Goal: Task Accomplishment & Management: Manage account settings

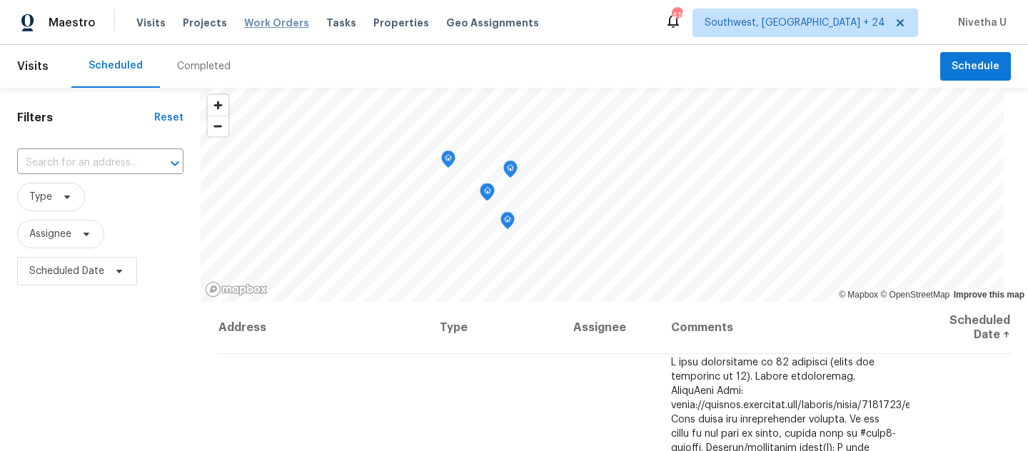
click at [264, 26] on span "Work Orders" at bounding box center [276, 23] width 65 height 14
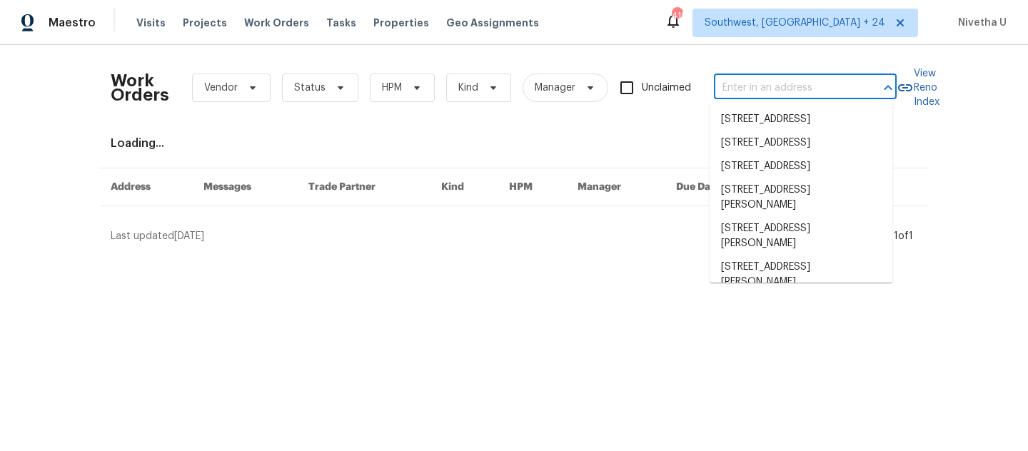
click at [807, 94] on input "text" at bounding box center [785, 88] width 143 height 22
paste input "5142 Golfbrook Ct Stone Mountain, GA 30088"
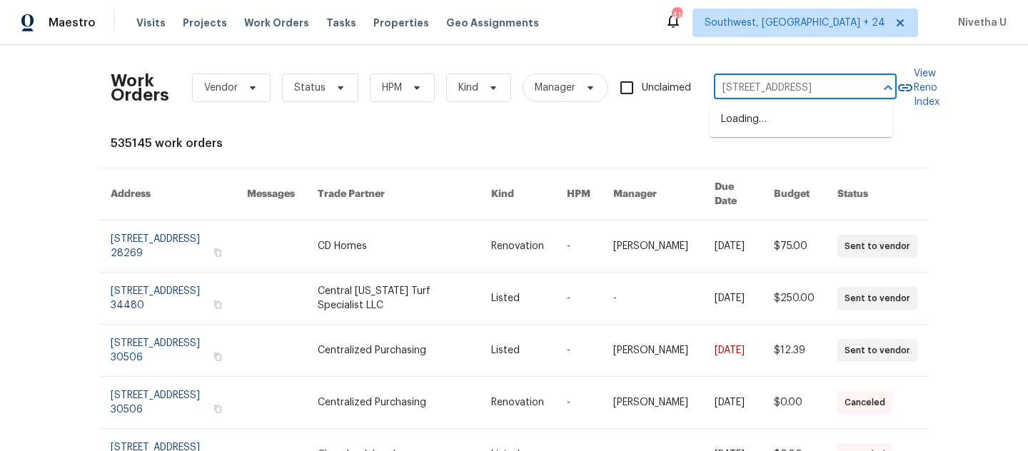
type input "5142 Golfbrook Ct Stone Mountain, GA 30088"
click at [795, 126] on li "5142 Golfbrook Ct, Stone Mountain, GA 30088" at bounding box center [800, 120] width 183 height 24
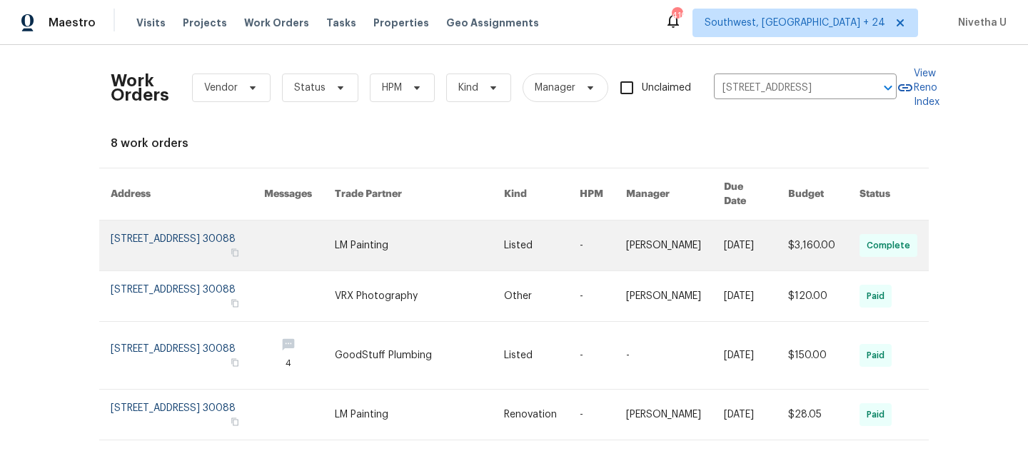
click at [163, 236] on link at bounding box center [187, 246] width 153 height 50
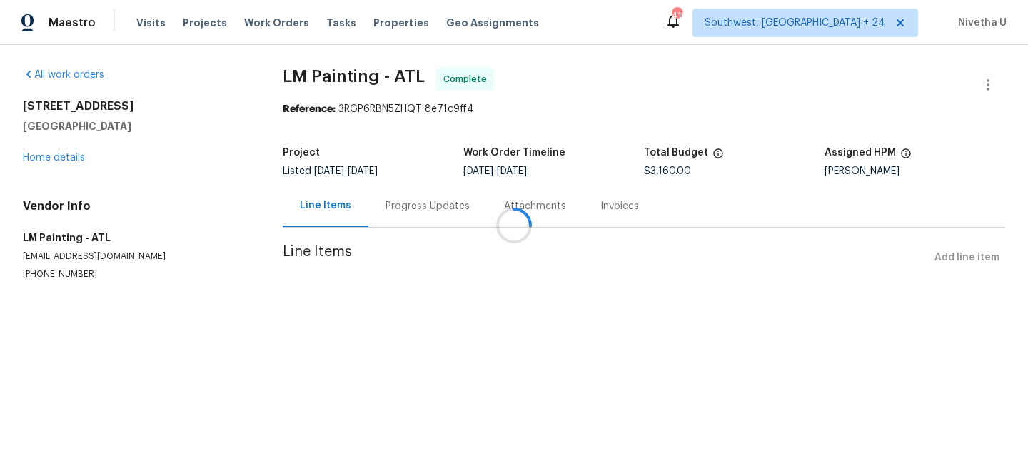
click at [59, 163] on div at bounding box center [514, 225] width 1028 height 451
click at [55, 159] on div at bounding box center [514, 225] width 1028 height 451
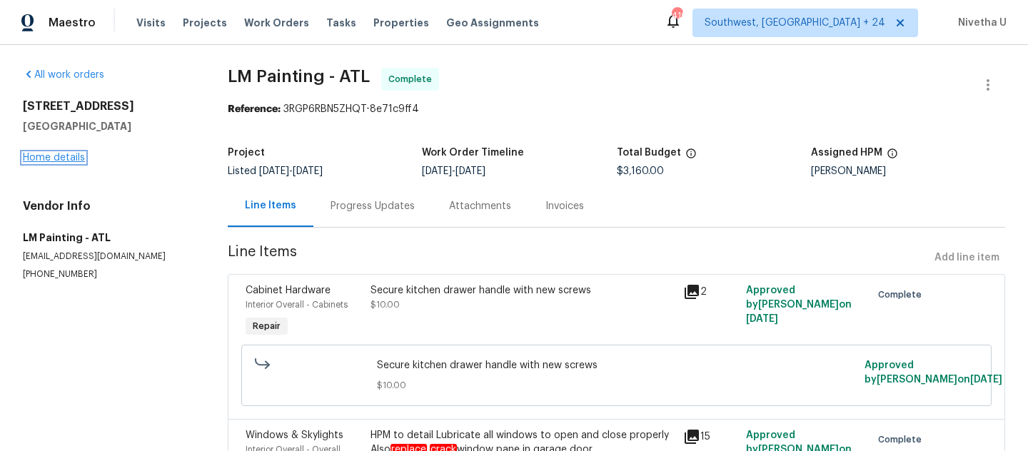
click at [70, 156] on link "Home details" at bounding box center [54, 158] width 62 height 10
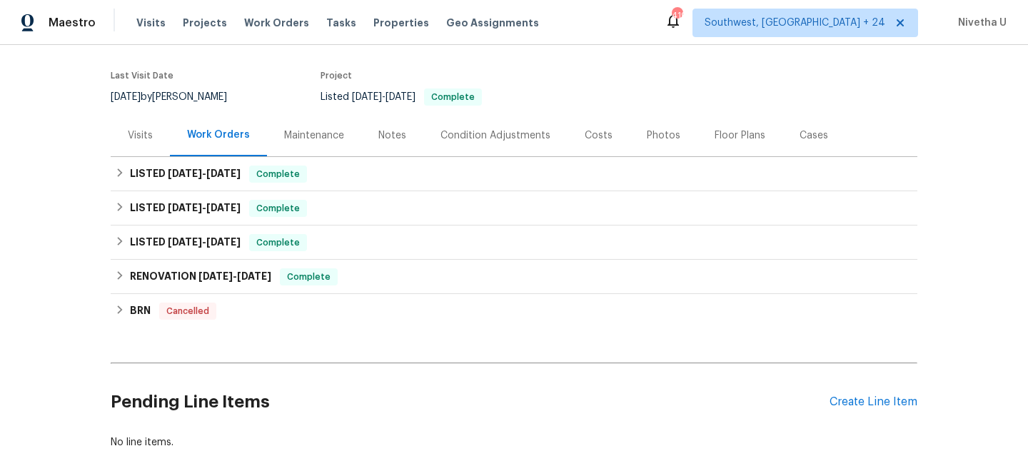
scroll to position [116, 0]
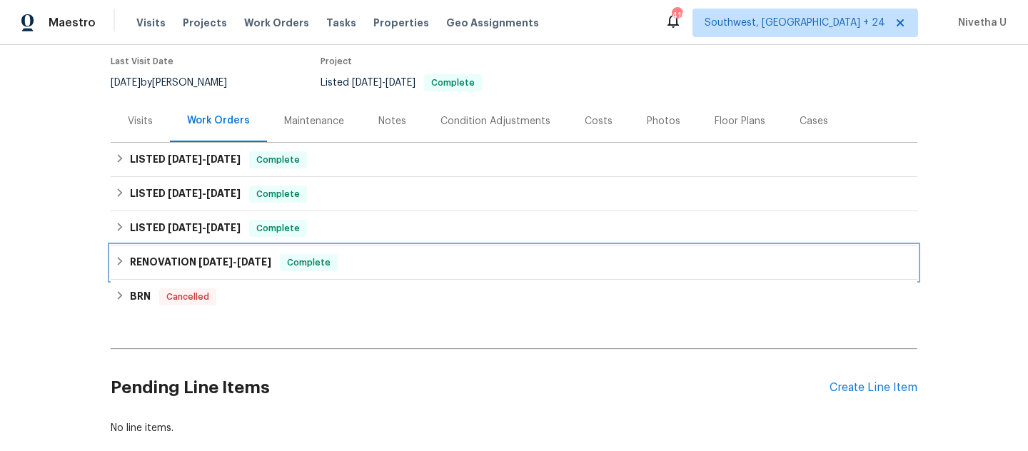
click at [298, 248] on div "RENOVATION 4/29/25 - 5/14/25 Complete" at bounding box center [514, 262] width 806 height 34
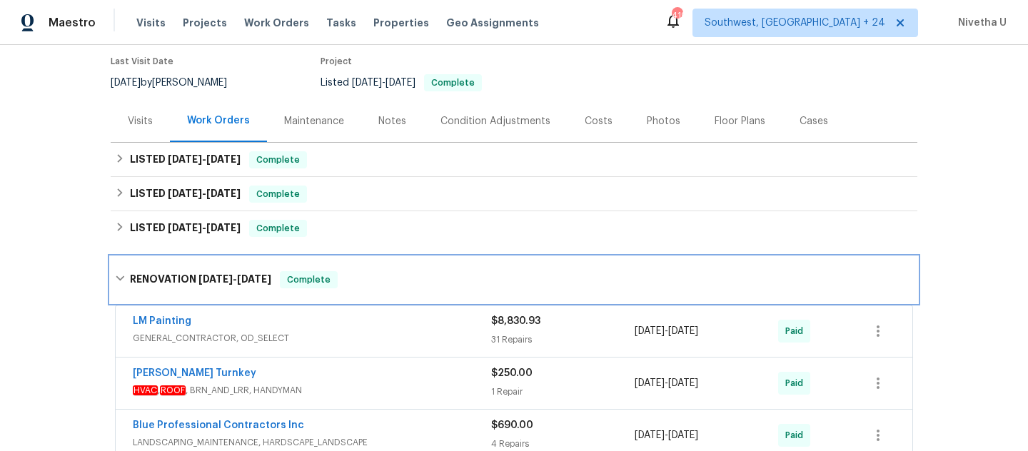
click at [300, 273] on span "Complete" at bounding box center [308, 280] width 55 height 14
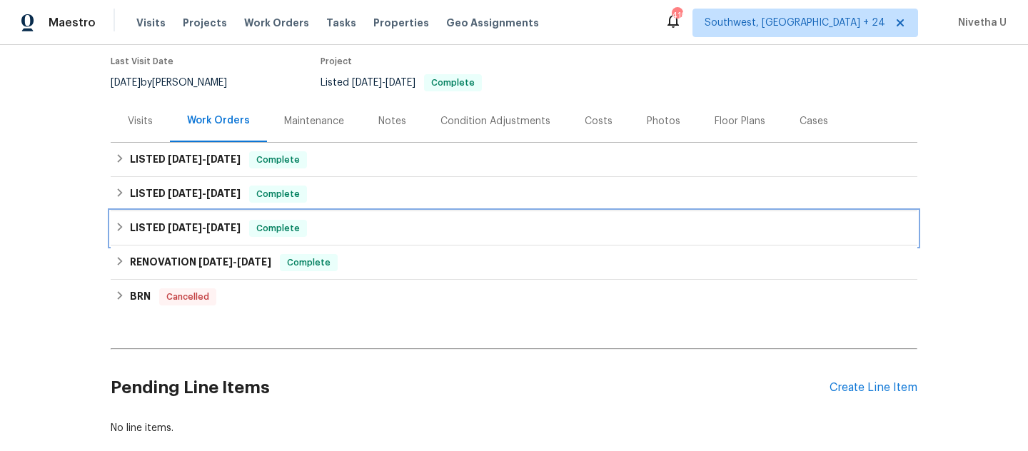
click at [316, 232] on div "LISTED 5/1/25 - 5/5/25 Complete" at bounding box center [514, 228] width 798 height 17
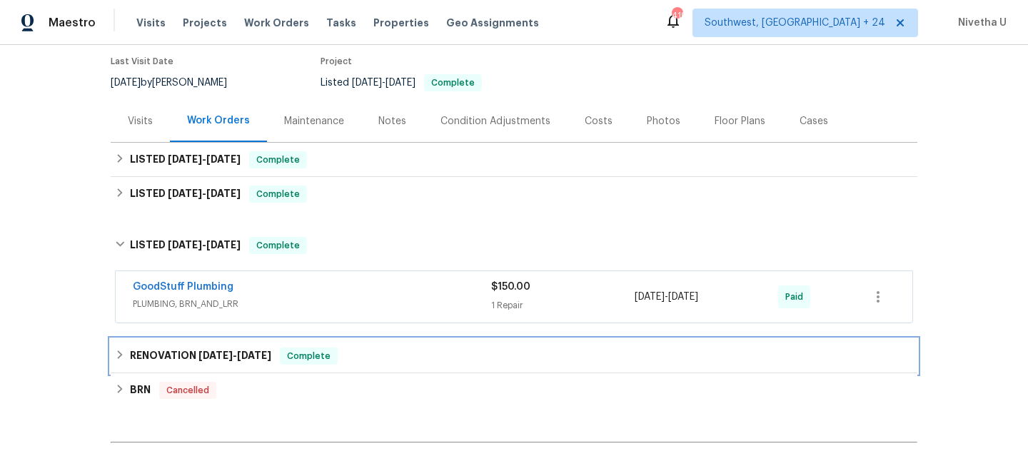
click at [355, 363] on div "RENOVATION 4/29/25 - 5/14/25 Complete" at bounding box center [514, 356] width 798 height 17
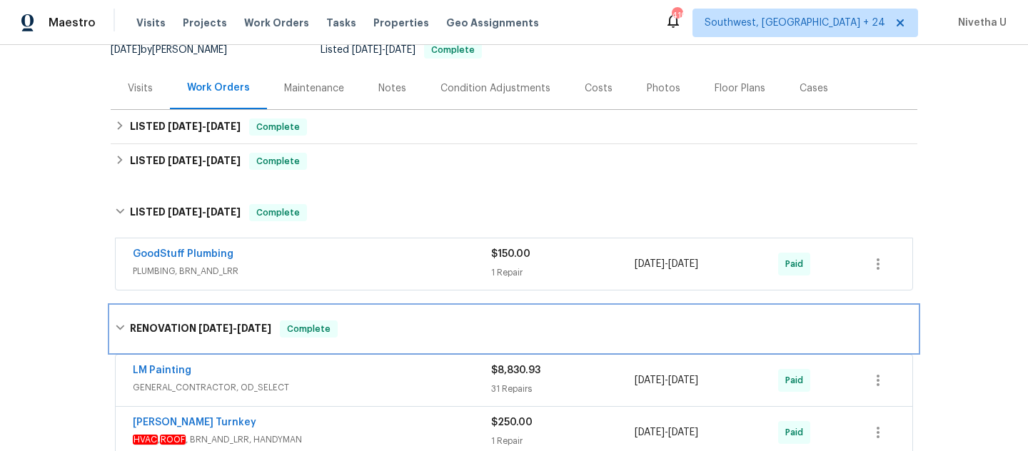
scroll to position [146, 0]
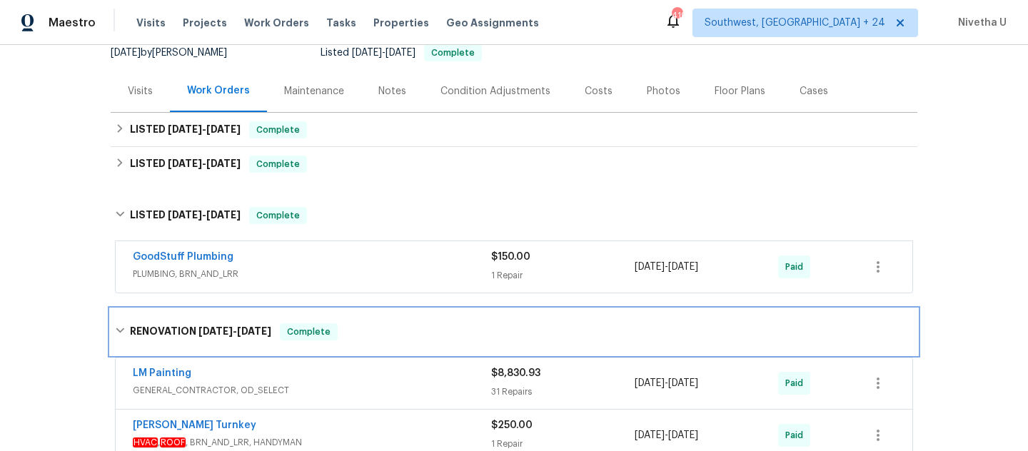
click at [360, 335] on div "RENOVATION 4/29/25 - 5/14/25 Complete" at bounding box center [514, 331] width 798 height 17
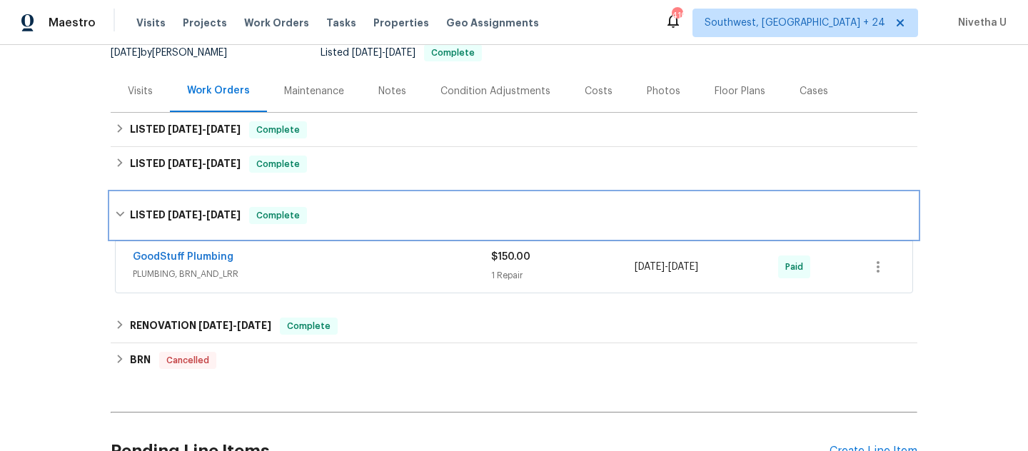
drag, startPoint x: 337, startPoint y: 236, endPoint x: 337, endPoint y: 268, distance: 31.4
click at [337, 268] on div "LISTED 5/1/25 - 5/5/25 Complete GoodStuff Plumbing PLUMBING, BRN_AND_LRR $150.0…" at bounding box center [514, 245] width 806 height 105
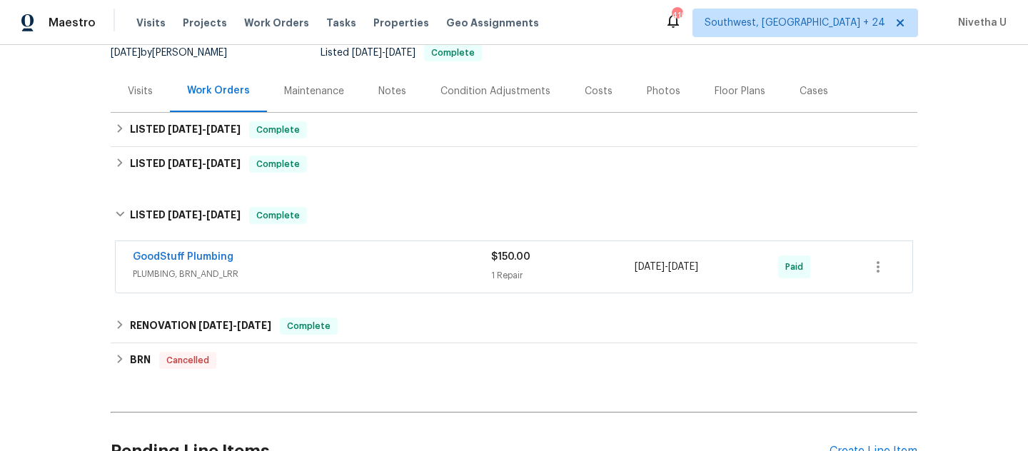
click at [337, 268] on span "PLUMBING, BRN_AND_LRR" at bounding box center [312, 274] width 358 height 14
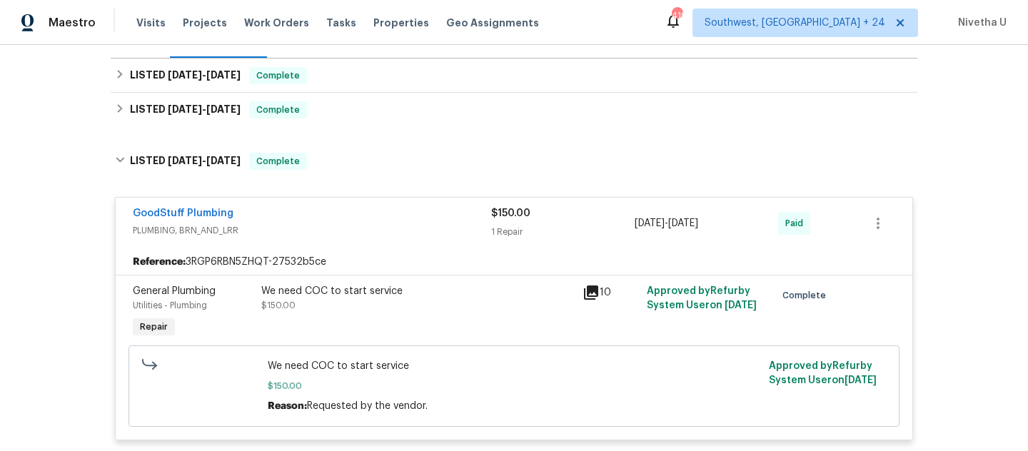
scroll to position [195, 0]
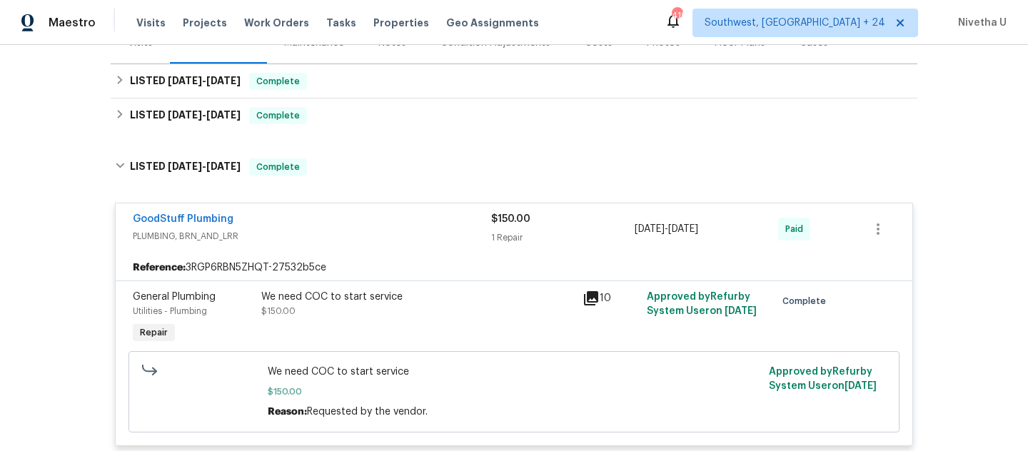
click at [326, 231] on span "PLUMBING, BRN_AND_LRR" at bounding box center [312, 236] width 358 height 14
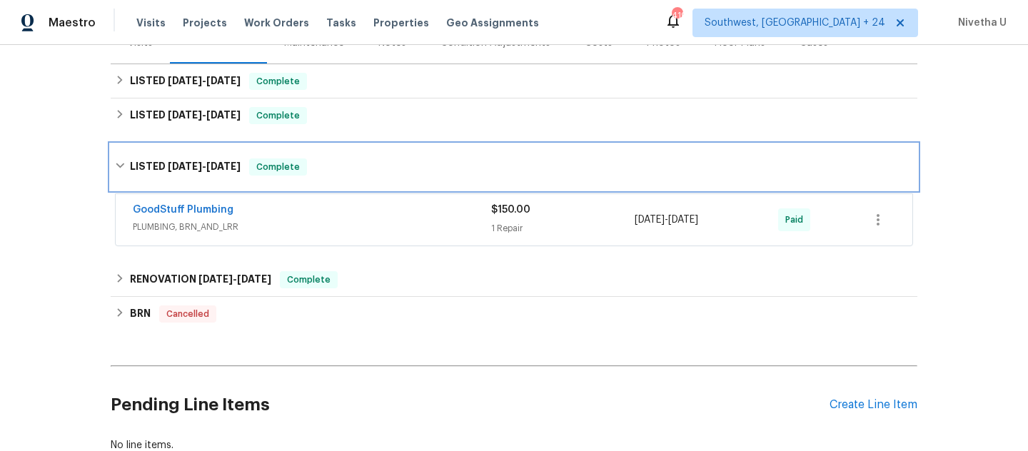
click at [324, 178] on div "LISTED 5/1/25 - 5/5/25 Complete" at bounding box center [514, 167] width 806 height 46
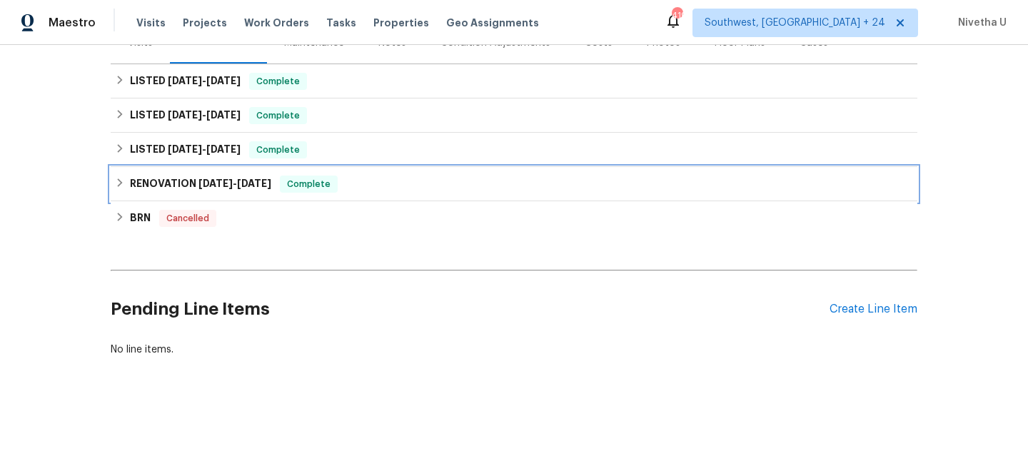
click at [338, 183] on div "Complete" at bounding box center [309, 184] width 58 height 17
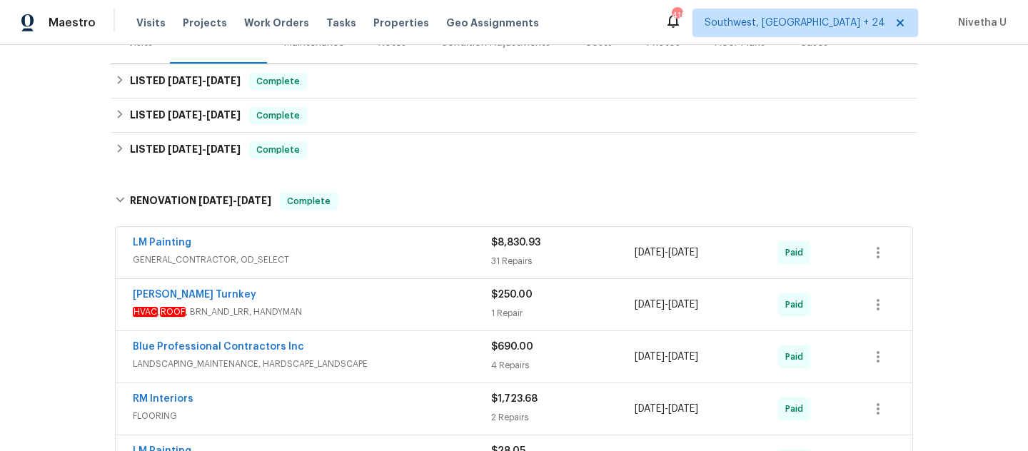
click at [355, 258] on span "GENERAL_CONTRACTOR, OD_SELECT" at bounding box center [312, 260] width 358 height 14
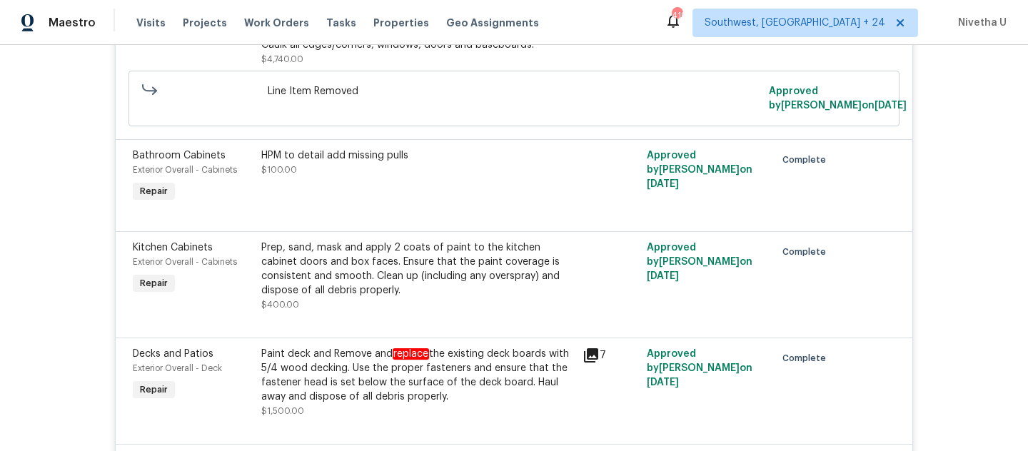
scroll to position [203, 0]
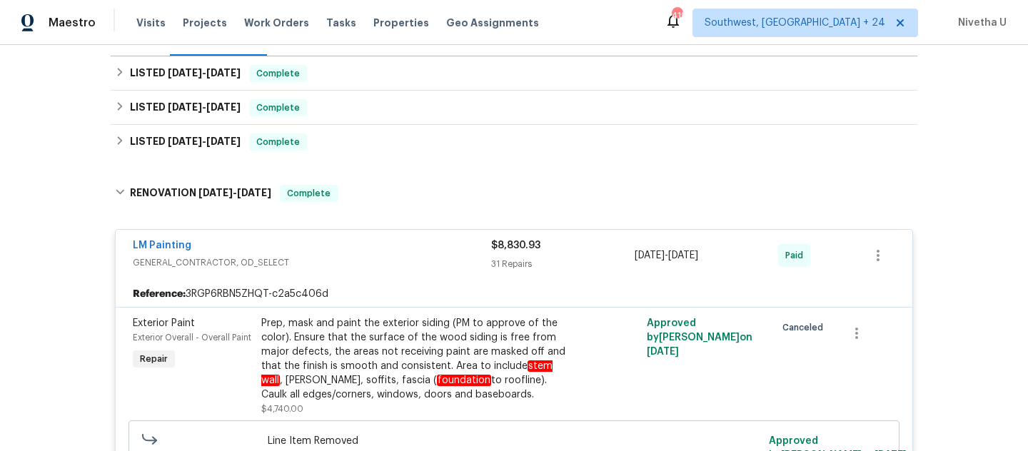
click at [348, 265] on span "GENERAL_CONTRACTOR, OD_SELECT" at bounding box center [312, 262] width 358 height 14
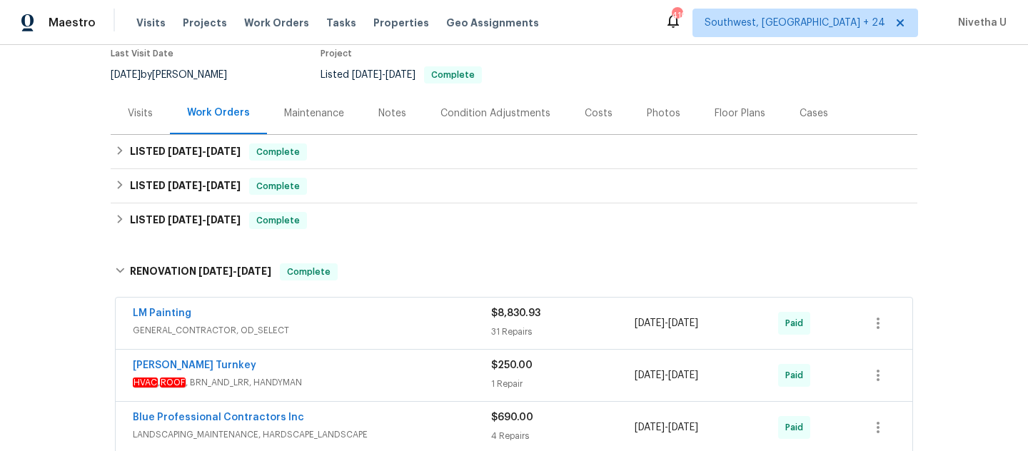
scroll to position [125, 0]
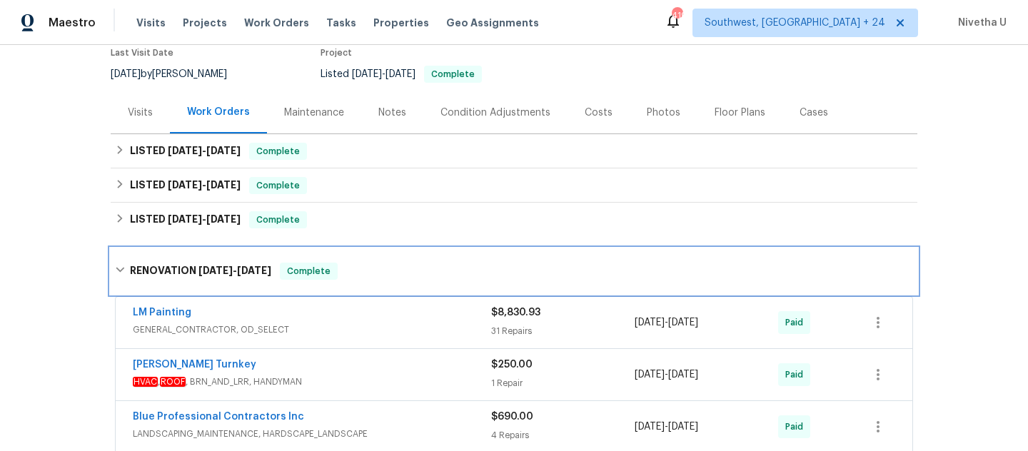
click at [338, 273] on div "Complete" at bounding box center [309, 271] width 58 height 17
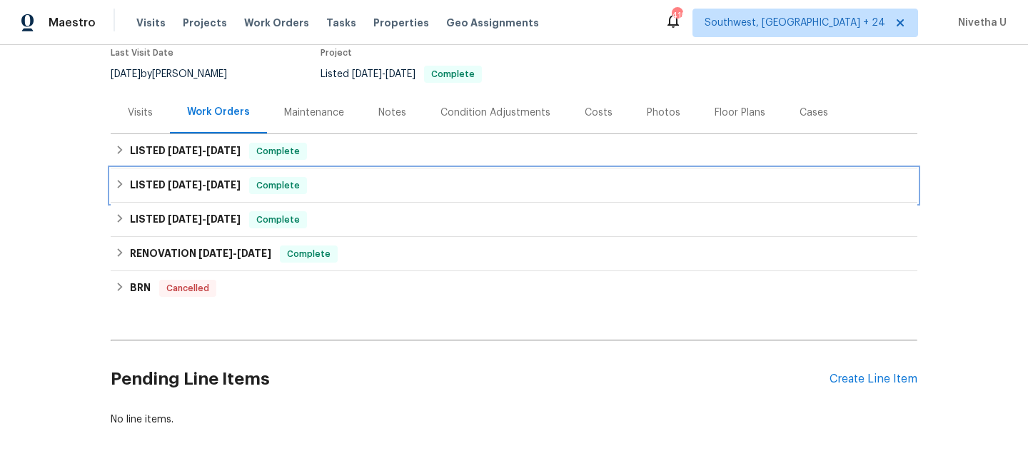
click at [328, 201] on div "LISTED 5/17/25 - 5/19/25 Complete" at bounding box center [514, 185] width 806 height 34
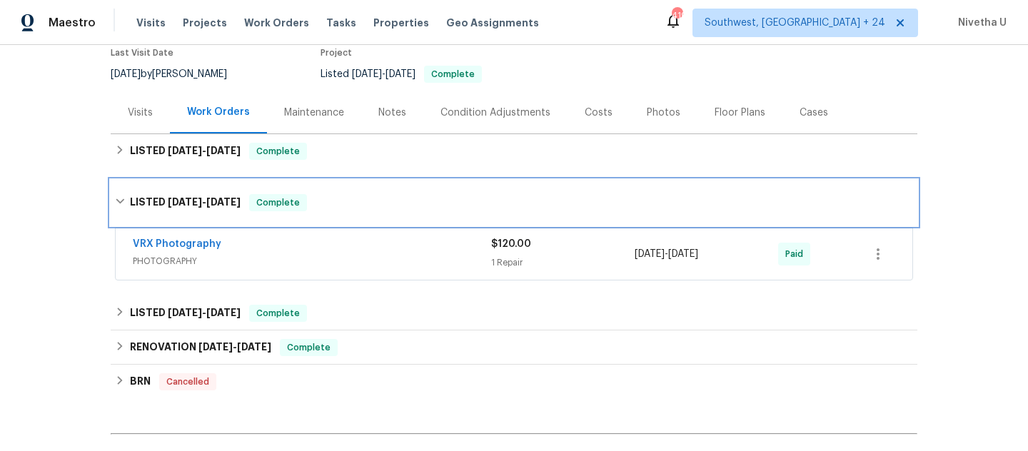
click at [327, 198] on div "LISTED 5/17/25 - 5/19/25 Complete" at bounding box center [514, 202] width 798 height 17
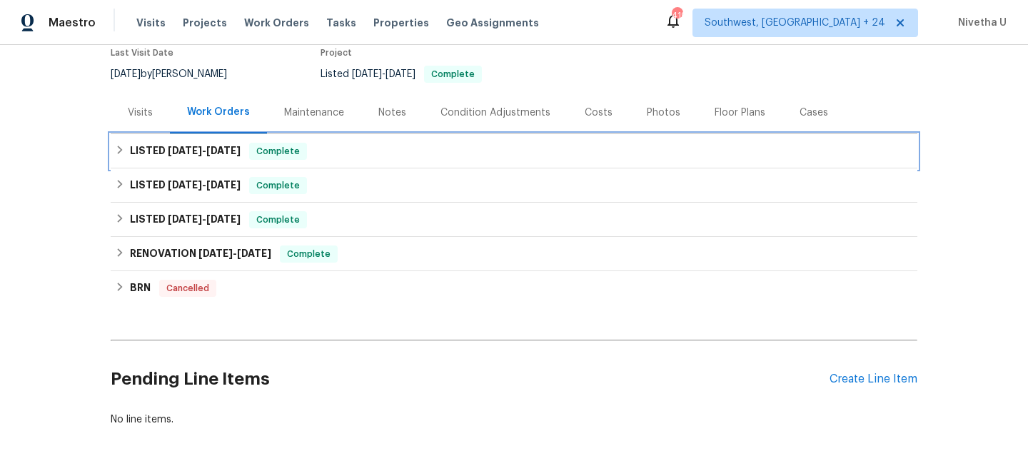
click at [330, 153] on div "LISTED 9/16/25 - 9/24/25 Complete" at bounding box center [514, 151] width 798 height 17
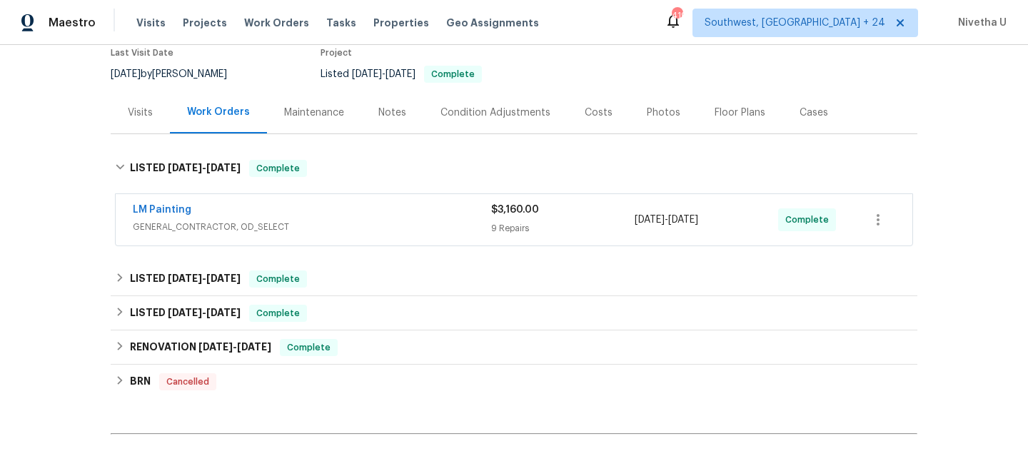
click at [330, 225] on span "GENERAL_CONTRACTOR, OD_SELECT" at bounding box center [312, 227] width 358 height 14
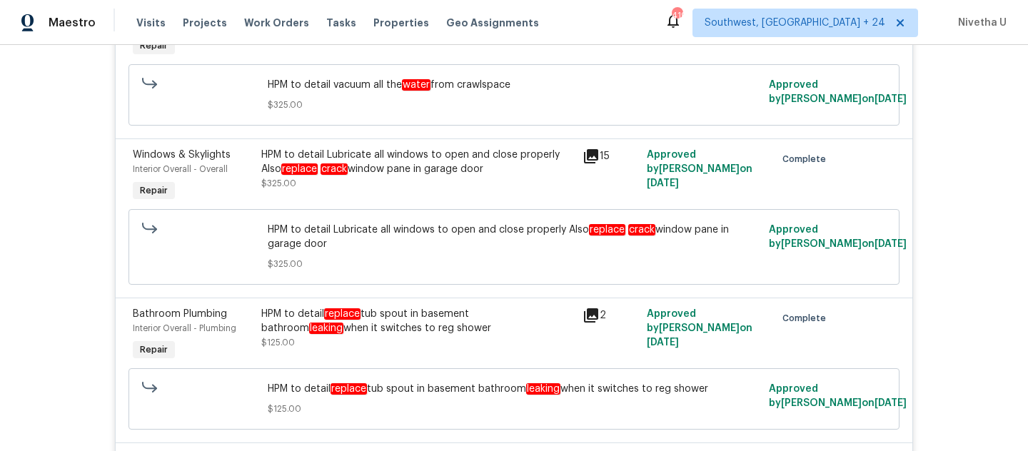
scroll to position [1177, 0]
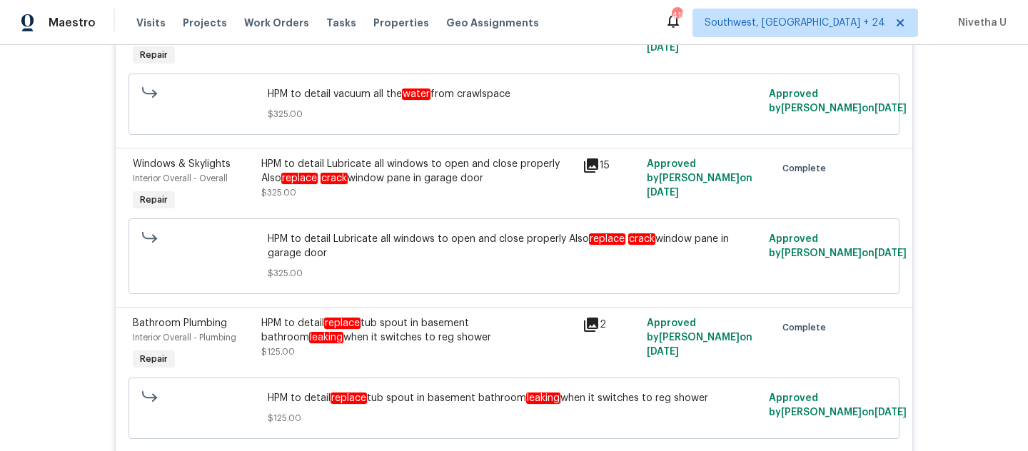
drag, startPoint x: 321, startPoint y: 325, endPoint x: 515, endPoint y: 330, distance: 193.4
click at [515, 330] on div "HPM to detail replace tub spout in basement bathroom leaking when it switches t…" at bounding box center [417, 330] width 313 height 29
copy div "replace tub spout in basement bathroom"
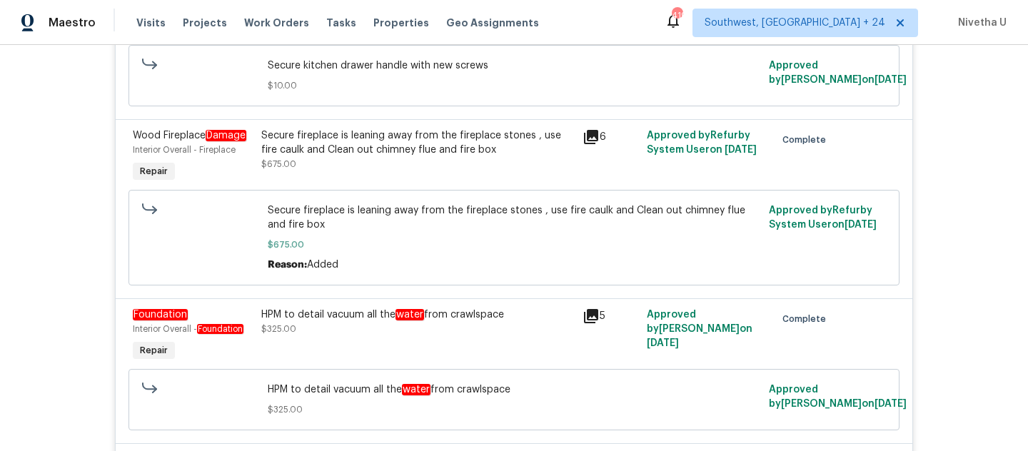
scroll to position [876, 0]
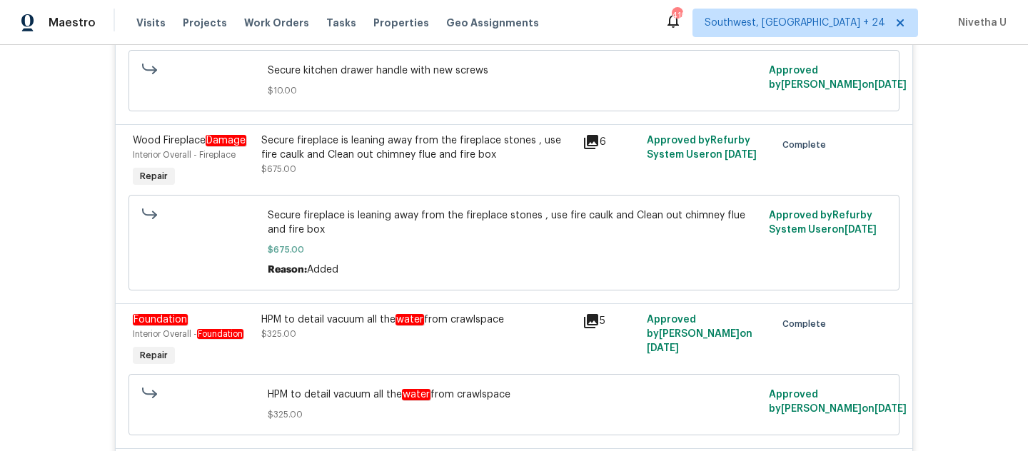
drag, startPoint x: 321, startPoint y: 325, endPoint x: 502, endPoint y: 325, distance: 181.3
click at [502, 325] on div "HPM to detail vacuum all the water from crawlspace" at bounding box center [417, 320] width 313 height 14
copy div "vacuum all the water from crawlspace"
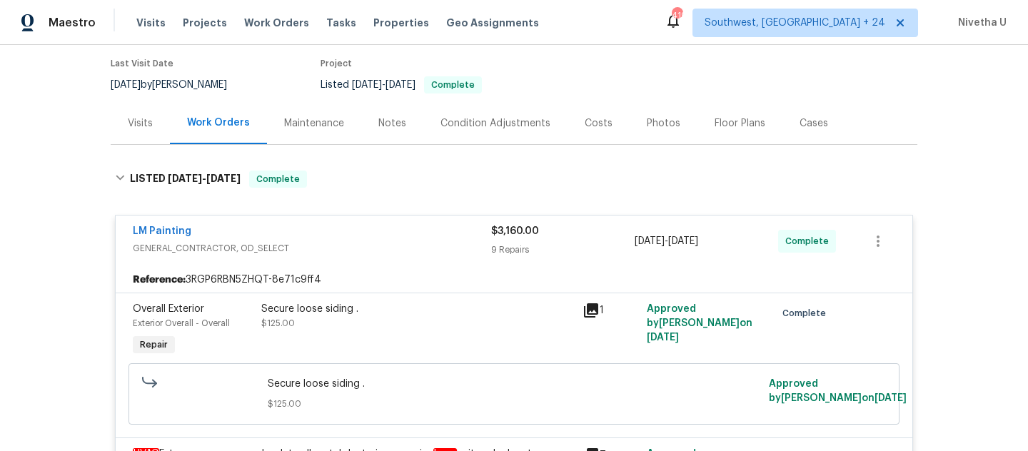
scroll to position [104, 0]
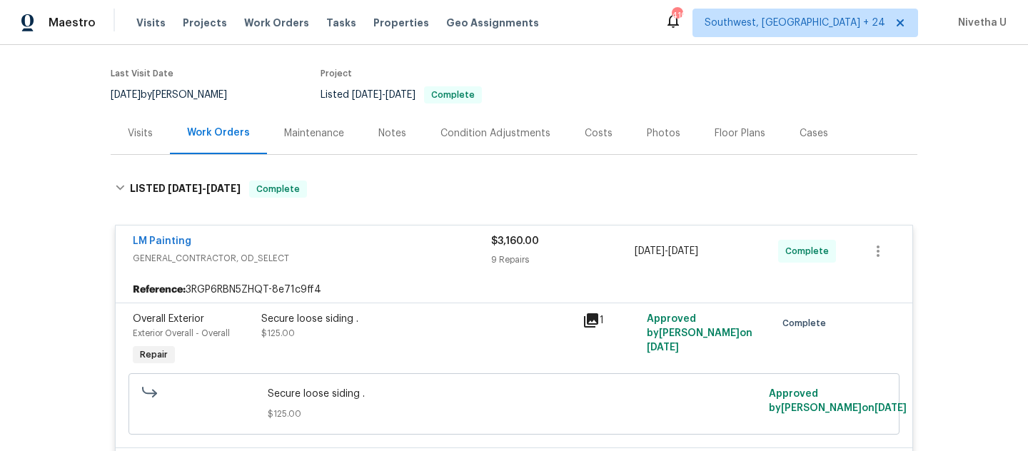
click at [434, 255] on span "GENERAL_CONTRACTOR, OD_SELECT" at bounding box center [312, 258] width 358 height 14
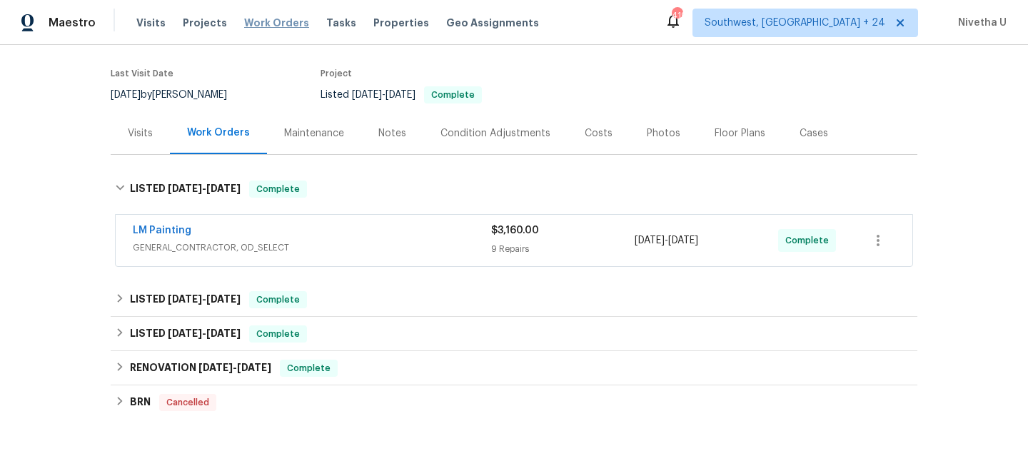
click at [251, 17] on span "Work Orders" at bounding box center [276, 23] width 65 height 14
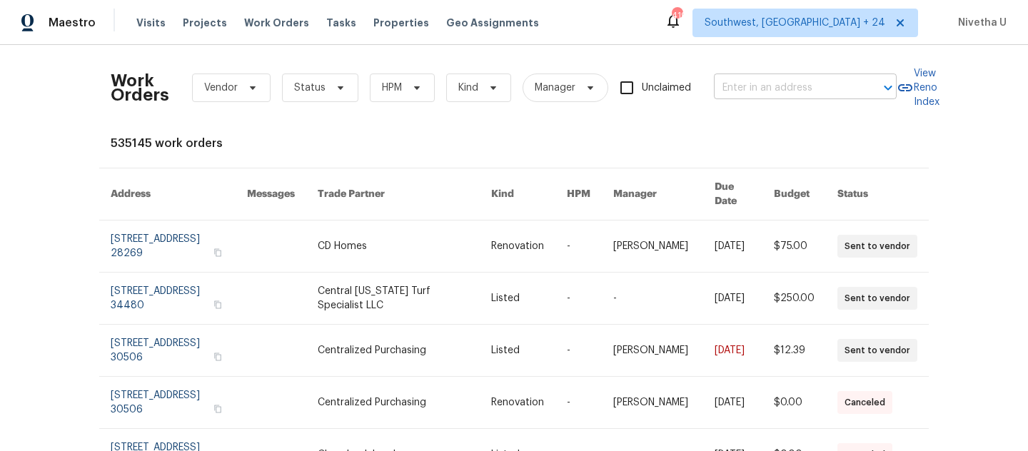
click at [775, 91] on input "text" at bounding box center [785, 88] width 143 height 22
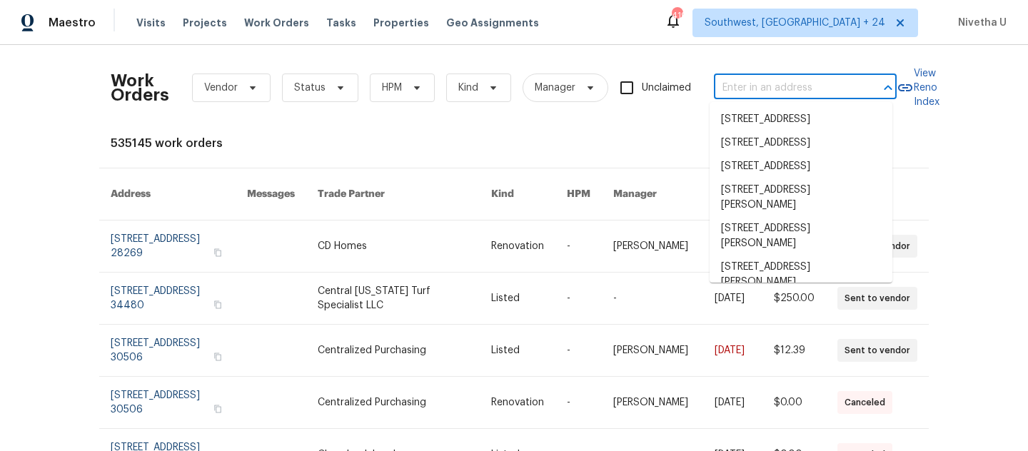
paste input "11103 Fox Cove Dr Charlotte, NC 28273"
type input "11103 Fox Cove Dr Charlotte, NC 28273"
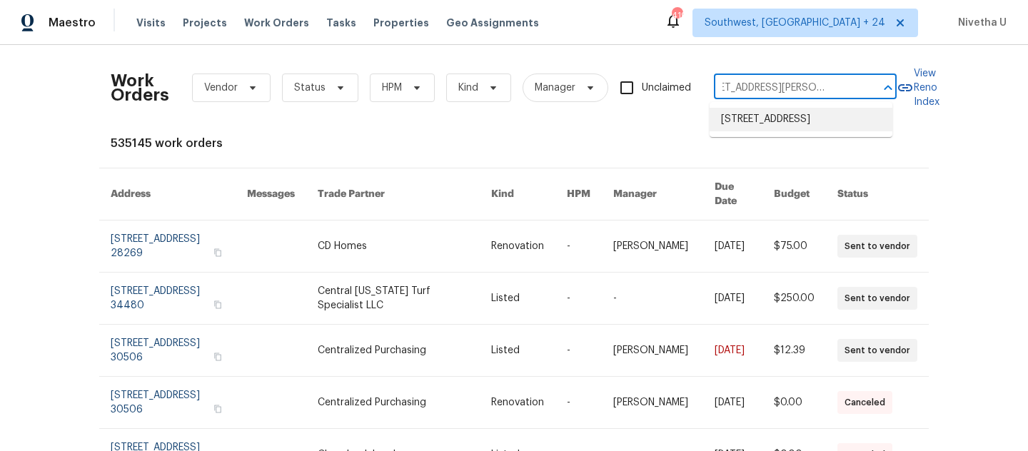
click at [782, 126] on li "11103 Fox Cove Dr, Charlotte, NC 28273" at bounding box center [800, 120] width 183 height 24
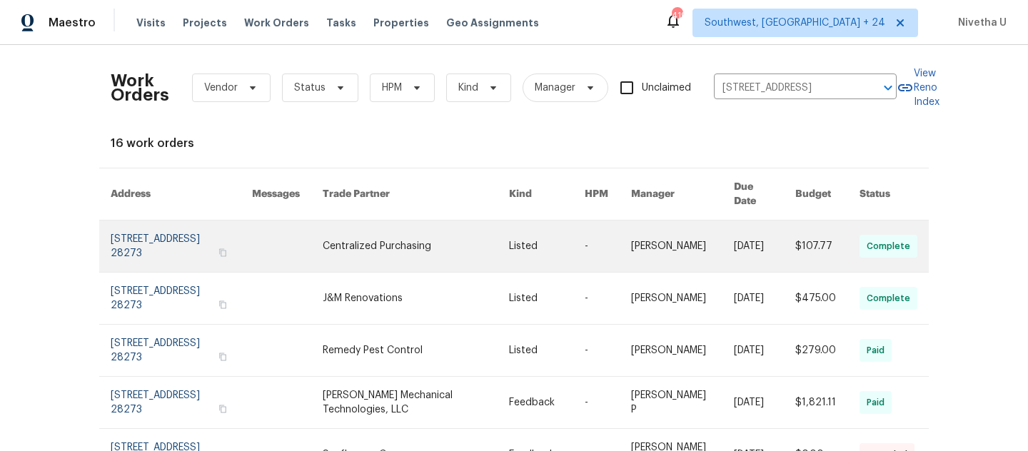
click at [130, 231] on link at bounding box center [181, 246] width 141 height 51
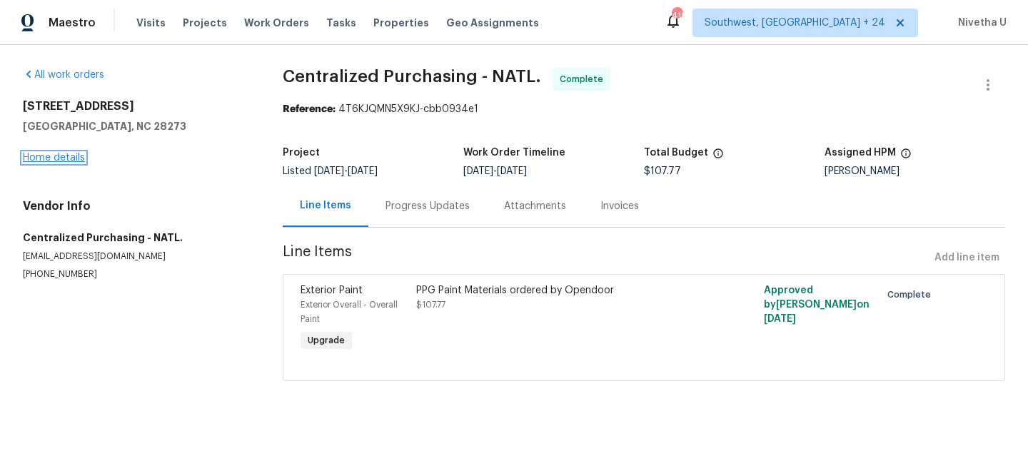
click at [51, 160] on link "Home details" at bounding box center [54, 158] width 62 height 10
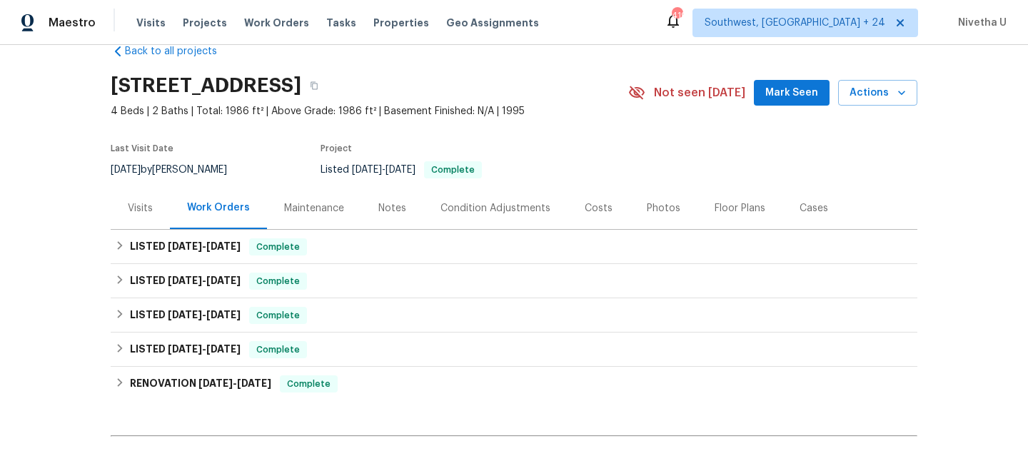
scroll to position [32, 0]
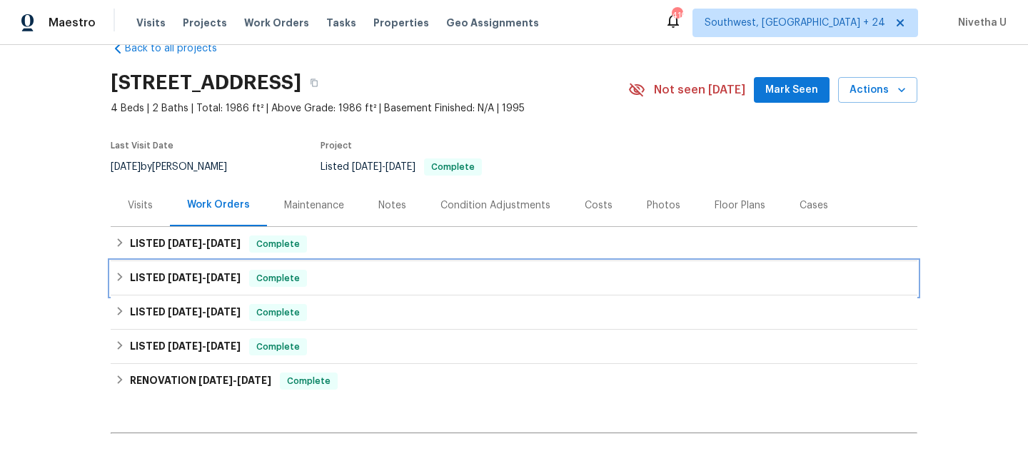
click at [308, 275] on div "LISTED 9/3/25 - 9/10/25 Complete" at bounding box center [514, 278] width 798 height 17
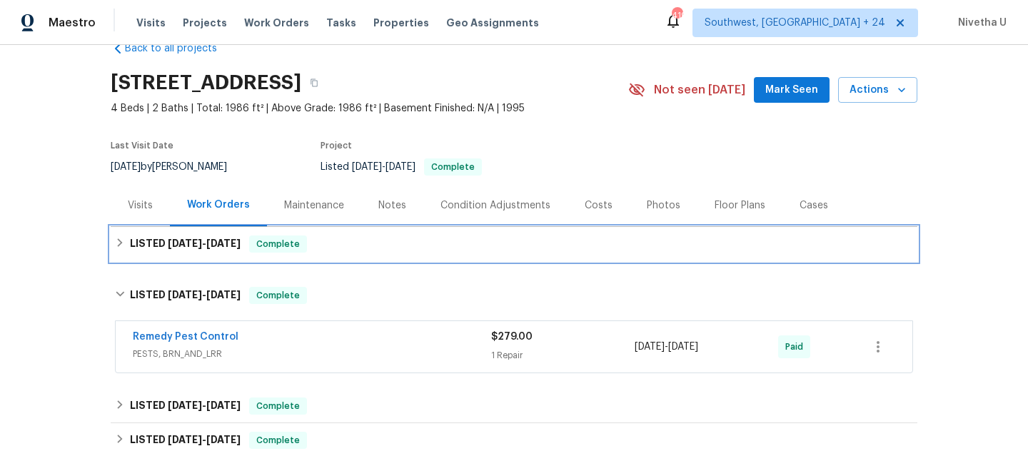
click at [309, 248] on div "LISTED 9/19/25 - 9/23/25 Complete" at bounding box center [514, 244] width 798 height 17
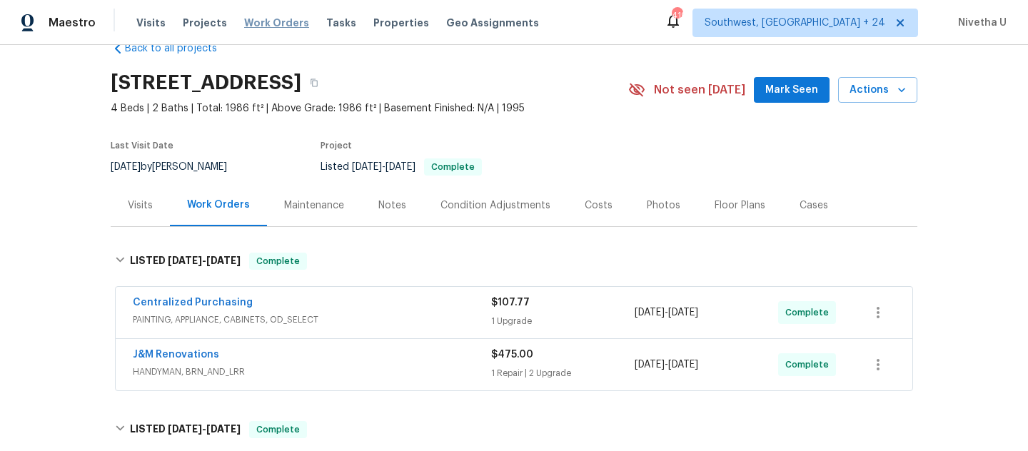
click at [290, 26] on span "Work Orders" at bounding box center [276, 23] width 65 height 14
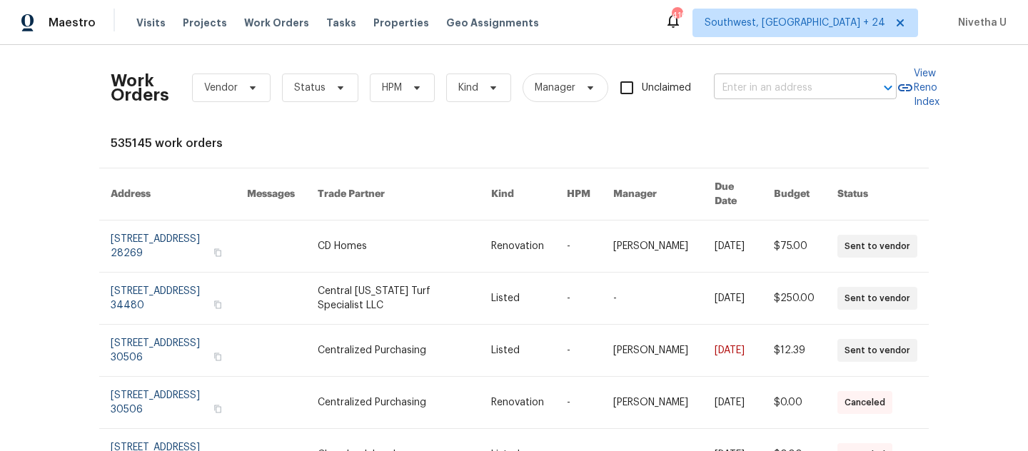
click at [729, 86] on input "text" at bounding box center [785, 88] width 143 height 22
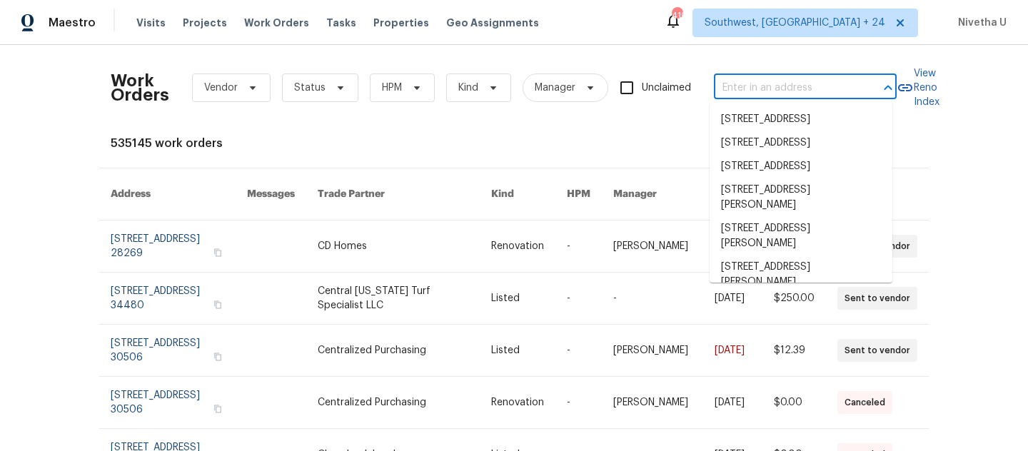
paste input "11103 Fox Cove Dr Charlotte, NC 28273"
type input "11103 Fox Cove Dr Charlotte, NC 28273"
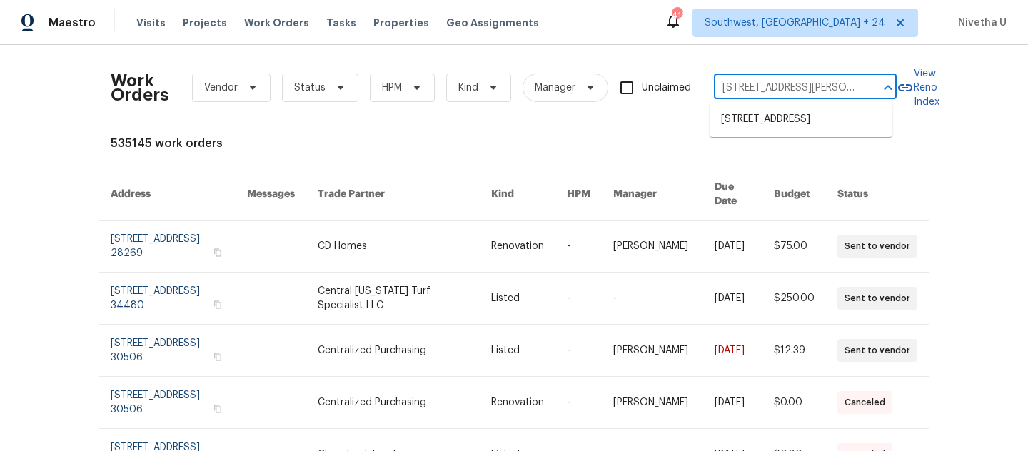
scroll to position [0, 46]
click at [751, 126] on li "11103 Fox Cove Dr, Charlotte, NC 28273" at bounding box center [800, 120] width 183 height 24
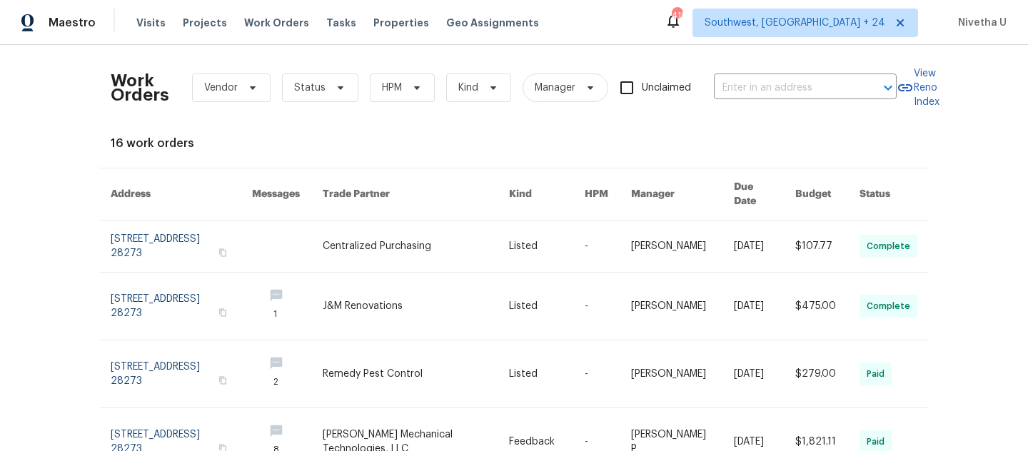
type input "11103 Fox Cove Dr, Charlotte, NC 28273"
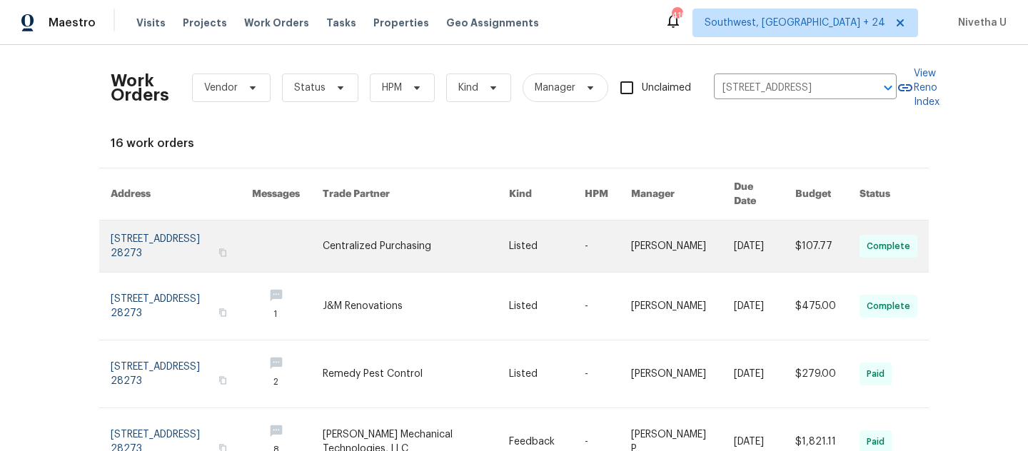
click at [124, 235] on link at bounding box center [181, 246] width 141 height 51
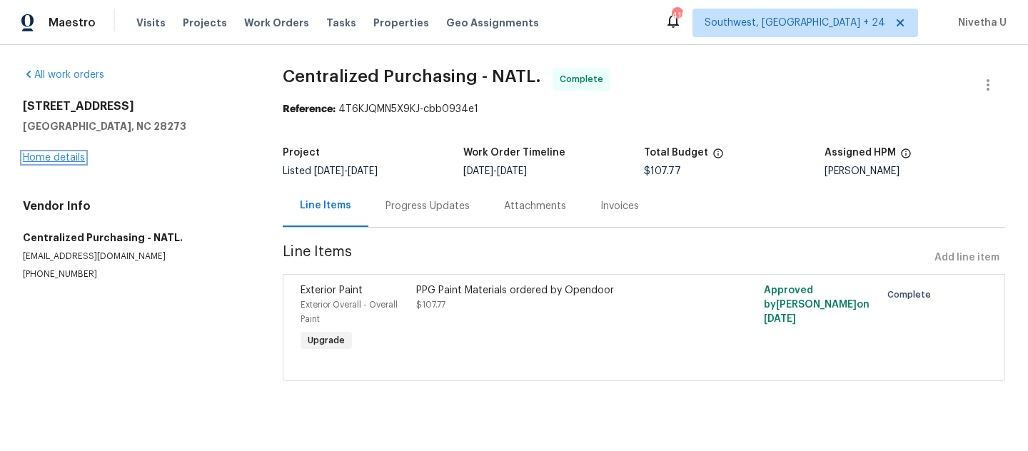
click at [54, 158] on link "Home details" at bounding box center [54, 158] width 62 height 10
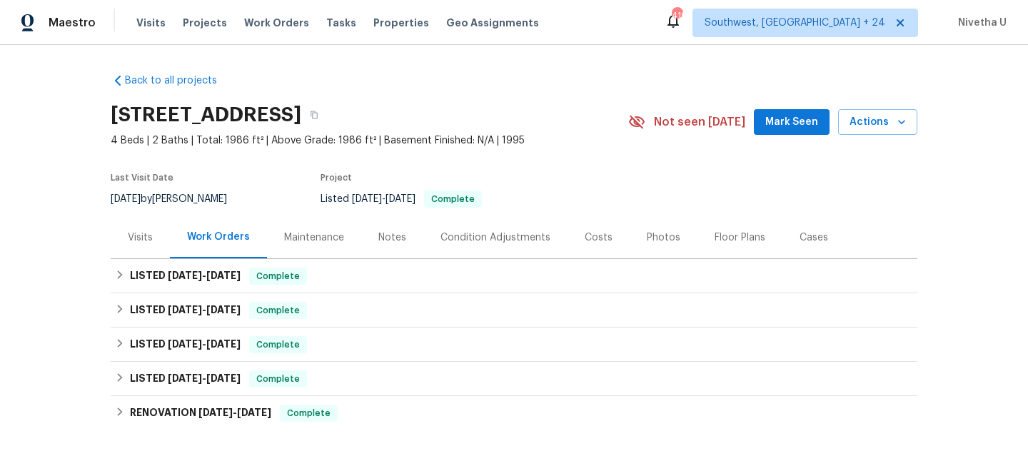
click at [274, 21] on span "Work Orders" at bounding box center [276, 23] width 65 height 14
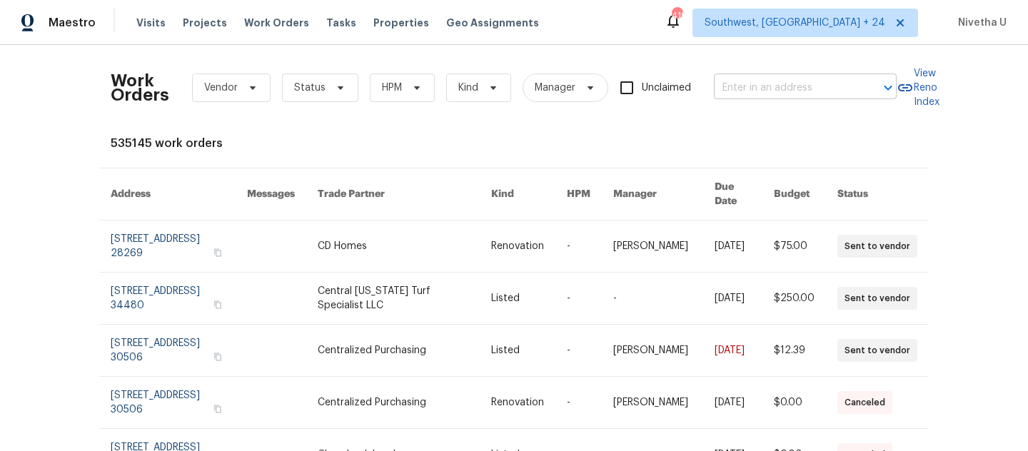
click at [787, 96] on input "text" at bounding box center [785, 88] width 143 height 22
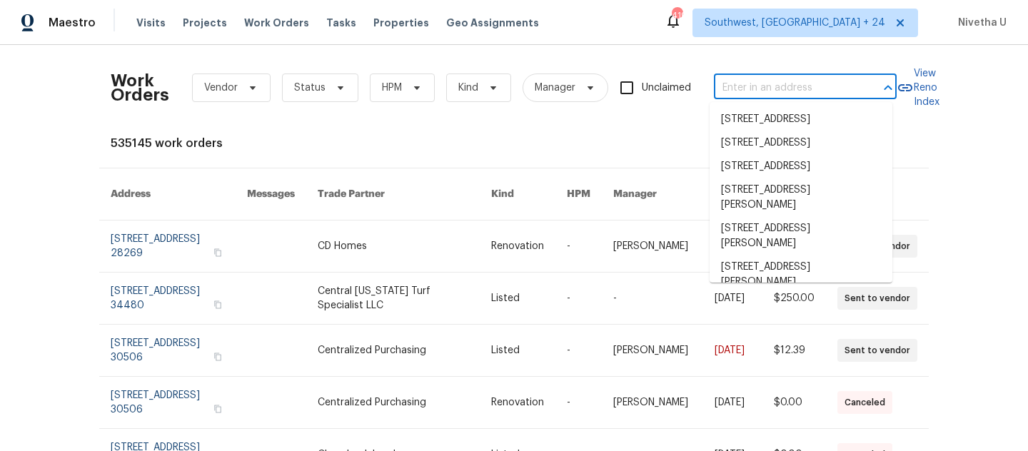
paste input "1070 Kent Dr Prosper, TX 75078"
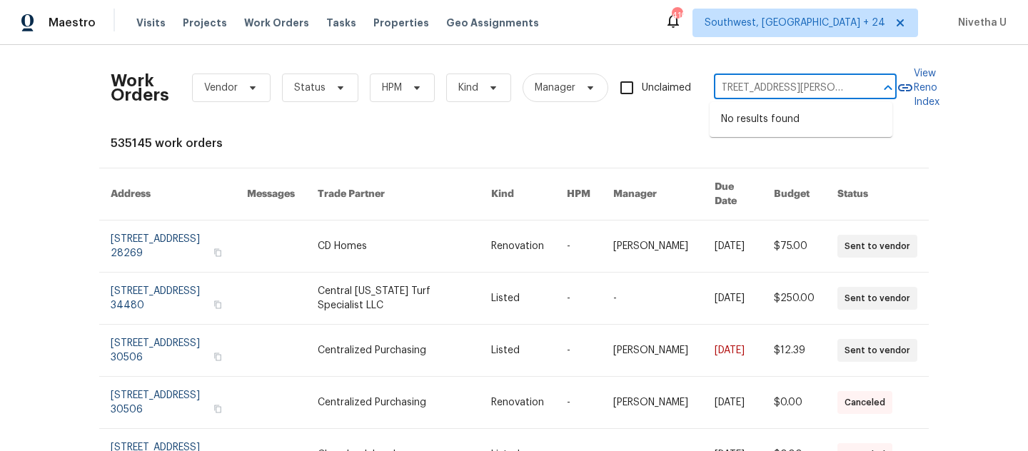
type input "1070 Kent Dr Prosper, TX 75078"
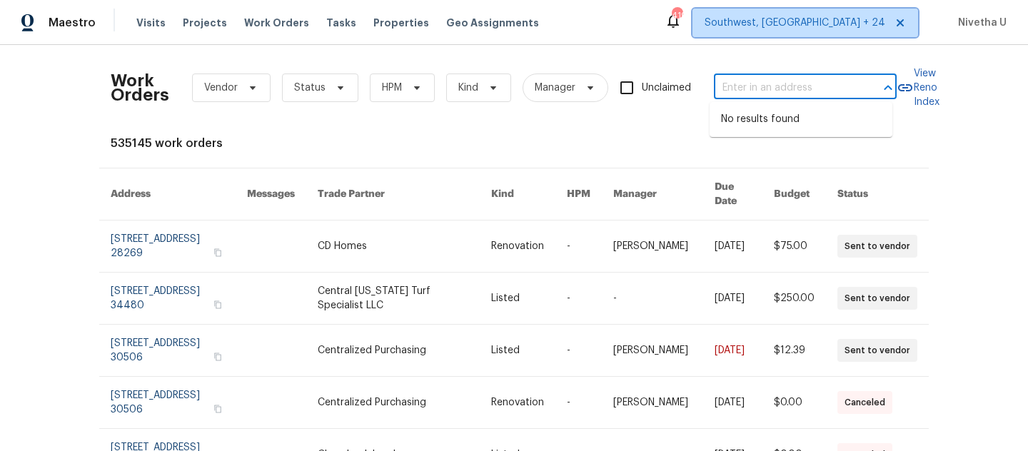
scroll to position [0, 0]
click at [843, 11] on span "Southwest, FL + 24" at bounding box center [805, 23] width 226 height 29
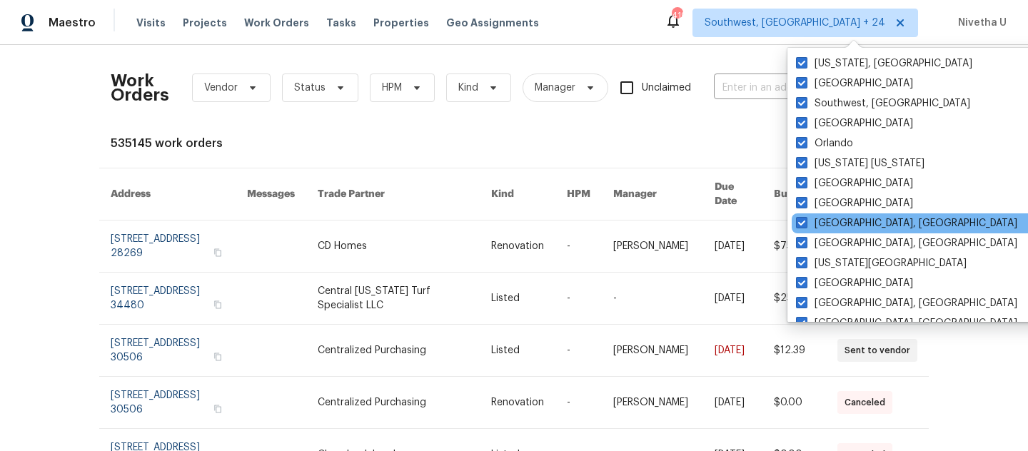
scroll to position [623, 0]
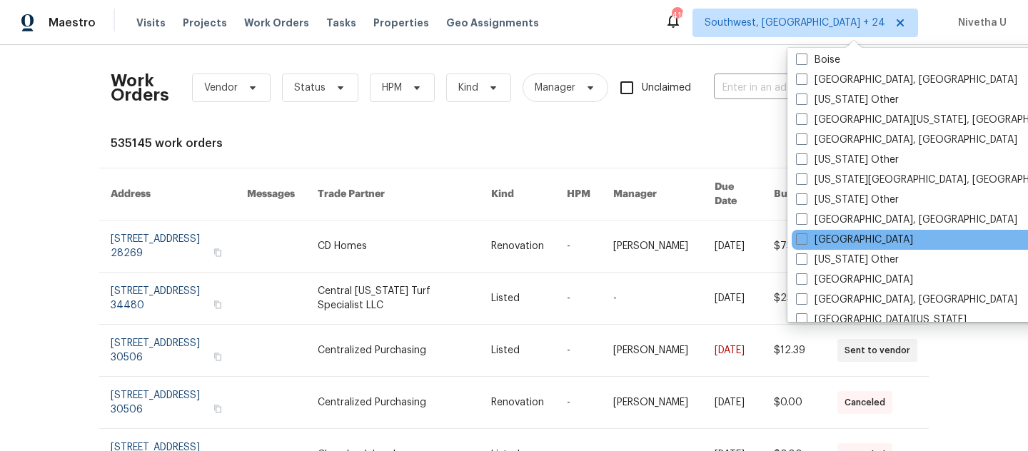
click at [850, 240] on div "Dallas" at bounding box center [935, 240] width 288 height 20
click at [848, 241] on div "Dallas" at bounding box center [935, 240] width 288 height 20
click at [815, 235] on label "Dallas" at bounding box center [854, 240] width 117 height 14
click at [805, 235] on input "Dallas" at bounding box center [800, 237] width 9 height 9
checkbox input "true"
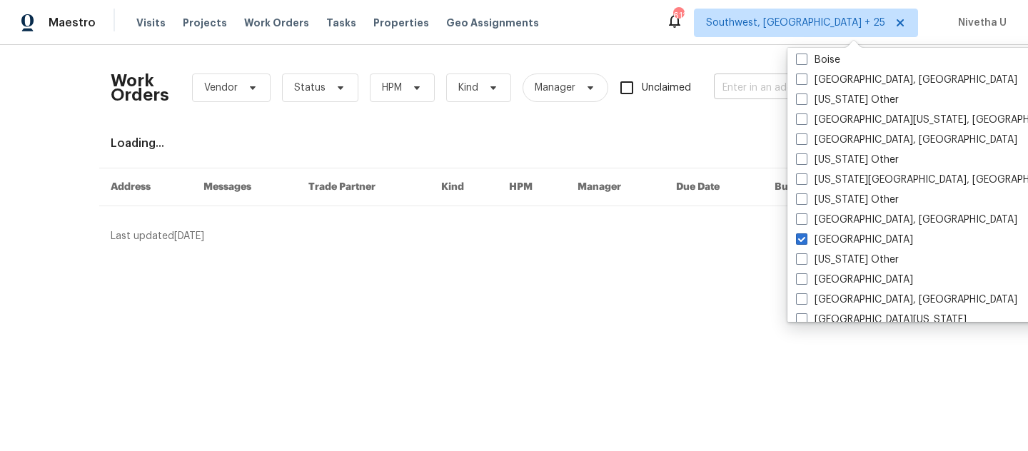
click at [730, 91] on input "text" at bounding box center [785, 88] width 143 height 22
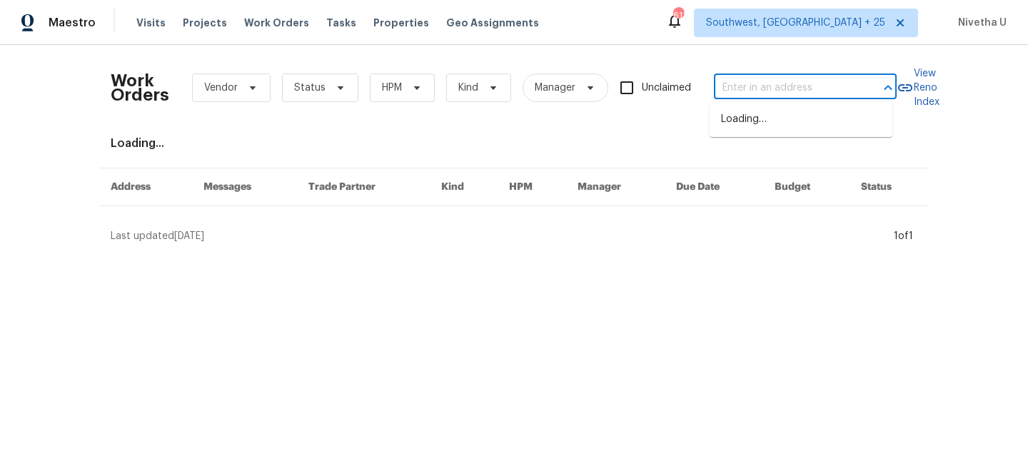
paste input "1070 Kent Dr Prosper, TX 75078"
type input "1070 Kent Dr Prosper, TX 75078"
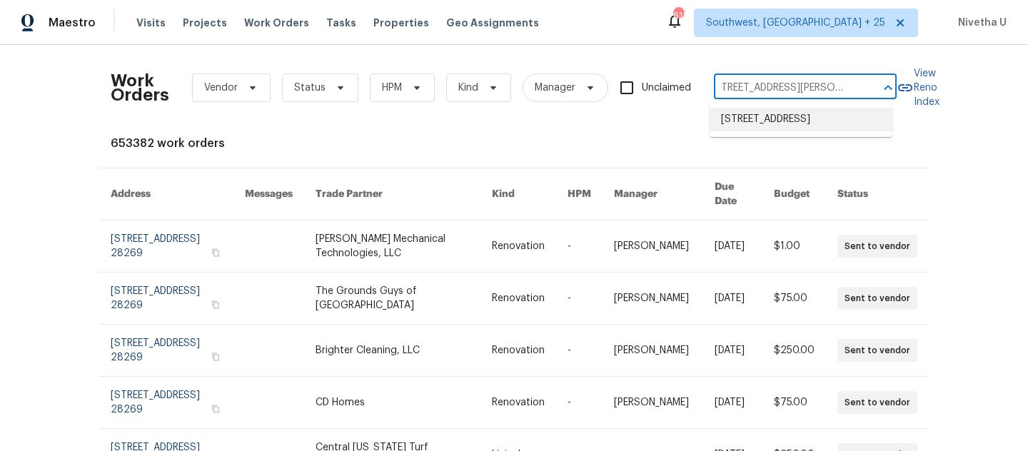
click at [738, 113] on li "1070 Kent Dr, Prosper, TX 75078" at bounding box center [800, 120] width 183 height 24
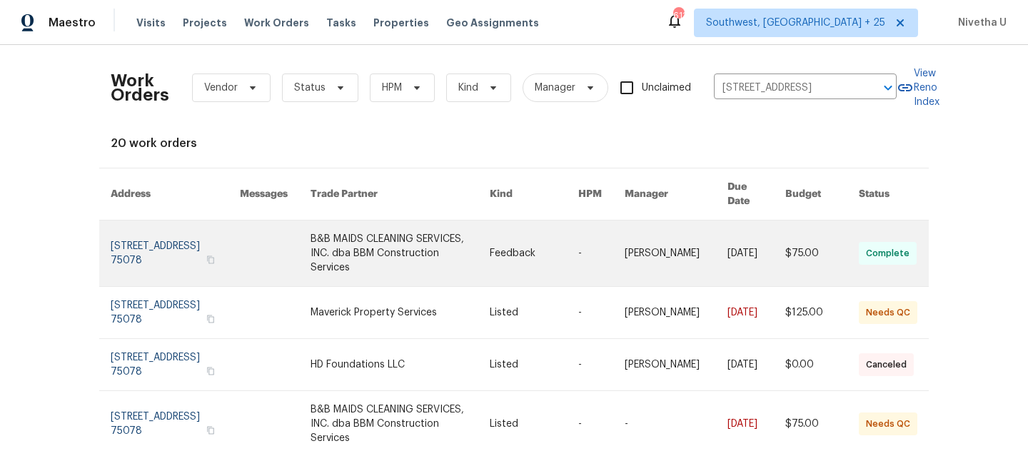
click at [143, 241] on link at bounding box center [175, 254] width 129 height 66
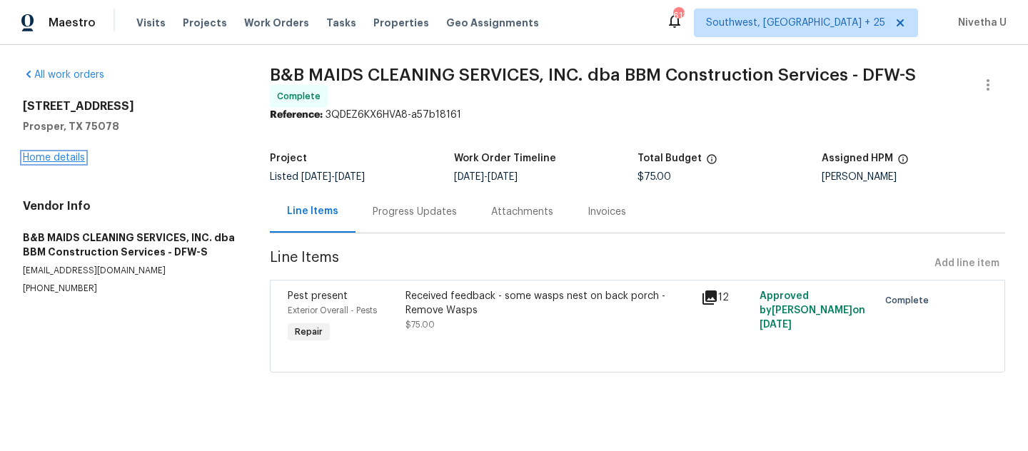
click at [46, 156] on link "Home details" at bounding box center [54, 158] width 62 height 10
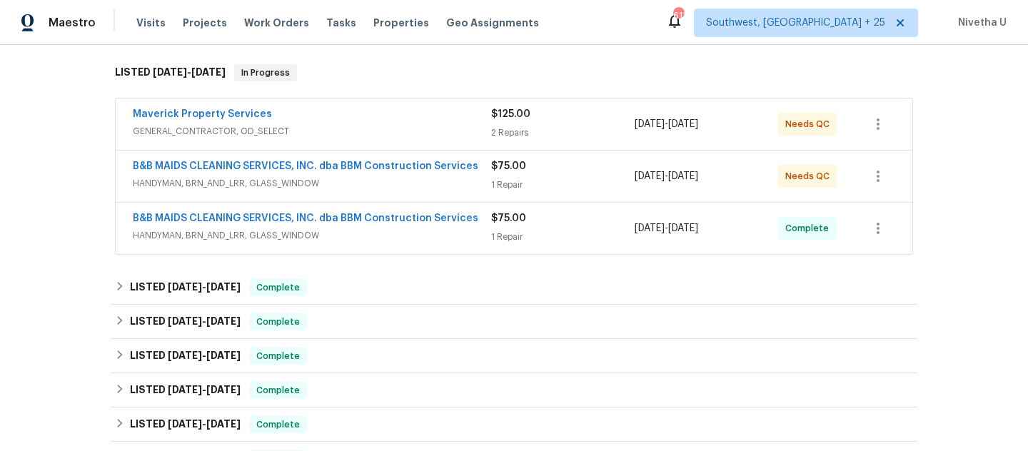
scroll to position [219, 0]
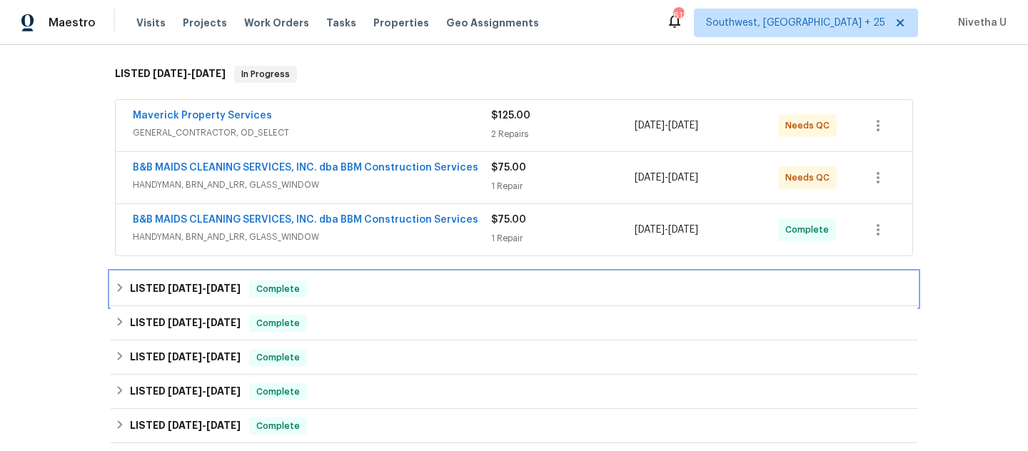
click at [324, 287] on div "LISTED 8/26/25 - 9/10/25 Complete" at bounding box center [514, 288] width 798 height 17
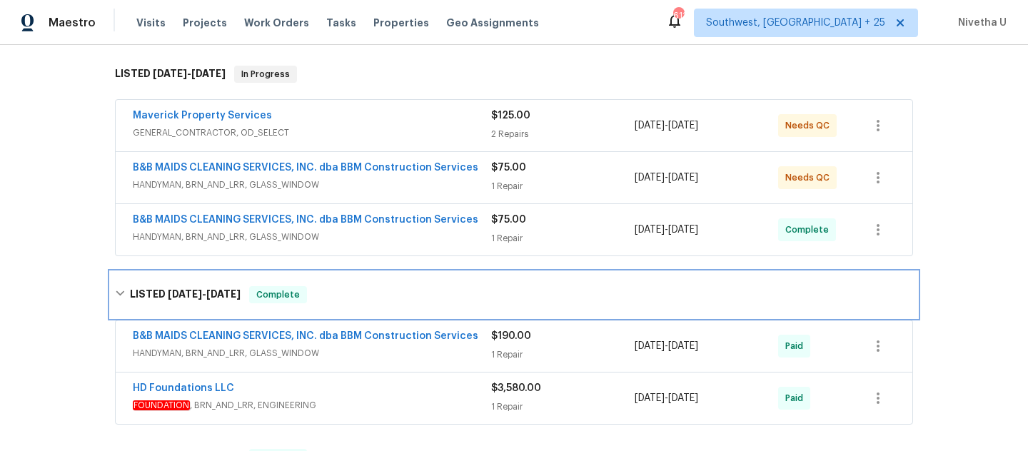
scroll to position [319, 0]
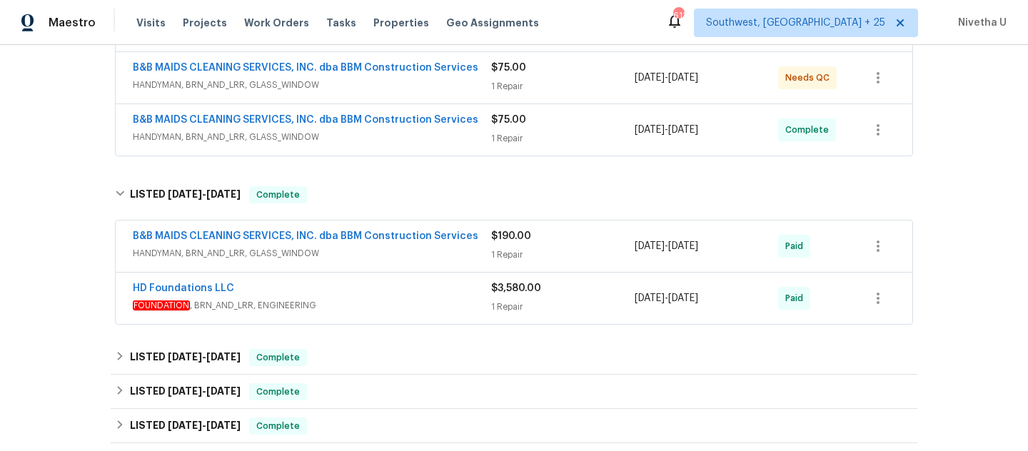
click at [435, 309] on span "FOUNDATION , BRN_AND_LRR, ENGINEERING" at bounding box center [312, 305] width 358 height 14
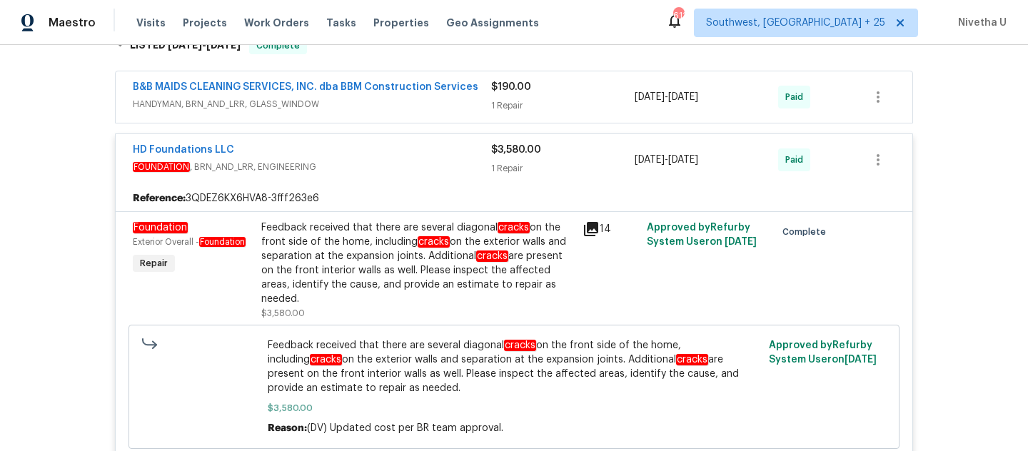
scroll to position [370, 0]
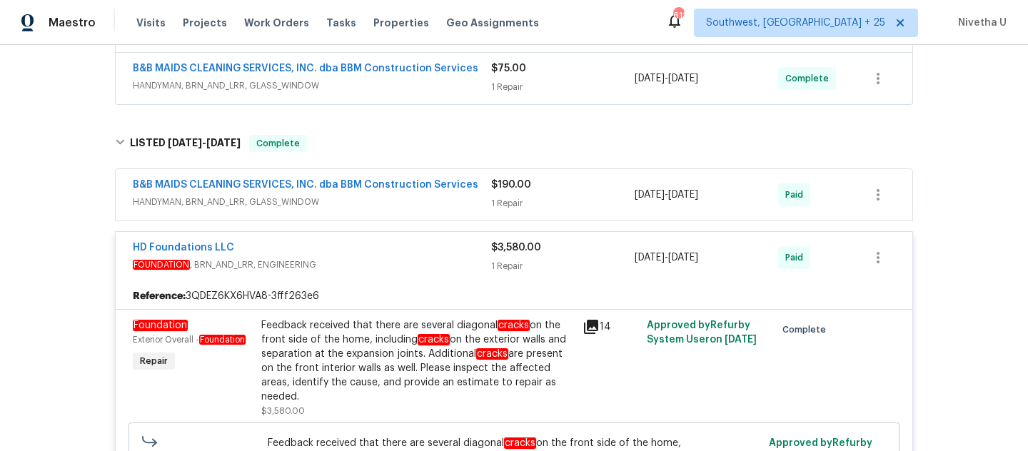
click at [415, 261] on span "FOUNDATION , BRN_AND_LRR, ENGINEERING" at bounding box center [312, 265] width 358 height 14
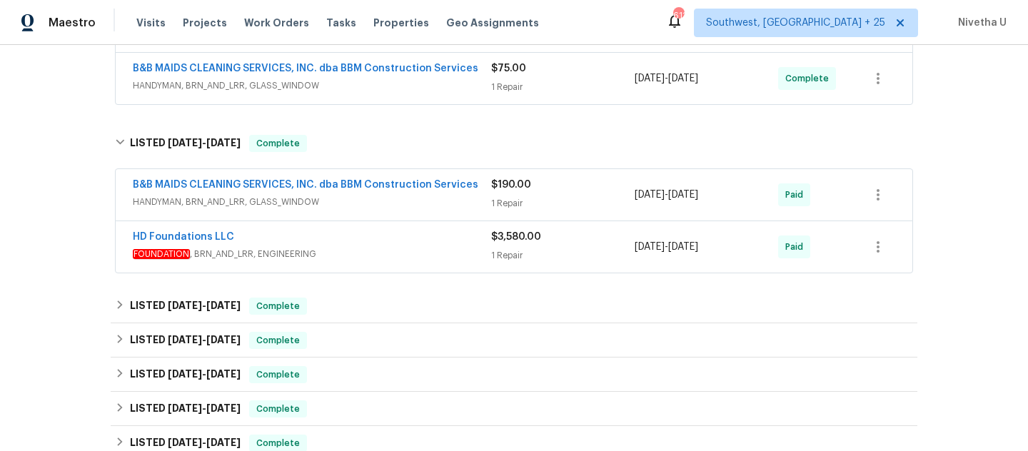
click at [471, 209] on div "B&B MAIDS CLEANING SERVICES, INC. dba BBM Construction Services HANDYMAN, BRN_A…" at bounding box center [312, 195] width 358 height 34
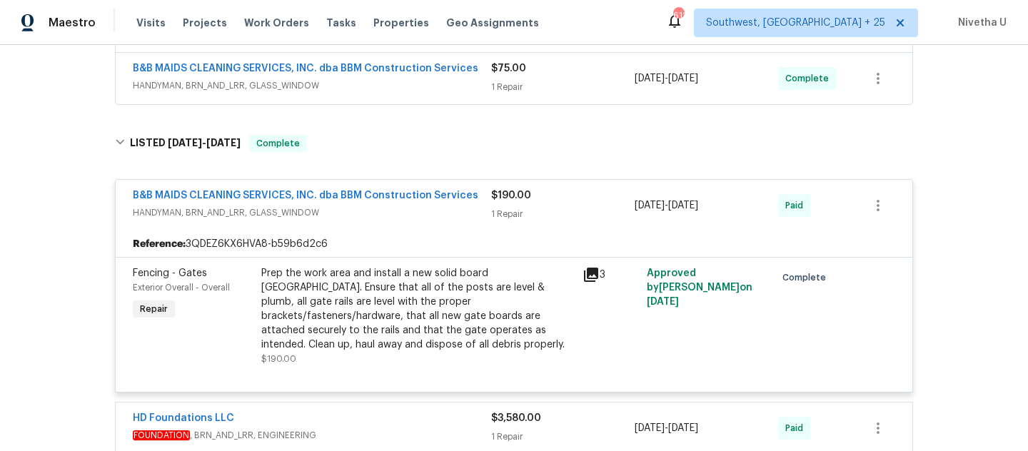
click at [471, 209] on span "HANDYMAN, BRN_AND_LRR, GLASS_WINDOW" at bounding box center [312, 213] width 358 height 14
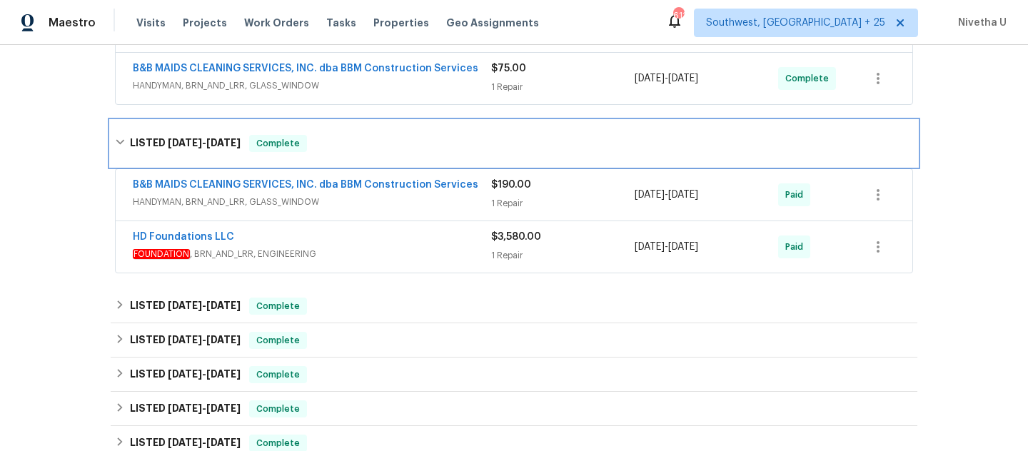
click at [453, 148] on div "LISTED 8/26/25 - 9/10/25 Complete" at bounding box center [514, 143] width 798 height 17
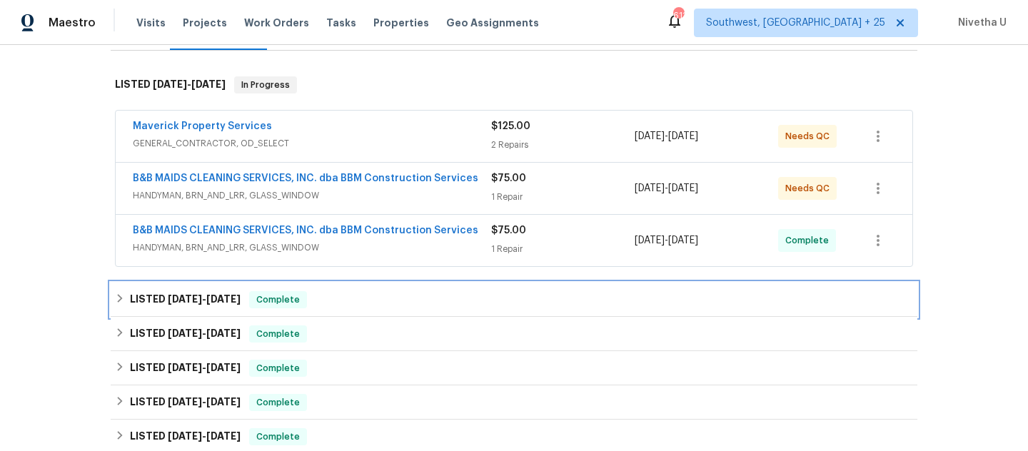
scroll to position [208, 0]
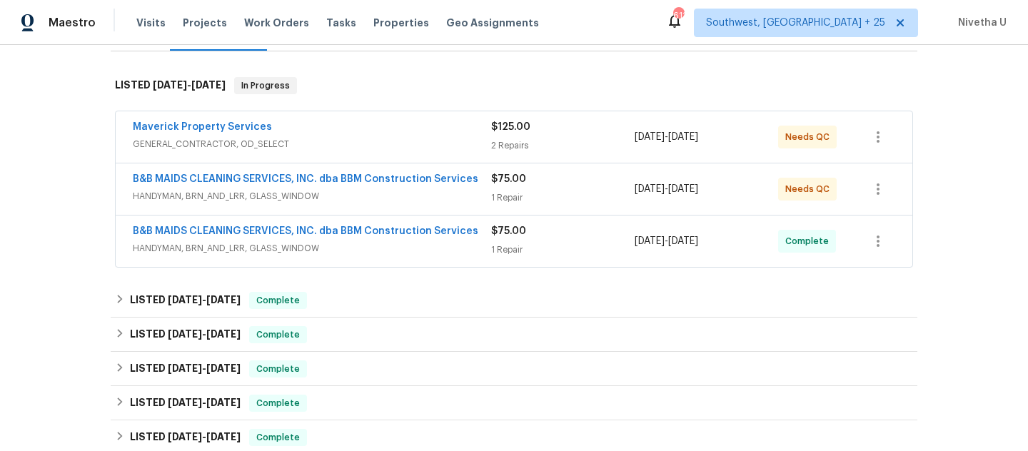
click at [472, 244] on span "HANDYMAN, BRN_AND_LRR, GLASS_WINDOW" at bounding box center [312, 248] width 358 height 14
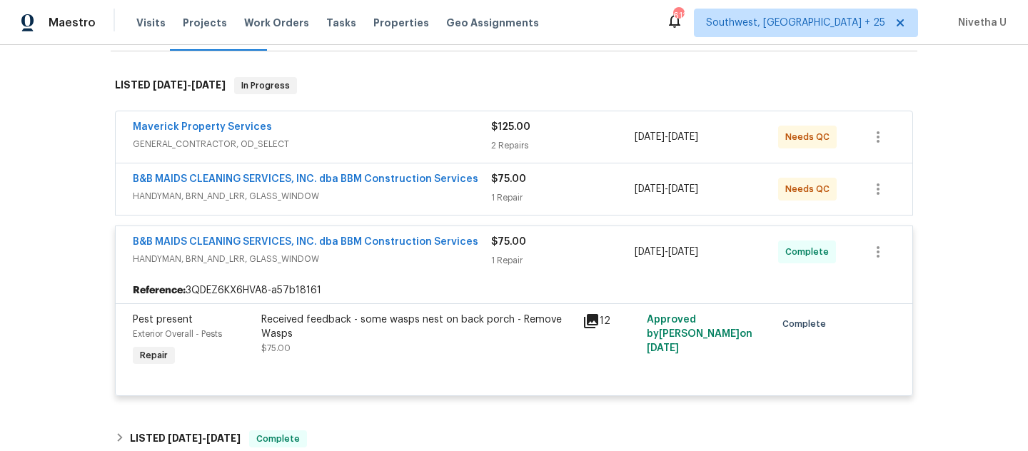
click at [470, 257] on span "HANDYMAN, BRN_AND_LRR, GLASS_WINDOW" at bounding box center [312, 259] width 358 height 14
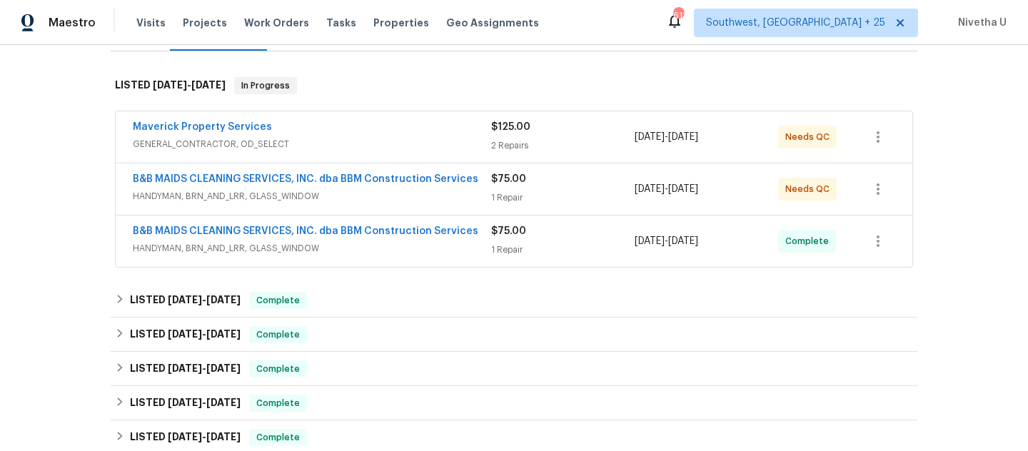
click at [469, 198] on span "HANDYMAN, BRN_AND_LRR, GLASS_WINDOW" at bounding box center [312, 196] width 358 height 14
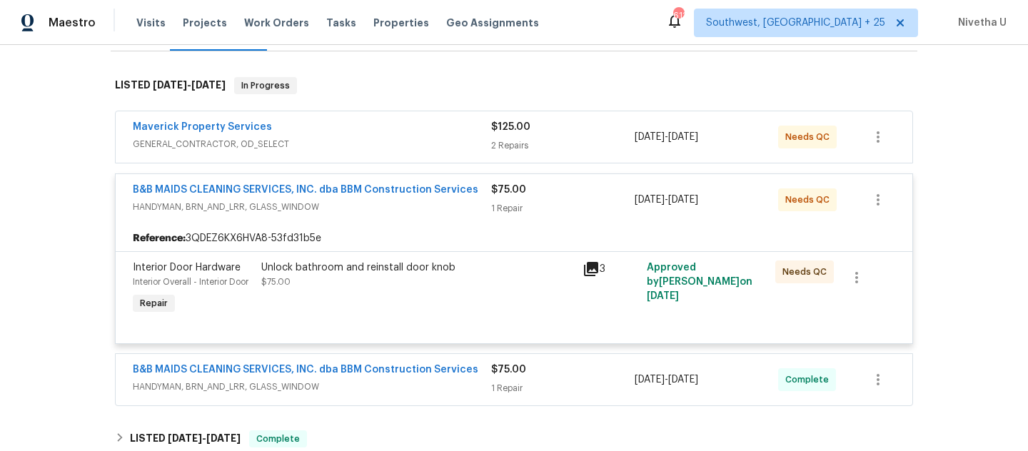
click at [470, 223] on div "B&B MAIDS CLEANING SERVICES, INC. dba BBM Construction Services HANDYMAN, BRN_A…" at bounding box center [514, 199] width 796 height 51
click at [438, 141] on span "GENERAL_CONTRACTOR, OD_SELECT" at bounding box center [312, 144] width 358 height 14
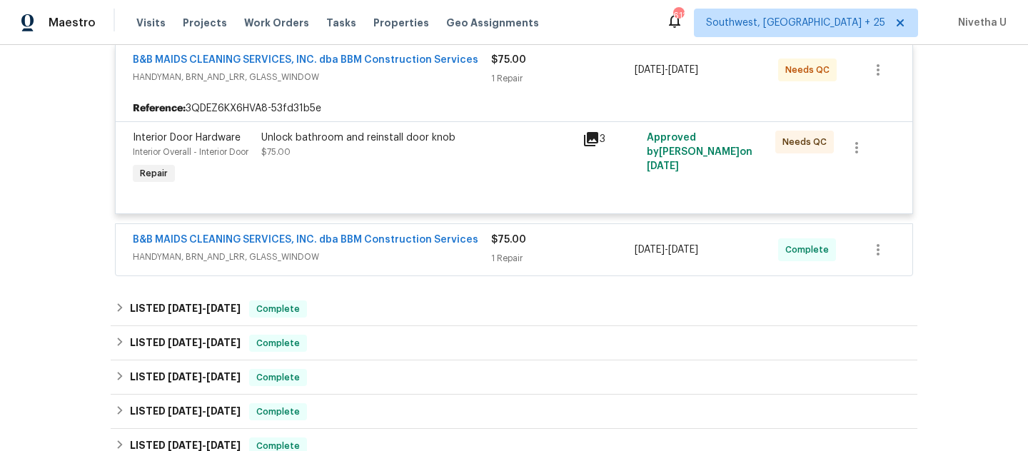
scroll to position [572, 0]
click at [443, 254] on span "HANDYMAN, BRN_AND_LRR, GLASS_WINDOW" at bounding box center [312, 257] width 358 height 14
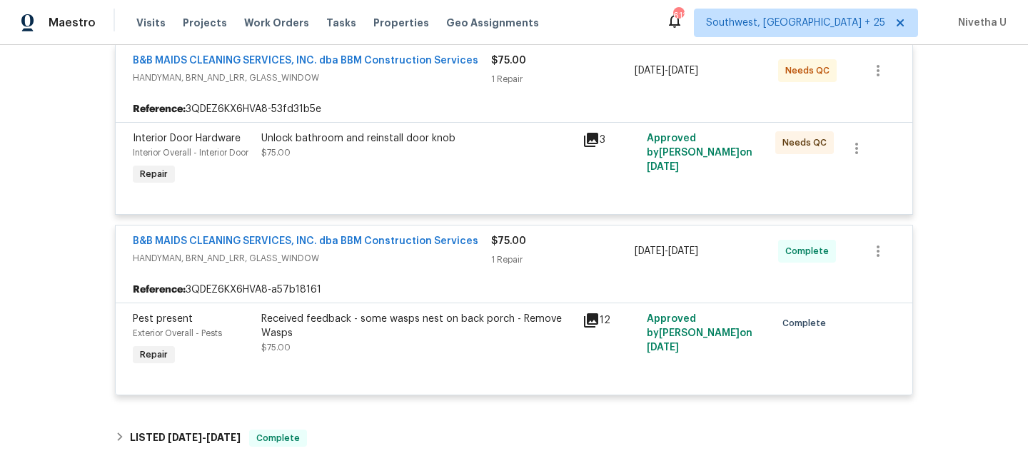
scroll to position [679, 0]
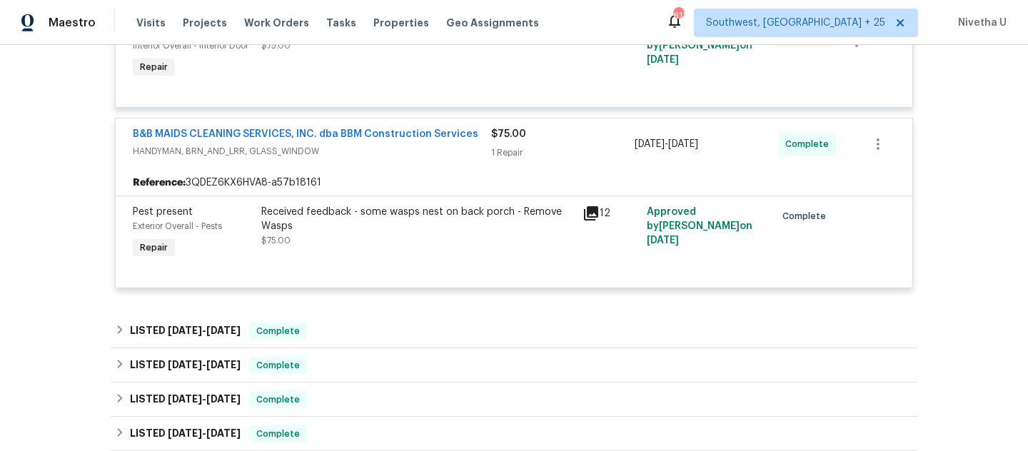
click at [454, 166] on div "B&B MAIDS CLEANING SERVICES, INC. dba BBM Construction Services HANDYMAN, BRN_A…" at bounding box center [514, 143] width 796 height 51
click at [460, 183] on div "Reference: 3QDEZ6KX6HVA8-a57b18161" at bounding box center [514, 183] width 796 height 26
click at [480, 151] on span "HANDYMAN, BRN_AND_LRR, GLASS_WINDOW" at bounding box center [312, 151] width 358 height 14
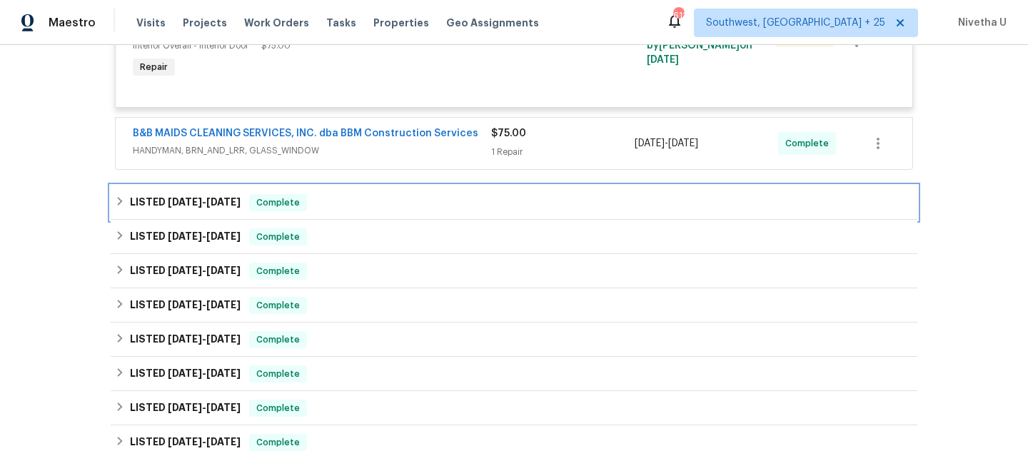
click at [363, 203] on div "LISTED 8/26/25 - 9/10/25 Complete" at bounding box center [514, 202] width 798 height 17
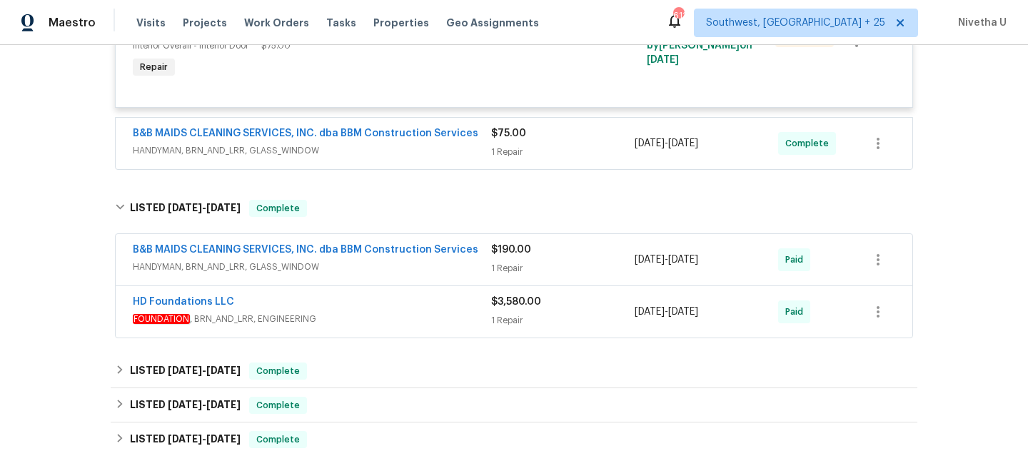
click at [455, 265] on span "HANDYMAN, BRN_AND_LRR, GLASS_WINDOW" at bounding box center [312, 267] width 358 height 14
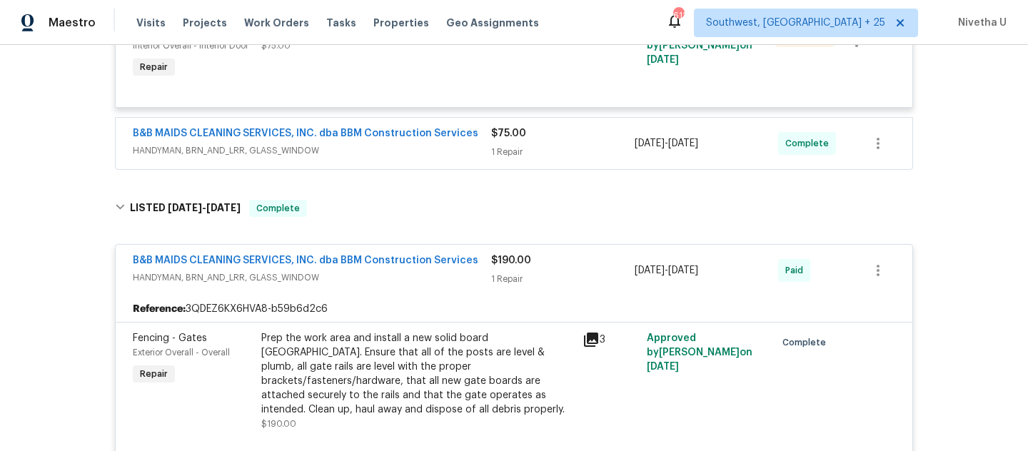
scroll to position [833, 0]
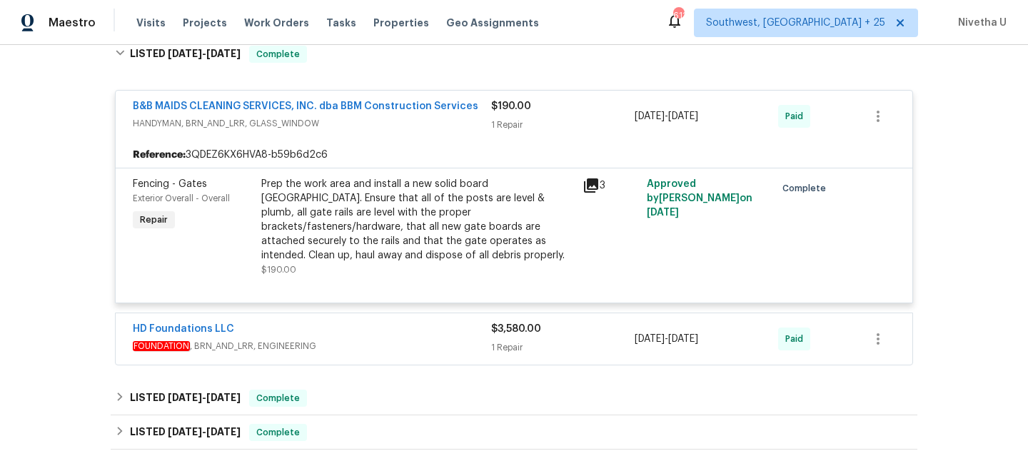
click at [460, 133] on div "B&B MAIDS CLEANING SERVICES, INC. dba BBM Construction Services HANDYMAN, BRN_A…" at bounding box center [312, 116] width 358 height 34
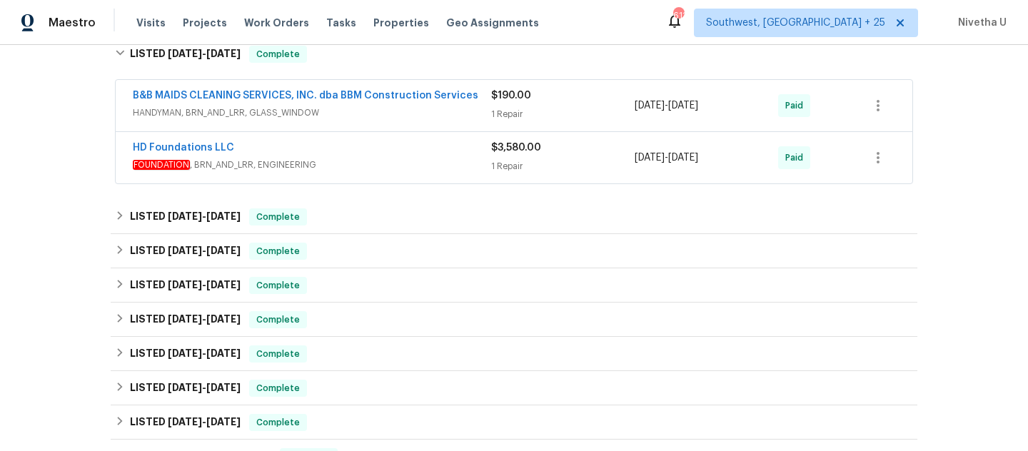
click at [424, 174] on div "HD Foundations LLC FOUNDATION , BRN_AND_LRR, ENGINEERING" at bounding box center [312, 158] width 358 height 34
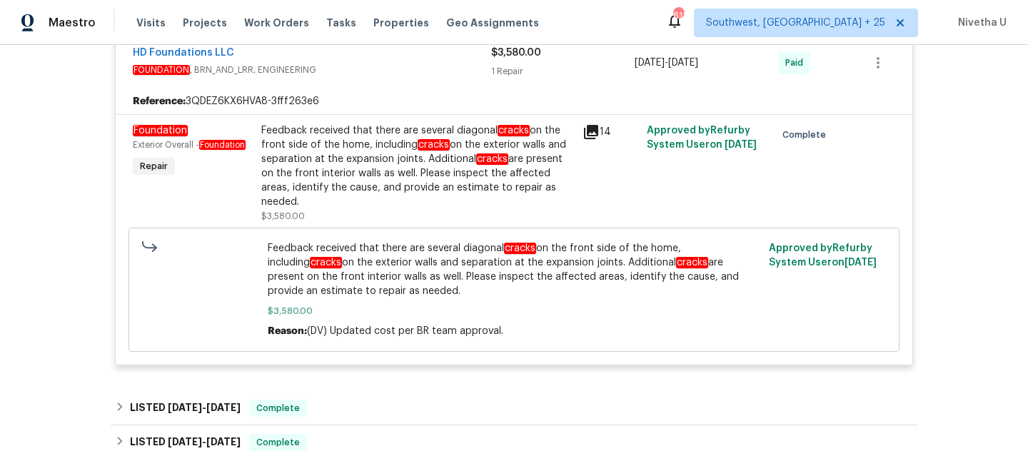
scroll to position [781, 0]
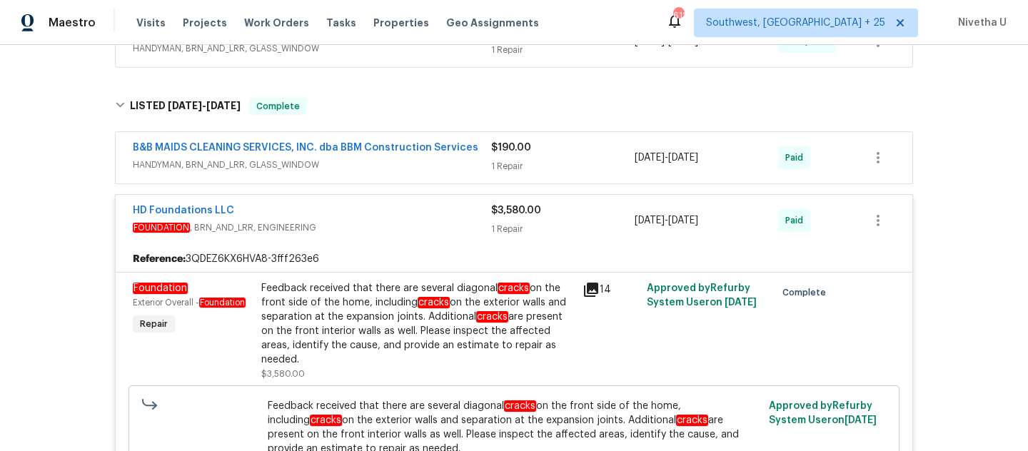
click at [441, 232] on span "FOUNDATION , BRN_AND_LRR, ENGINEERING" at bounding box center [312, 228] width 358 height 14
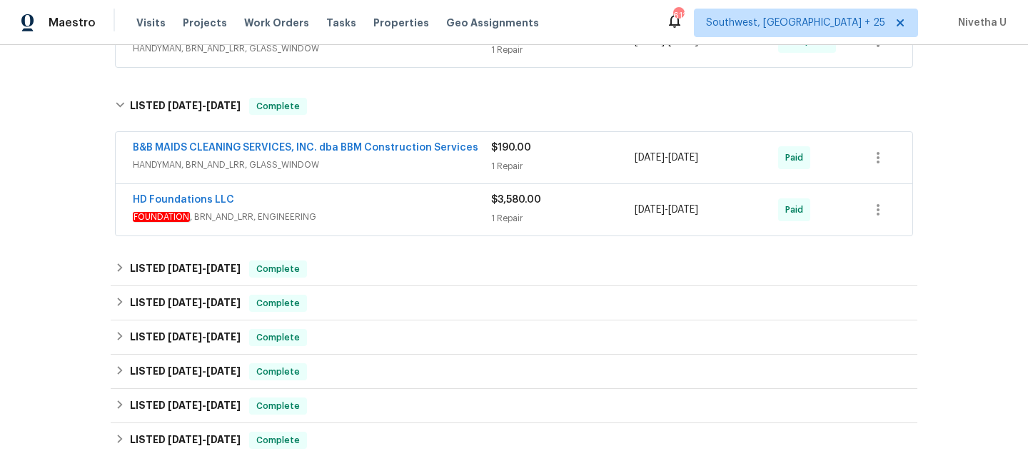
scroll to position [682, 0]
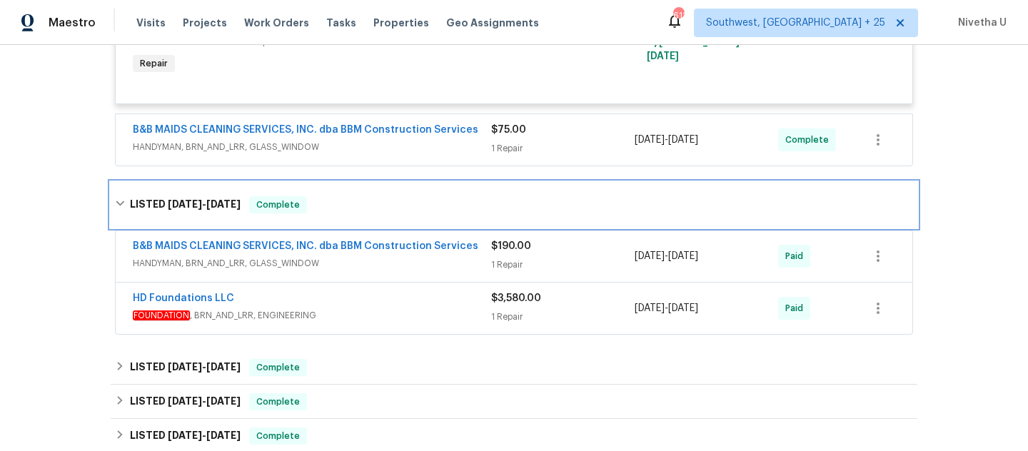
click at [402, 208] on div "LISTED 8/26/25 - 9/10/25 Complete" at bounding box center [514, 204] width 798 height 17
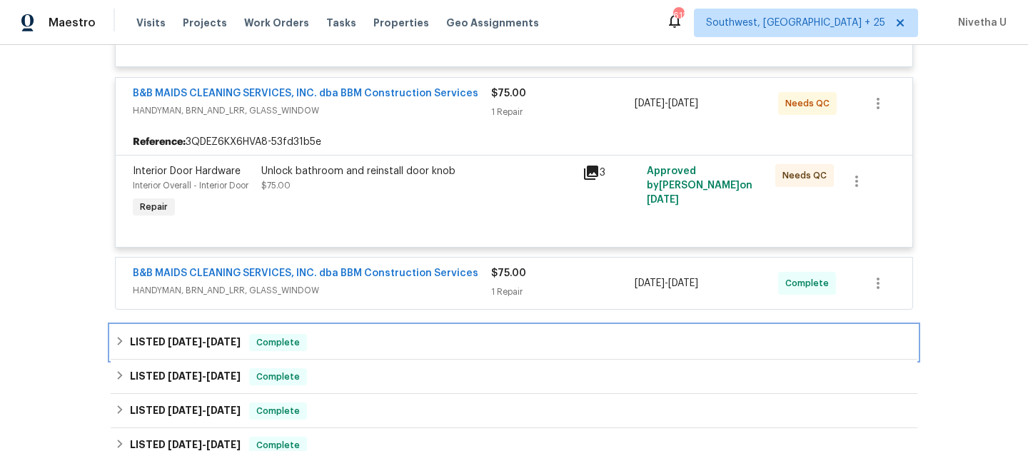
scroll to position [399, 0]
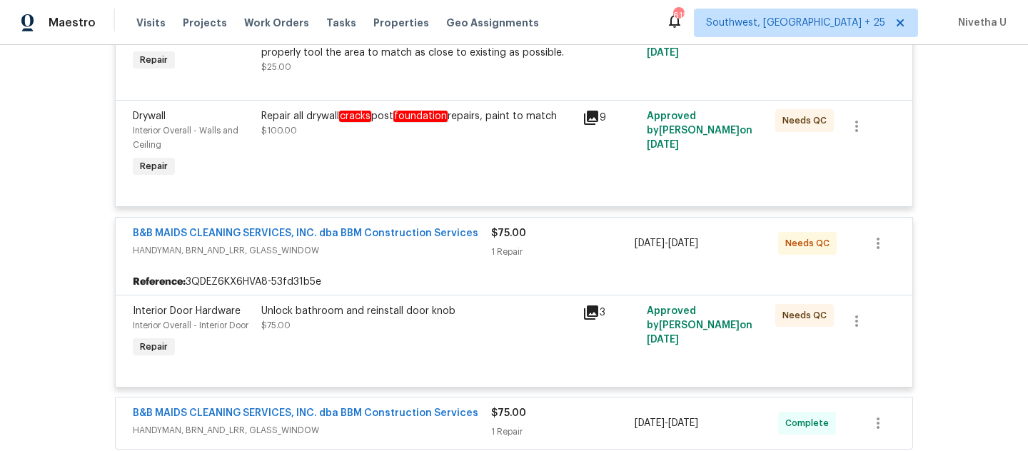
click at [442, 248] on span "HANDYMAN, BRN_AND_LRR, GLASS_WINDOW" at bounding box center [312, 250] width 358 height 14
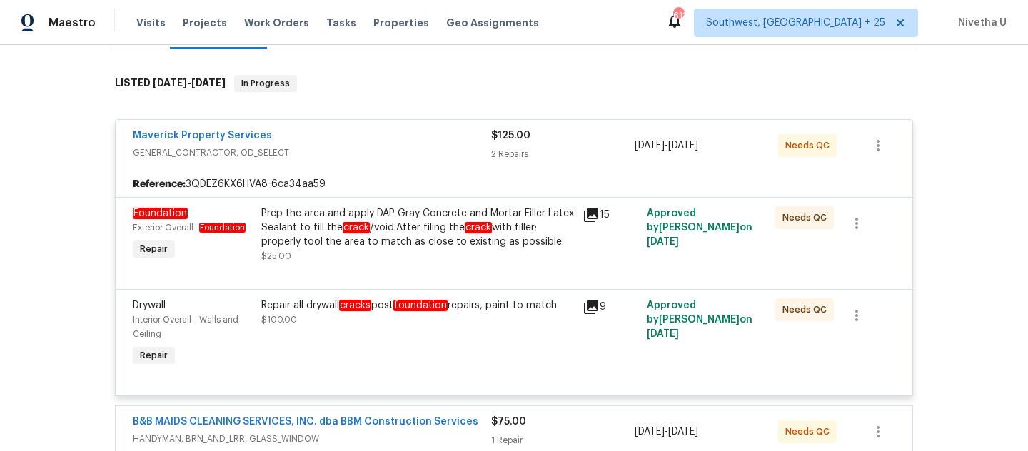
scroll to position [176, 0]
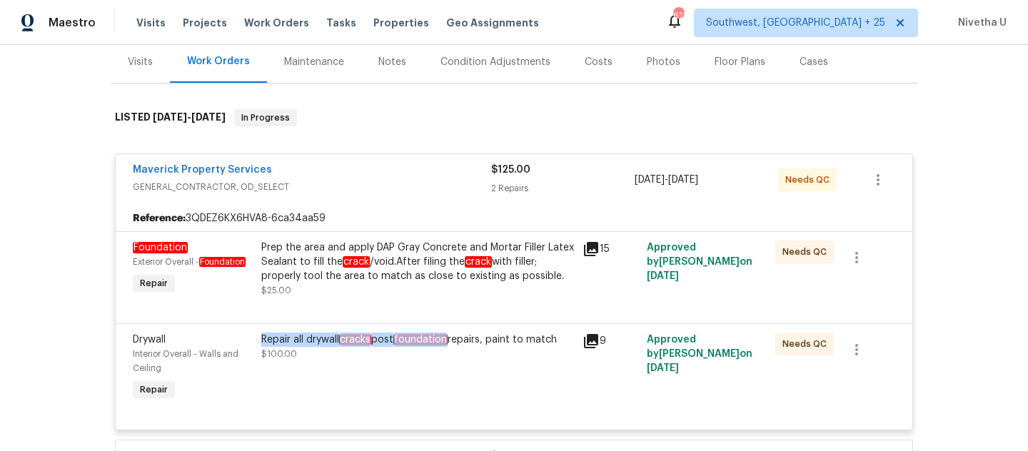
drag, startPoint x: 253, startPoint y: 341, endPoint x: 445, endPoint y: 343, distance: 191.3
click at [445, 343] on div "Repair all drywall cracks post foundation repairs, paint to match $100.00" at bounding box center [417, 368] width 321 height 80
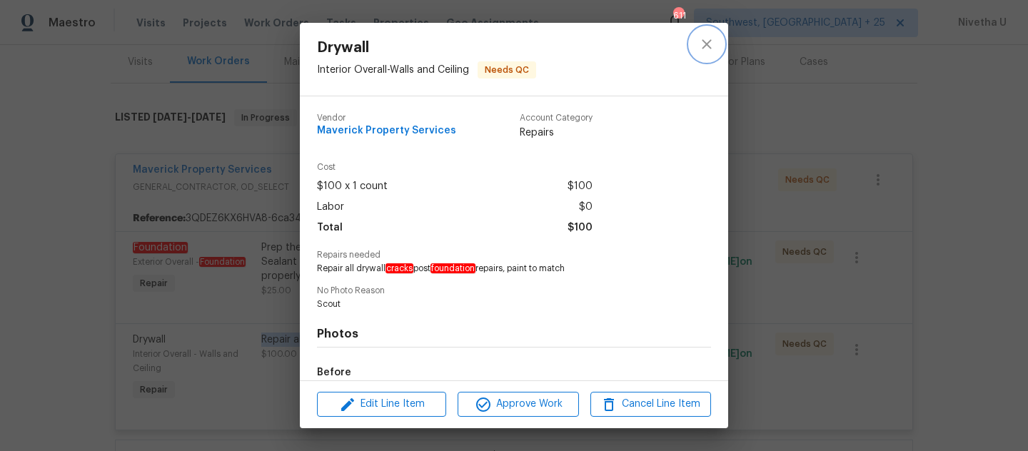
click at [701, 44] on icon "close" at bounding box center [706, 44] width 17 height 17
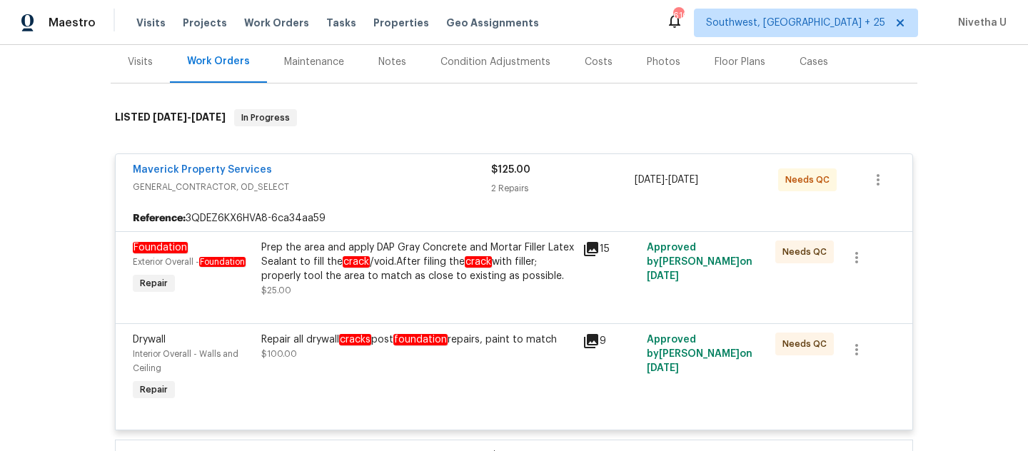
click at [503, 338] on div "Repair all drywall cracks post foundation repairs, paint to match" at bounding box center [417, 340] width 313 height 14
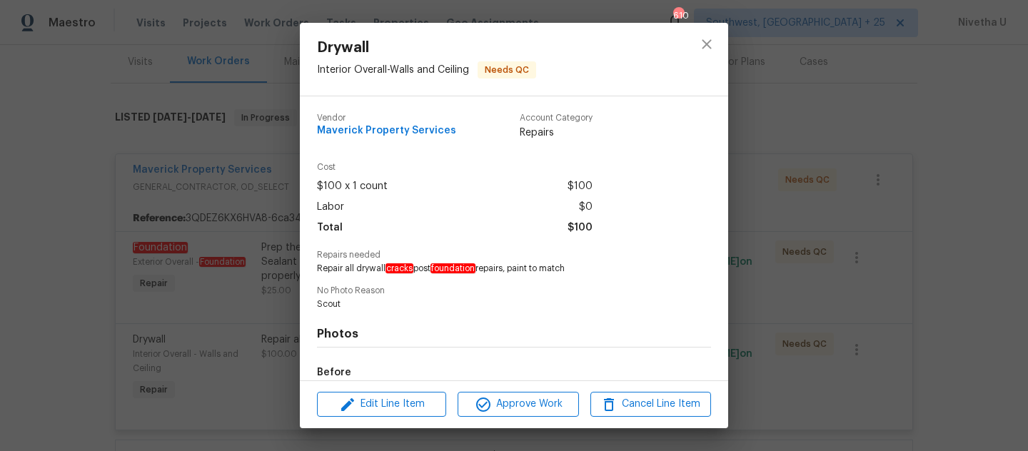
scroll to position [170, 0]
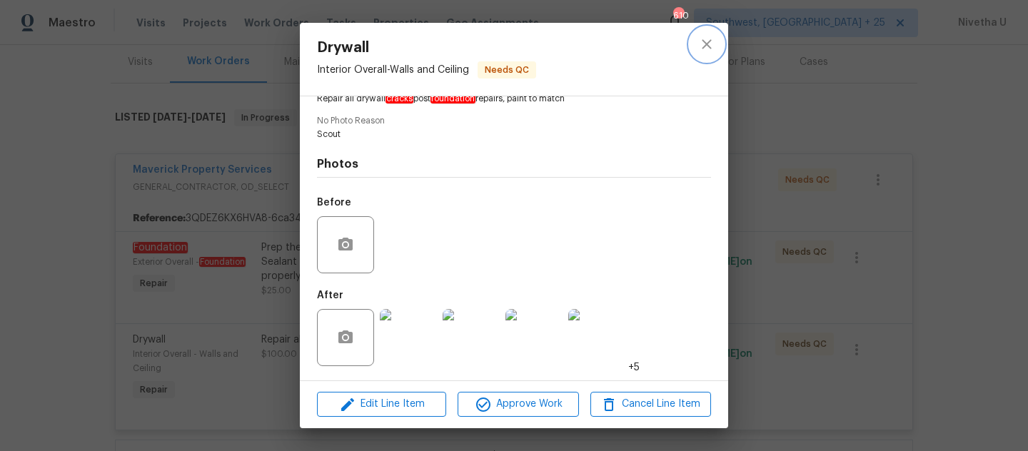
click at [707, 57] on button "close" at bounding box center [706, 44] width 34 height 34
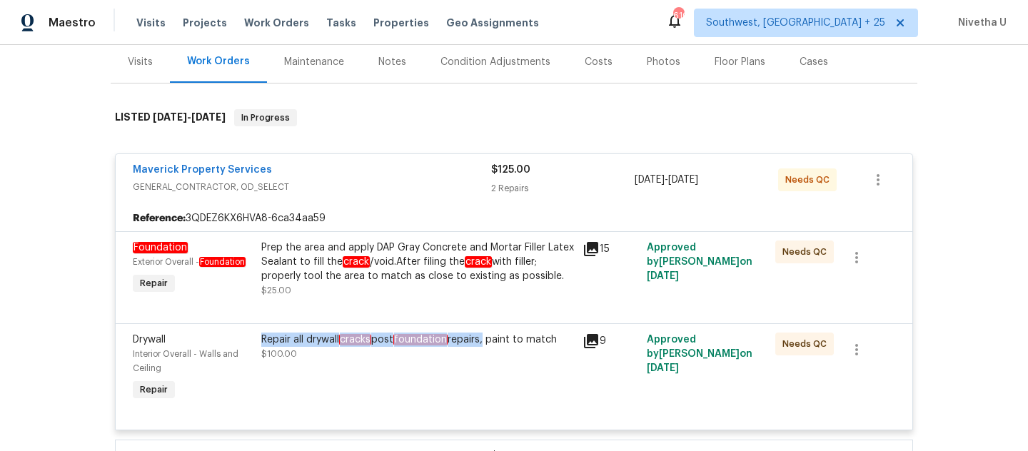
drag, startPoint x: 257, startPoint y: 338, endPoint x: 480, endPoint y: 344, distance: 223.5
click at [480, 344] on div "Repair all drywall cracks post foundation repairs, paint to match" at bounding box center [417, 340] width 313 height 14
copy div "Repair all drywall cracks post foundation repairs"
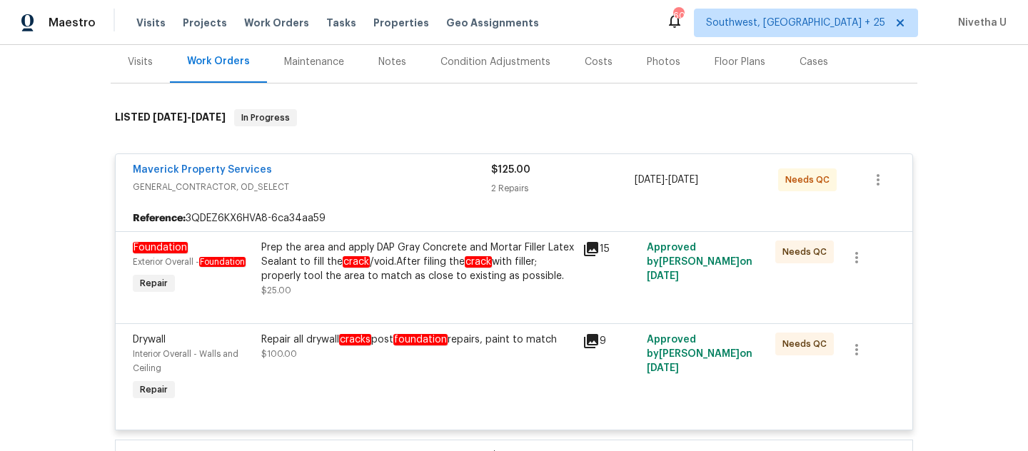
click at [46, 314] on div "Back to all projects 1070 Kent Dr, Prosper, TX 75078 5 Beds | 2 1/2 Baths | Tot…" at bounding box center [514, 248] width 1028 height 406
click at [448, 248] on div "Prep the area and apply DAP Gray Concrete and Mortar Filler Latex Sealant to fi…" at bounding box center [417, 262] width 313 height 43
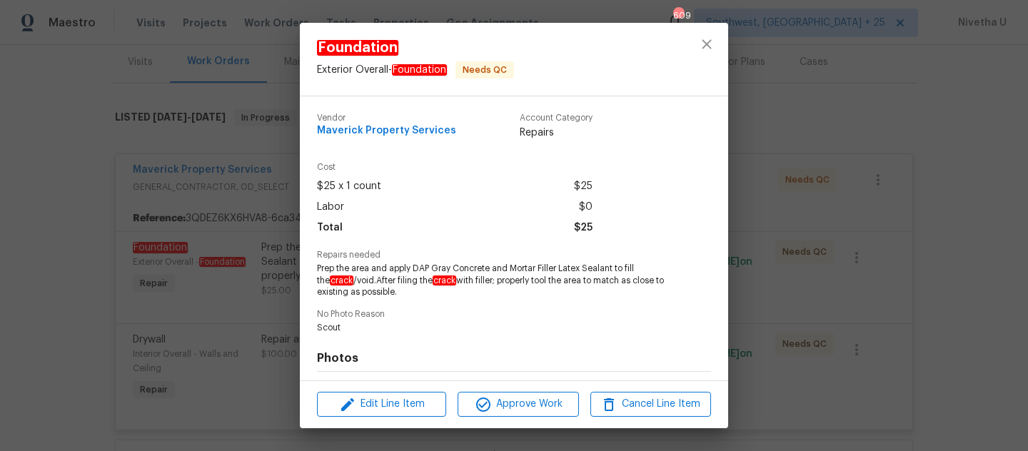
scroll to position [194, 0]
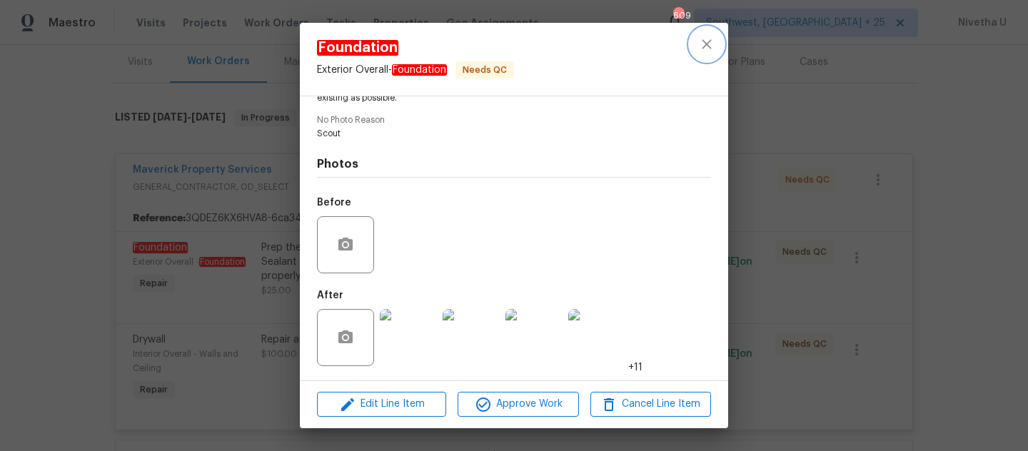
click at [704, 44] on icon "close" at bounding box center [706, 44] width 17 height 17
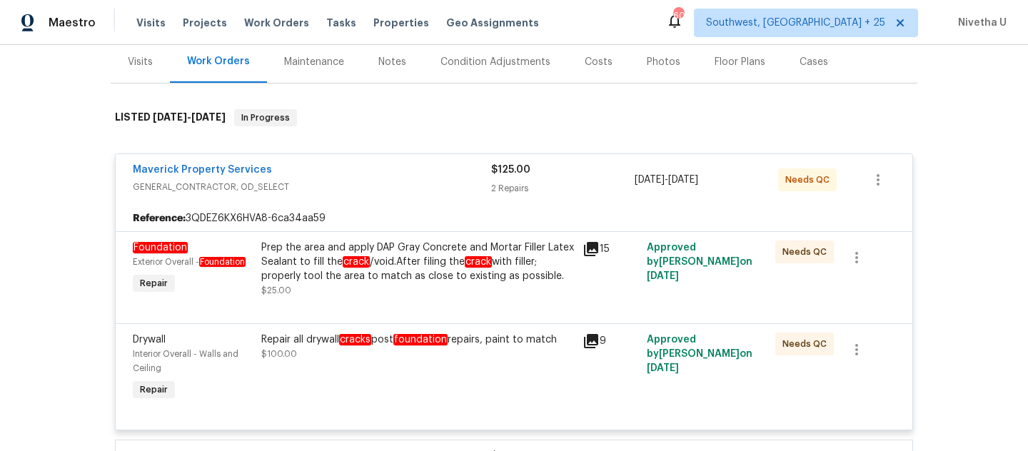
click at [357, 178] on div "Maverick Property Services" at bounding box center [312, 171] width 358 height 17
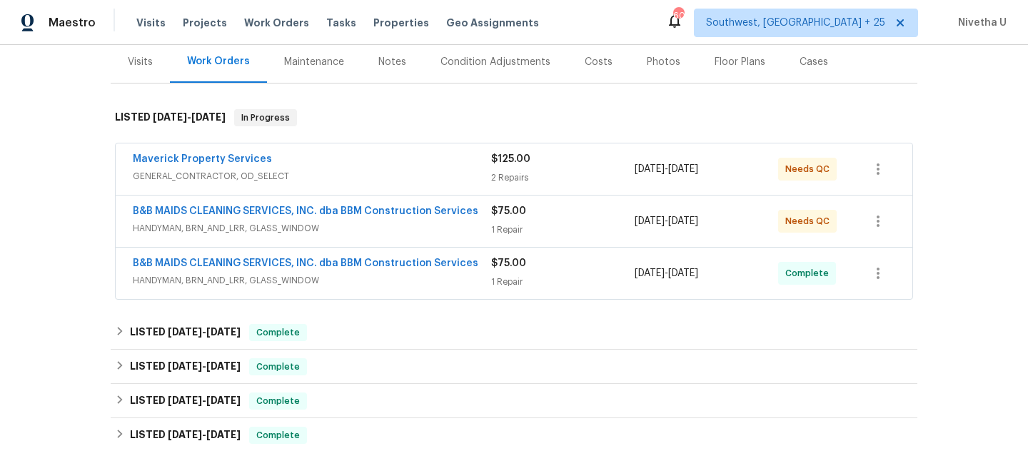
scroll to position [251, 0]
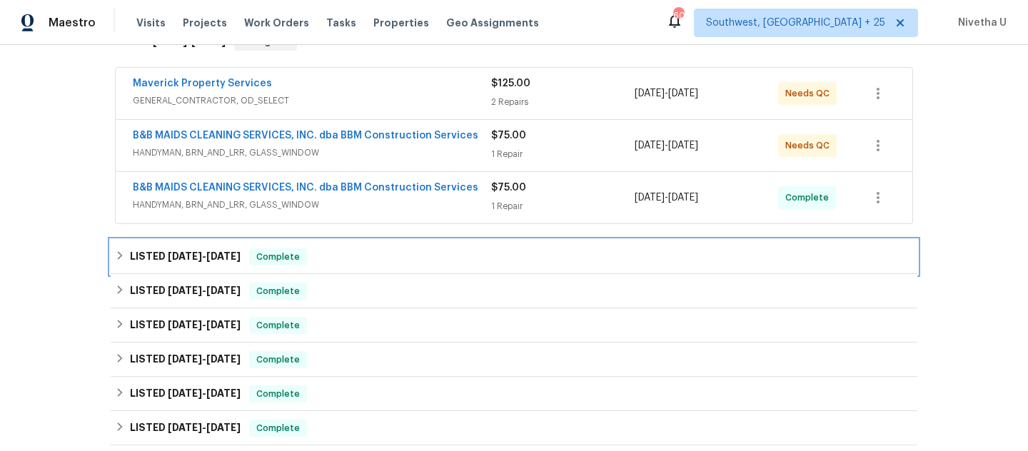
click at [393, 243] on div "LISTED 8/26/25 - 9/10/25 Complete" at bounding box center [514, 257] width 806 height 34
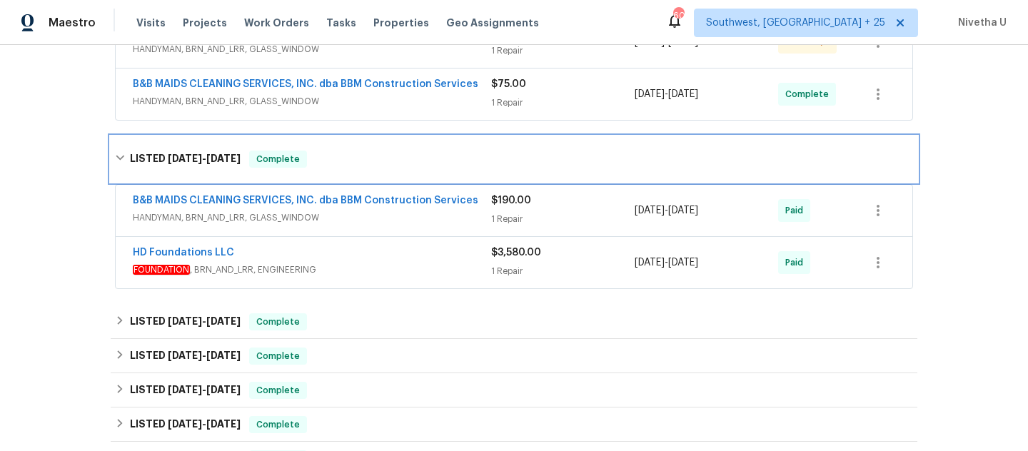
scroll to position [377, 0]
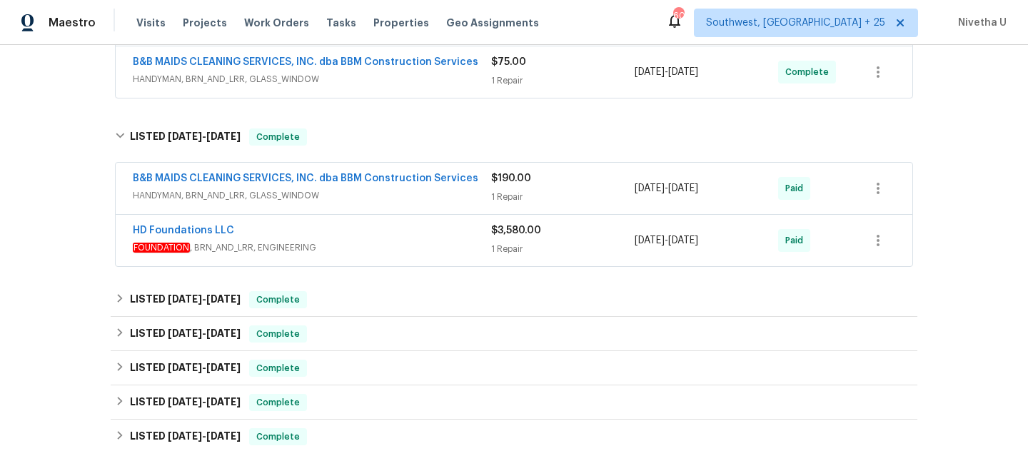
click at [408, 201] on span "HANDYMAN, BRN_AND_LRR, GLASS_WINDOW" at bounding box center [312, 195] width 358 height 14
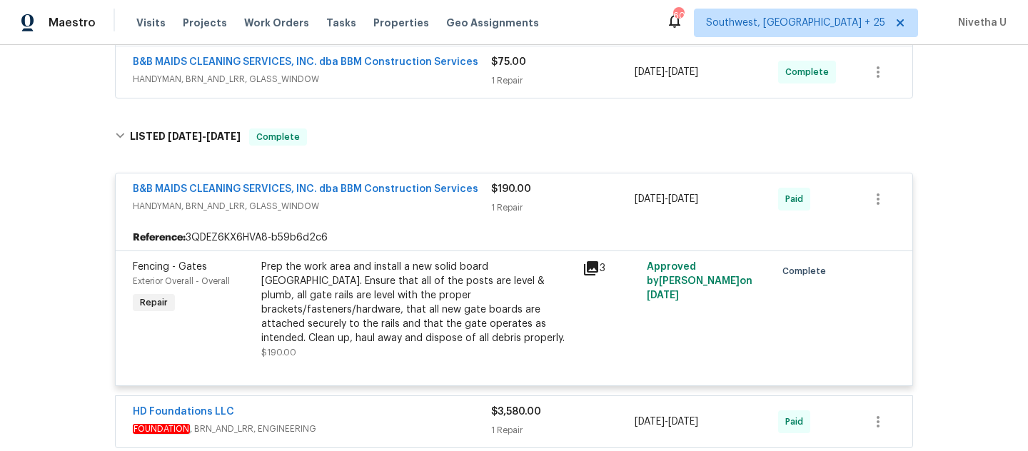
click at [408, 201] on span "HANDYMAN, BRN_AND_LRR, GLASS_WINDOW" at bounding box center [312, 206] width 358 height 14
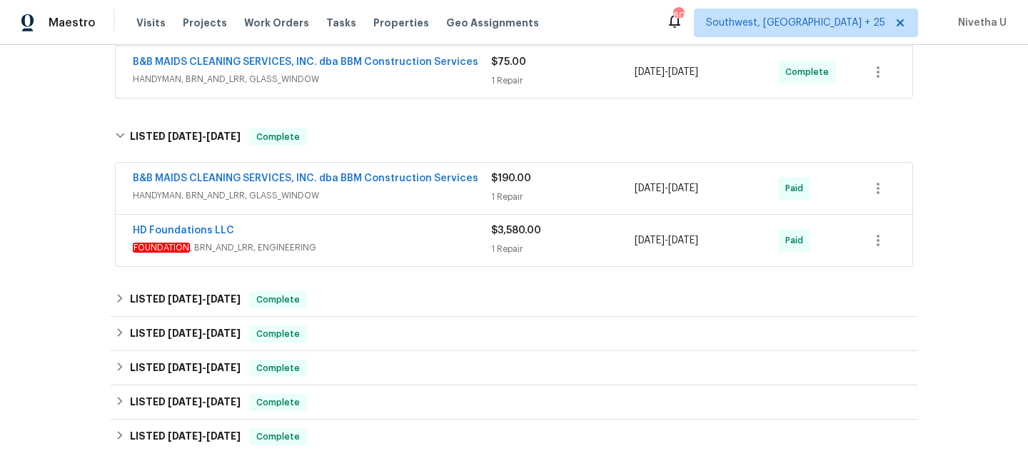
click at [412, 239] on div "HD Foundations LLC" at bounding box center [312, 231] width 358 height 17
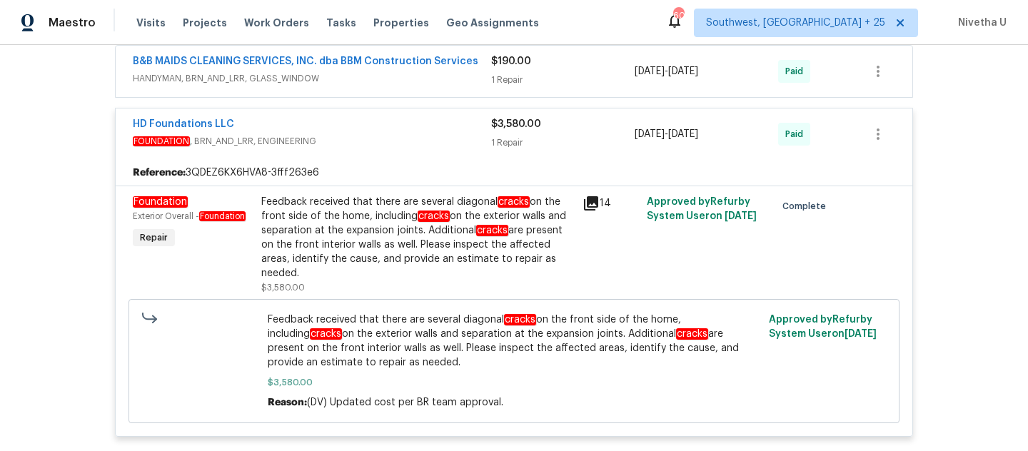
scroll to position [493, 0]
click at [356, 140] on span "FOUNDATION , BRN_AND_LRR, ENGINEERING" at bounding box center [312, 142] width 358 height 14
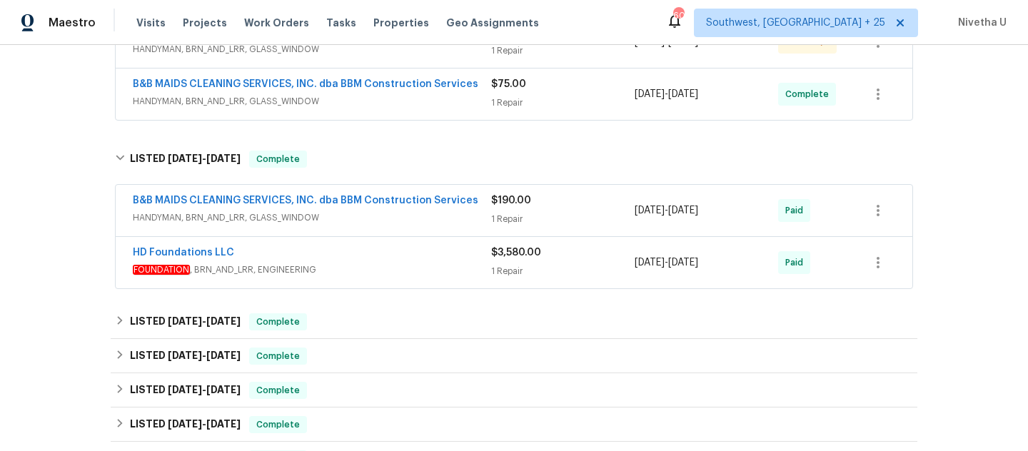
scroll to position [330, 0]
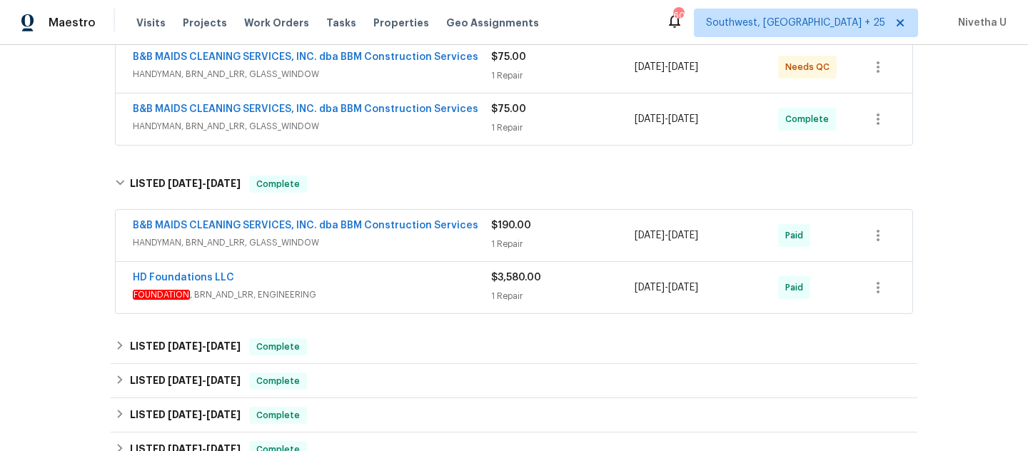
click at [398, 303] on div "HD Foundations LLC FOUNDATION , BRN_AND_LRR, ENGINEERING" at bounding box center [312, 287] width 358 height 34
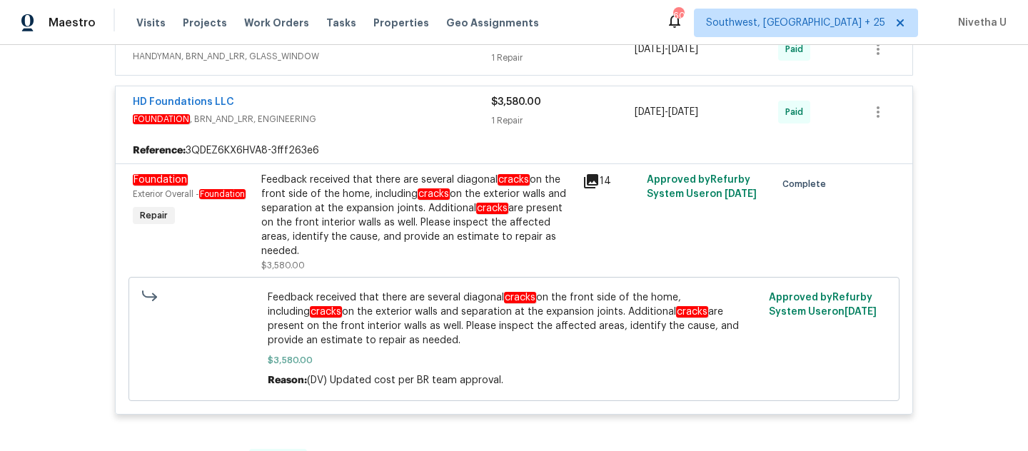
scroll to position [517, 0]
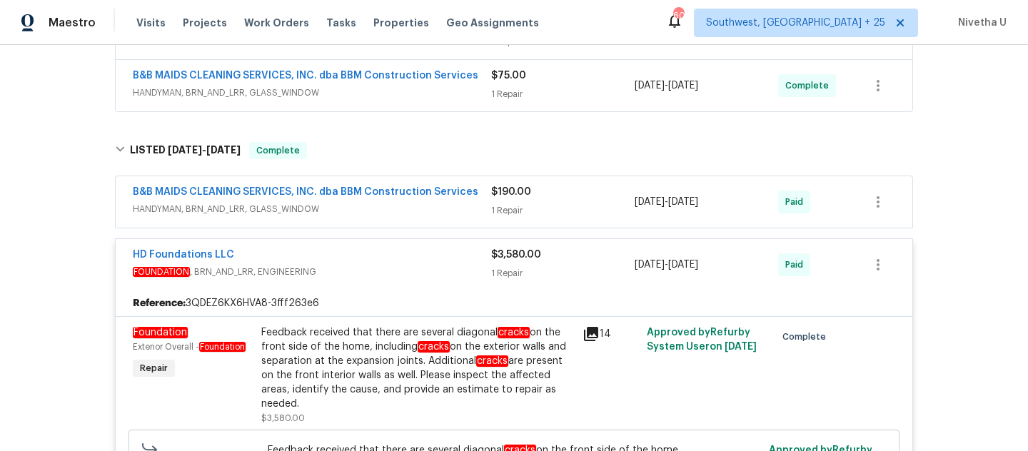
click at [420, 265] on span "FOUNDATION , BRN_AND_LRR, ENGINEERING" at bounding box center [312, 272] width 358 height 14
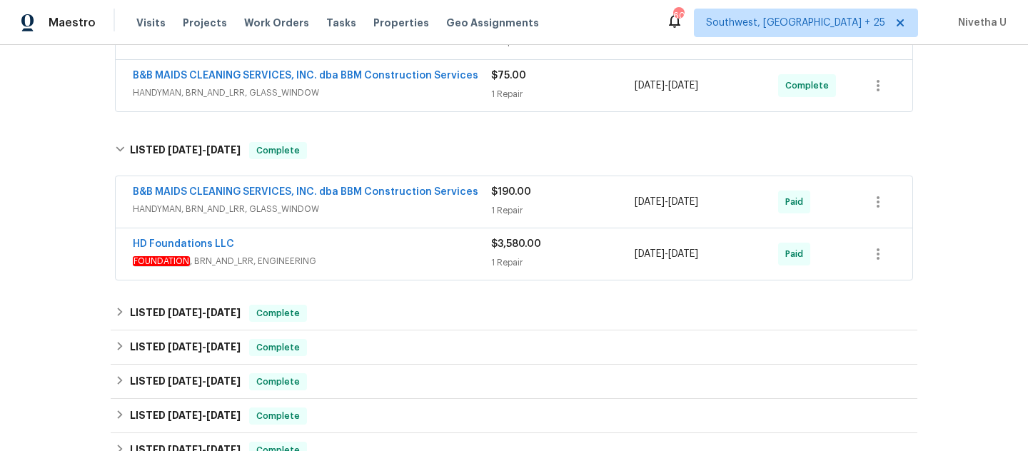
scroll to position [215, 0]
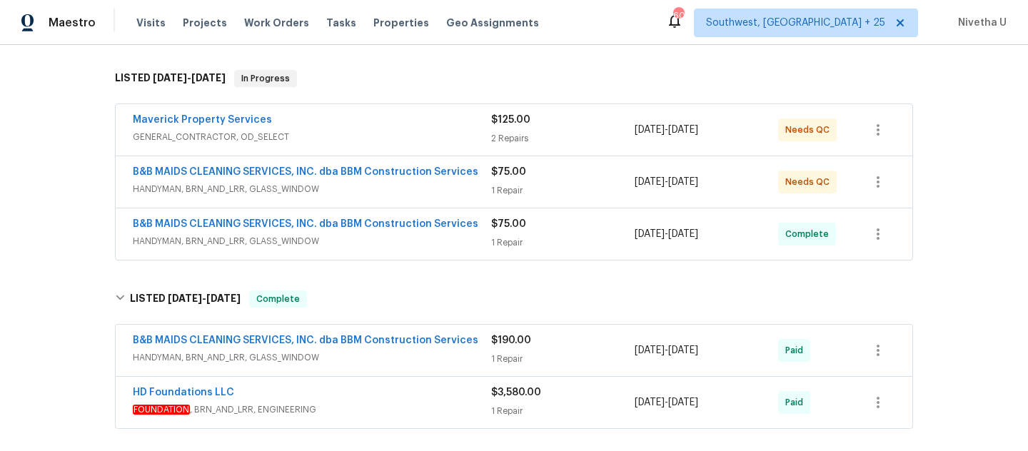
click at [419, 235] on span "HANDYMAN, BRN_AND_LRR, GLASS_WINDOW" at bounding box center [312, 241] width 358 height 14
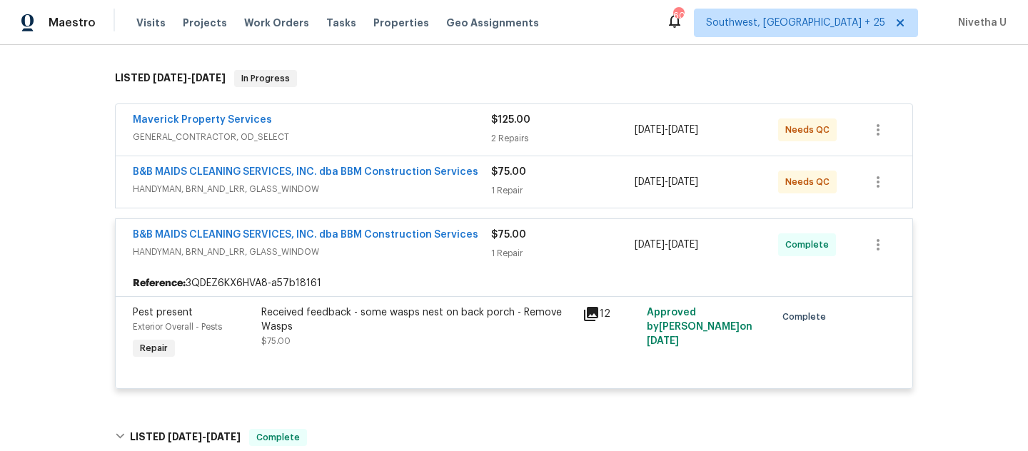
click at [427, 255] on span "HANDYMAN, BRN_AND_LRR, GLASS_WINDOW" at bounding box center [312, 252] width 358 height 14
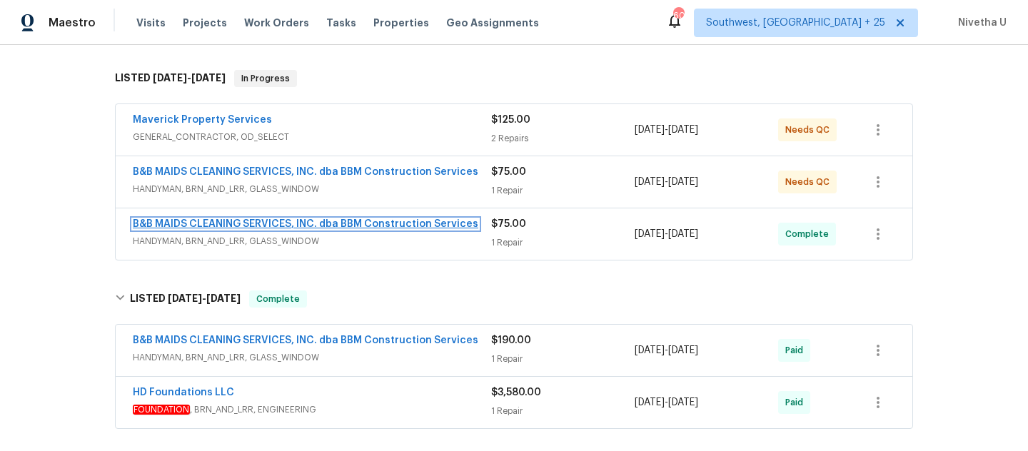
click at [427, 222] on link "B&B MAIDS CLEANING SERVICES, INC. dba BBM Construction Services" at bounding box center [305, 224] width 345 height 10
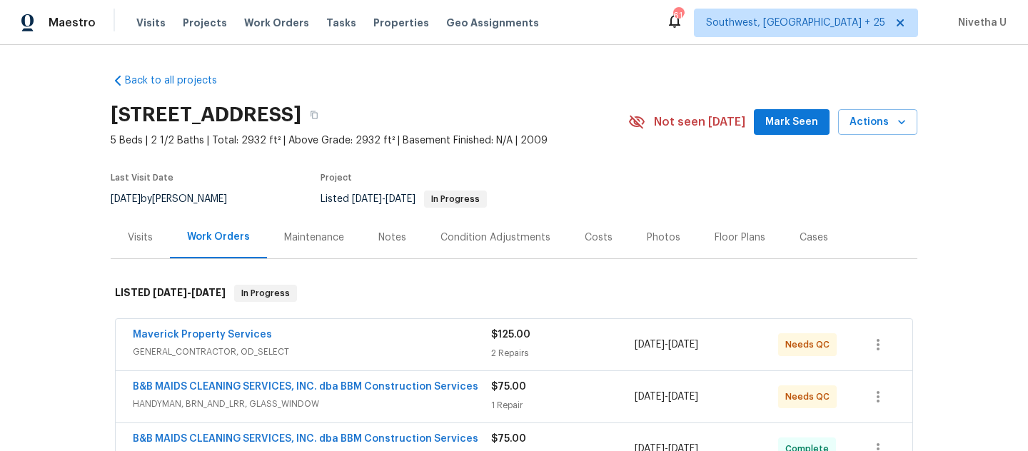
scroll to position [123, 0]
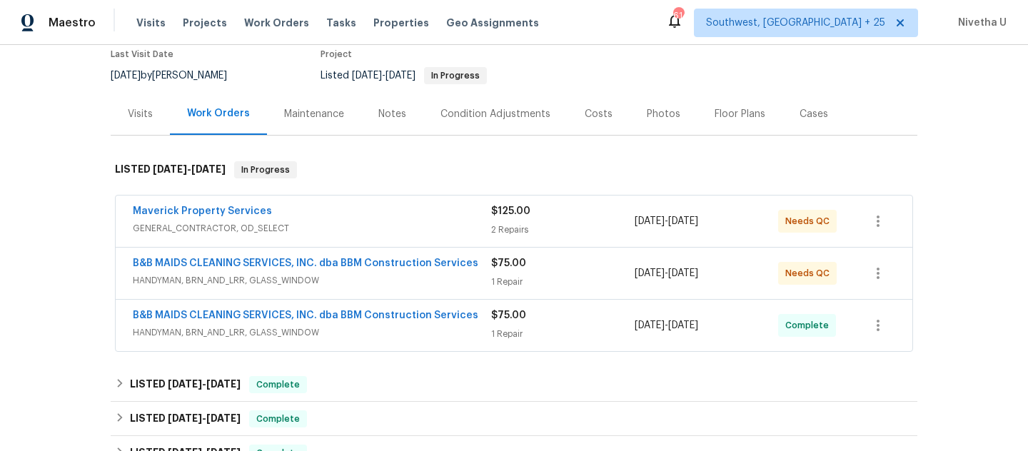
click at [432, 288] on div "B&B MAIDS CLEANING SERVICES, INC. dba BBM Construction Services HANDYMAN, BRN_A…" at bounding box center [312, 273] width 358 height 34
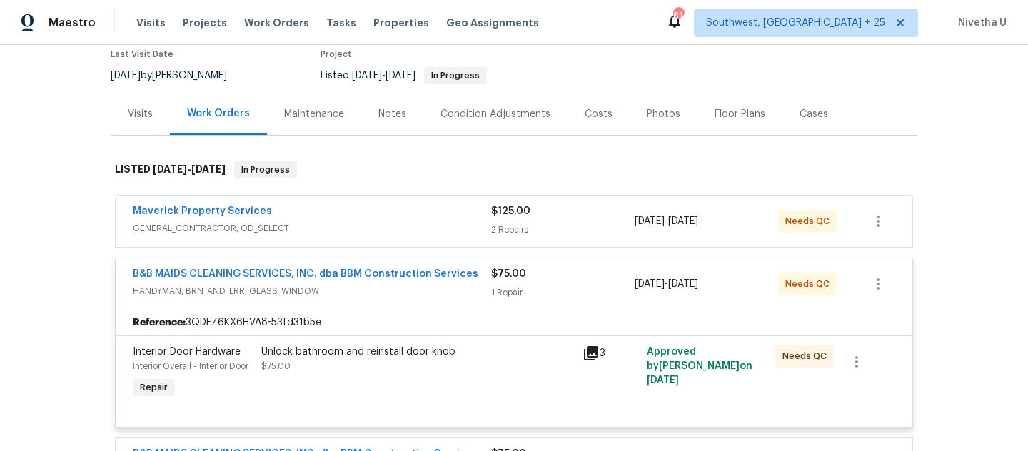
click at [432, 296] on span "HANDYMAN, BRN_AND_LRR, GLASS_WINDOW" at bounding box center [312, 291] width 358 height 14
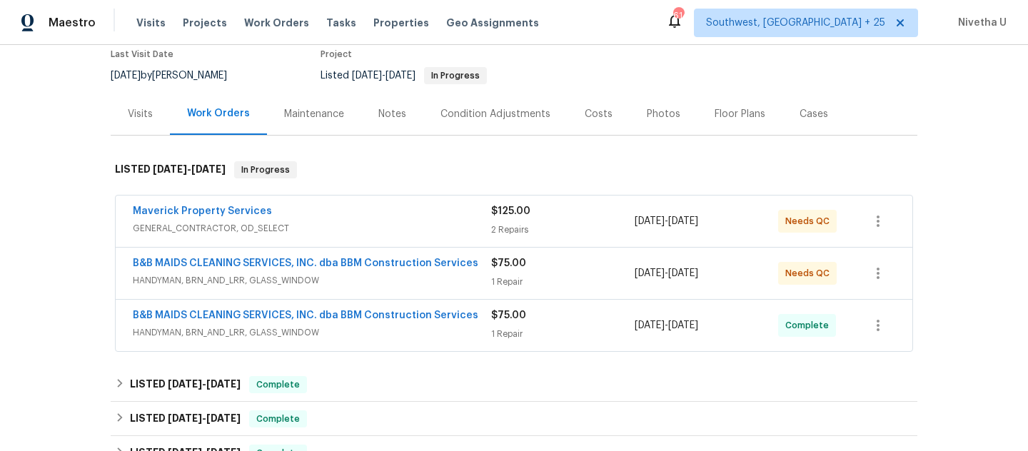
click at [430, 215] on div "Maverick Property Services" at bounding box center [312, 212] width 358 height 17
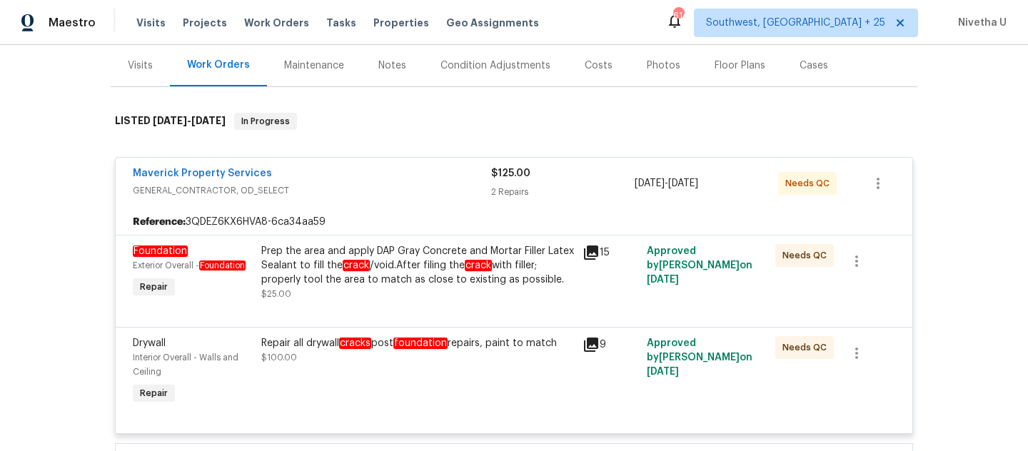
scroll to position [171, 0]
click at [420, 182] on div "Maverick Property Services" at bounding box center [312, 175] width 358 height 17
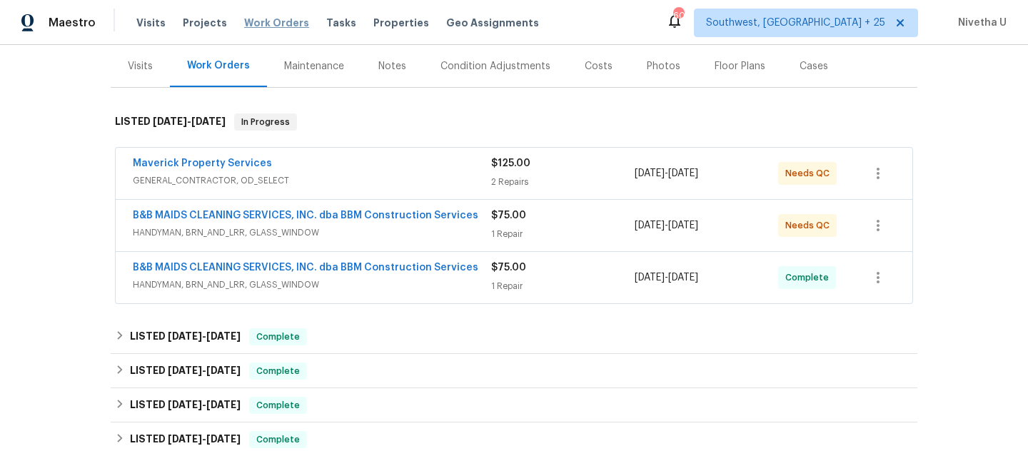
click at [276, 25] on span "Work Orders" at bounding box center [276, 23] width 65 height 14
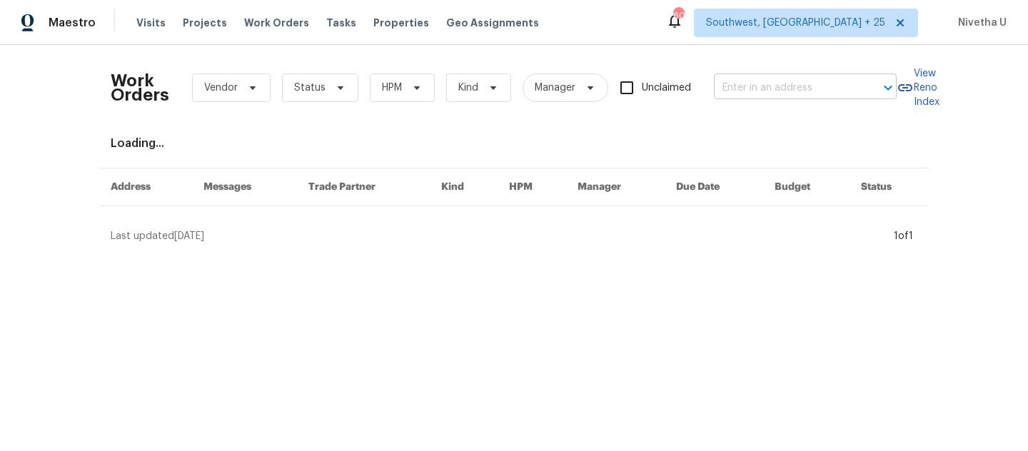
click at [792, 86] on input "text" at bounding box center [785, 88] width 143 height 22
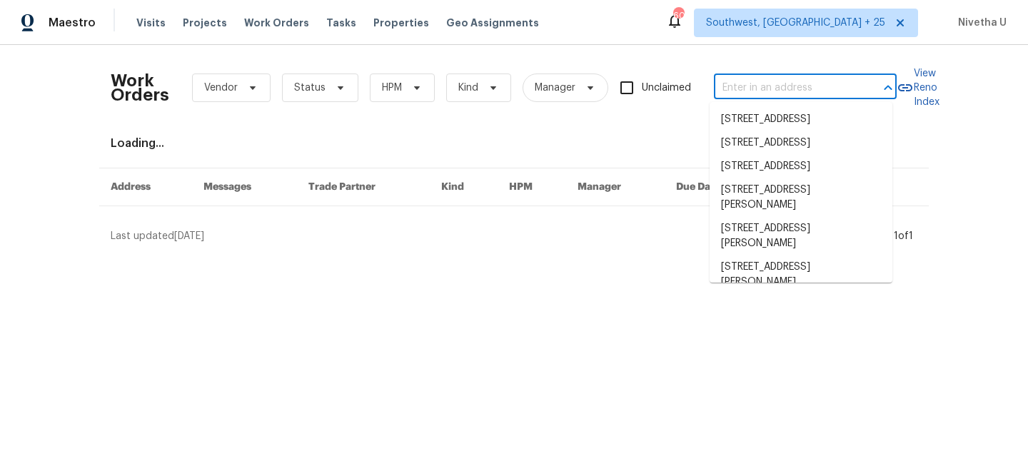
paste input "4033 Treeshadow Dr Saint Peters, MO 63376"
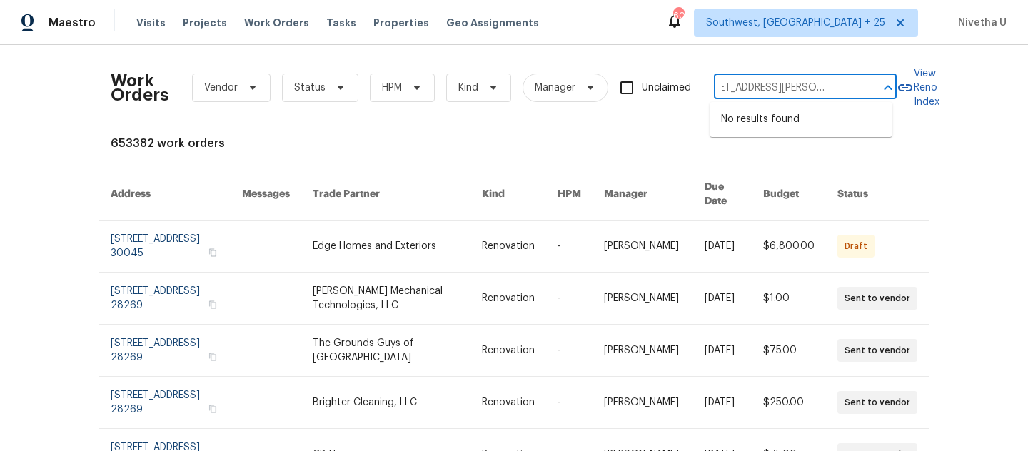
type input "4033 Treeshadow Dr Saint Peters, MO 63376"
click at [844, 16] on span "Southwest, FL + 25" at bounding box center [795, 23] width 179 height 14
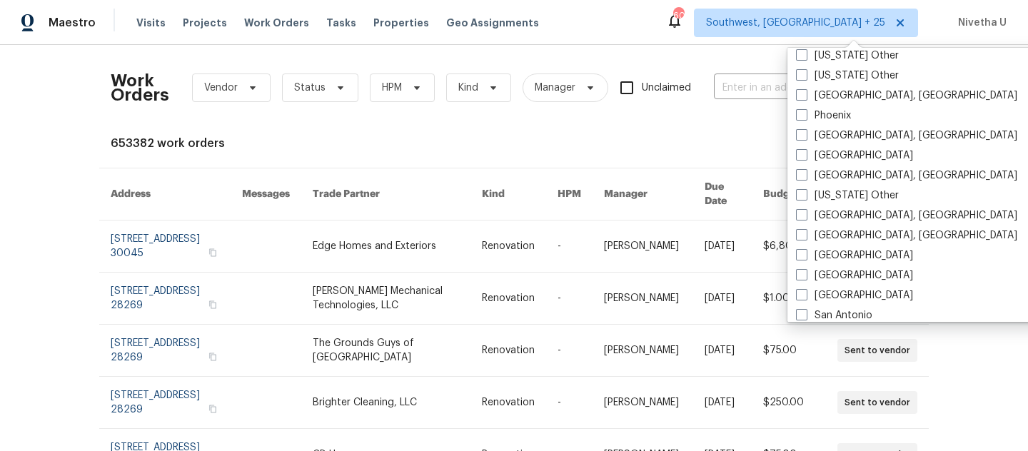
scroll to position [1930, 0]
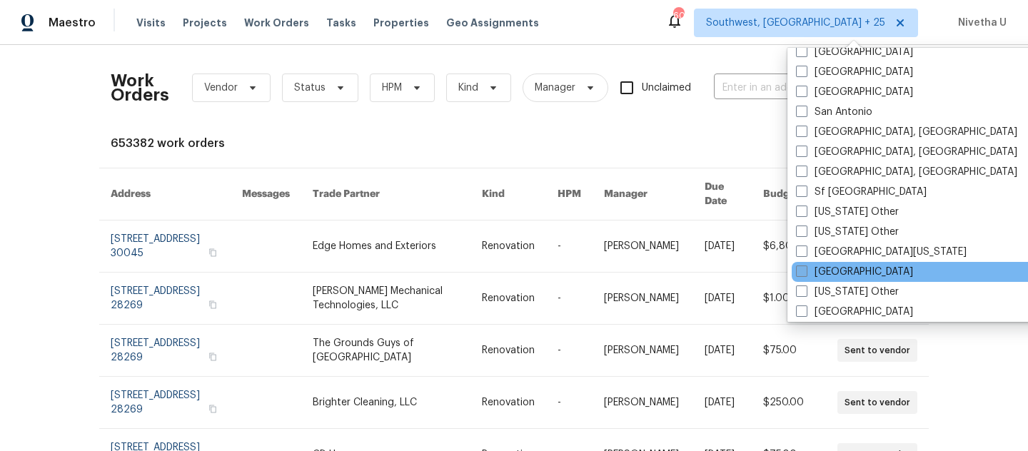
click at [837, 274] on label "St Louis" at bounding box center [854, 272] width 117 height 14
click at [805, 274] on input "St Louis" at bounding box center [800, 269] width 9 height 9
checkbox input "true"
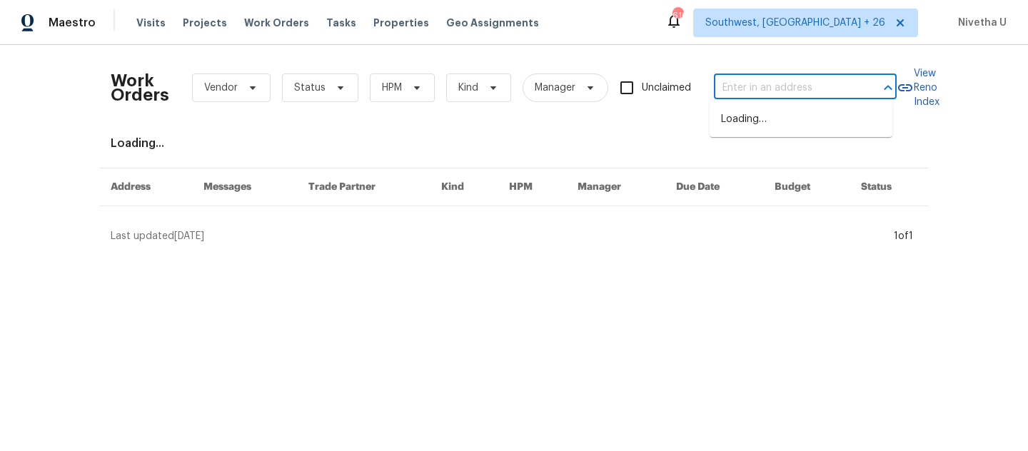
click at [729, 86] on input "text" at bounding box center [785, 88] width 143 height 22
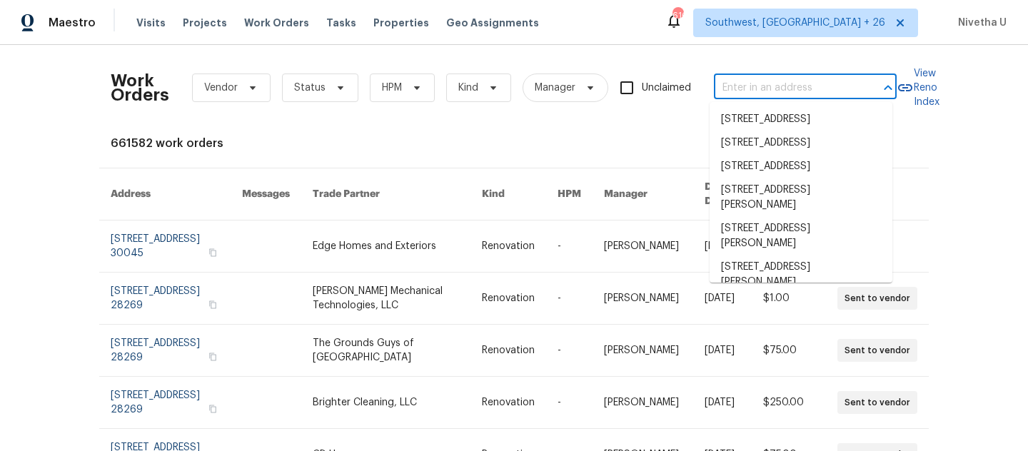
paste input "4033 Treeshadow Dr Saint Peters, MO 63376"
type input "4033 Treeshadow Dr Saint Peters, MO 63376"
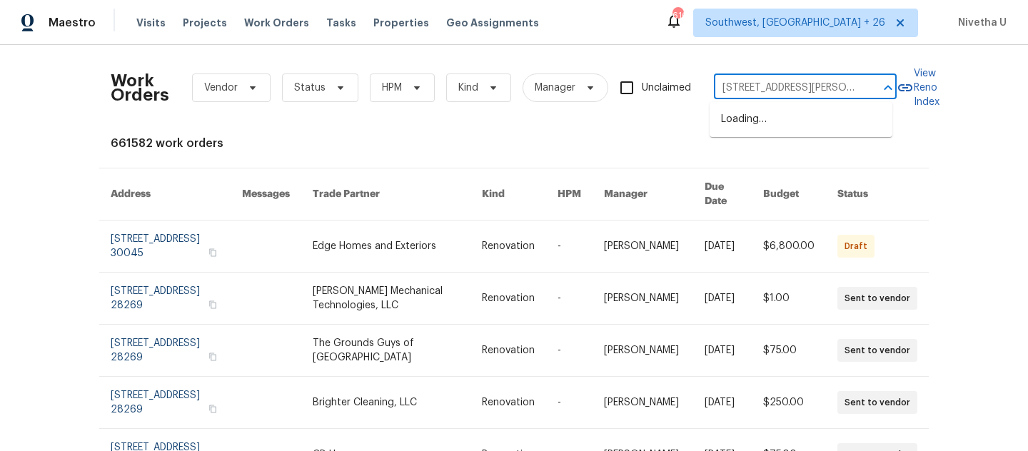
scroll to position [0, 75]
click at [746, 138] on li "4033 Treeshadow Dr, Saint Peters, MO 63376" at bounding box center [800, 127] width 183 height 39
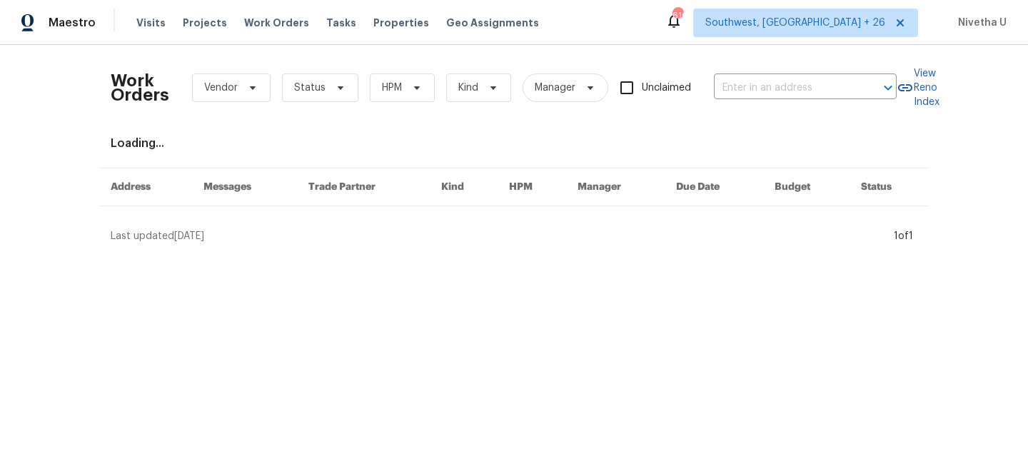
type input "4033 Treeshadow Dr, Saint Peters, MO 63376"
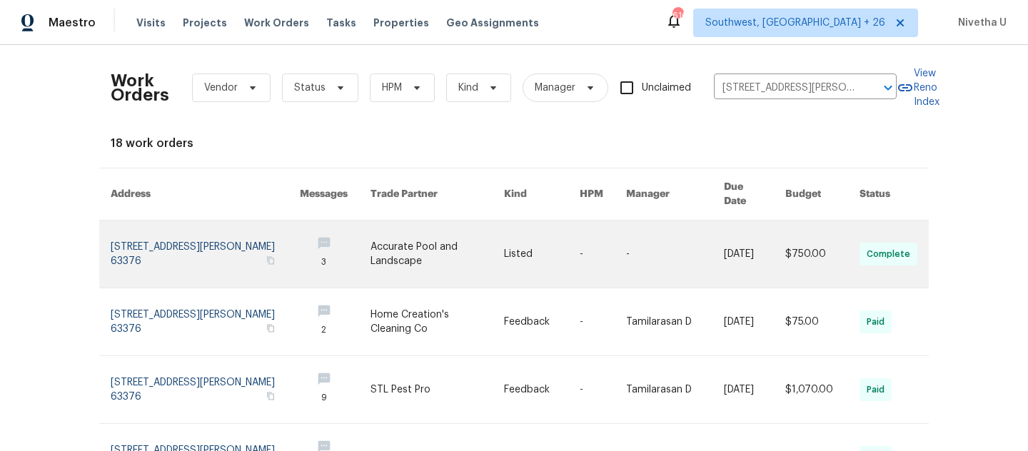
click at [177, 241] on link at bounding box center [205, 254] width 189 height 67
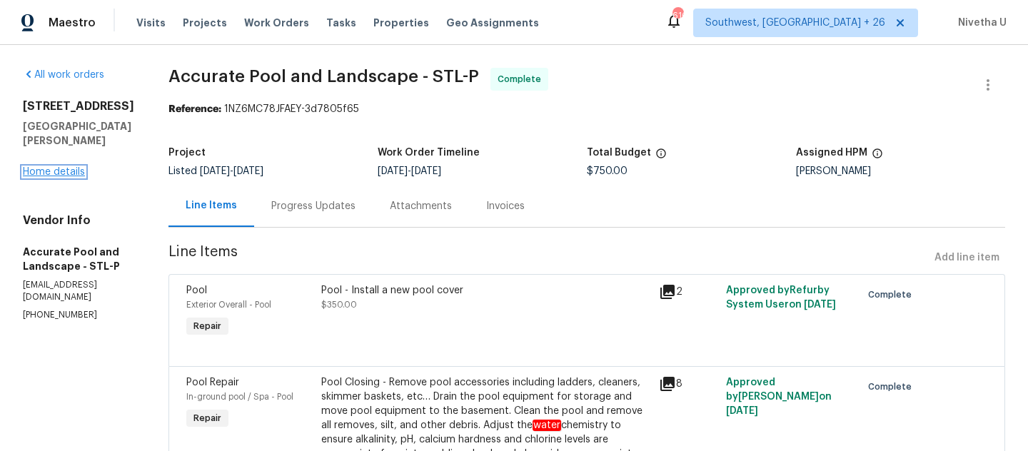
click at [69, 177] on link "Home details" at bounding box center [54, 172] width 62 height 10
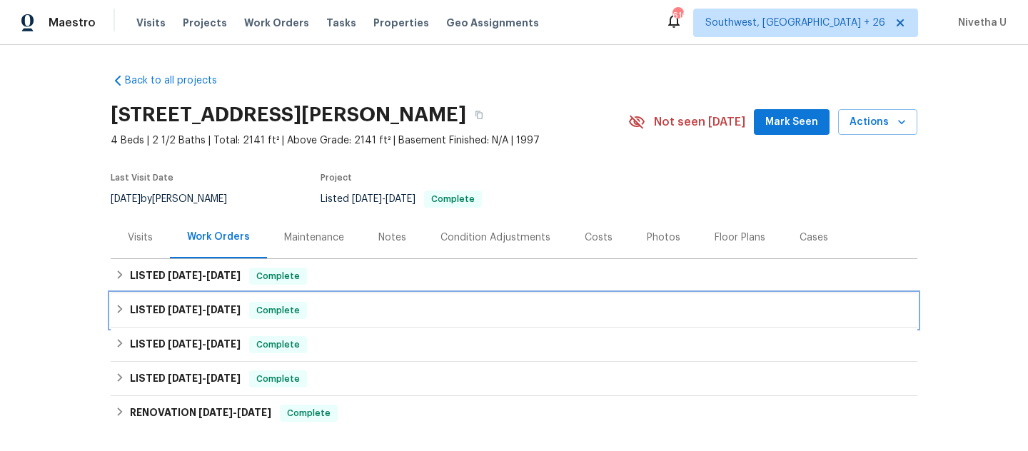
click at [339, 308] on div "LISTED 8/25/25 - 9/9/25 Complete" at bounding box center [514, 310] width 798 height 17
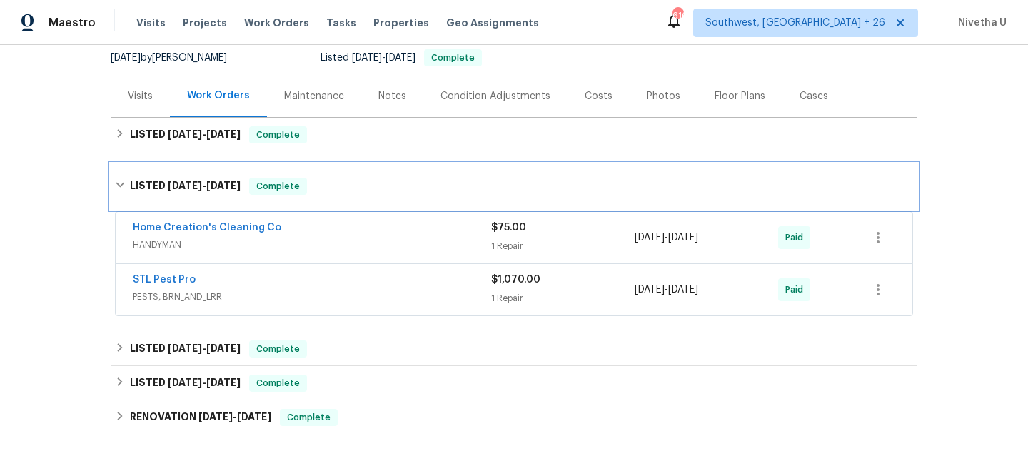
scroll to position [142, 0]
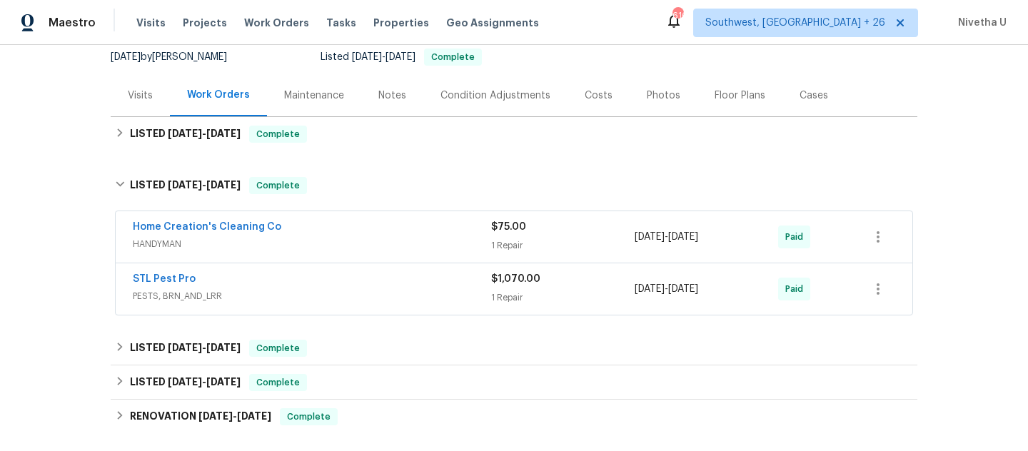
click at [339, 283] on div "STL Pest Pro" at bounding box center [312, 280] width 358 height 17
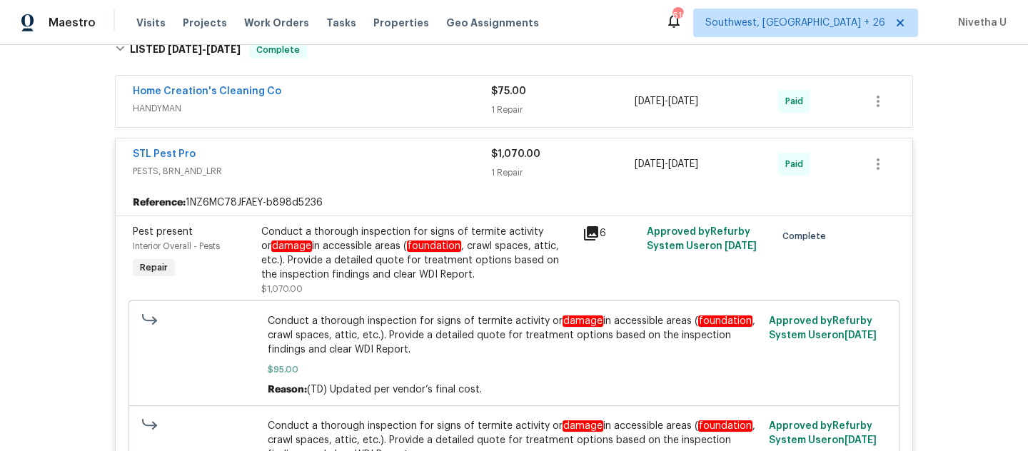
scroll to position [309, 0]
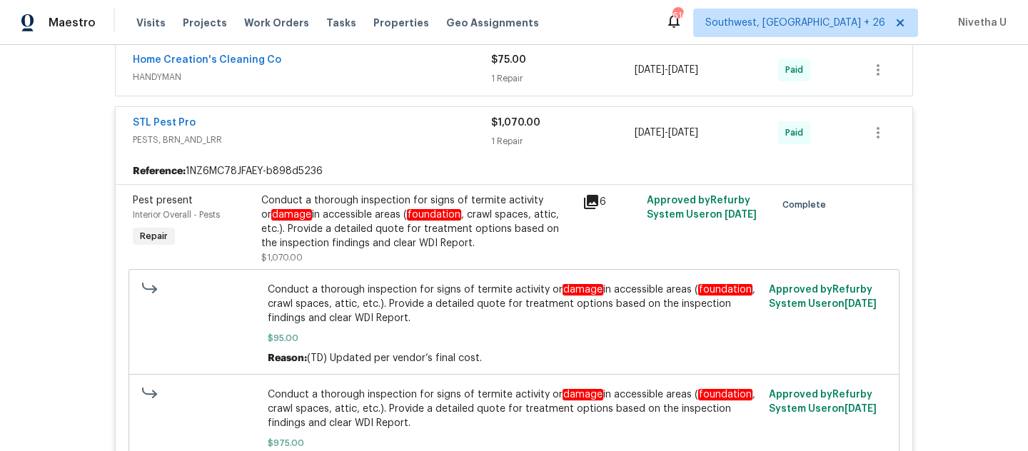
click at [470, 131] on div "STL Pest Pro" at bounding box center [312, 124] width 358 height 17
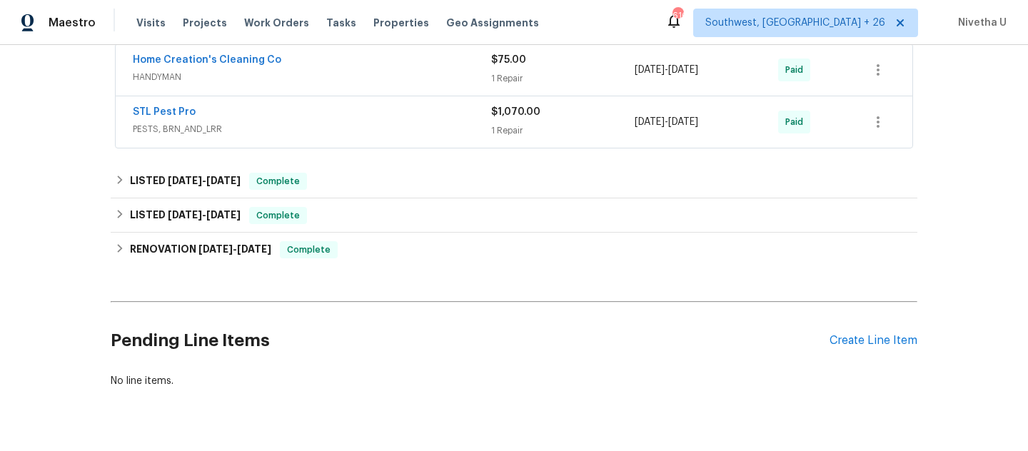
scroll to position [177, 0]
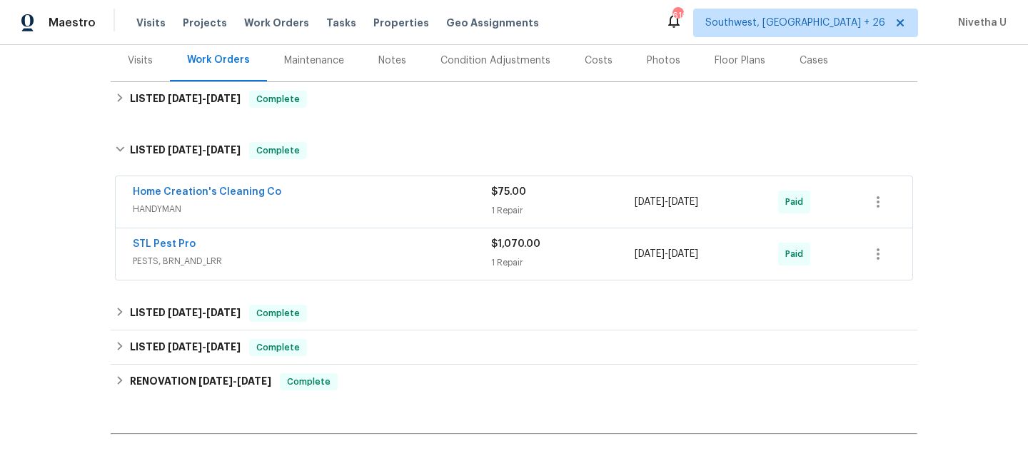
click at [385, 201] on div "Home Creation's Cleaning Co" at bounding box center [312, 193] width 358 height 17
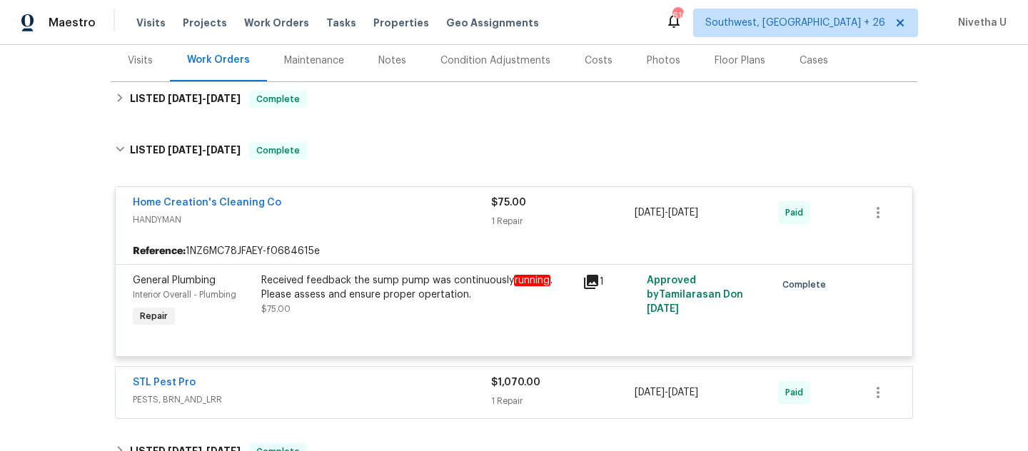
click at [399, 224] on span "HANDYMAN" at bounding box center [312, 220] width 358 height 14
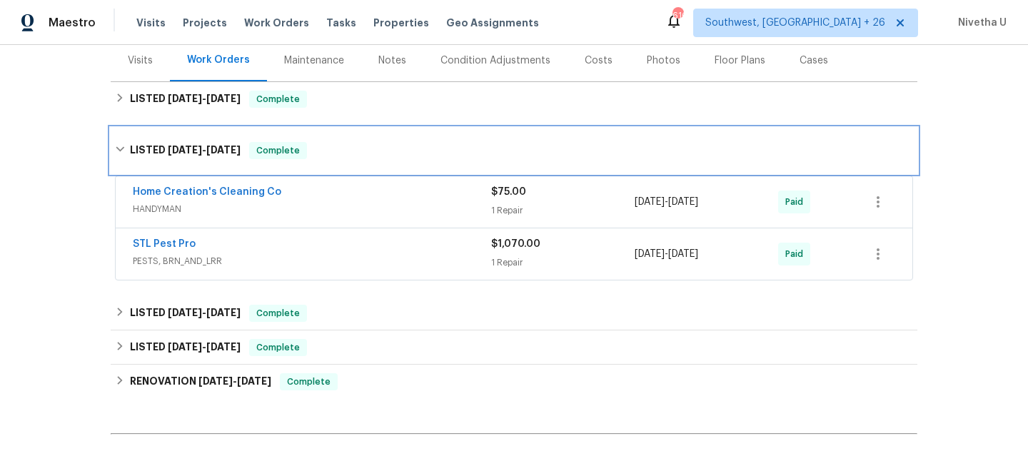
click at [375, 153] on div "LISTED 8/25/25 - 9/9/25 Complete" at bounding box center [514, 150] width 798 height 17
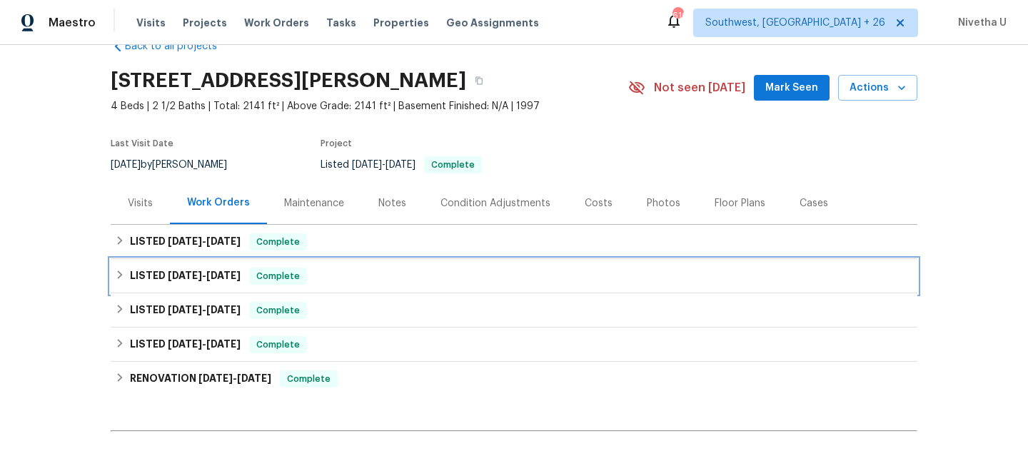
scroll to position [35, 0]
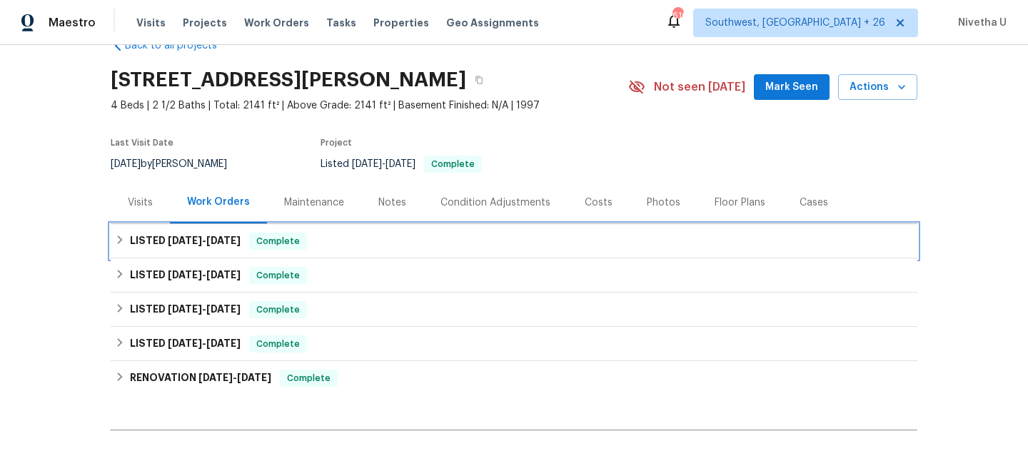
click at [356, 244] on div "LISTED 9/16/25 - 9/23/25 Complete" at bounding box center [514, 241] width 798 height 17
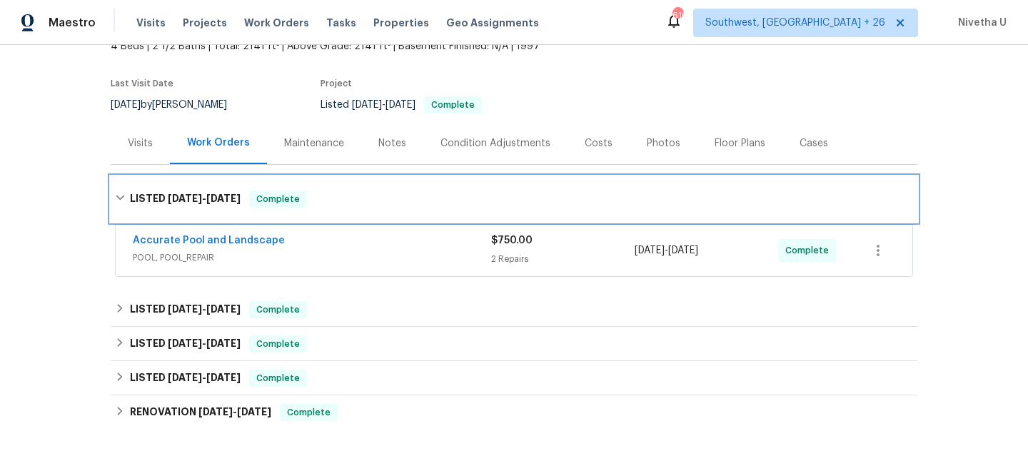
scroll to position [99, 0]
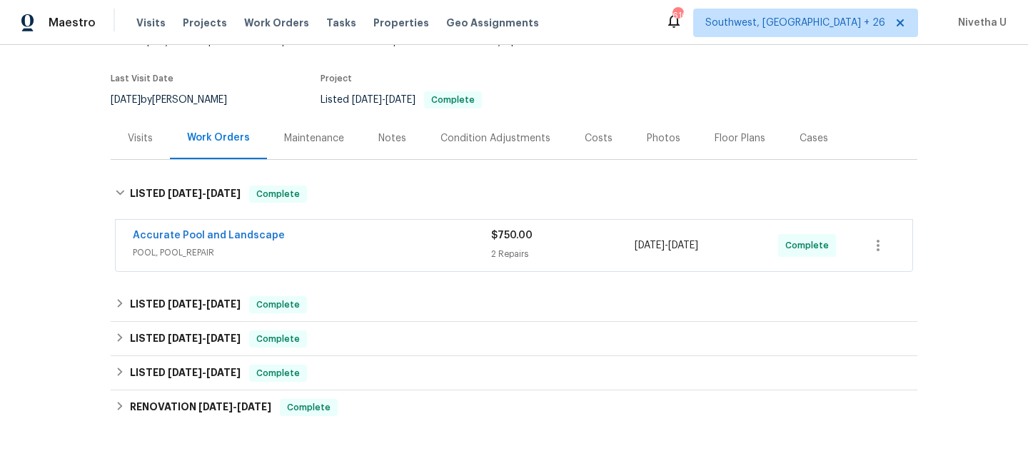
click at [338, 258] on span "POOL, POOL_REPAIR" at bounding box center [312, 252] width 358 height 14
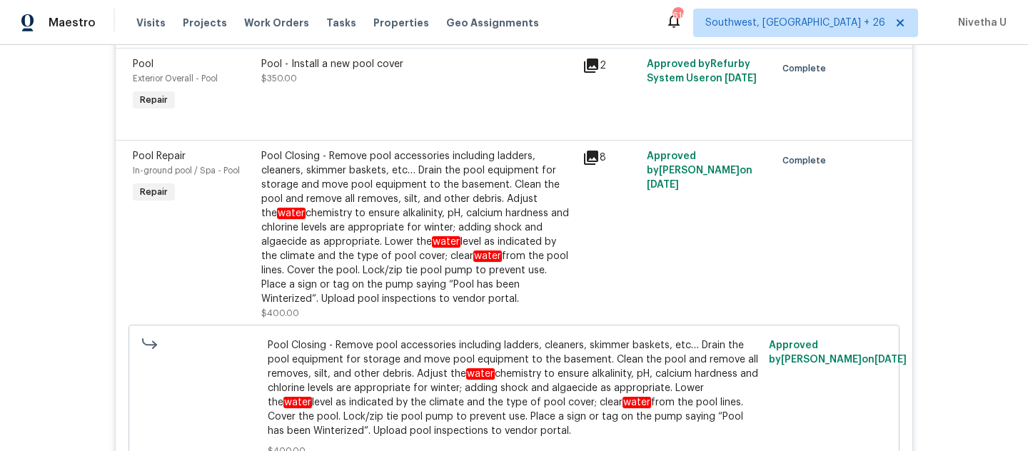
scroll to position [433, 0]
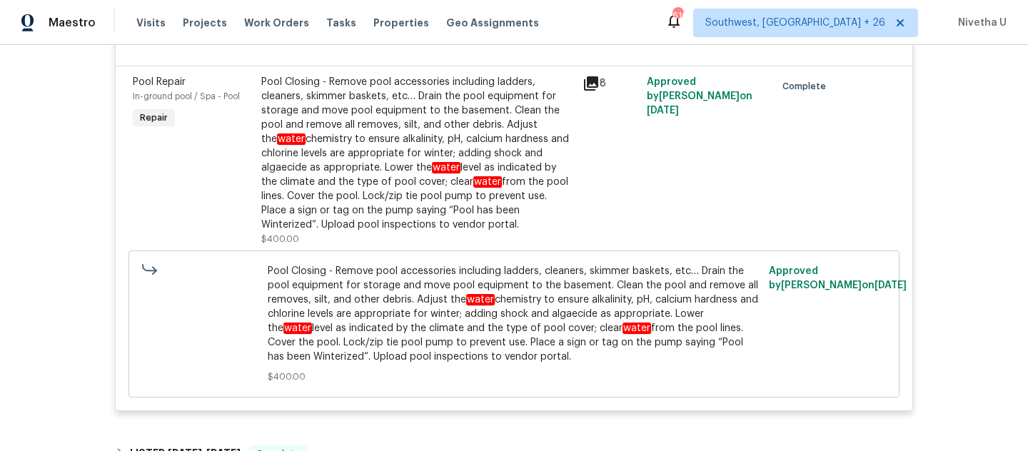
click at [410, 237] on div "Pool Closing - Remove pool accessories including ladders, cleaners, skimmer bas…" at bounding box center [417, 160] width 313 height 171
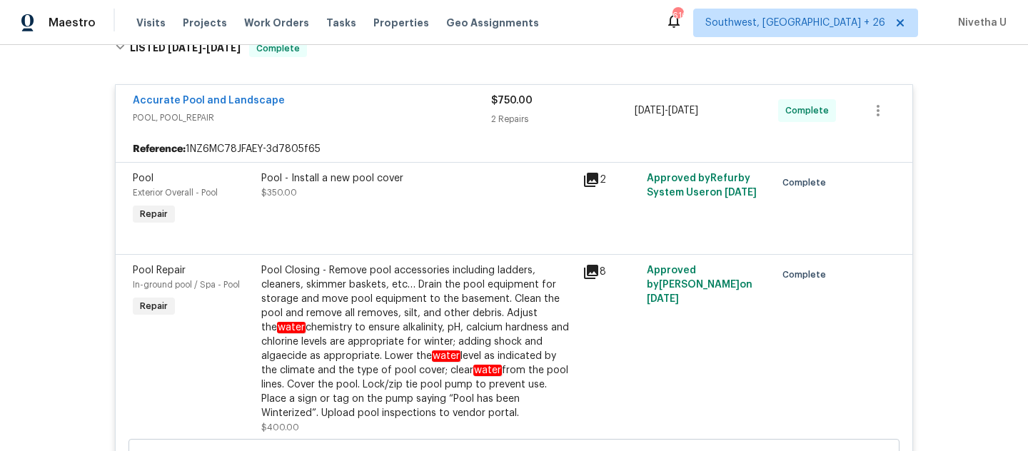
scroll to position [244, 0]
click at [407, 114] on span "POOL, POOL_REPAIR" at bounding box center [312, 118] width 358 height 14
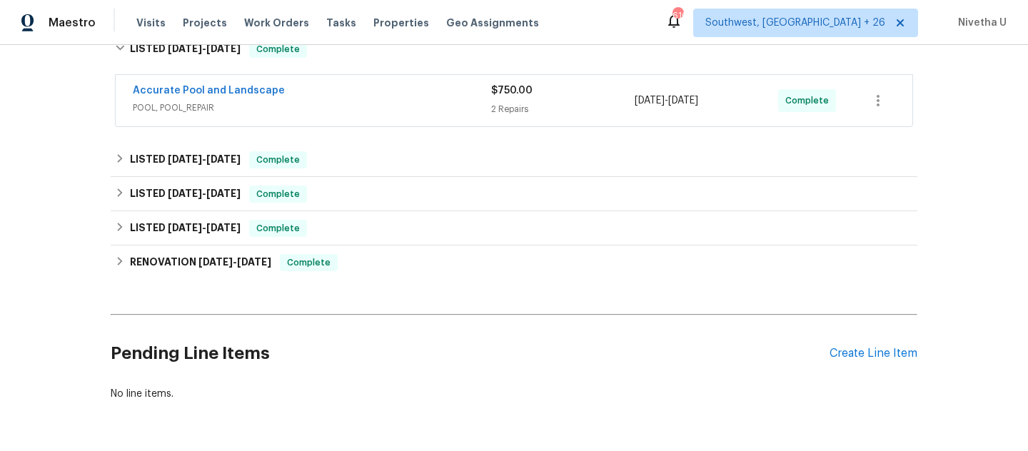
click at [362, 97] on div "Accurate Pool and Landscape" at bounding box center [312, 91] width 358 height 17
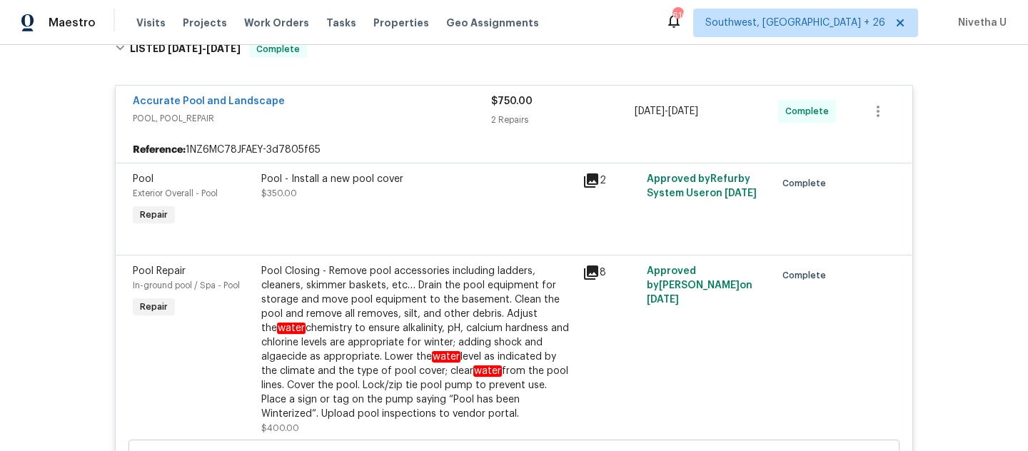
click at [384, 264] on div "Pool Closing - Remove pool accessories including ladders, cleaners, skimmer bas…" at bounding box center [417, 342] width 313 height 157
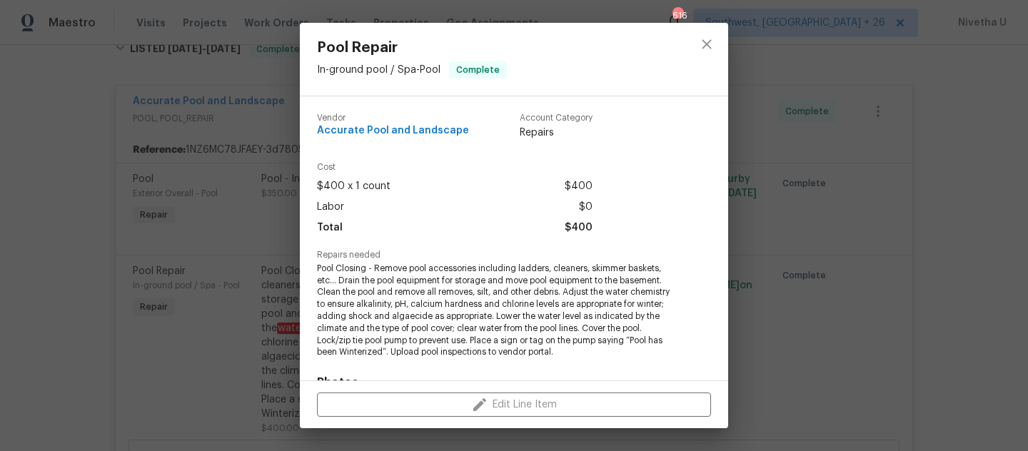
scroll to position [231, 0]
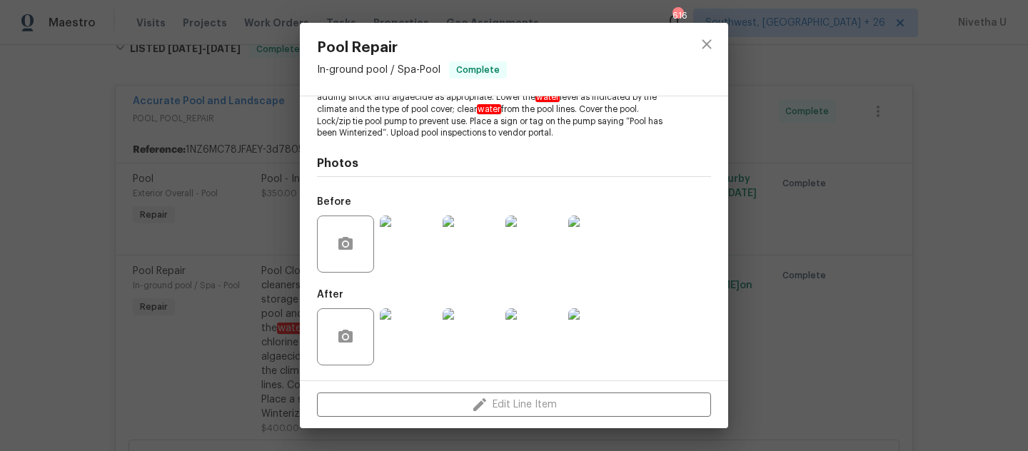
click at [400, 252] on img at bounding box center [408, 244] width 57 height 57
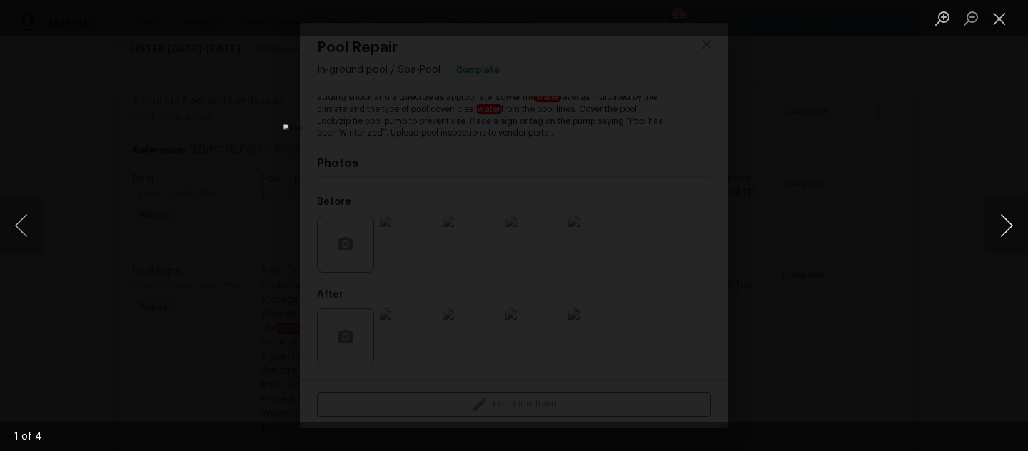
click at [1006, 230] on button "Next image" at bounding box center [1006, 225] width 43 height 57
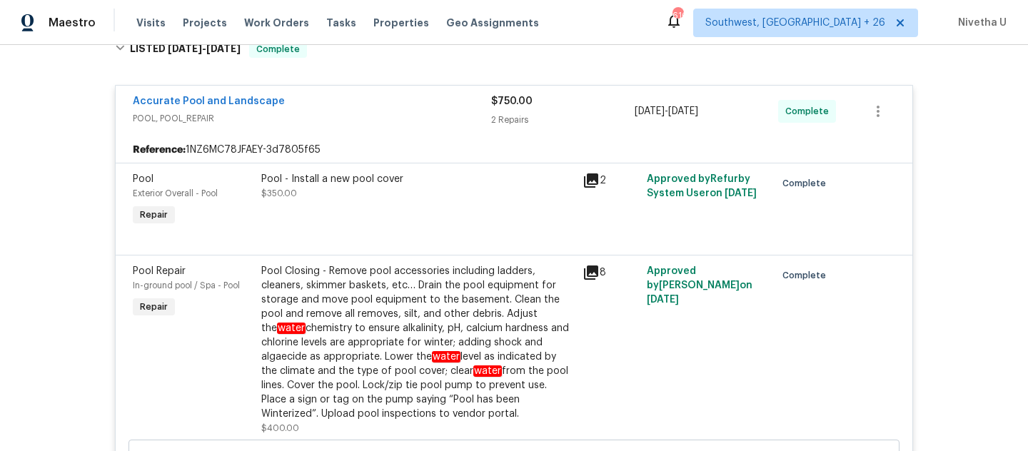
click at [459, 338] on div "Pool Closing - Remove pool accessories including ladders, cleaners, skimmer bas…" at bounding box center [417, 342] width 313 height 157
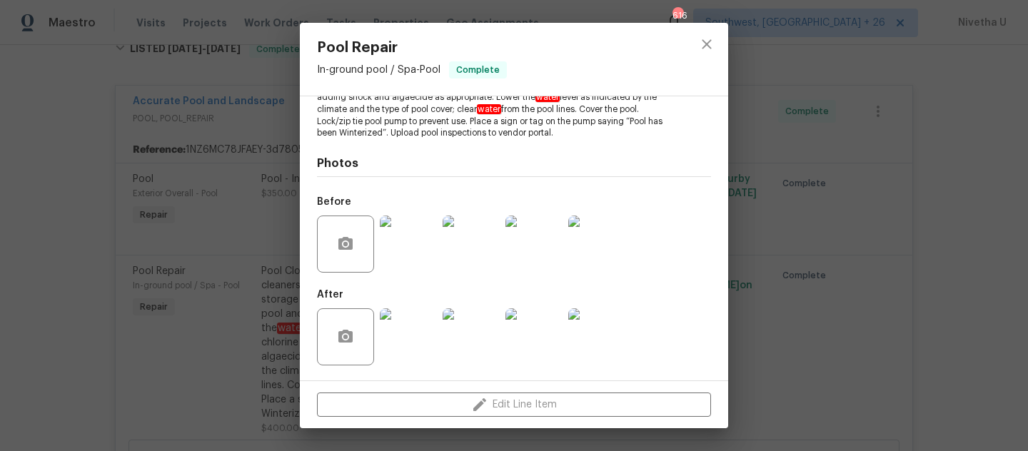
click at [396, 343] on img at bounding box center [408, 336] width 57 height 57
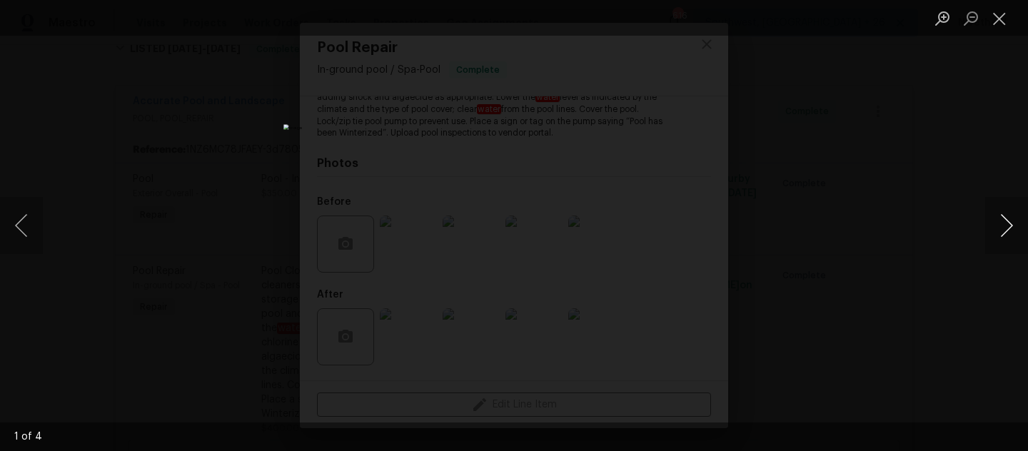
click at [1004, 232] on button "Next image" at bounding box center [1006, 225] width 43 height 57
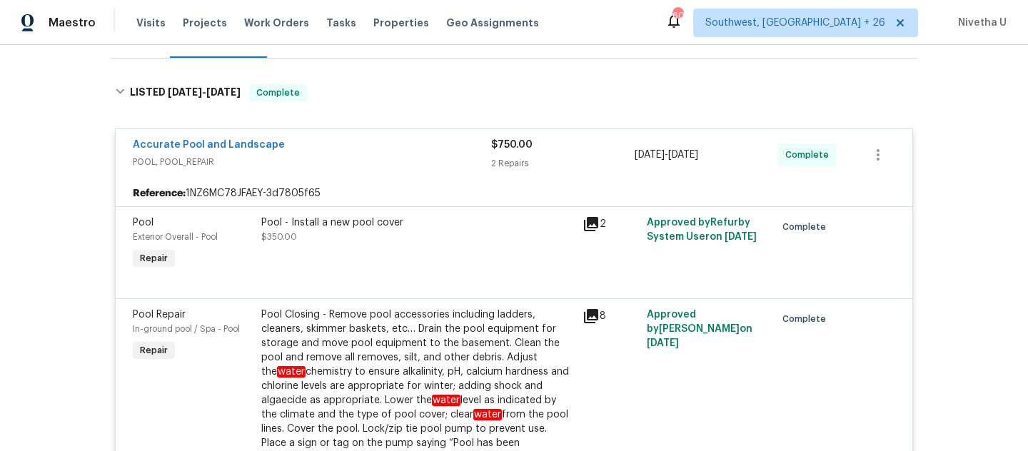
scroll to position [187, 0]
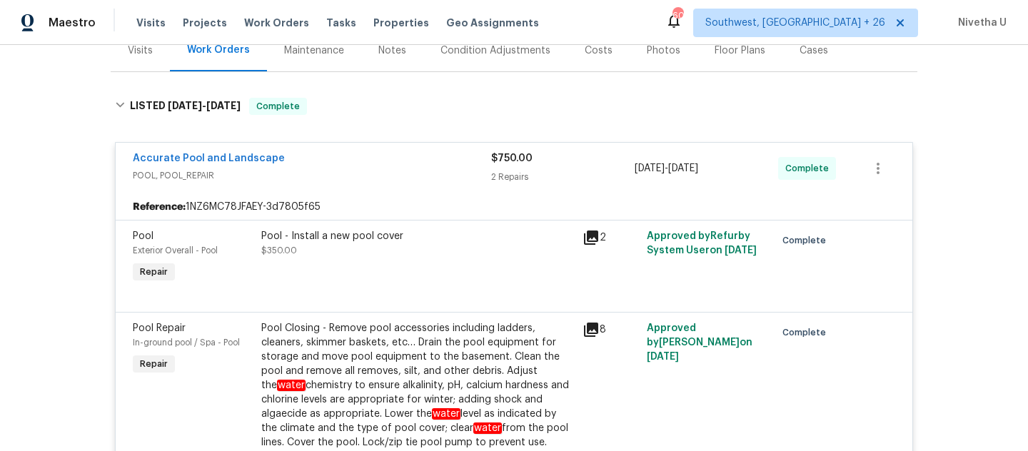
click at [420, 178] on span "POOL, POOL_REPAIR" at bounding box center [312, 175] width 358 height 14
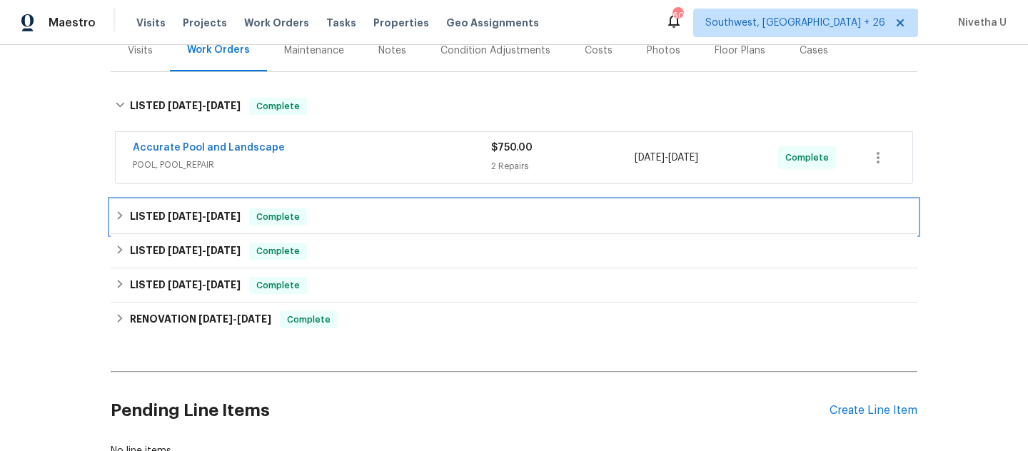
click at [388, 224] on div "LISTED 8/25/25 - 9/9/25 Complete" at bounding box center [514, 216] width 798 height 17
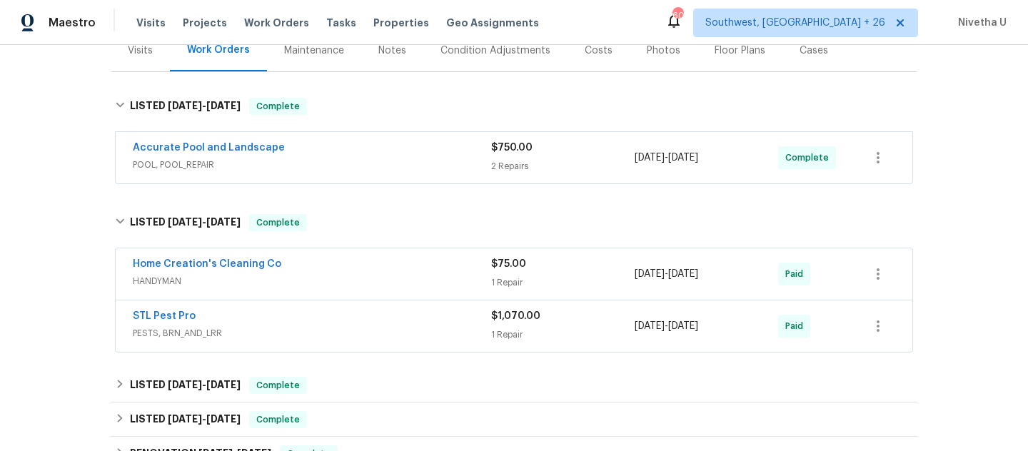
click at [400, 275] on span "HANDYMAN" at bounding box center [312, 281] width 358 height 14
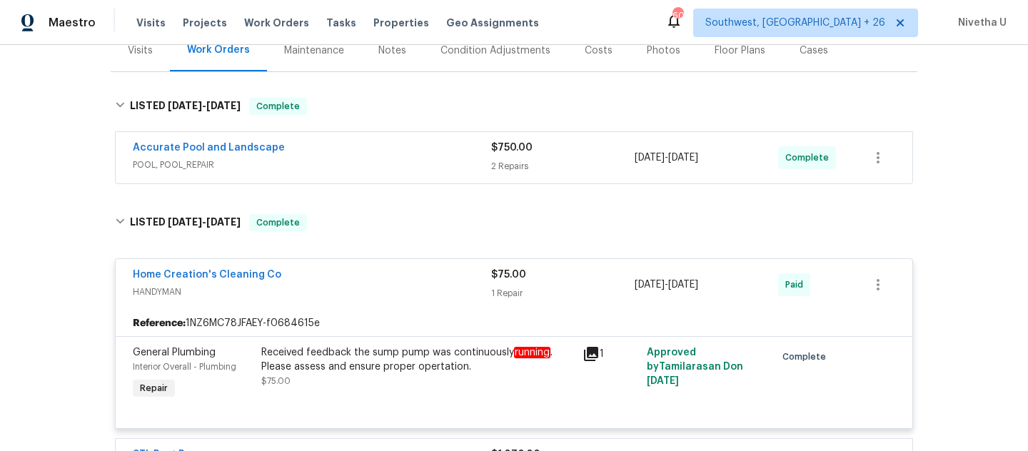
click at [400, 275] on div "Home Creation's Cleaning Co" at bounding box center [312, 276] width 358 height 17
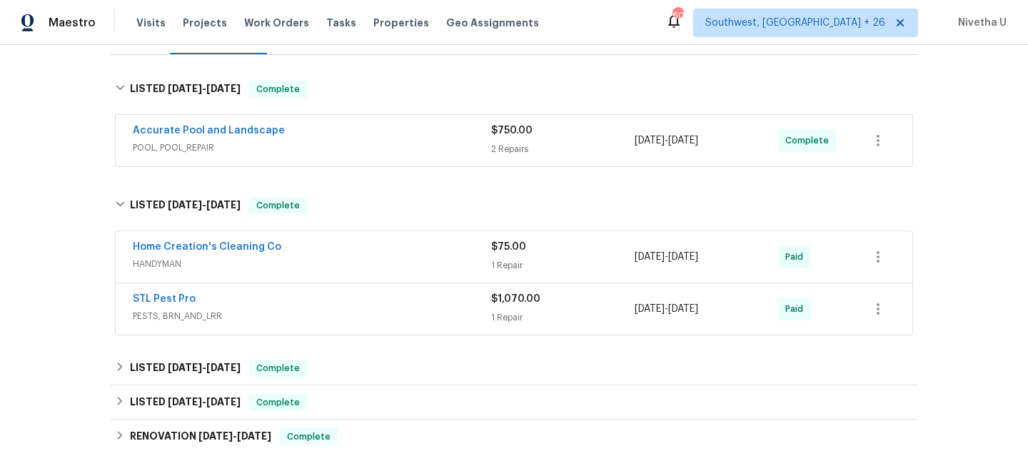
scroll to position [197, 0]
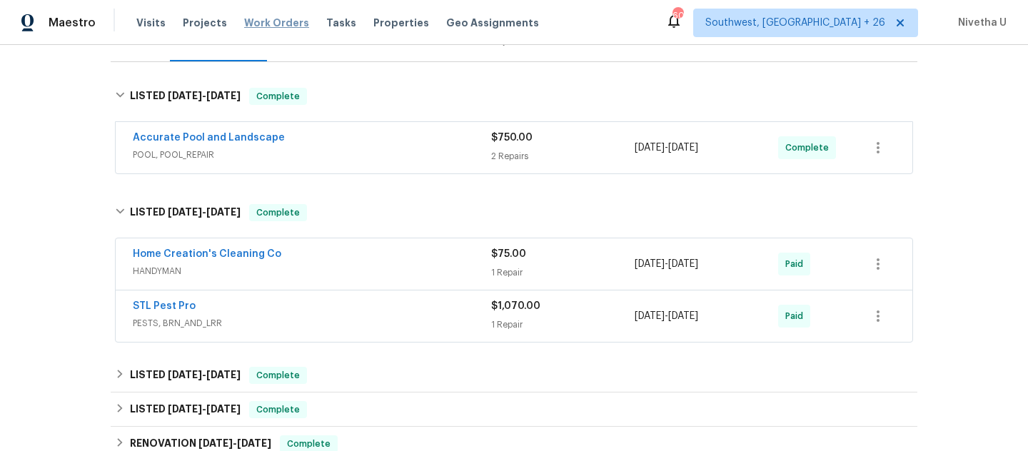
click at [273, 16] on span "Work Orders" at bounding box center [276, 23] width 65 height 14
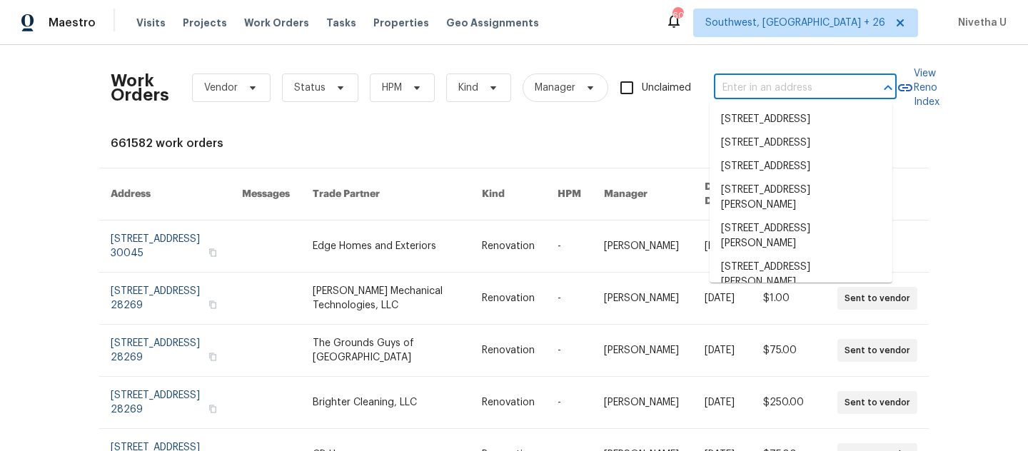
click at [736, 88] on input "text" at bounding box center [785, 88] width 143 height 22
paste input "2048 Appaloosa Way Conyers, GA 30012"
type input "2048 Appaloosa Way Conyers, GA 30012"
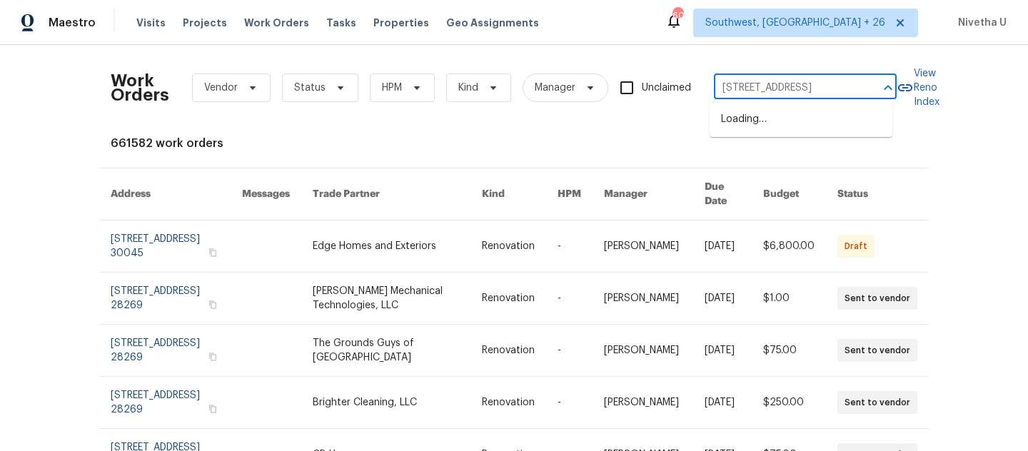
scroll to position [0, 56]
click at [748, 131] on li "2048 Appaloosa Way, Conyers, GA 30012" at bounding box center [800, 120] width 183 height 24
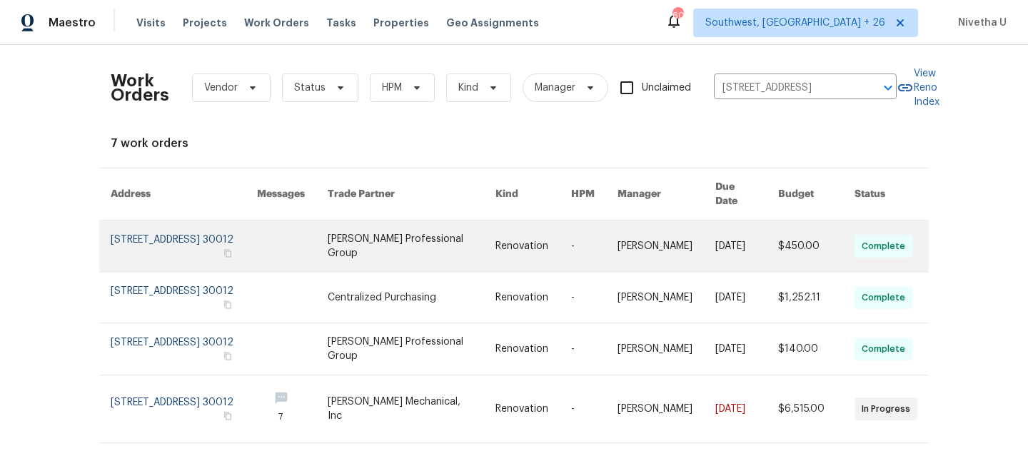
click at [193, 236] on link at bounding box center [184, 246] width 146 height 51
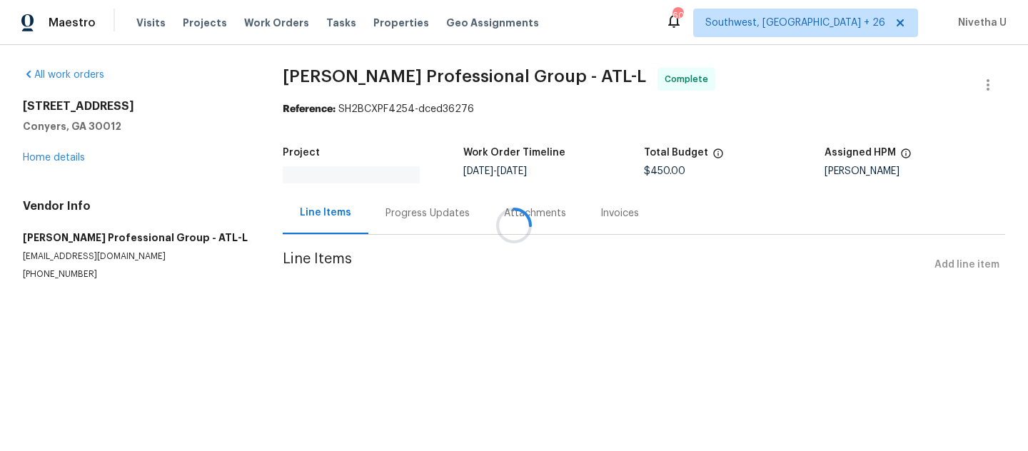
click at [56, 159] on div at bounding box center [514, 225] width 1028 height 451
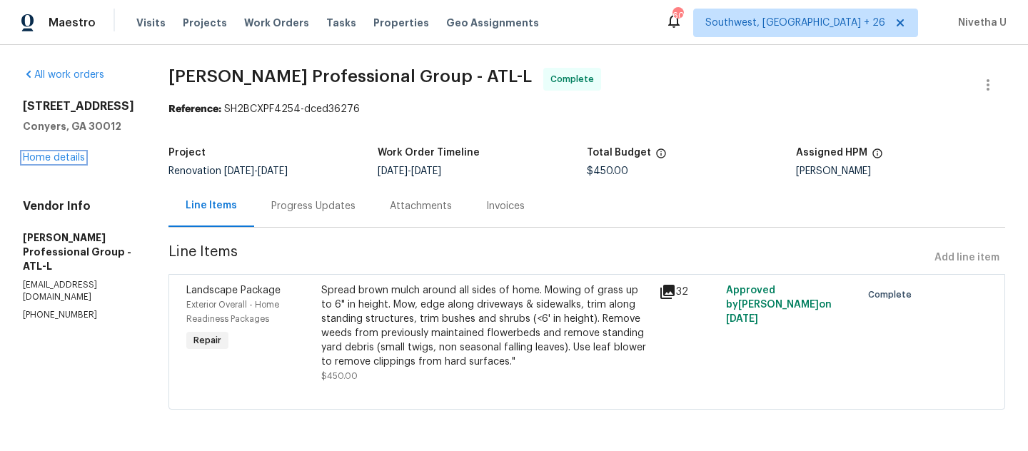
click at [56, 159] on link "Home details" at bounding box center [54, 158] width 62 height 10
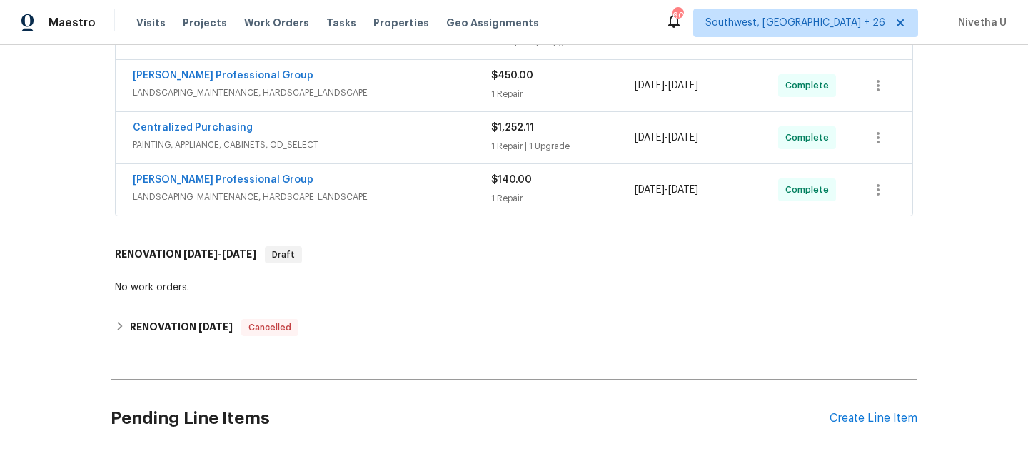
scroll to position [414, 0]
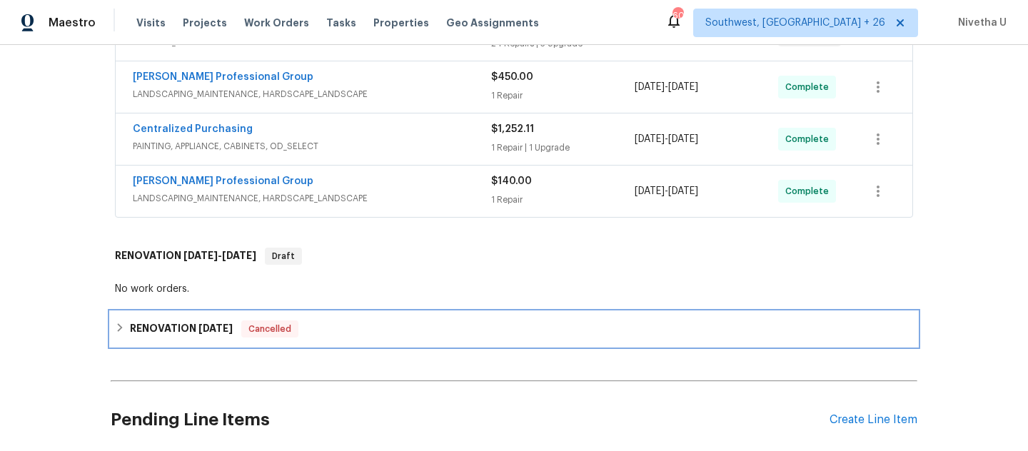
click at [328, 323] on div "RENOVATION 5/1/25 Cancelled" at bounding box center [514, 328] width 798 height 17
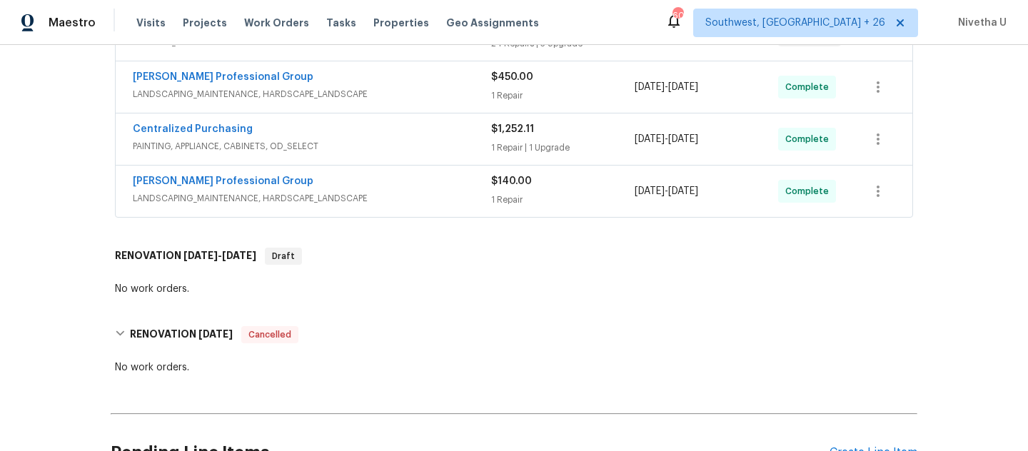
click at [327, 287] on div "No work orders." at bounding box center [514, 289] width 798 height 14
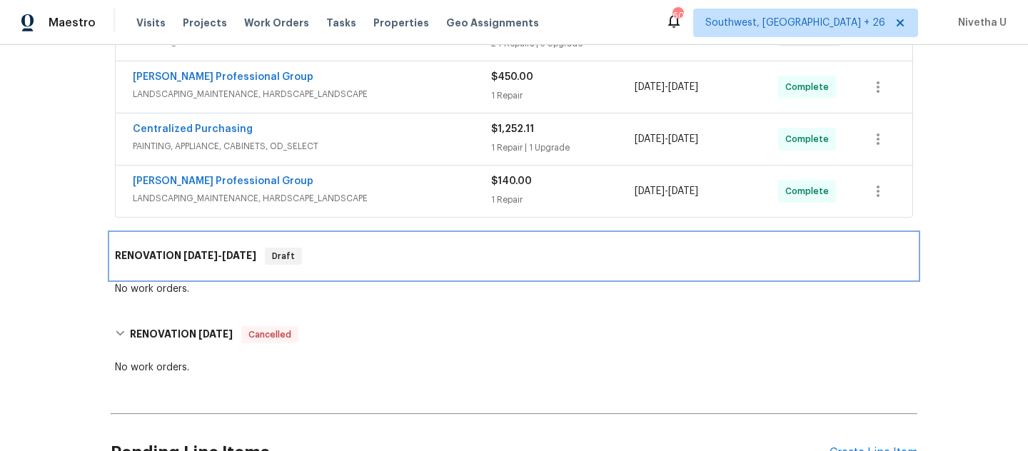
click at [356, 277] on div "RENOVATION 9/18/25 - 9/25/25 Draft" at bounding box center [514, 256] width 806 height 46
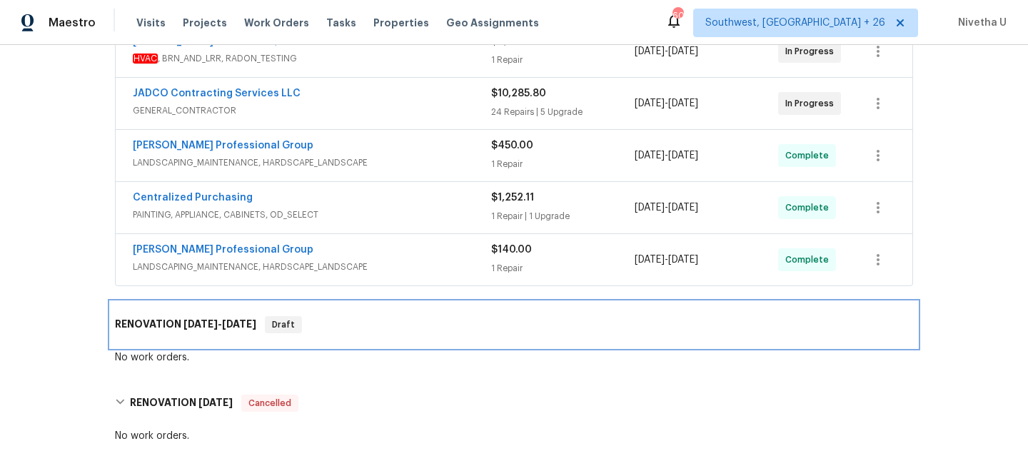
scroll to position [310, 0]
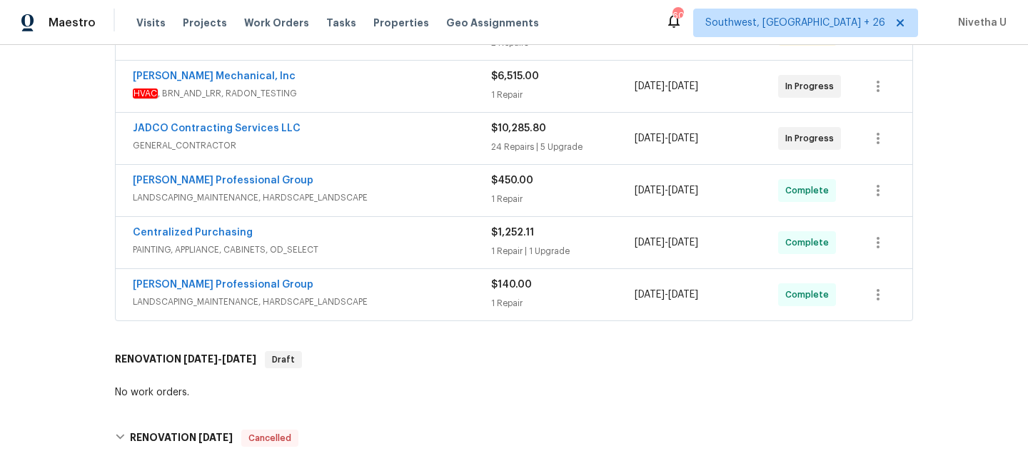
click at [374, 300] on span "LANDSCAPING_MAINTENANCE, HARDSCAPE_LANDSCAPE" at bounding box center [312, 302] width 358 height 14
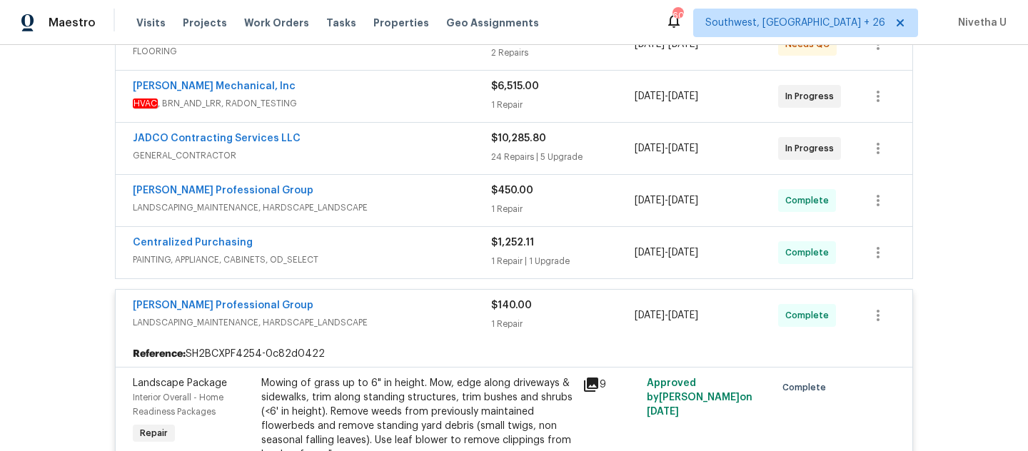
scroll to position [297, 0]
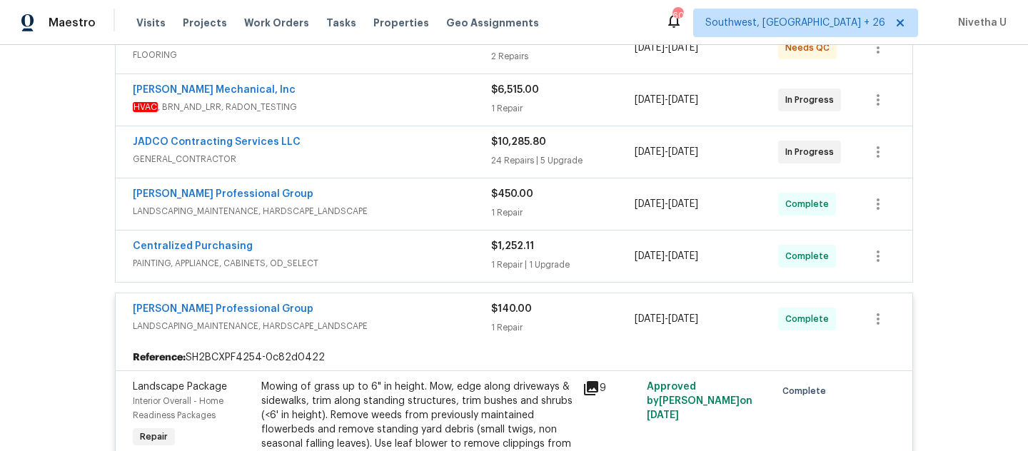
click at [379, 317] on div "Ramsey's Professional Group" at bounding box center [312, 310] width 358 height 17
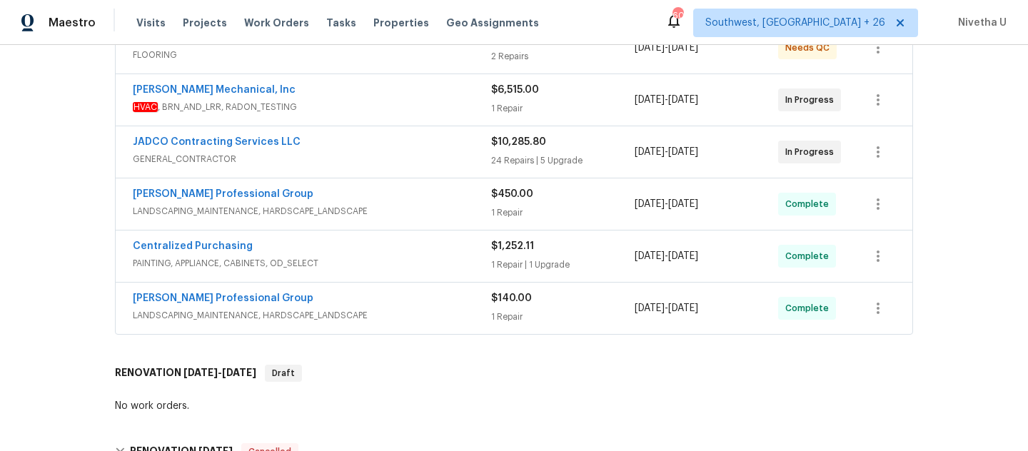
click at [373, 274] on div "Centralized Purchasing PAINTING, APPLIANCE, CABINETS, OD_SELECT $1,252.11 1 Rep…" at bounding box center [514, 256] width 796 height 51
click at [368, 253] on div "Centralized Purchasing" at bounding box center [312, 247] width 358 height 17
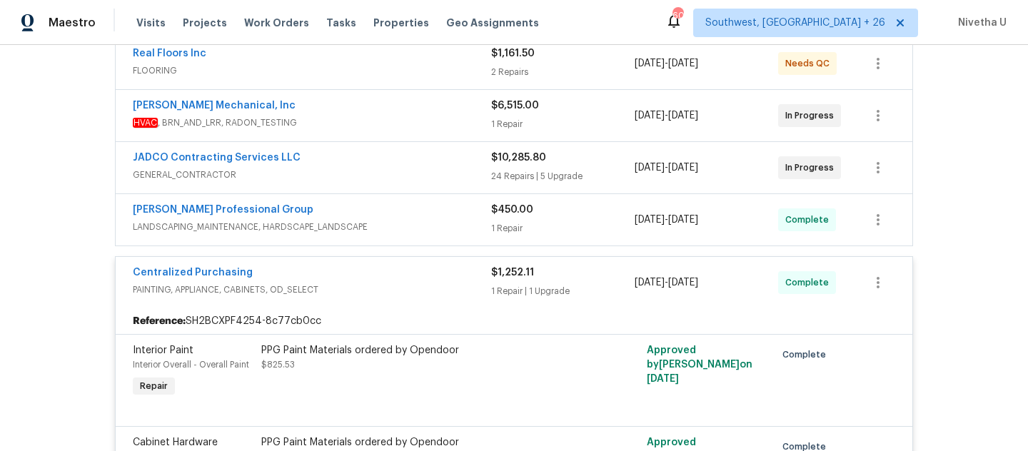
scroll to position [278, 0]
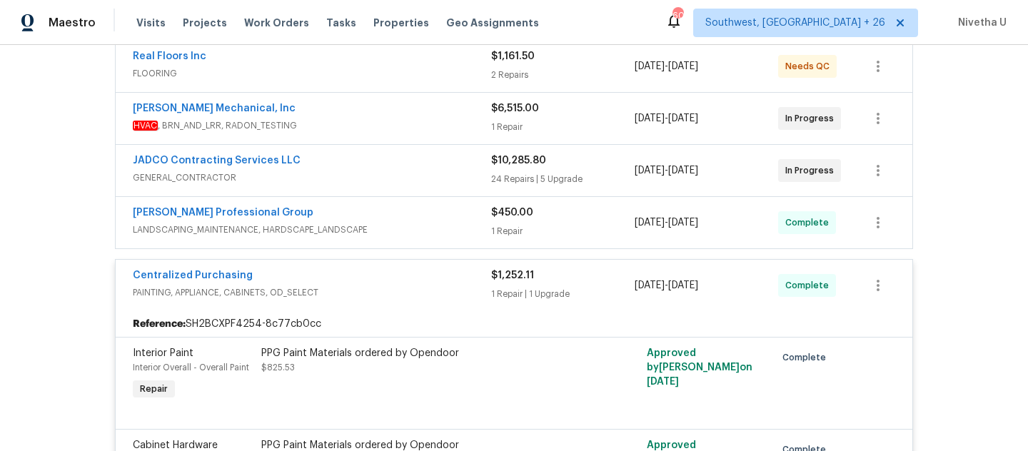
click at [370, 273] on div "Centralized Purchasing" at bounding box center [312, 276] width 358 height 17
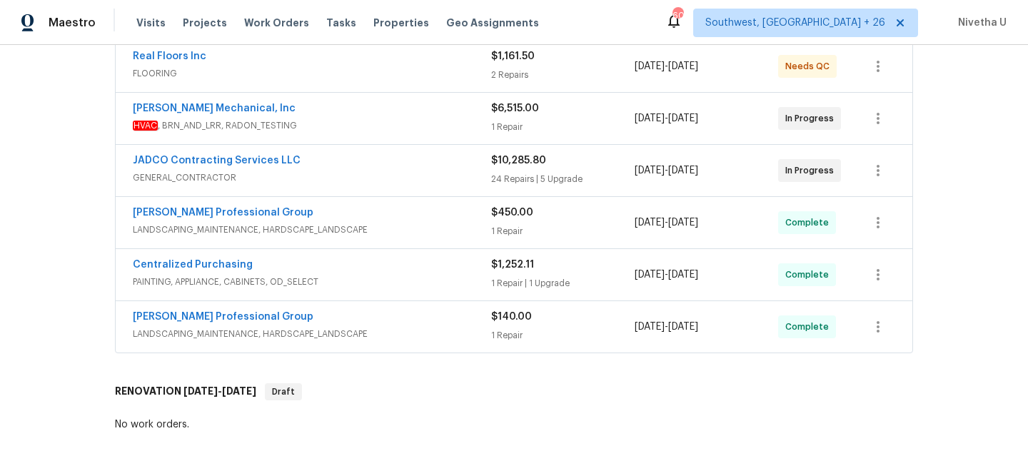
scroll to position [196, 0]
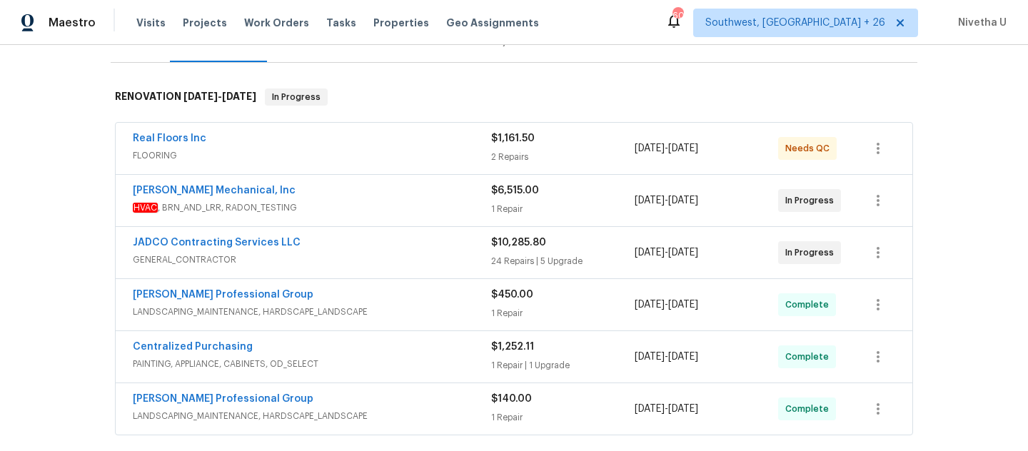
click at [369, 260] on span "GENERAL_CONTRACTOR" at bounding box center [312, 260] width 358 height 14
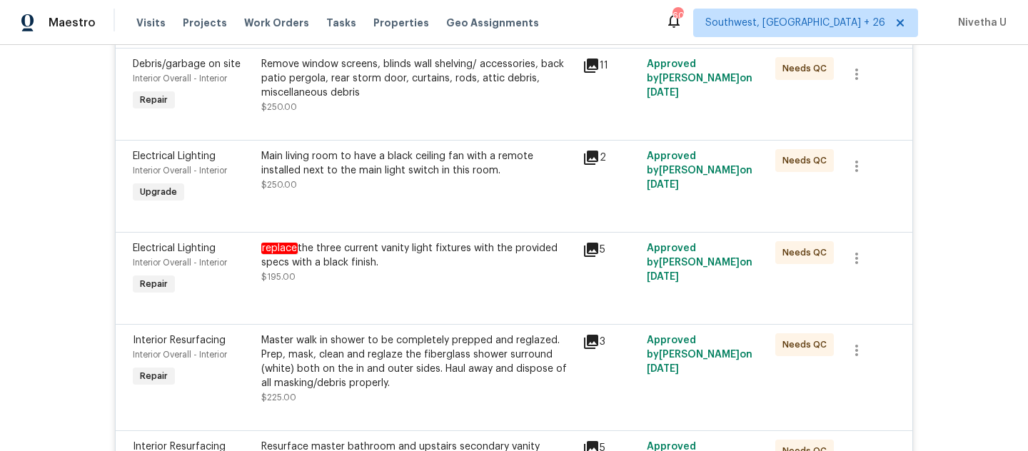
scroll to position [1430, 0]
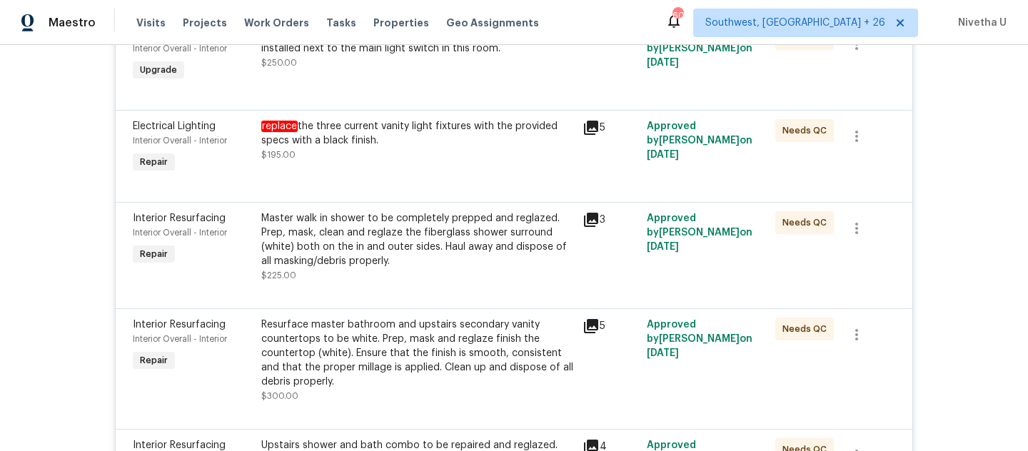
click at [288, 13] on div "Visits Projects Work Orders Tasks Properties Geo Assignments" at bounding box center [346, 23] width 420 height 29
click at [269, 26] on span "Work Orders" at bounding box center [276, 23] width 65 height 14
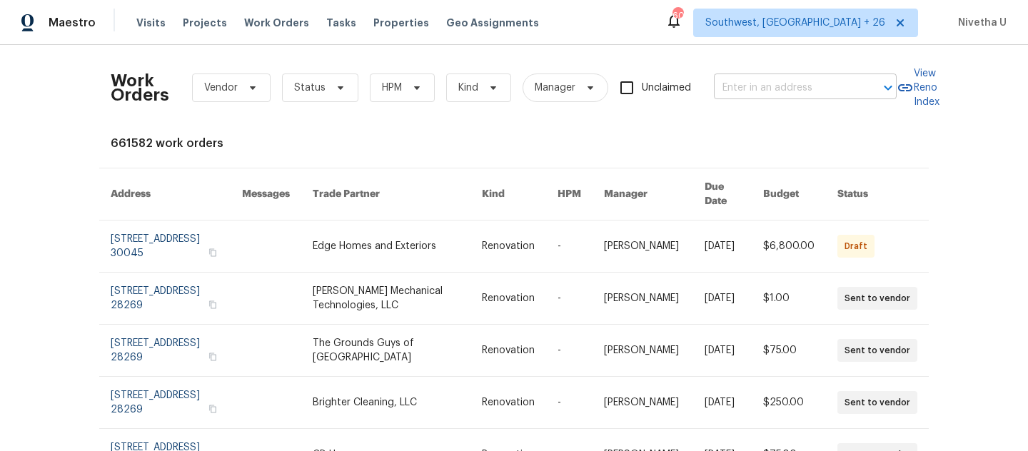
click at [763, 89] on input "text" at bounding box center [785, 88] width 143 height 22
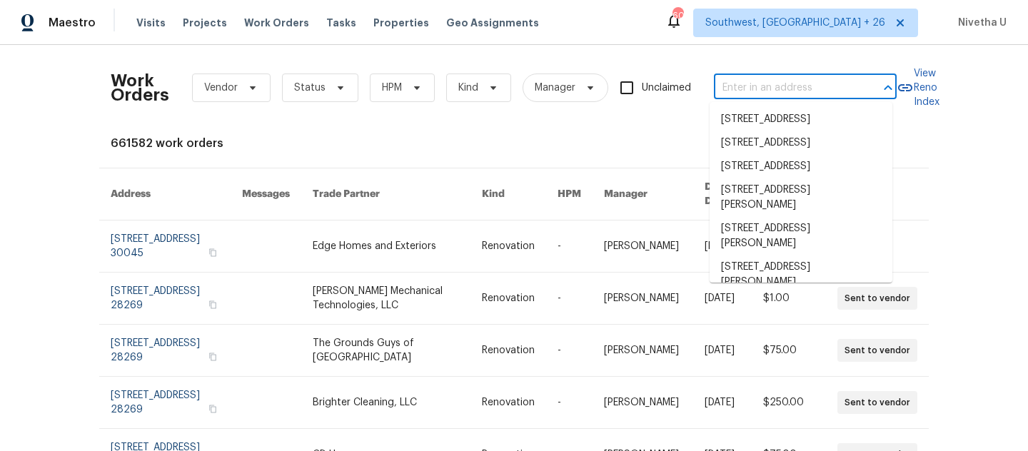
paste input "180 Parkstone Way Marietta, GA 30066"
type input "180 Parkstone Way Marietta, GA 30066"
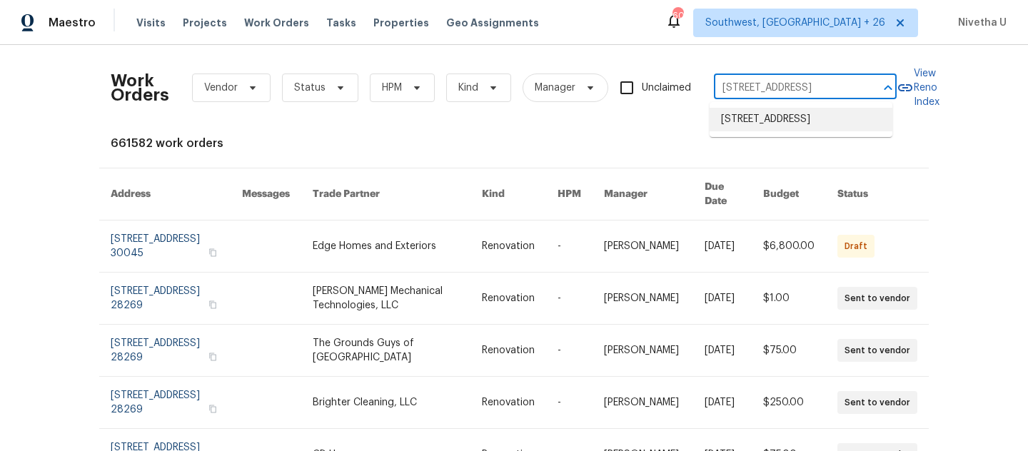
click at [774, 131] on li "180 Parkstone Way, Marietta, GA 30066" at bounding box center [800, 120] width 183 height 24
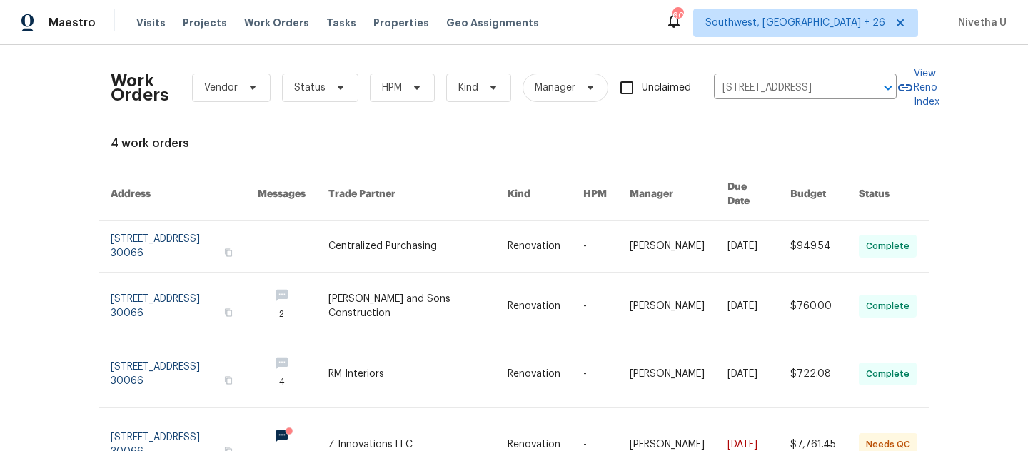
scroll to position [74, 0]
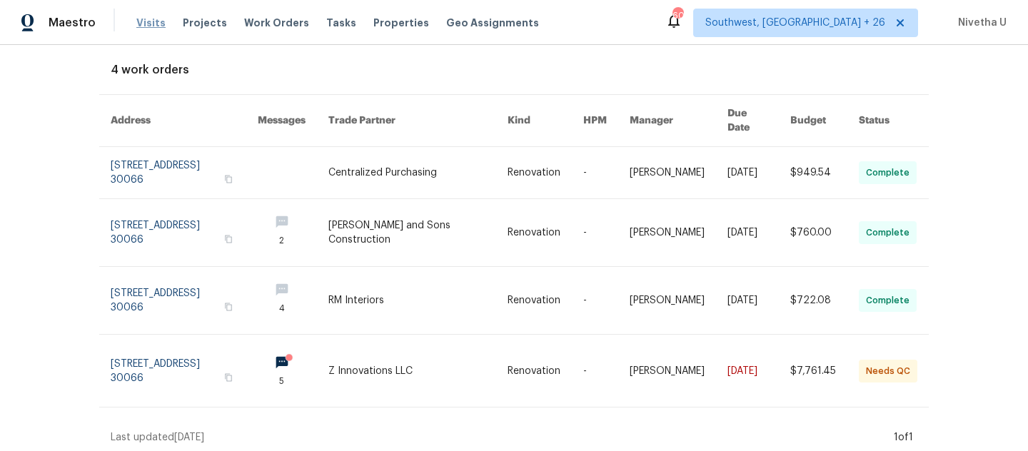
click at [149, 26] on span "Visits" at bounding box center [150, 23] width 29 height 14
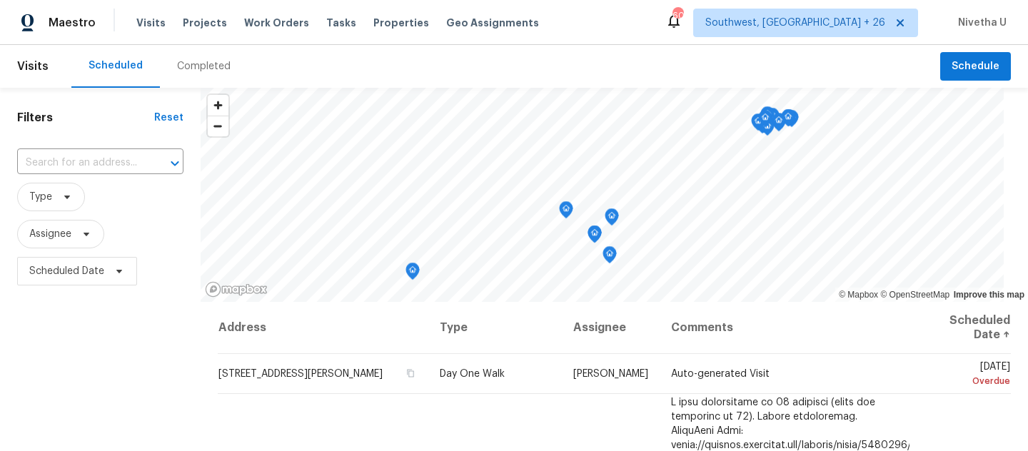
click at [211, 70] on div "Completed" at bounding box center [204, 66] width 54 height 14
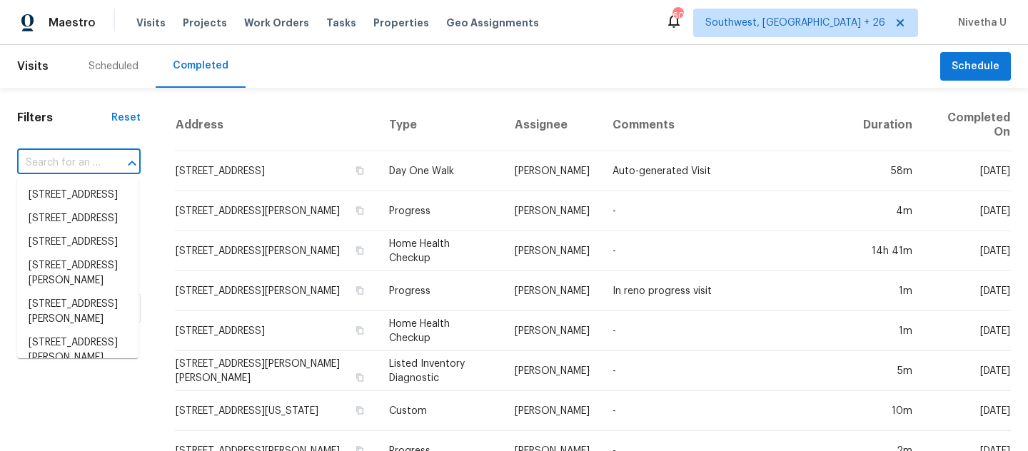
click at [81, 163] on input "text" at bounding box center [58, 163] width 83 height 22
paste input "180 Parkstone Way Marietta, GA 30066"
type input "180 Parkstone Way Marietta, GA 30066"
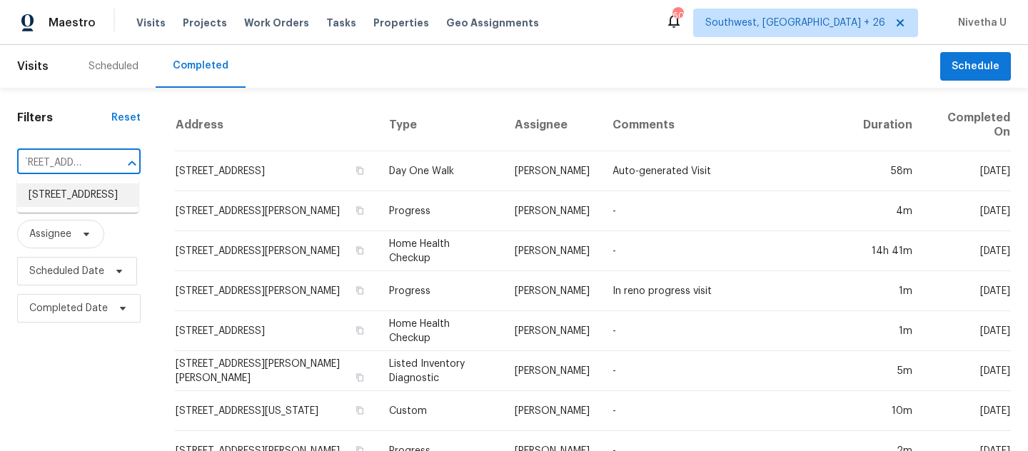
click at [86, 189] on li "180 Parkstone Way, Marietta, GA 30066" at bounding box center [77, 195] width 121 height 24
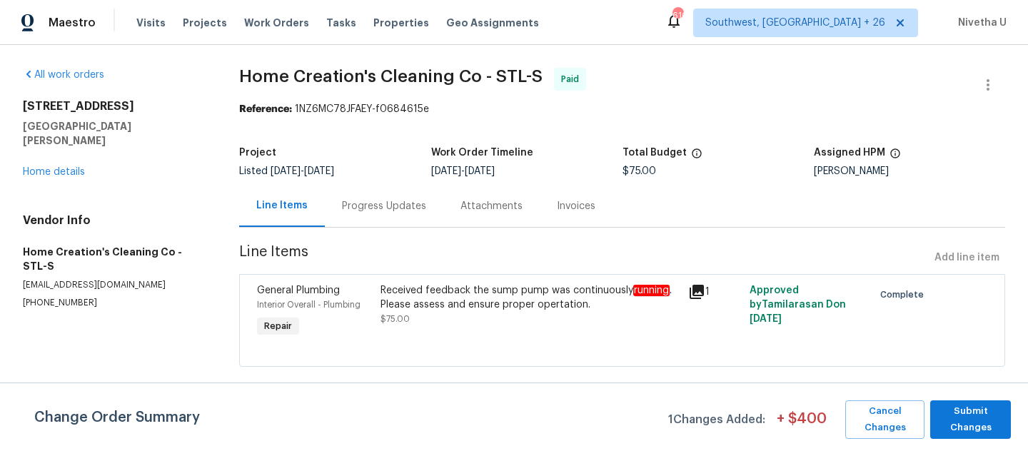
click at [388, 216] on div "Progress Updates" at bounding box center [384, 206] width 118 height 42
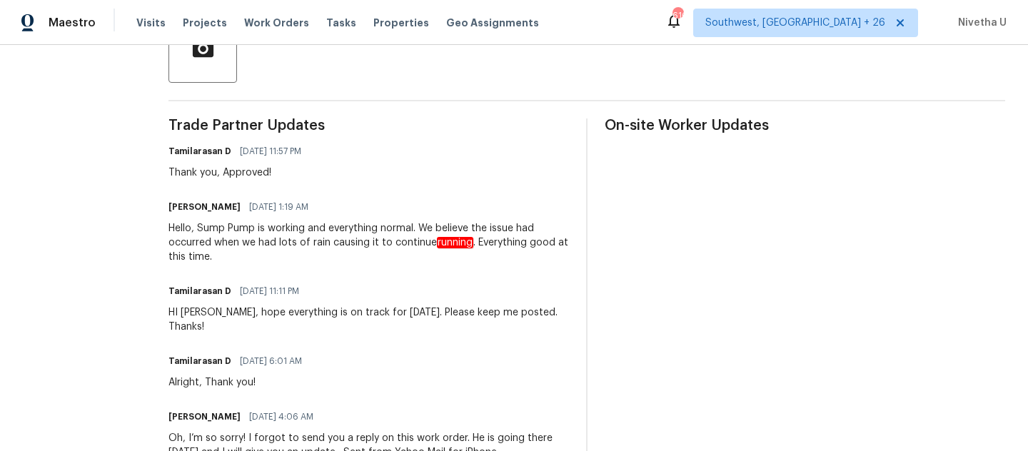
scroll to position [130, 0]
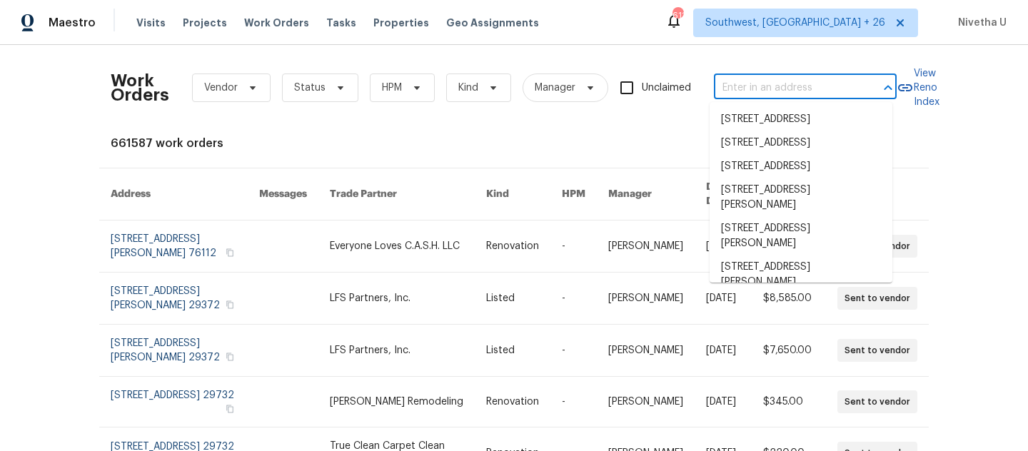
click at [778, 80] on input "text" at bounding box center [785, 88] width 143 height 22
paste input "180 Parkstone Way Marietta, GA 30066"
type input "180 Parkstone Way Marietta, GA 30066"
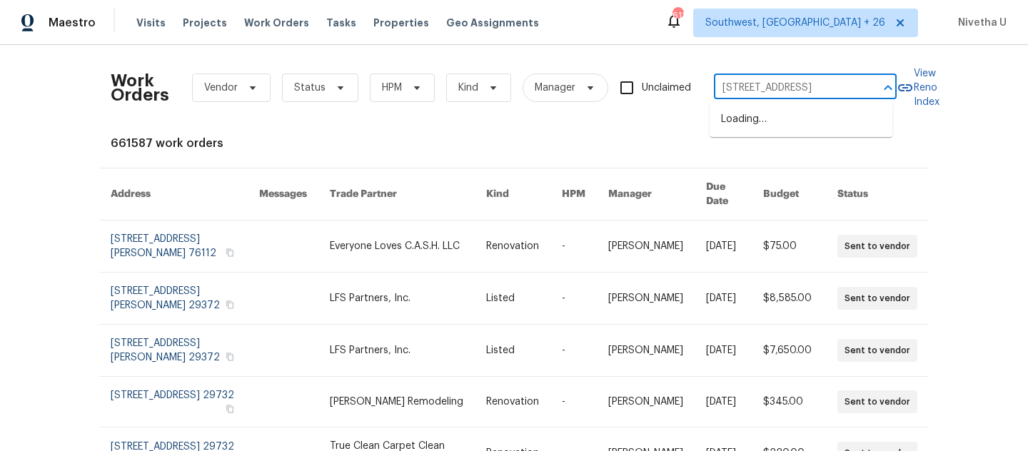
scroll to position [0, 48]
click at [791, 131] on li "180 Parkstone Way, Marietta, GA 30066" at bounding box center [800, 120] width 183 height 24
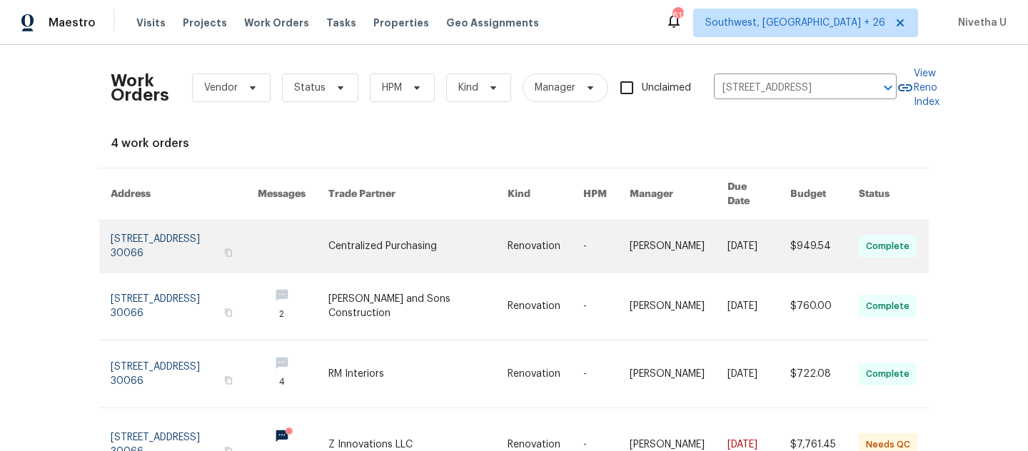
click at [136, 229] on link at bounding box center [184, 246] width 147 height 51
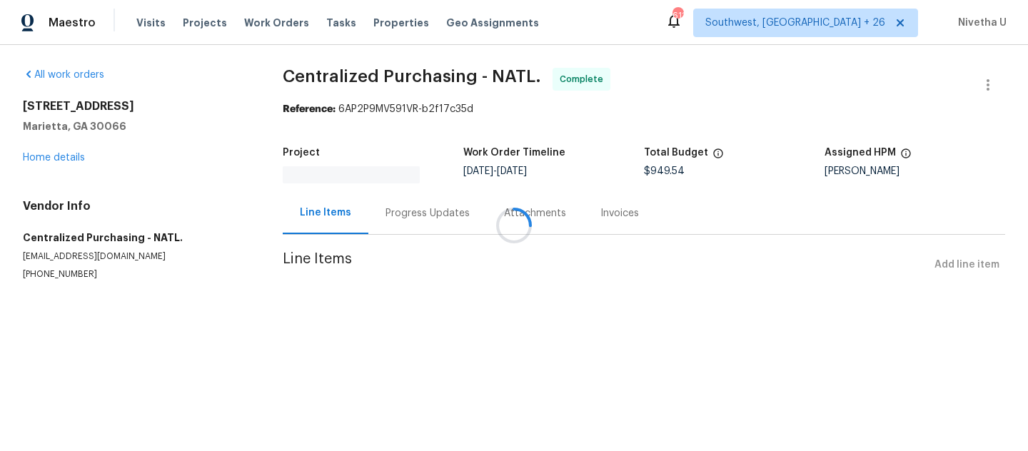
click at [40, 164] on div "180 Parkstone Way Marietta, GA 30066 Home details" at bounding box center [136, 132] width 226 height 66
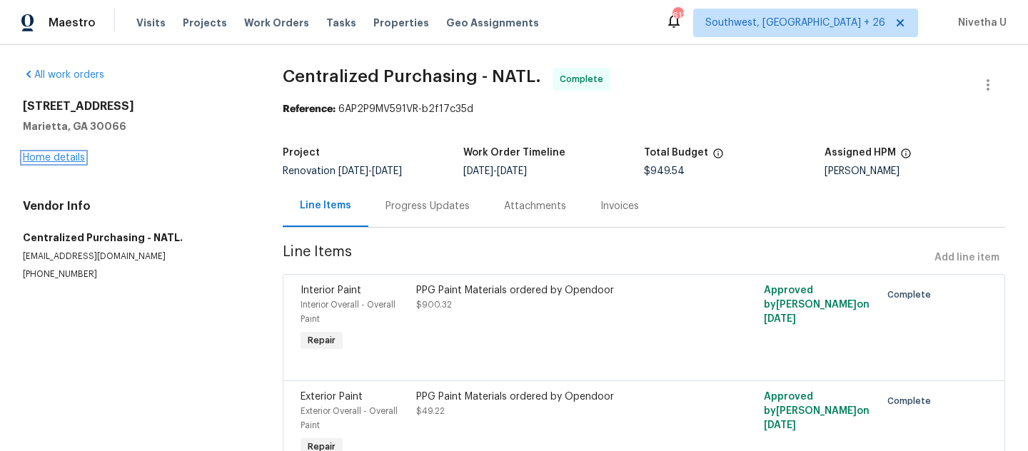
click at [40, 160] on link "Home details" at bounding box center [54, 158] width 62 height 10
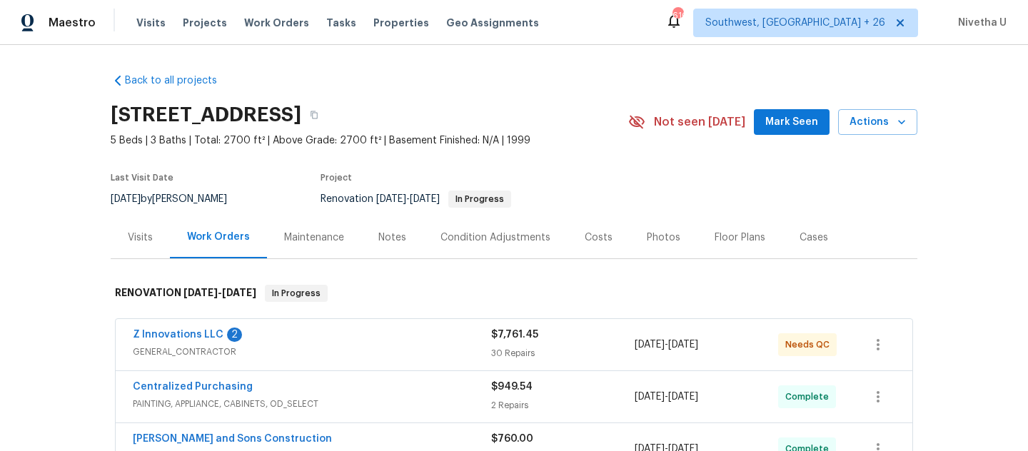
scroll to position [241, 0]
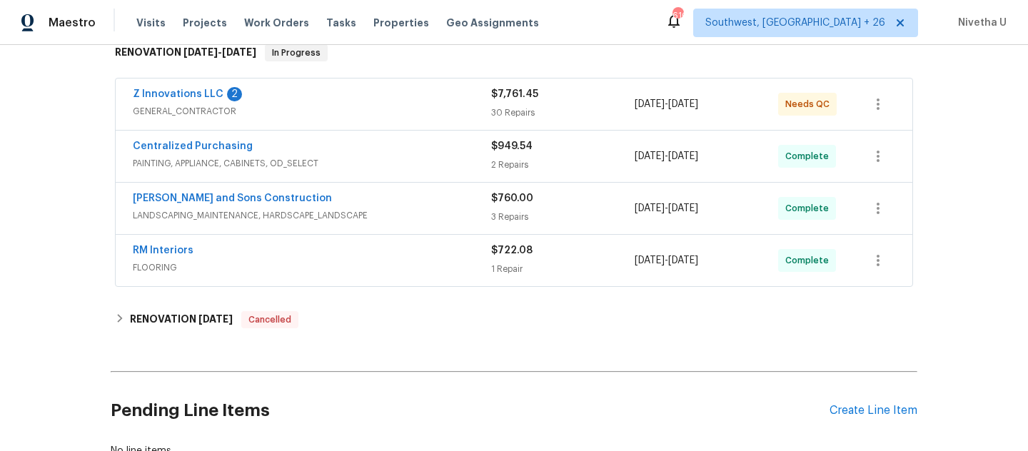
click at [443, 255] on div "RM Interiors" at bounding box center [312, 251] width 358 height 17
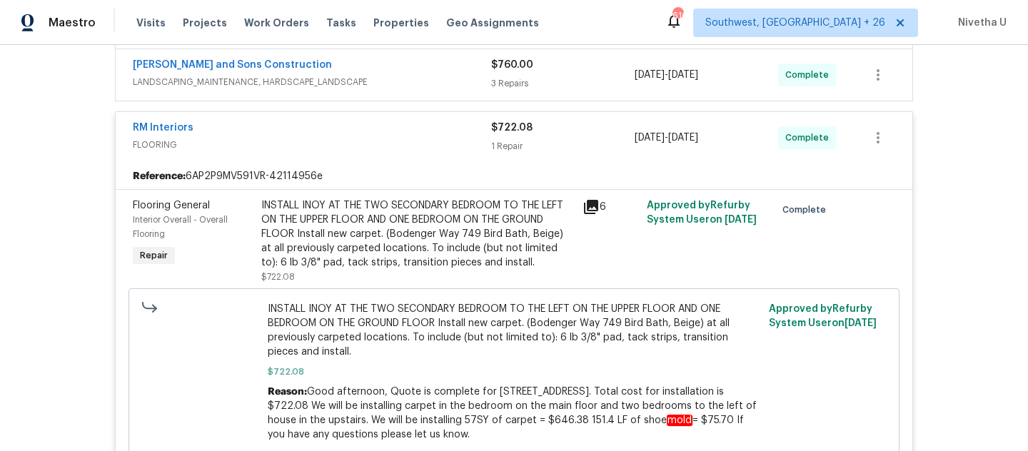
scroll to position [682, 0]
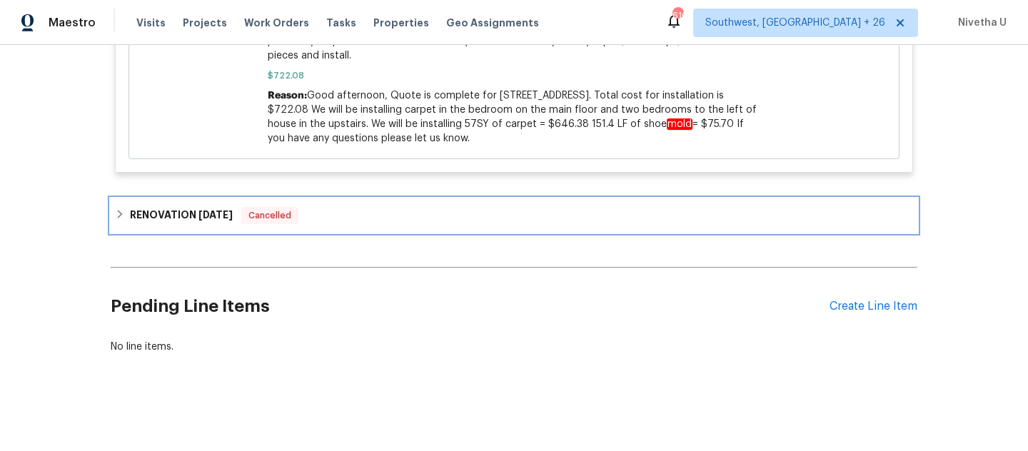
click at [420, 207] on div "RENOVATION 9/2/25 Cancelled" at bounding box center [514, 215] width 798 height 17
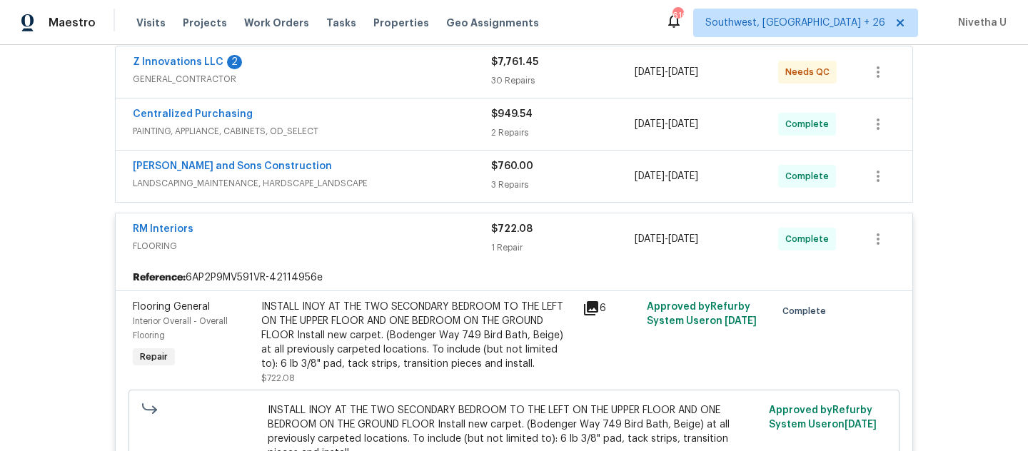
click at [410, 168] on div "Reyes and Sons Construction" at bounding box center [312, 167] width 358 height 17
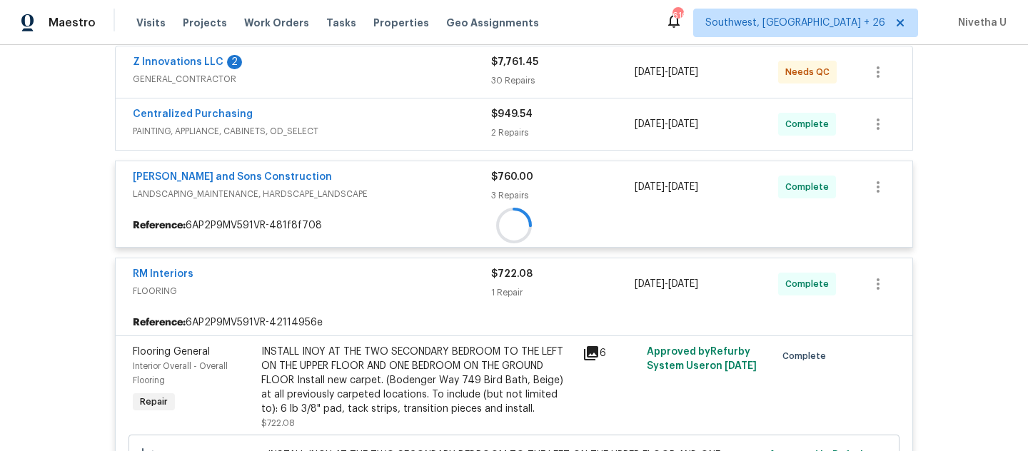
scroll to position [202, 0]
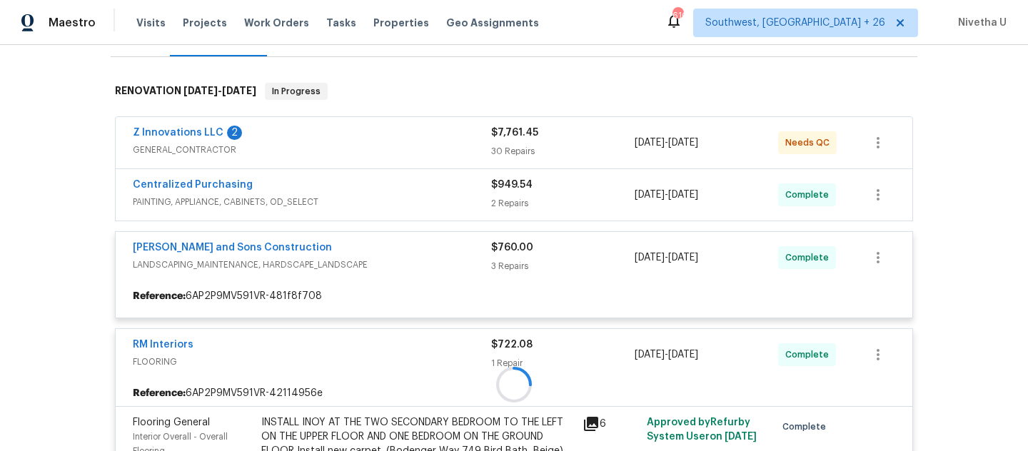
click at [408, 200] on div at bounding box center [514, 385] width 806 height 632
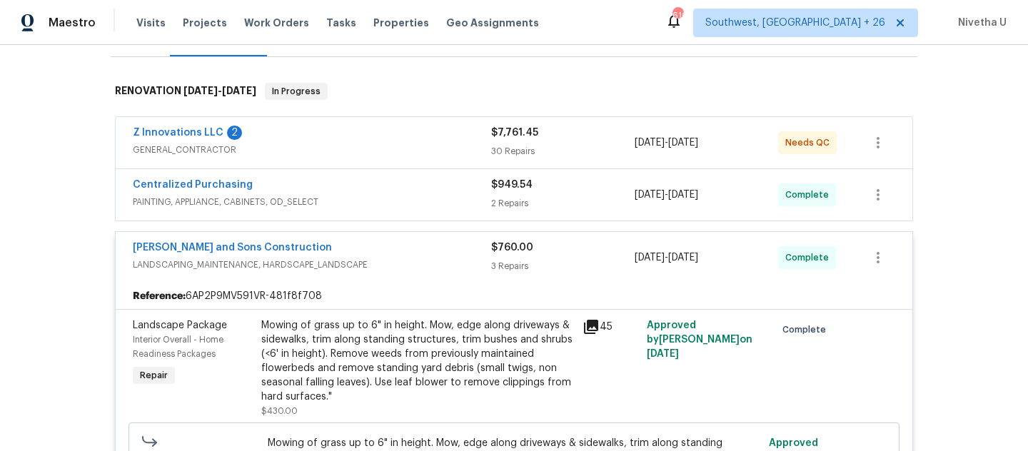
click at [396, 198] on span "PAINTING, APPLIANCE, CABINETS, OD_SELECT" at bounding box center [312, 202] width 358 height 14
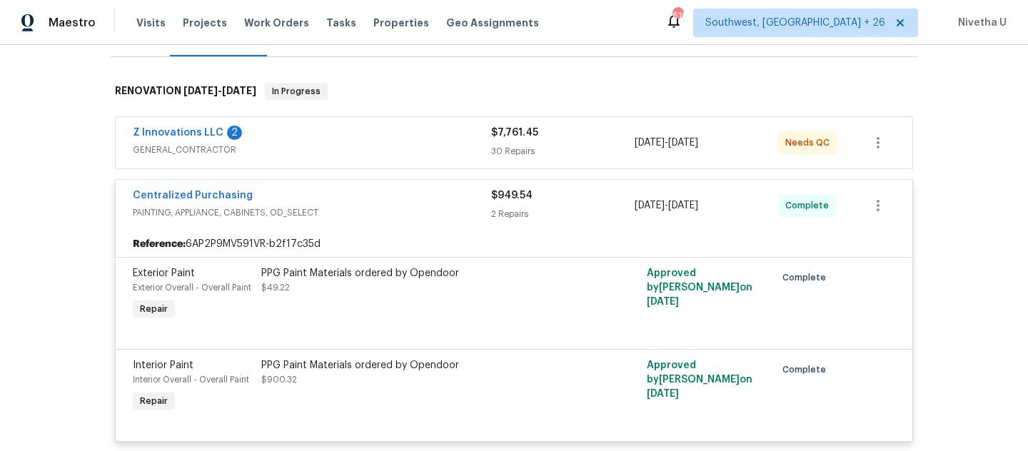
click at [373, 156] on span "GENERAL_CONTRACTOR" at bounding box center [312, 150] width 358 height 14
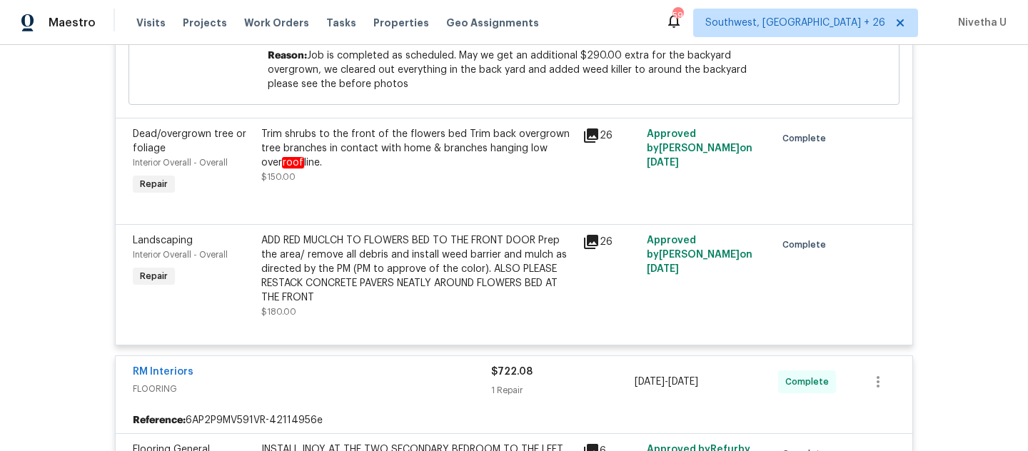
scroll to position [4820, 0]
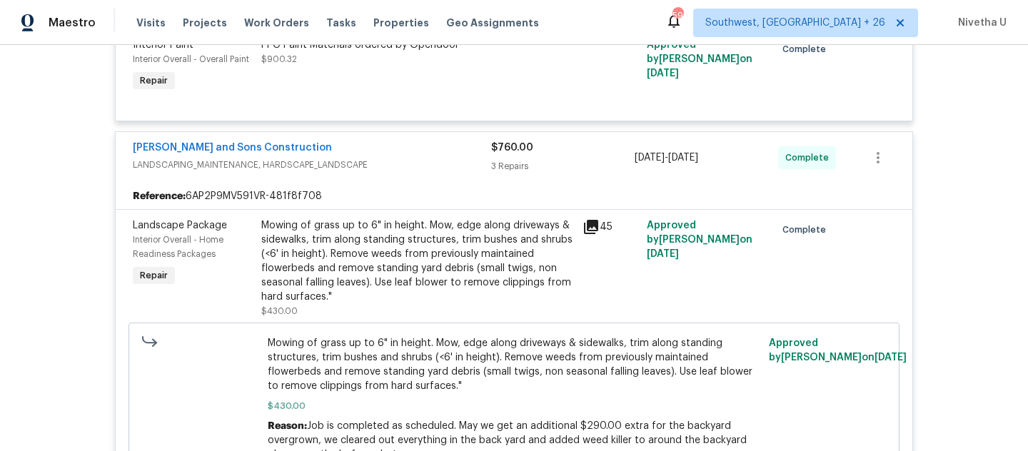
click at [409, 158] on div "Reyes and Sons Construction" at bounding box center [312, 149] width 358 height 17
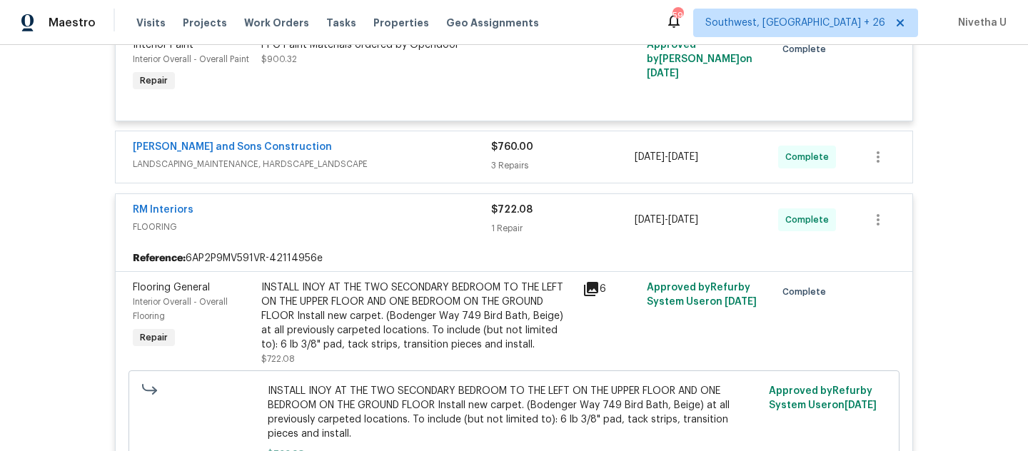
scroll to position [4266, 0]
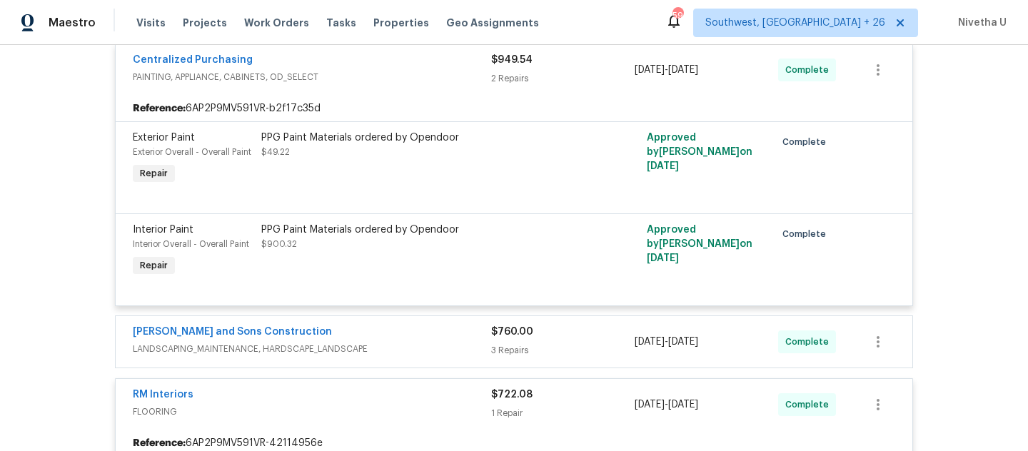
click at [406, 96] on div "Centralized Purchasing PAINTING, APPLIANCE, CABINETS, OD_SELECT $949.54 2 Repai…" at bounding box center [514, 69] width 796 height 51
click at [405, 70] on div "Centralized Purchasing" at bounding box center [312, 61] width 358 height 17
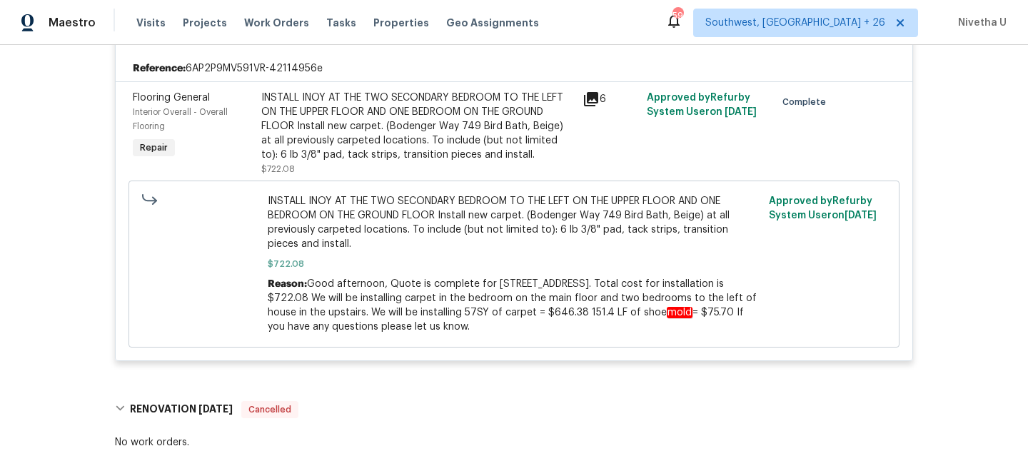
scroll to position [4380, 0]
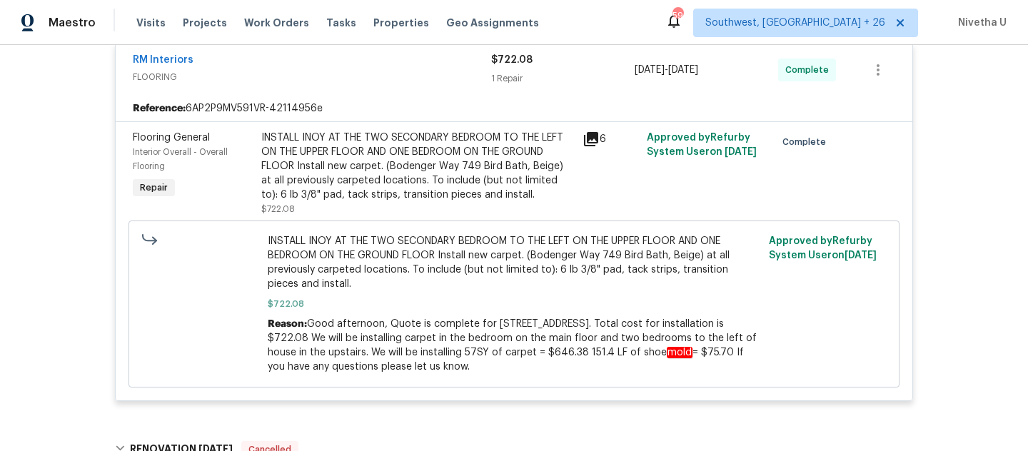
click at [345, 202] on div "INSTALL INOY AT THE TWO SECONDARY BEDROOM TO THE LEFT ON THE UPPER FLOOR AND ON…" at bounding box center [417, 166] width 313 height 71
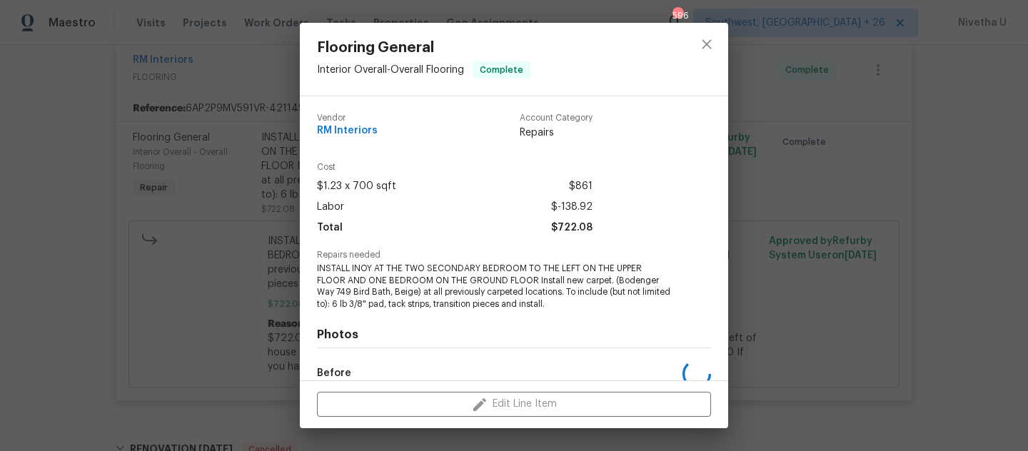
scroll to position [171, 0]
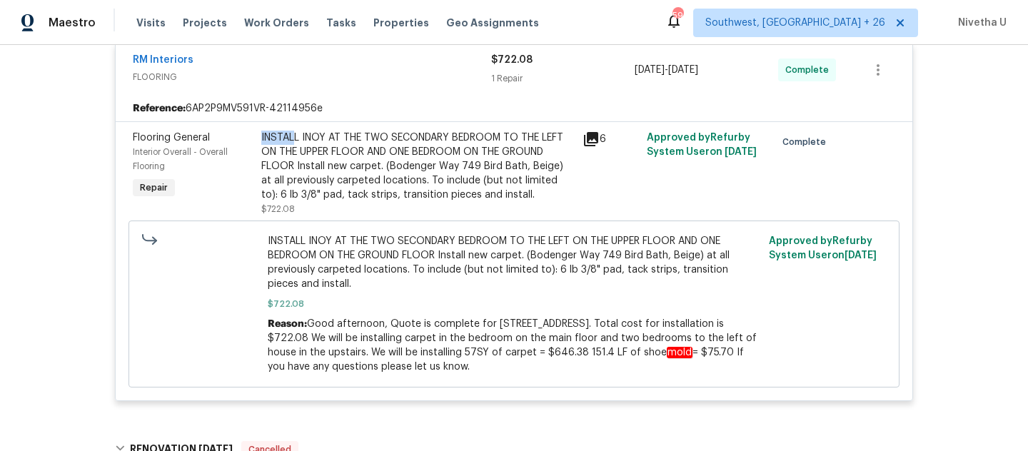
drag, startPoint x: 256, startPoint y: 149, endPoint x: 288, endPoint y: 149, distance: 31.4
click at [288, 149] on div "INSTALL INOY AT THE TWO SECONDARY BEDROOM TO THE LEFT ON THE UPPER FLOOR AND ON…" at bounding box center [417, 166] width 313 height 71
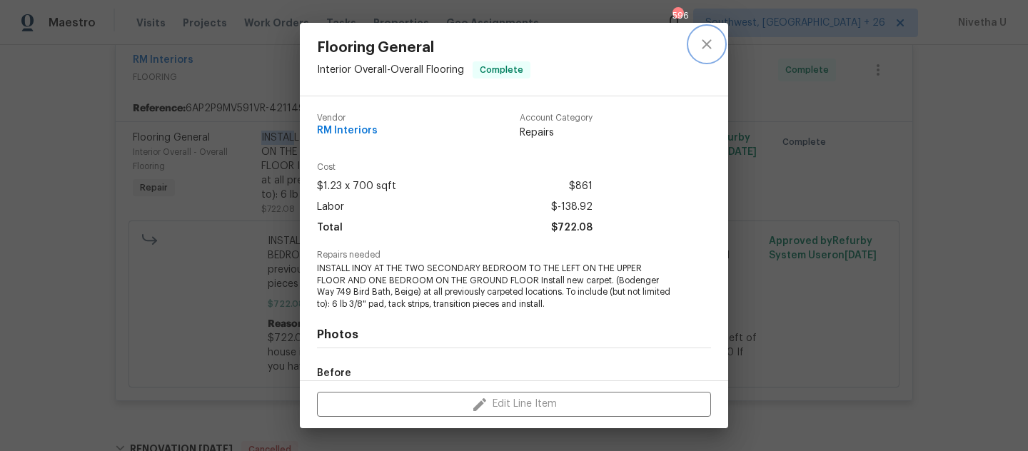
click at [708, 47] on icon "close" at bounding box center [706, 44] width 17 height 17
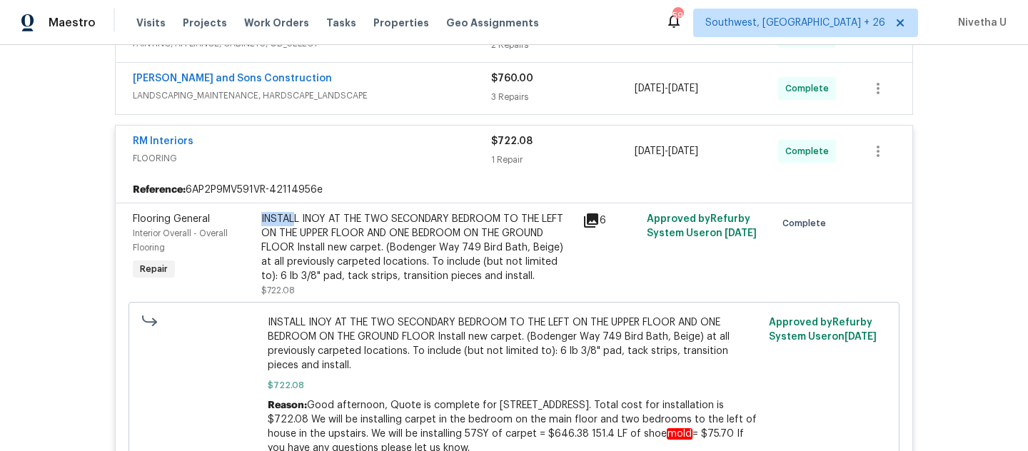
scroll to position [4200, 0]
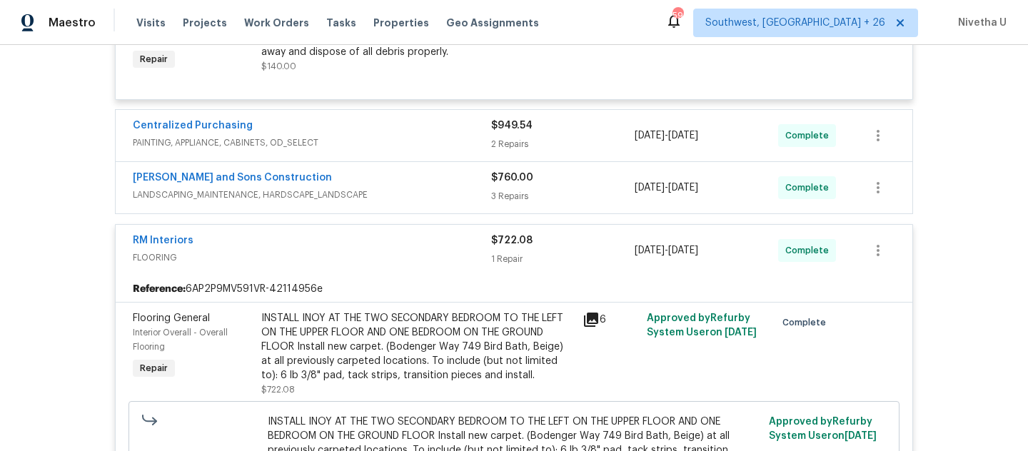
click at [305, 250] on div "RM Interiors" at bounding box center [312, 241] width 358 height 17
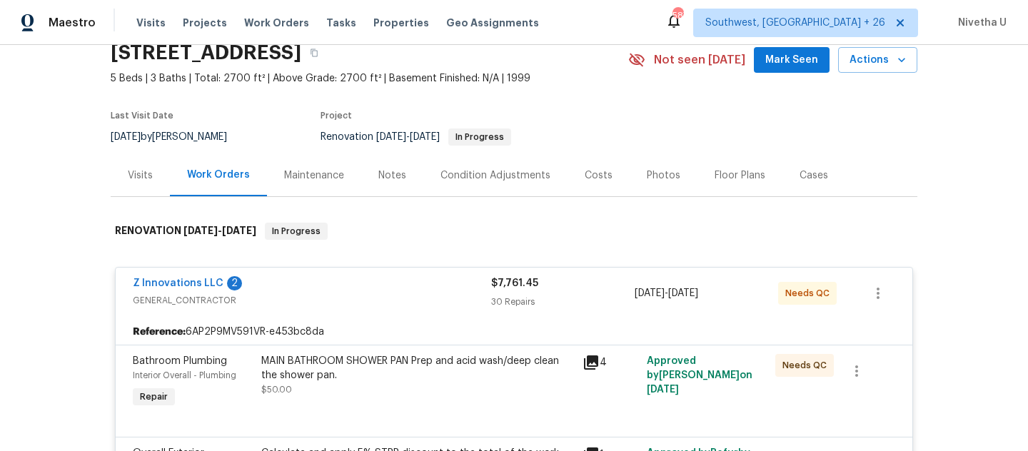
scroll to position [59, 0]
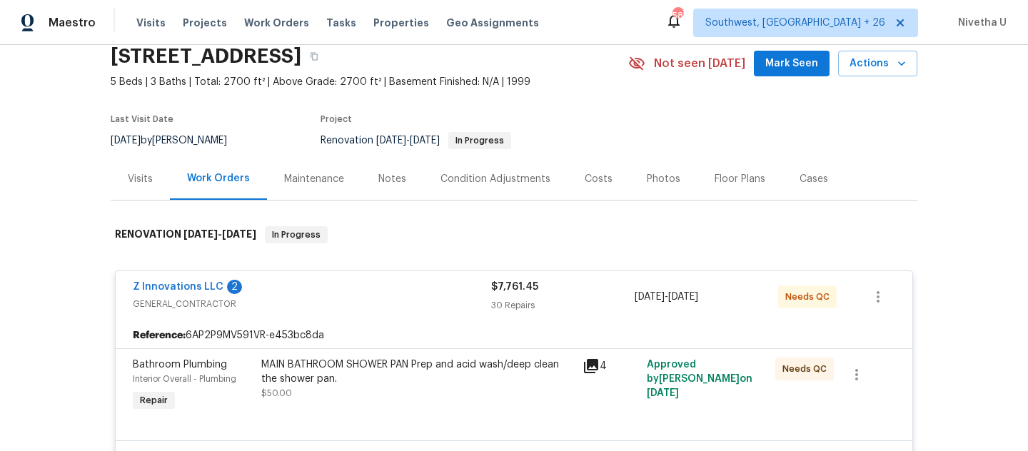
click at [425, 300] on span "GENERAL_CONTRACTOR" at bounding box center [312, 304] width 358 height 14
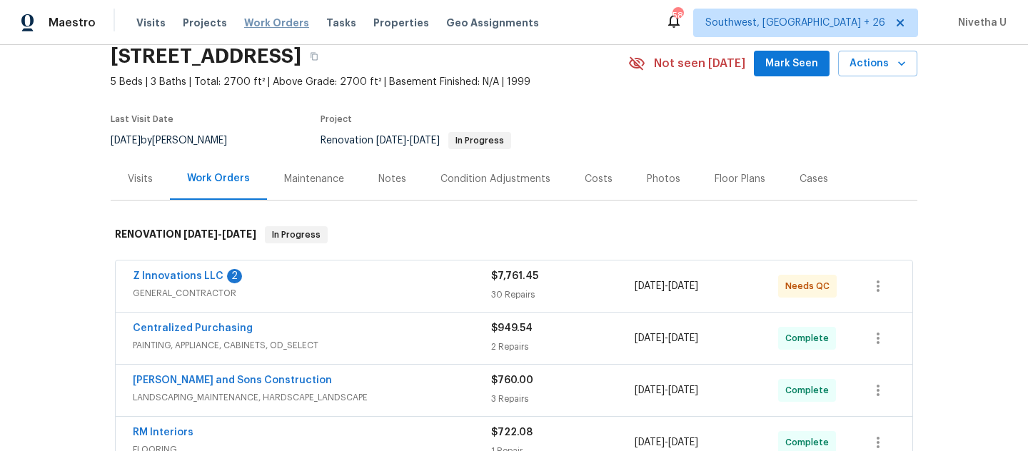
click at [283, 24] on span "Work Orders" at bounding box center [276, 23] width 65 height 14
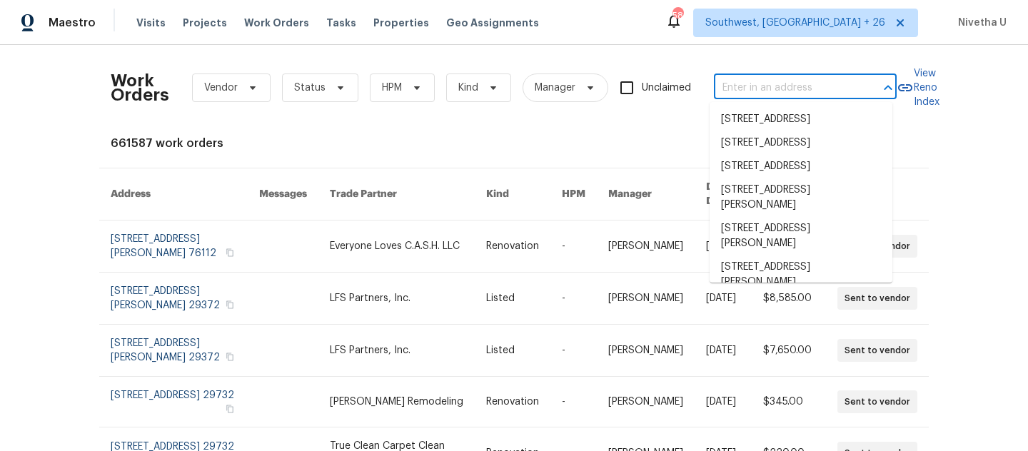
click at [734, 83] on input "text" at bounding box center [785, 88] width 143 height 22
paste input "1275 Mountain Dr NE Conyers, GA 30013"
type input "1275 Mountain Dr NE Conyers, GA 30013"
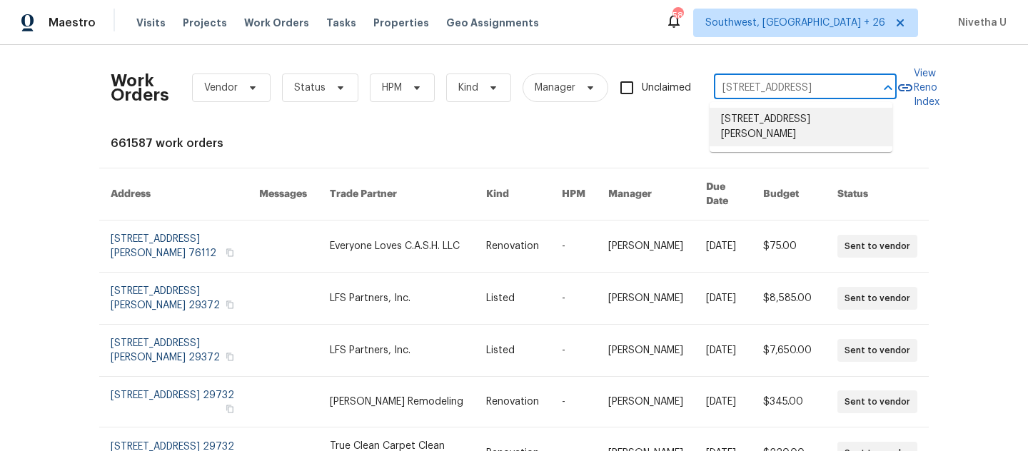
click at [751, 126] on li "1275 Mountain Dr NE, Conyers, GA 30013" at bounding box center [800, 127] width 183 height 39
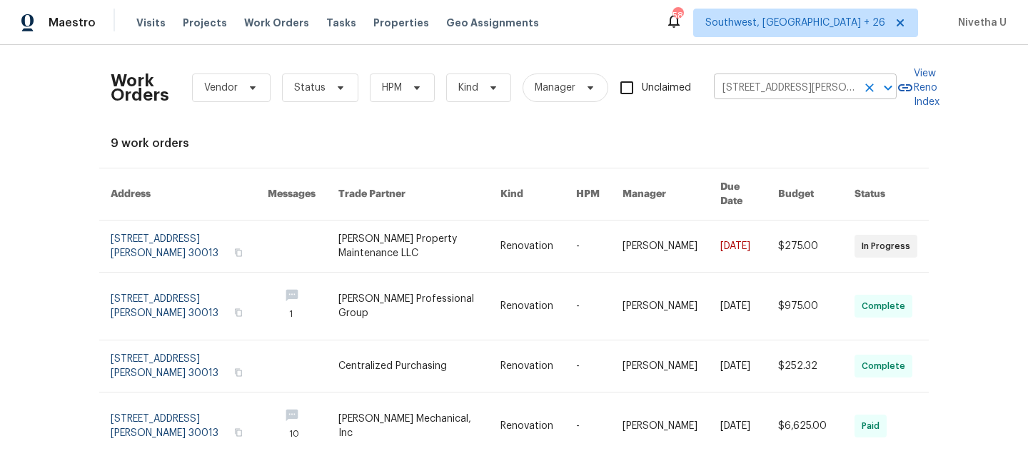
click at [735, 83] on input "1275 Mountain Dr NE, Conyers, GA 30013" at bounding box center [785, 88] width 143 height 22
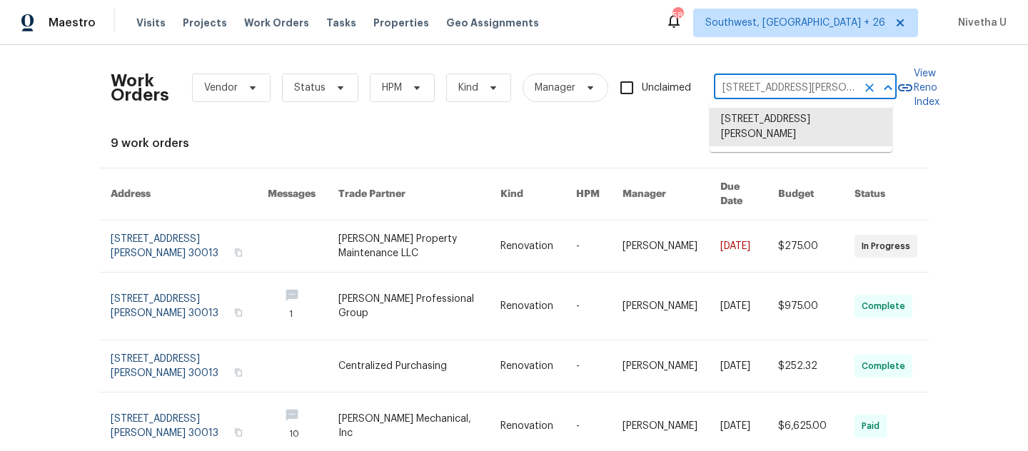
click at [735, 83] on input "1275 Mountain Dr NE, Conyers, GA 30013" at bounding box center [785, 88] width 143 height 22
paste input "810 River Valley Dr Jonesboro, GA 30238"
type input "810 River Valley Dr Jonesboro, GA 30238"
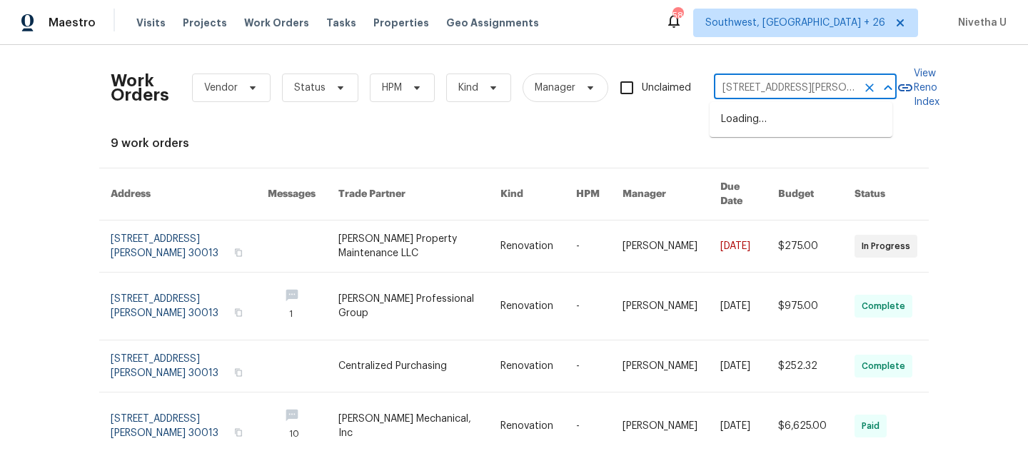
scroll to position [0, 56]
click at [766, 129] on li "810 River Valley Dr, Jonesboro, GA 30238" at bounding box center [800, 120] width 183 height 24
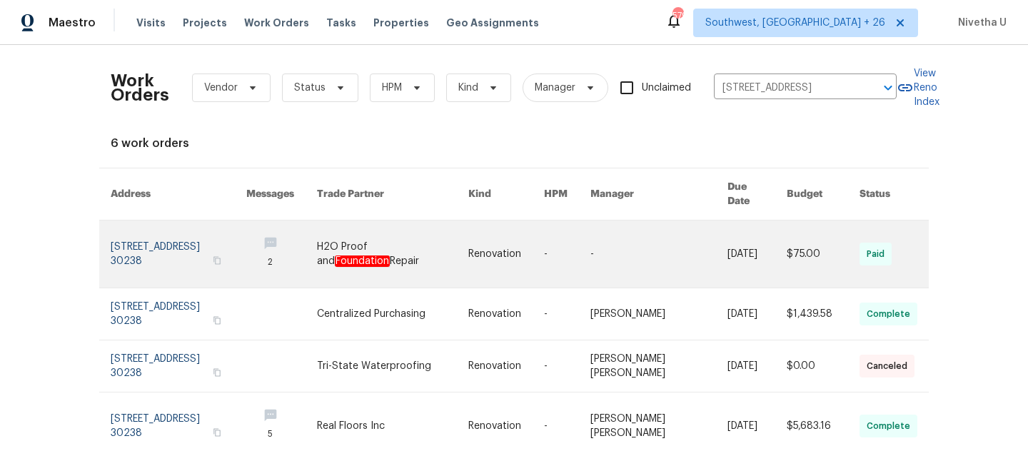
click at [128, 236] on link at bounding box center [179, 254] width 136 height 67
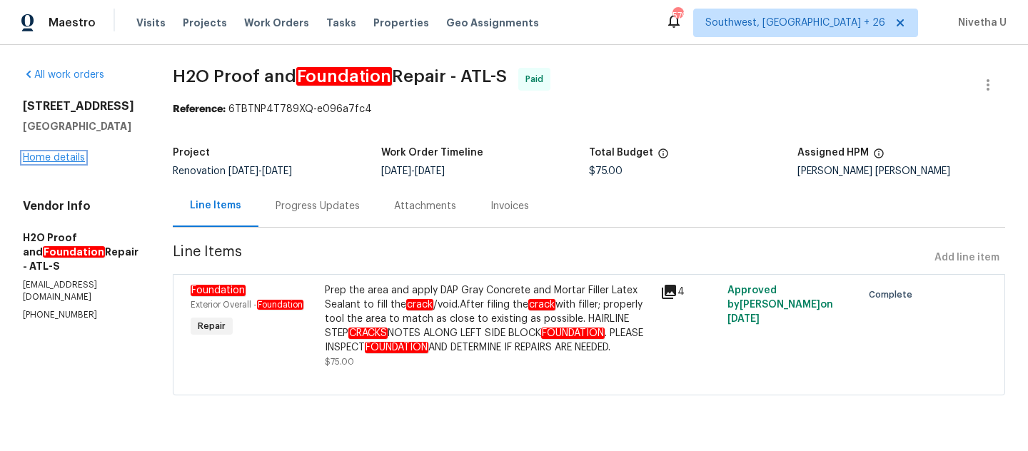
click at [58, 163] on link "Home details" at bounding box center [54, 158] width 62 height 10
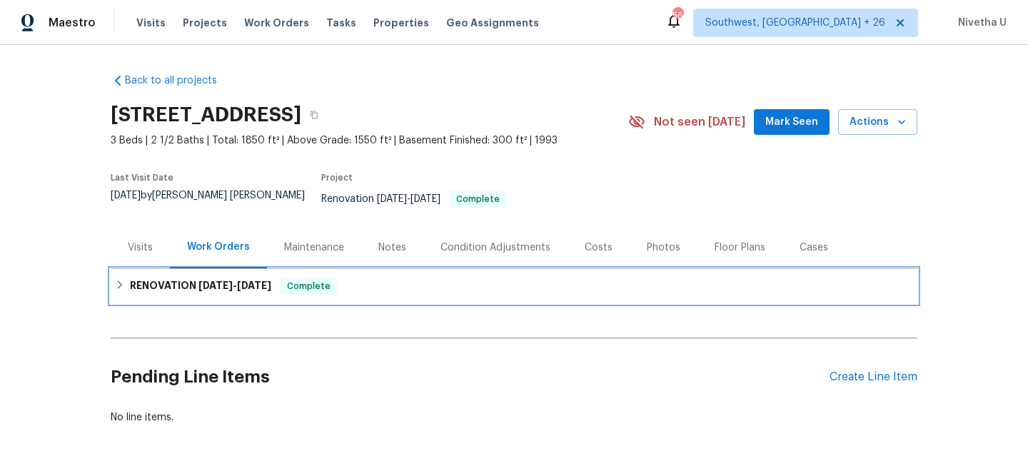
click at [347, 278] on div "RENOVATION 8/25/25 - 9/9/25 Complete" at bounding box center [514, 286] width 798 height 17
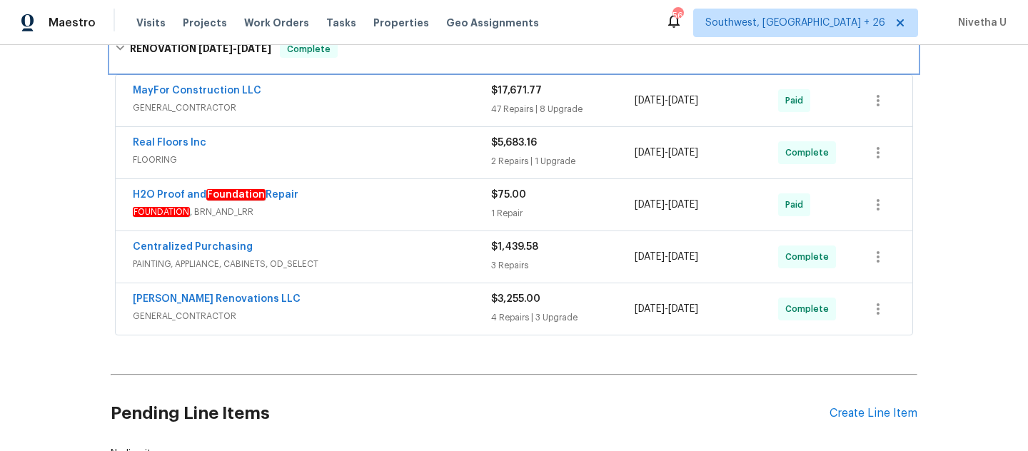
scroll to position [255, 0]
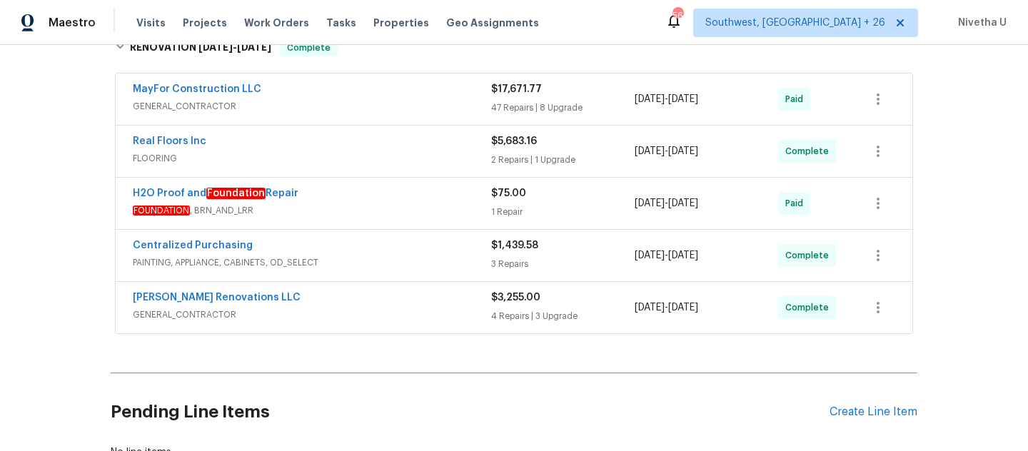
click at [350, 308] on span "GENERAL_CONTRACTOR" at bounding box center [312, 315] width 358 height 14
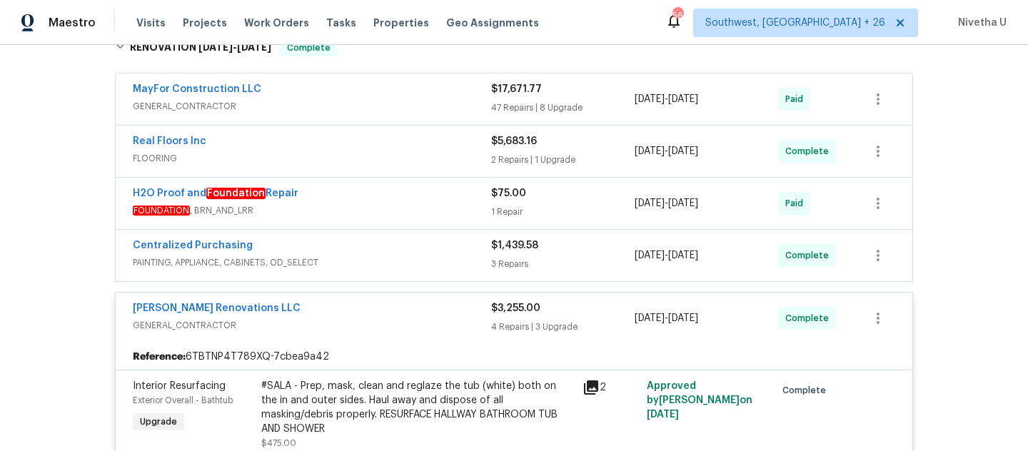
click at [346, 255] on span "PAINTING, APPLIANCE, CABINETS, OD_SELECT" at bounding box center [312, 262] width 358 height 14
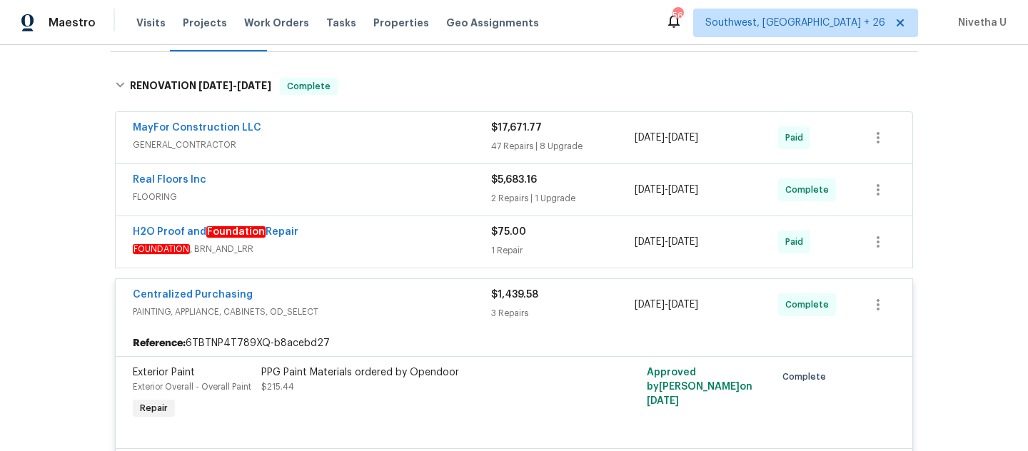
scroll to position [278, 0]
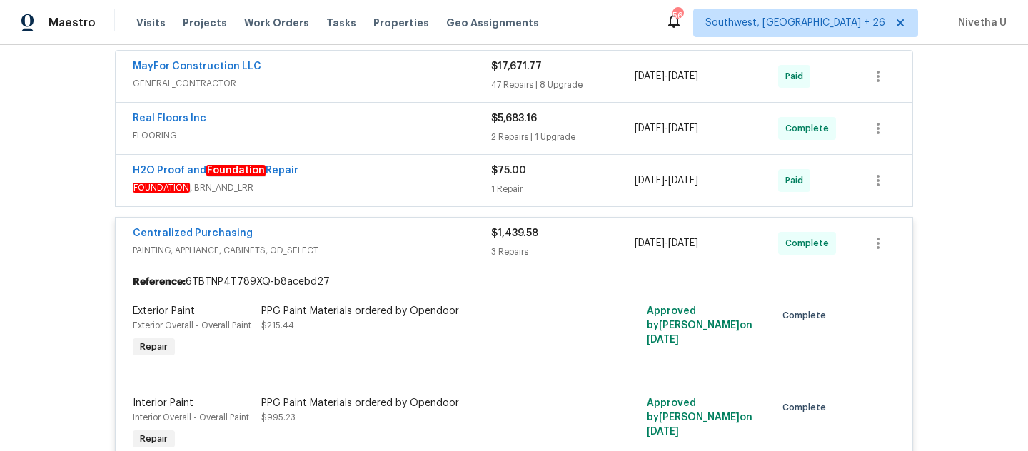
click at [368, 165] on div "H2O Proof and Foundation Repair" at bounding box center [312, 171] width 358 height 17
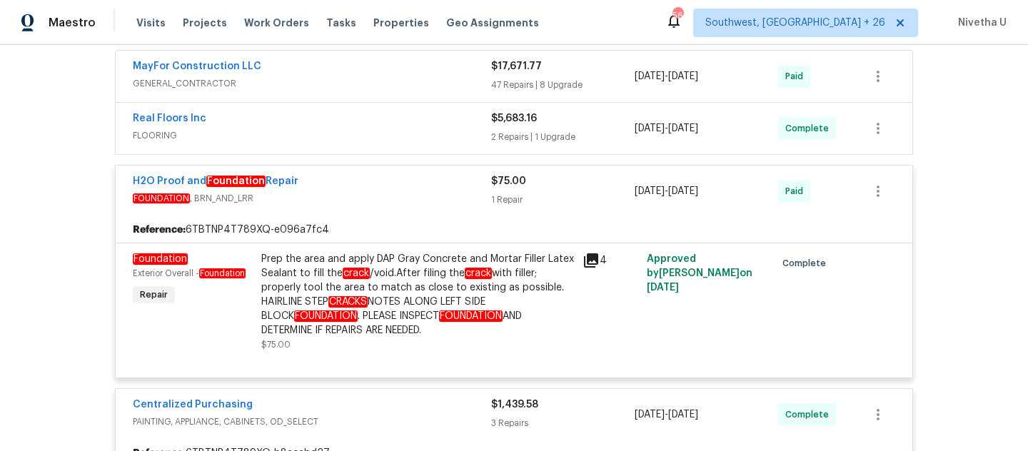
click at [365, 128] on span "FLOORING" at bounding box center [312, 135] width 358 height 14
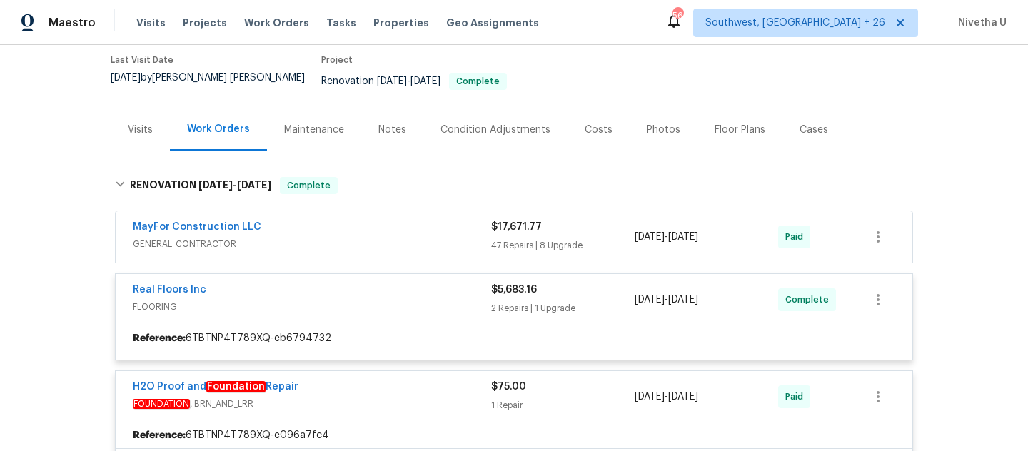
scroll to position [114, 0]
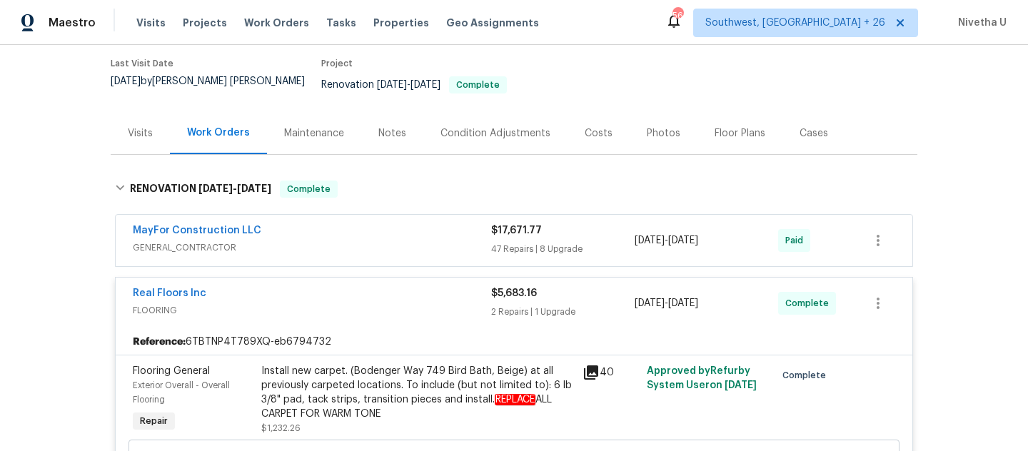
click at [356, 228] on div "MayFor Construction LLC" at bounding box center [312, 231] width 358 height 17
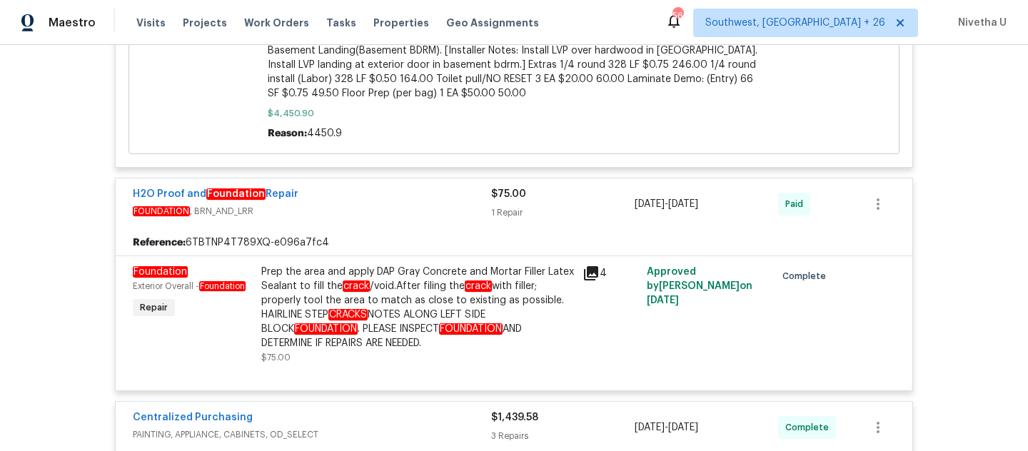
scroll to position [8729, 0]
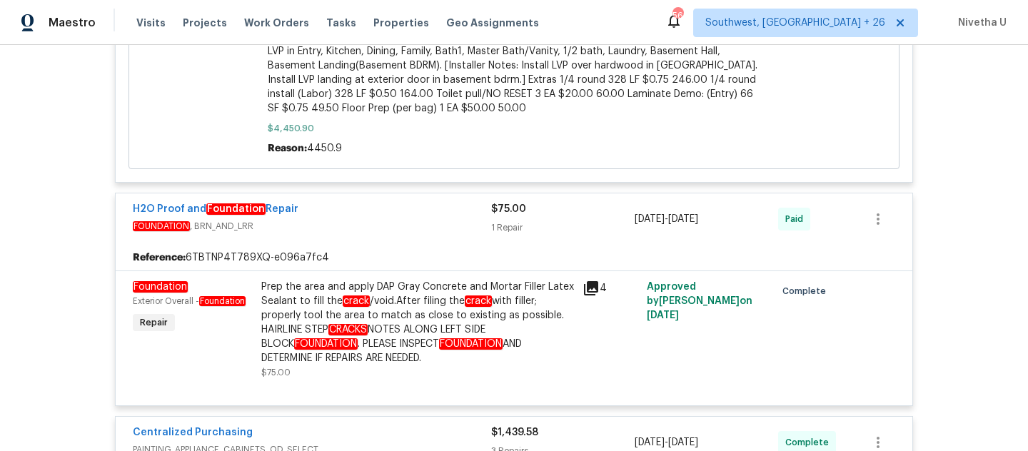
click at [432, 219] on span "FOUNDATION , BRN_AND_LRR" at bounding box center [312, 226] width 358 height 14
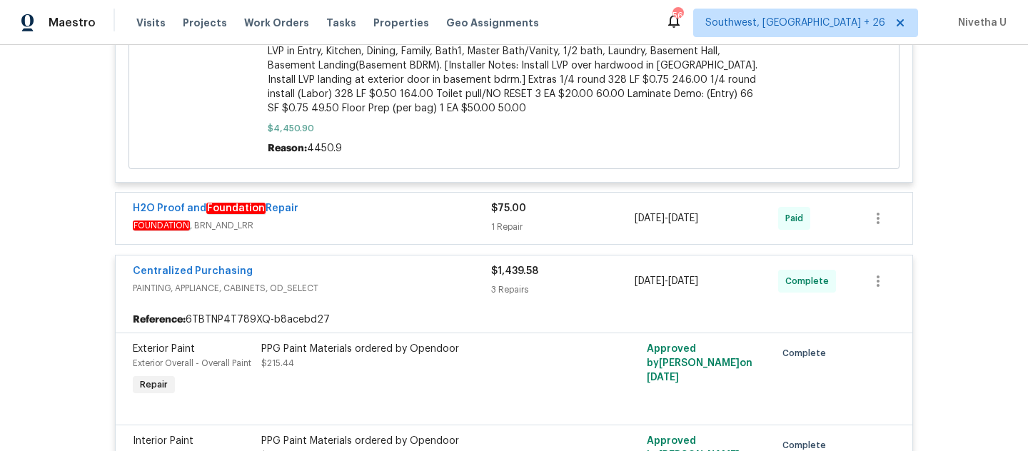
click at [412, 264] on div "Centralized Purchasing" at bounding box center [312, 272] width 358 height 17
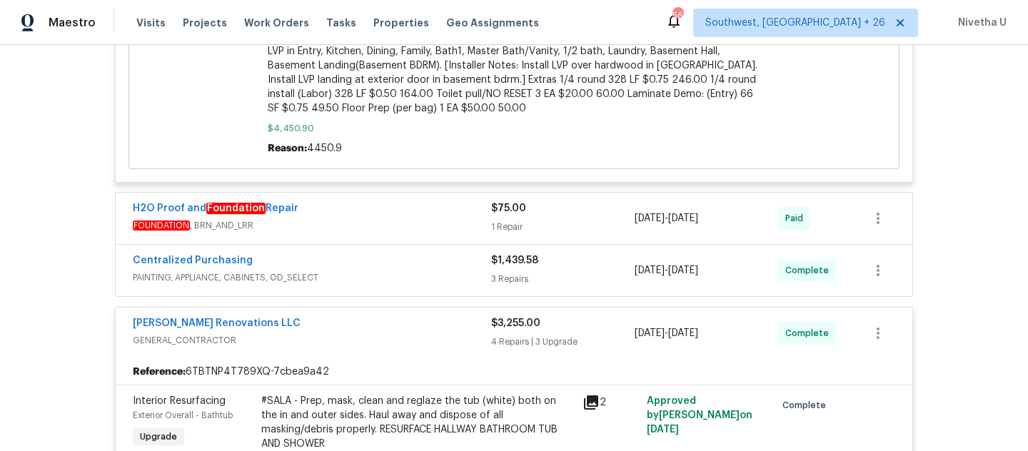
click at [404, 316] on div "Aseem Renovations LLC" at bounding box center [312, 324] width 358 height 17
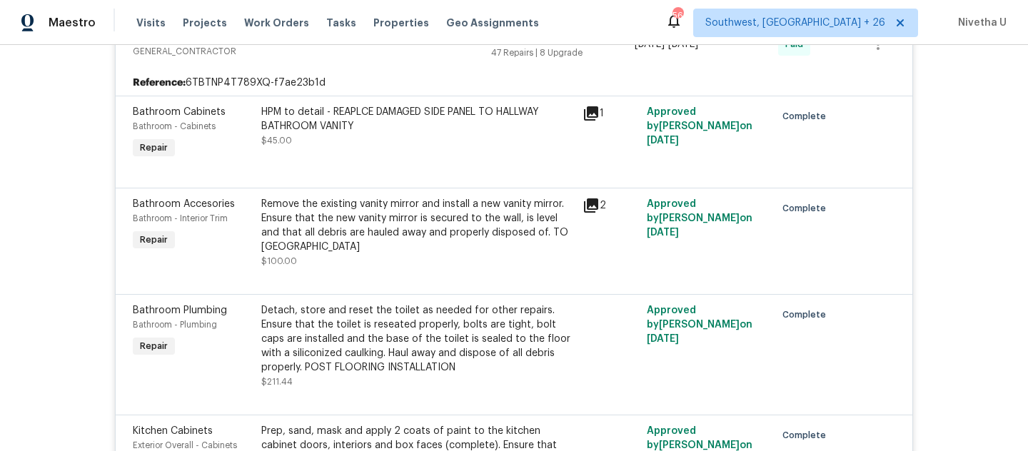
scroll to position [0, 0]
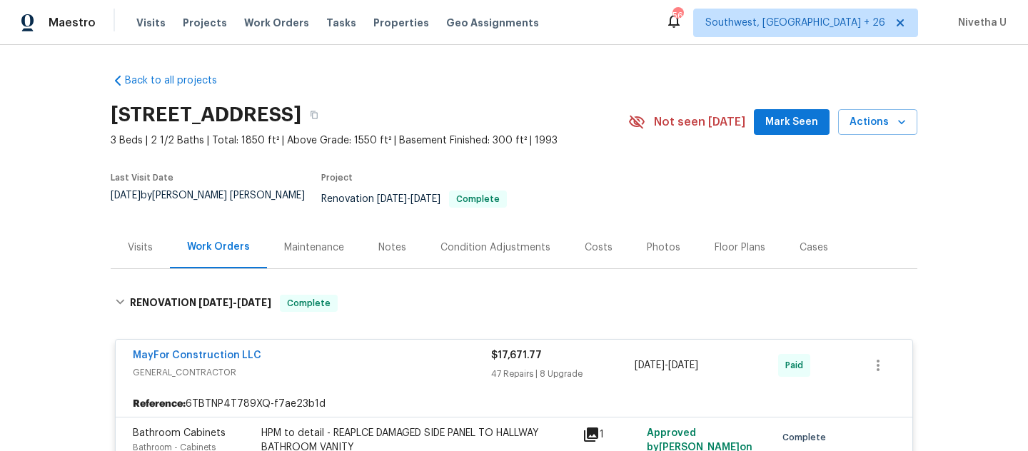
click at [385, 365] on span "GENERAL_CONTRACTOR" at bounding box center [312, 372] width 358 height 14
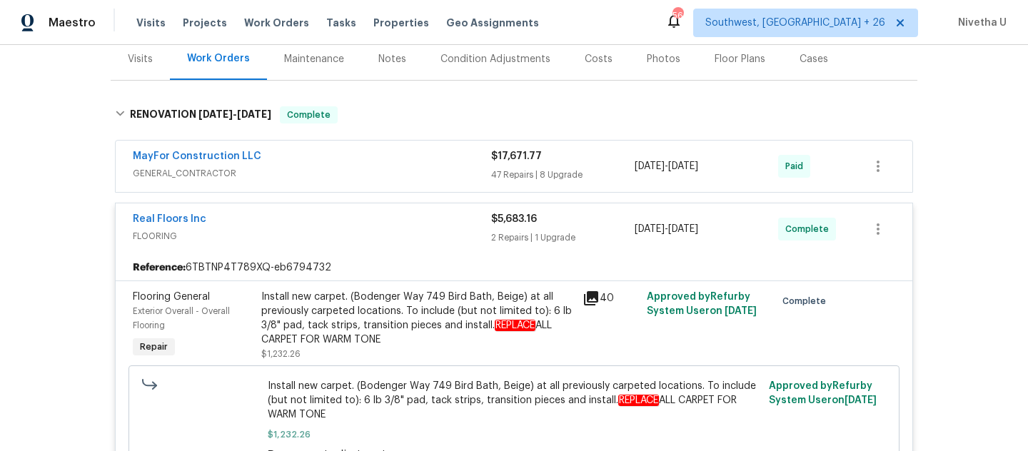
scroll to position [84, 0]
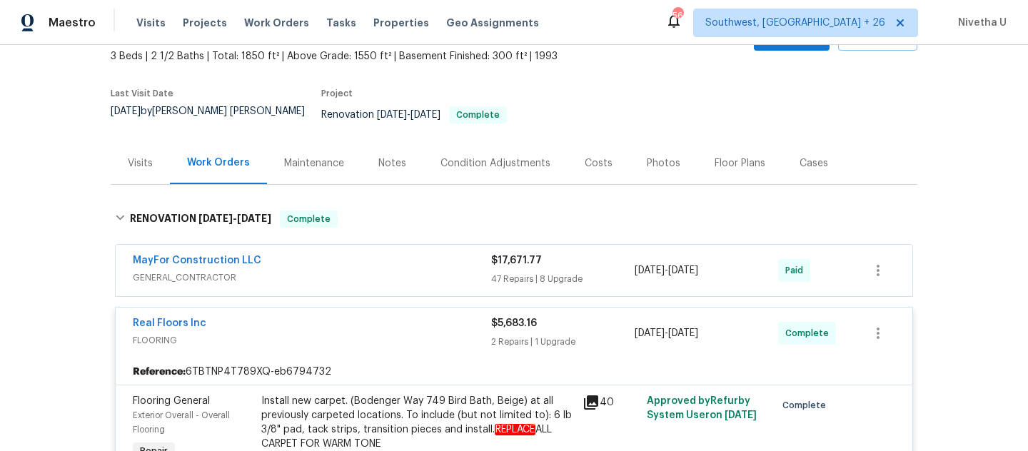
click at [398, 316] on div "Real Floors Inc" at bounding box center [312, 324] width 358 height 17
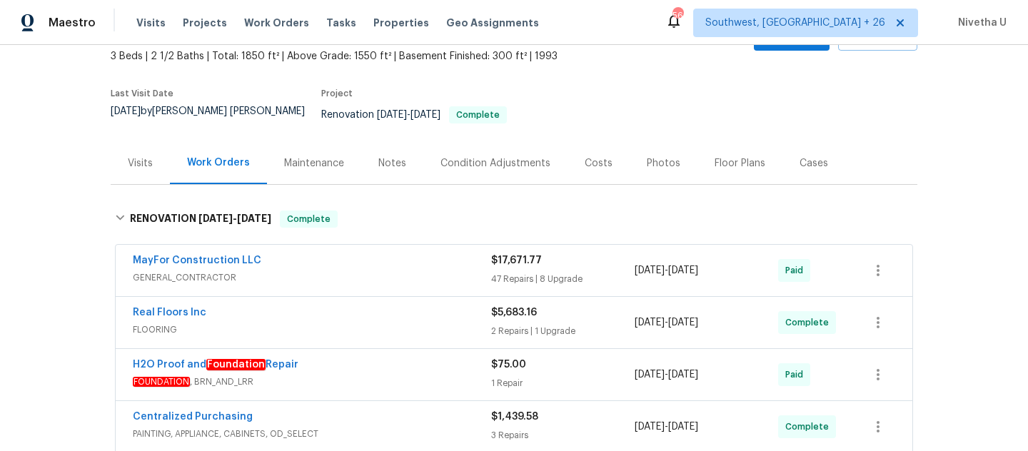
scroll to position [362, 0]
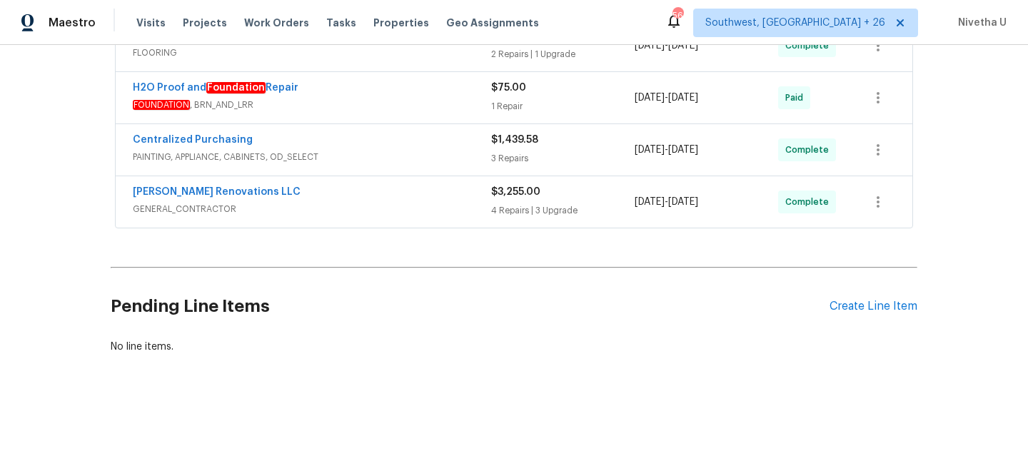
click at [407, 202] on span "GENERAL_CONTRACTOR" at bounding box center [312, 209] width 358 height 14
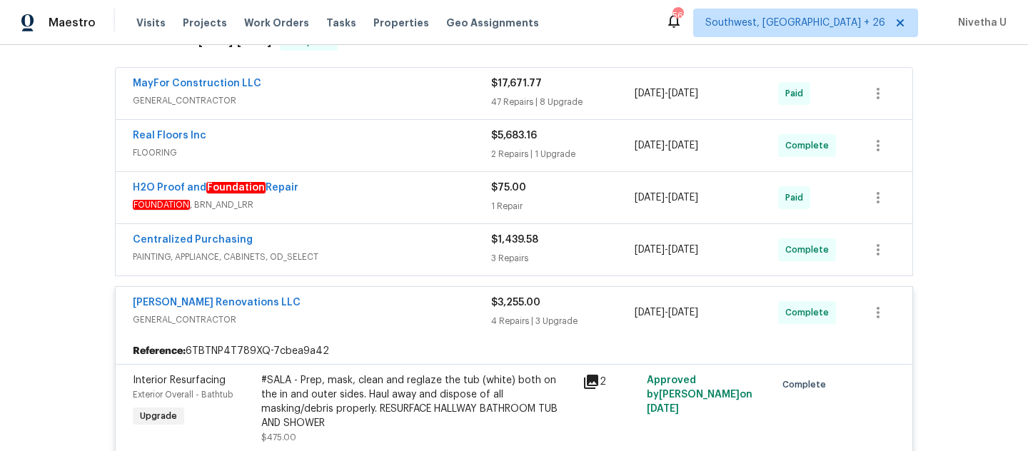
scroll to position [260, 0]
click at [328, 300] on div "Aseem Renovations LLC" at bounding box center [312, 305] width 358 height 17
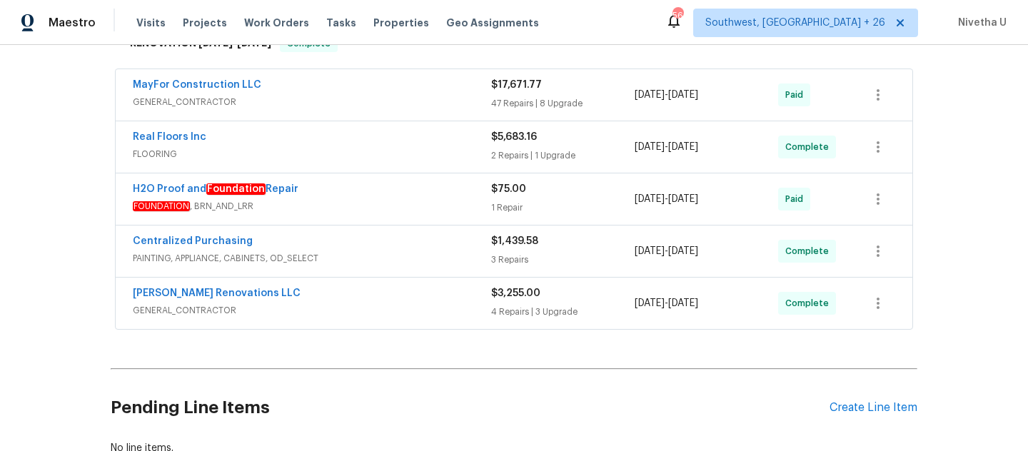
click at [373, 234] on div "Centralized Purchasing" at bounding box center [312, 242] width 358 height 17
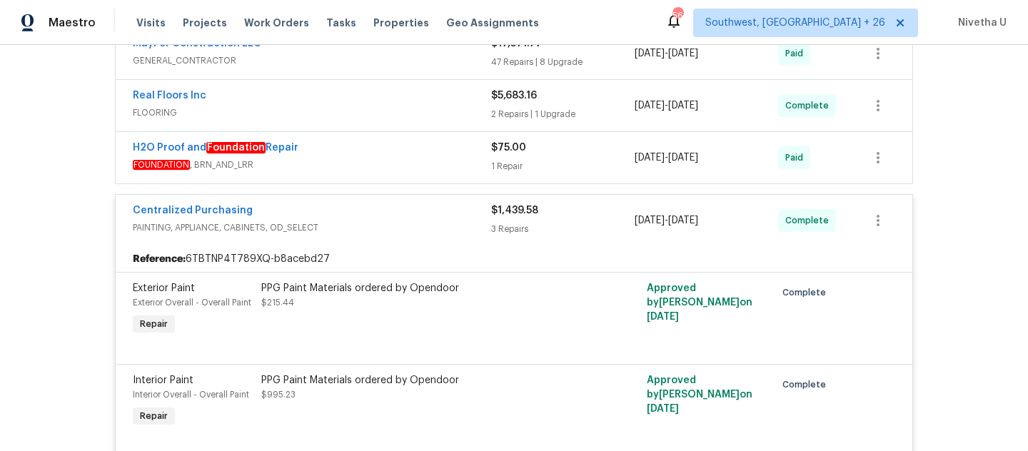
scroll to position [292, 0]
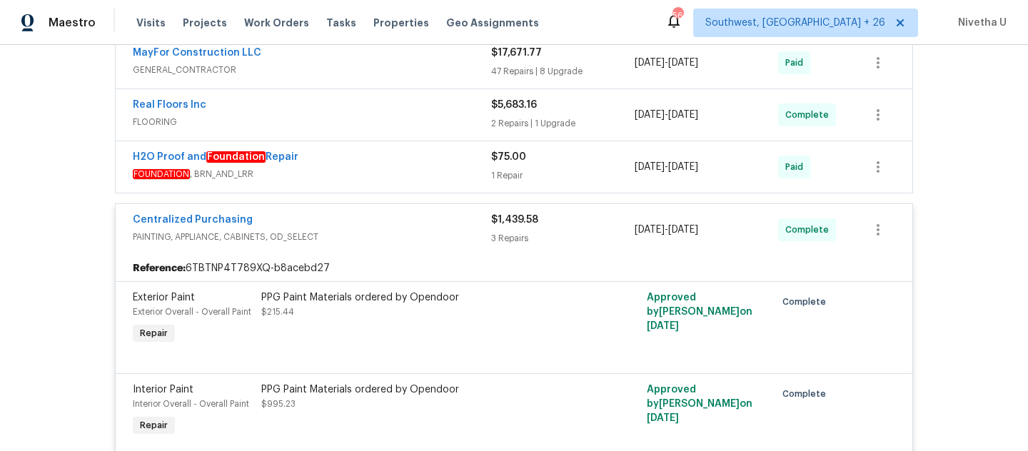
click at [373, 233] on div "Centralized Purchasing PAINTING, APPLIANCE, CABINETS, OD_SELECT" at bounding box center [312, 230] width 358 height 34
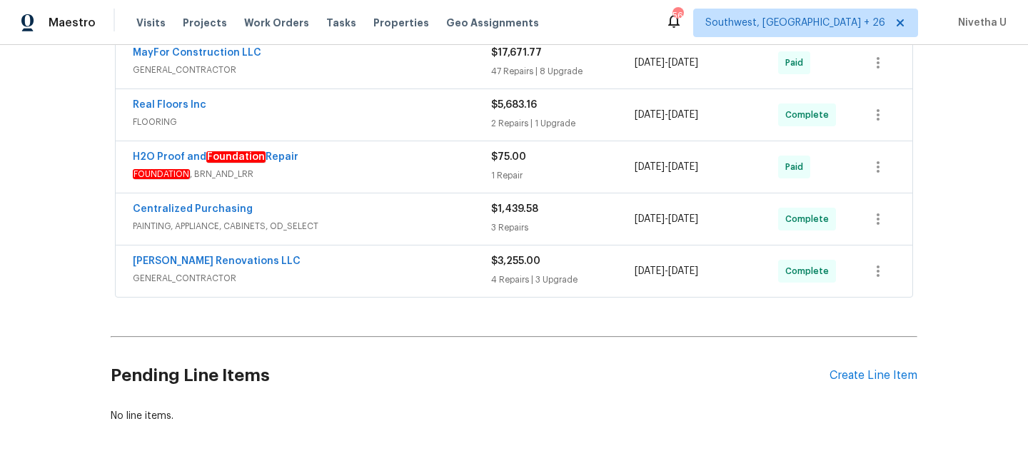
click at [360, 172] on div "H2O Proof and Foundation Repair FOUNDATION , BRN_AND_LRR" at bounding box center [312, 167] width 358 height 34
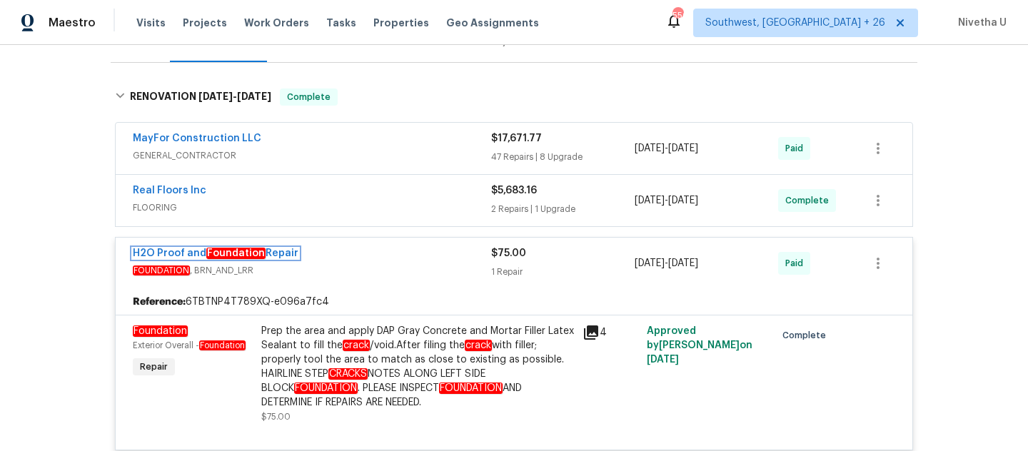
scroll to position [186, 0]
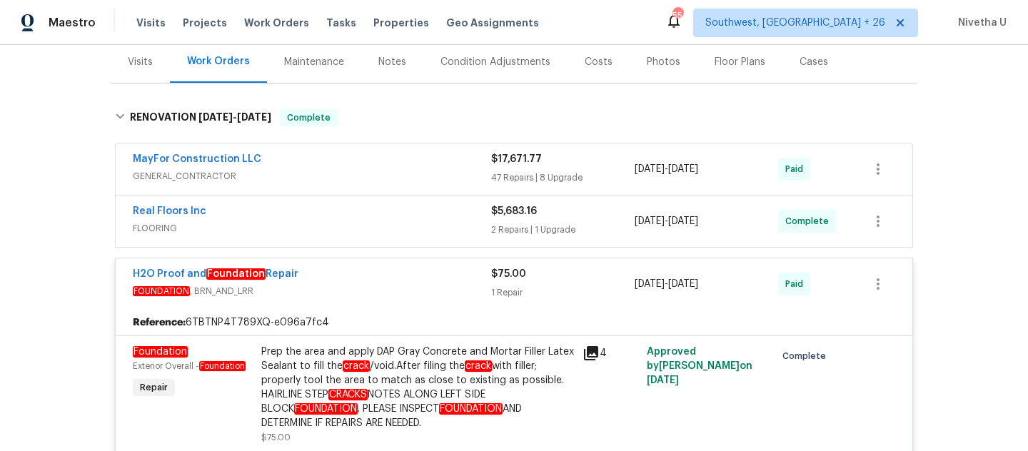
click at [388, 268] on div "H2O Proof and Foundation Repair" at bounding box center [312, 275] width 358 height 17
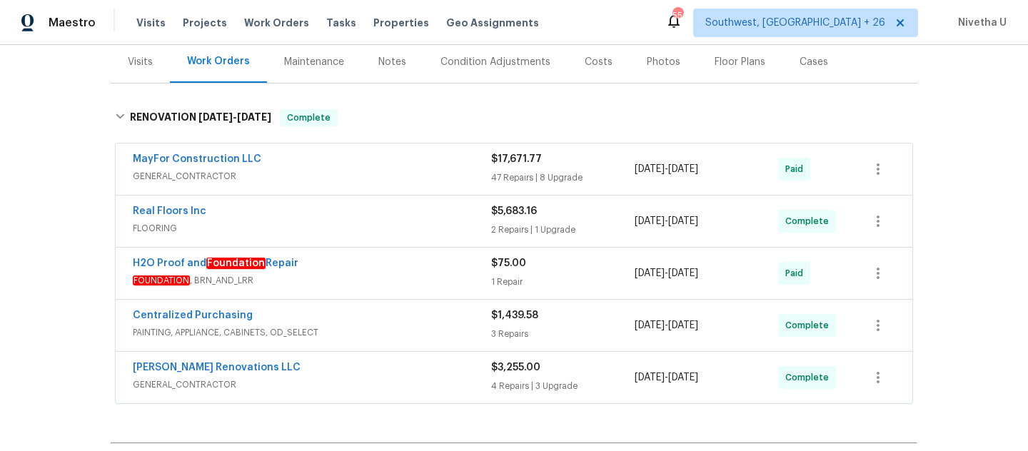
click at [385, 204] on div "Real Floors Inc" at bounding box center [312, 212] width 358 height 17
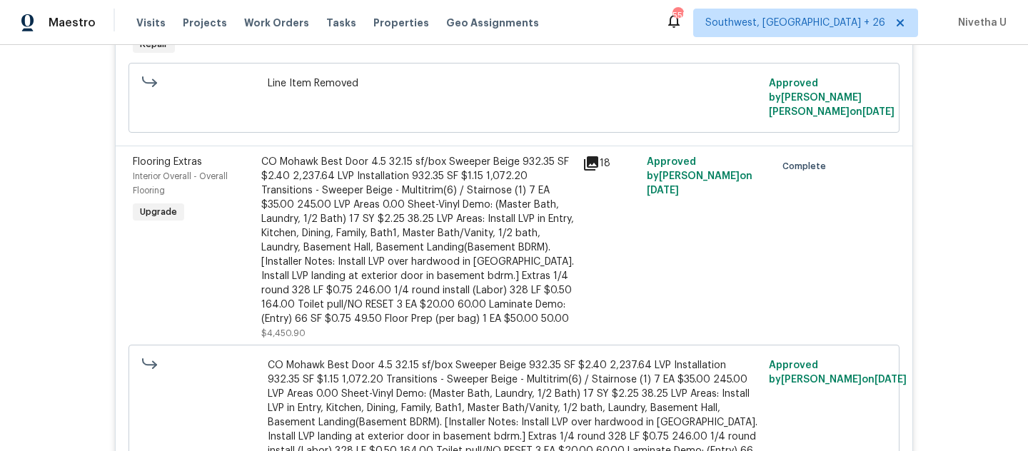
scroll to position [782, 0]
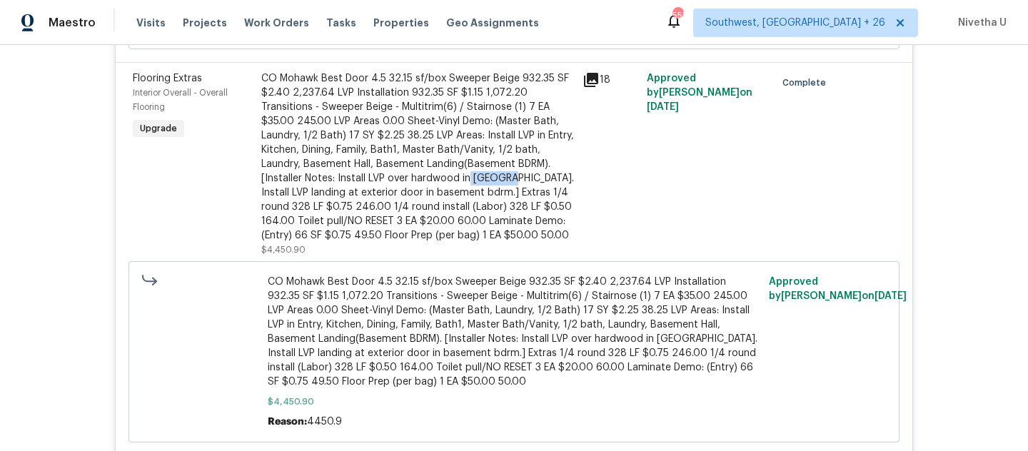
drag, startPoint x: 357, startPoint y: 173, endPoint x: 394, endPoint y: 173, distance: 37.1
click at [394, 173] on div "CO Mohawk Best Door 4.5 32.15 sf/box Sweeper Beige 932.35 SF $2.40 2,237.64 LVP…" at bounding box center [417, 156] width 313 height 171
copy div "Kitchen"
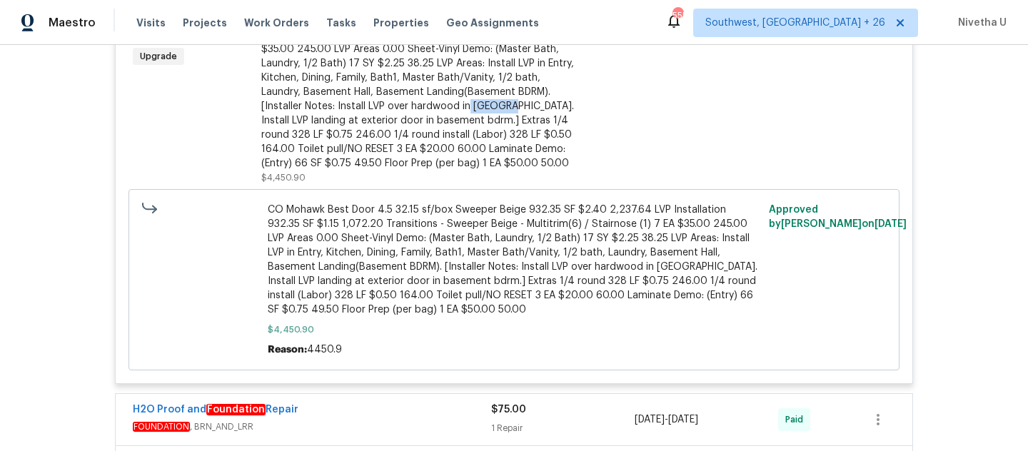
scroll to position [854, 0]
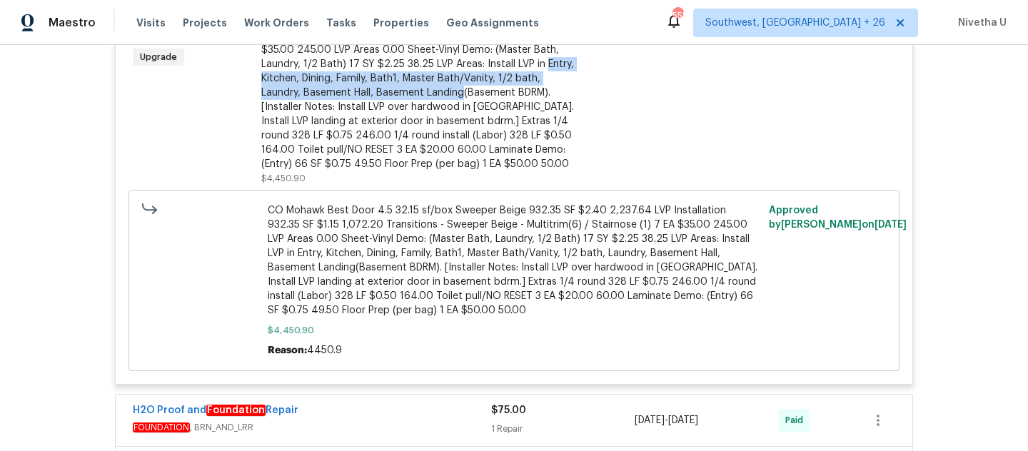
drag, startPoint x: 453, startPoint y: 58, endPoint x: 365, endPoint y: 88, distance: 93.4
click at [365, 88] on div "CO Mohawk Best Door 4.5 32.15 sf/box Sweeper Beige 932.35 SF $2.40 2,237.64 LVP…" at bounding box center [417, 85] width 313 height 171
copy div "Entry, Kitchen, Dining, Family, Bath1, Master Bath/Vanity, 1/2 bath, Laundry, B…"
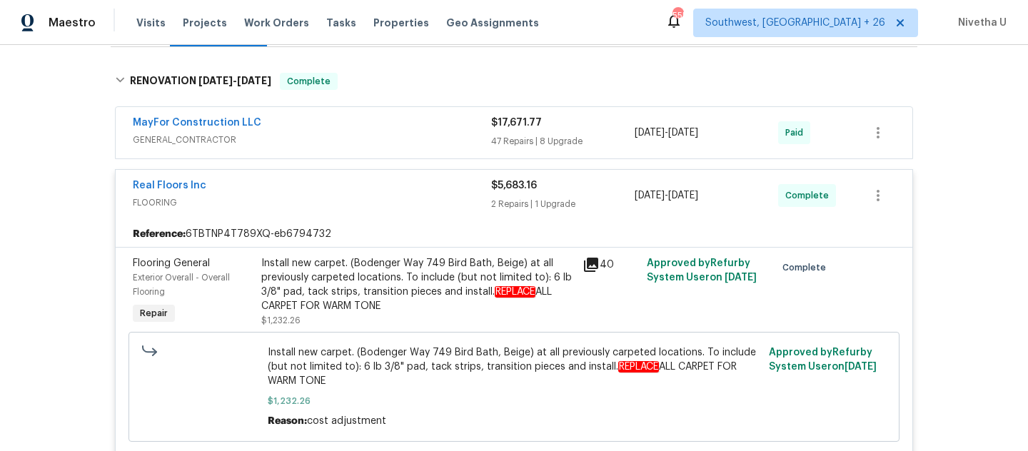
scroll to position [176, 0]
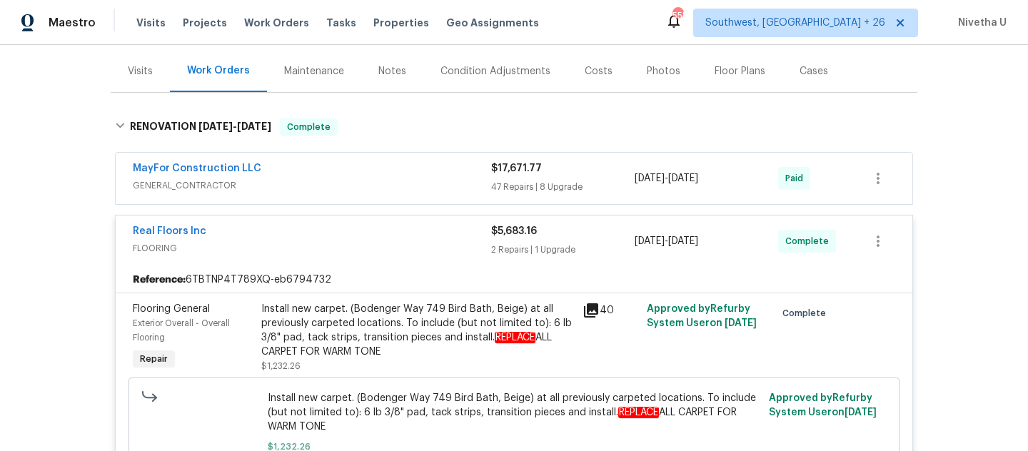
click at [422, 227] on div "Real Floors Inc" at bounding box center [312, 232] width 358 height 17
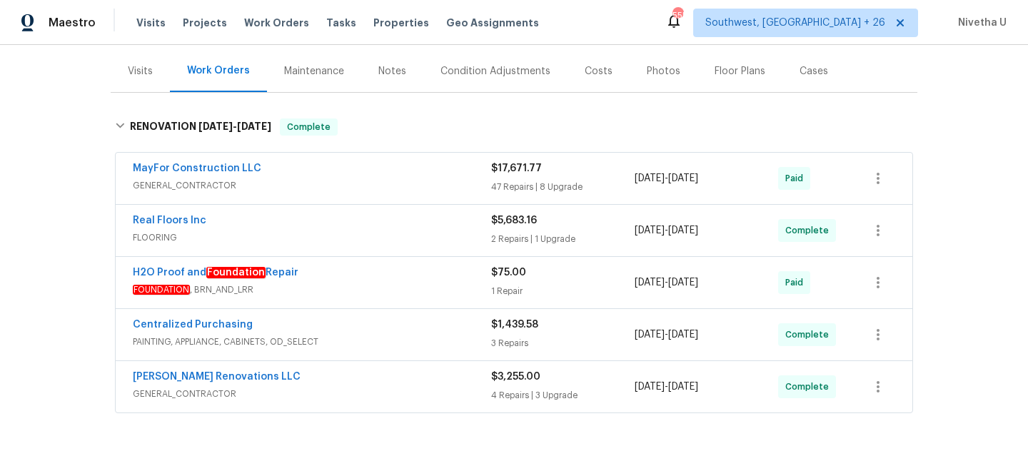
click at [413, 179] on span "GENERAL_CONTRACTOR" at bounding box center [312, 185] width 358 height 14
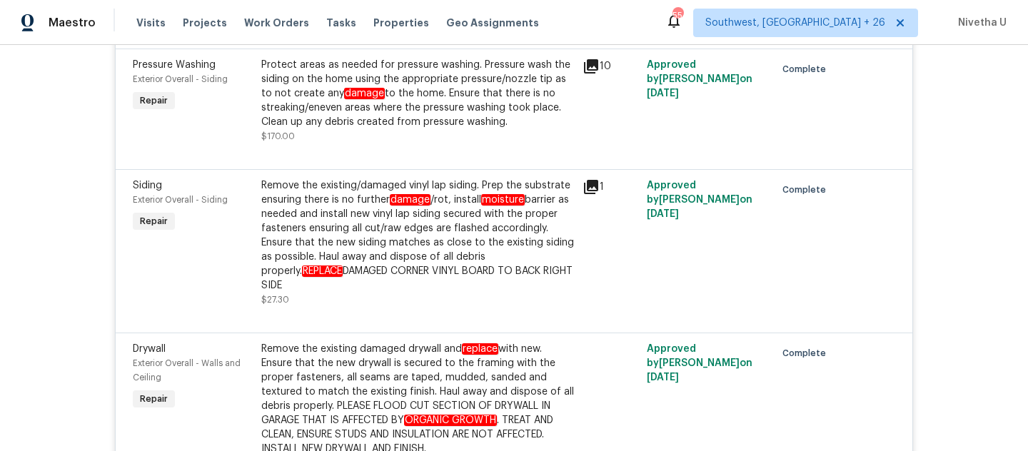
scroll to position [6352, 0]
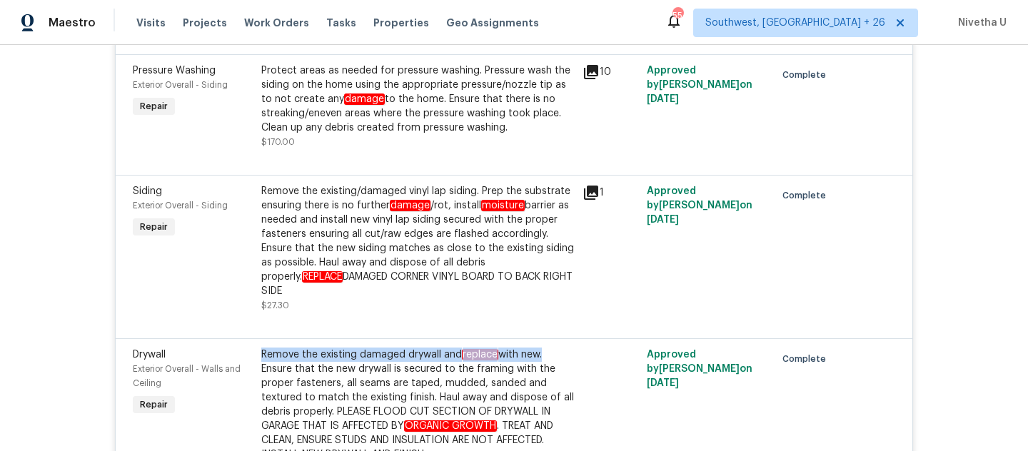
drag, startPoint x: 255, startPoint y: 306, endPoint x: 538, endPoint y: 306, distance: 282.6
click at [538, 348] on div "Remove the existing damaged drywall and replace with new. Ensure that the new d…" at bounding box center [417, 405] width 313 height 114
copy div "Remove the existing damaged drywall and replace with new."
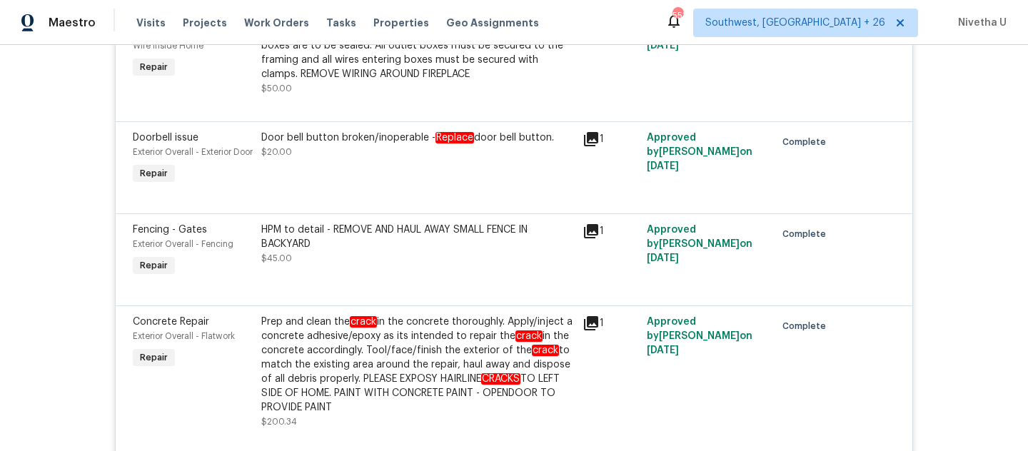
scroll to position [1492, 0]
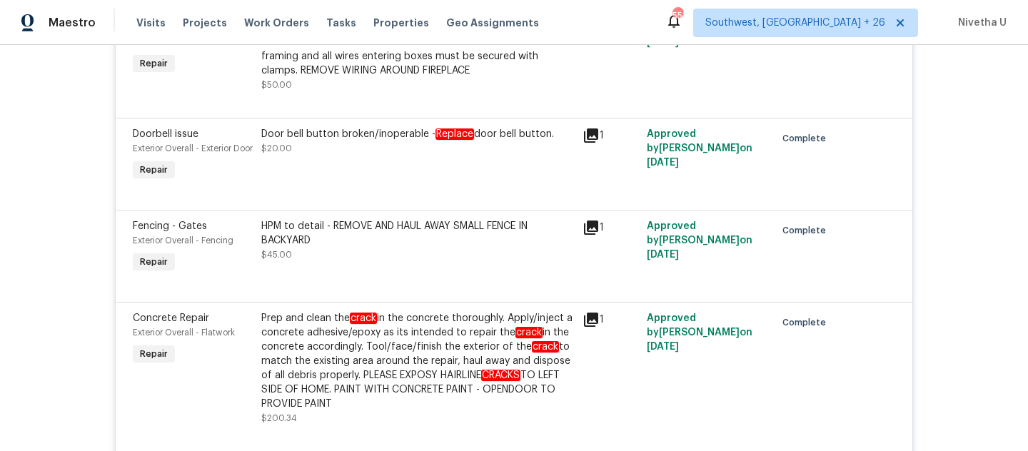
click at [414, 345] on div "Prep and clean the crack in the concrete thoroughly. Apply/inject a concrete ad…" at bounding box center [417, 361] width 313 height 100
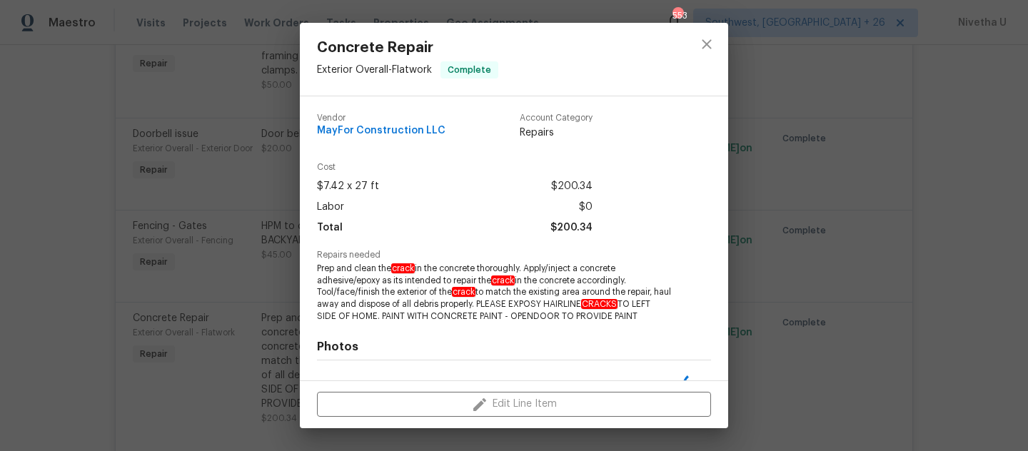
scroll to position [182, 0]
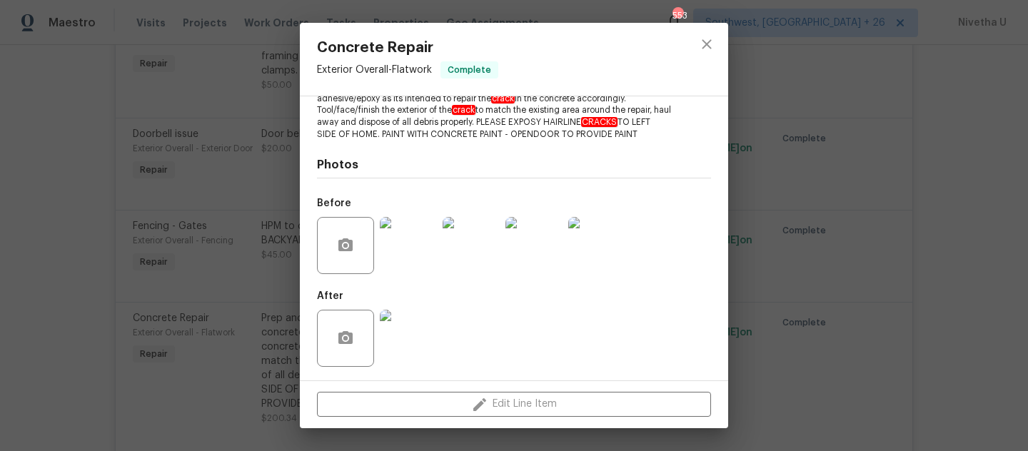
click at [369, 224] on div at bounding box center [345, 245] width 57 height 57
click at [407, 255] on img at bounding box center [408, 245] width 57 height 57
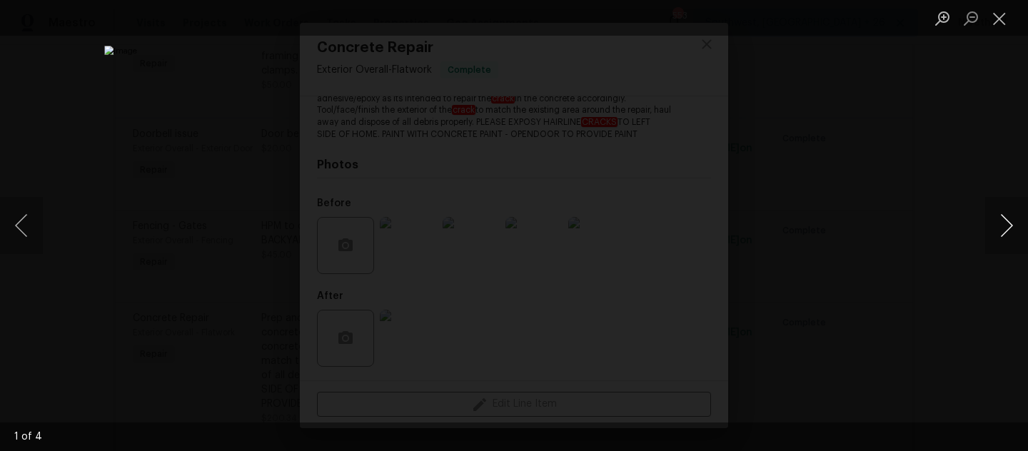
click at [1013, 240] on button "Next image" at bounding box center [1006, 225] width 43 height 57
click at [1005, 21] on button "Close lightbox" at bounding box center [999, 18] width 29 height 25
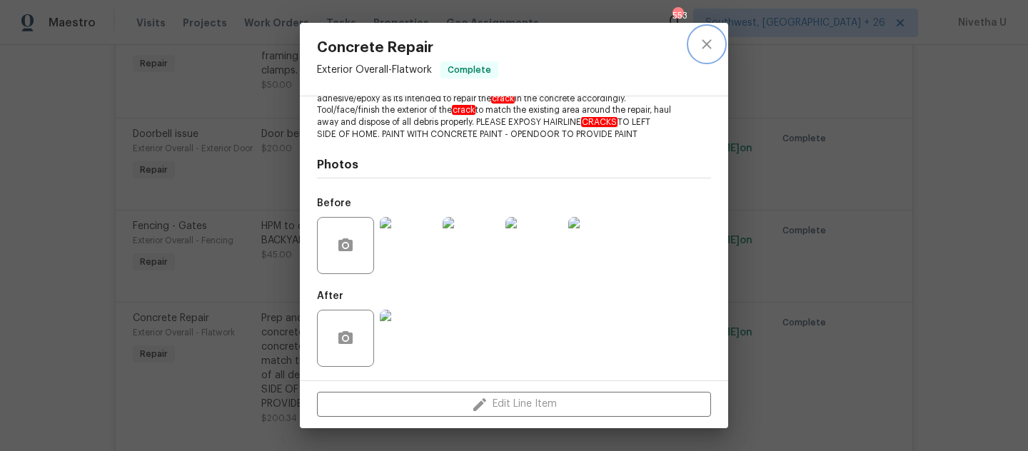
click at [692, 41] on button "close" at bounding box center [706, 44] width 34 height 34
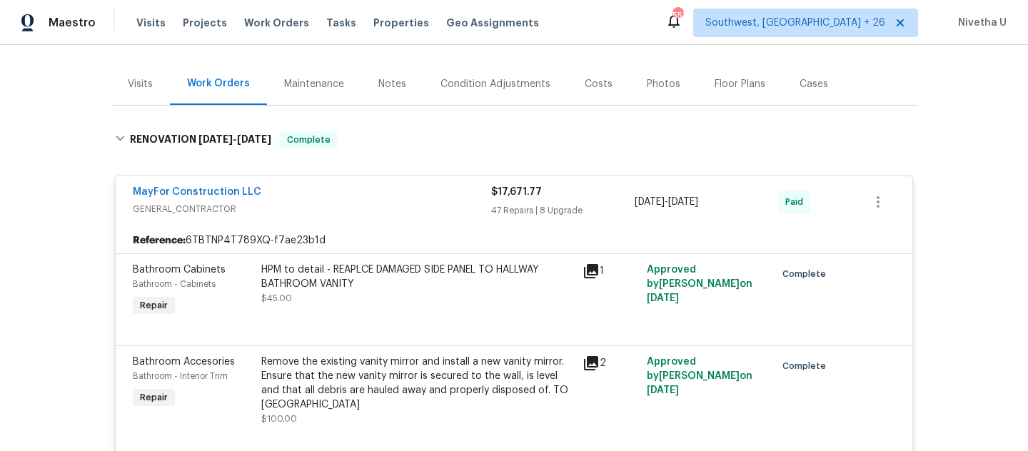
scroll to position [158, 0]
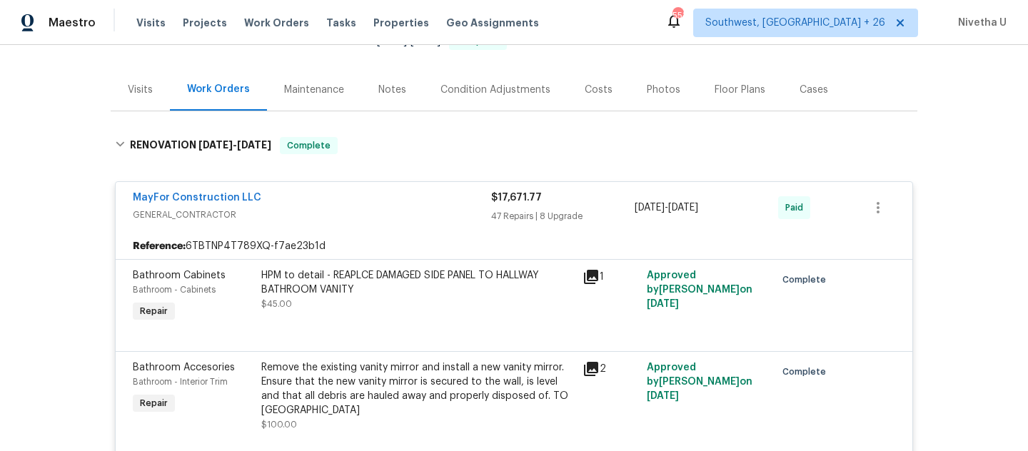
click at [407, 295] on div "HPM to detail - REAPLCE DAMAGED SIDE PANEL TO HALLWAY BATHROOM VANITY $45.00" at bounding box center [417, 289] width 313 height 43
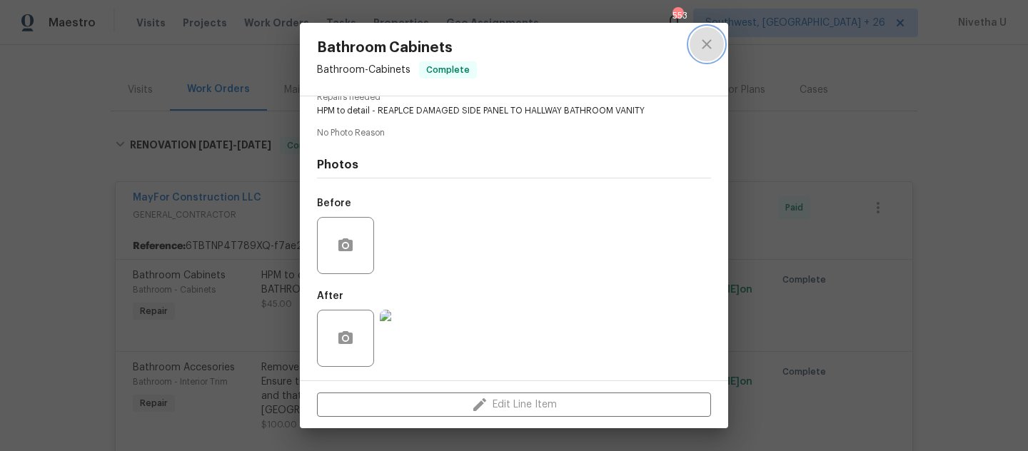
click at [707, 51] on icon "close" at bounding box center [706, 44] width 17 height 17
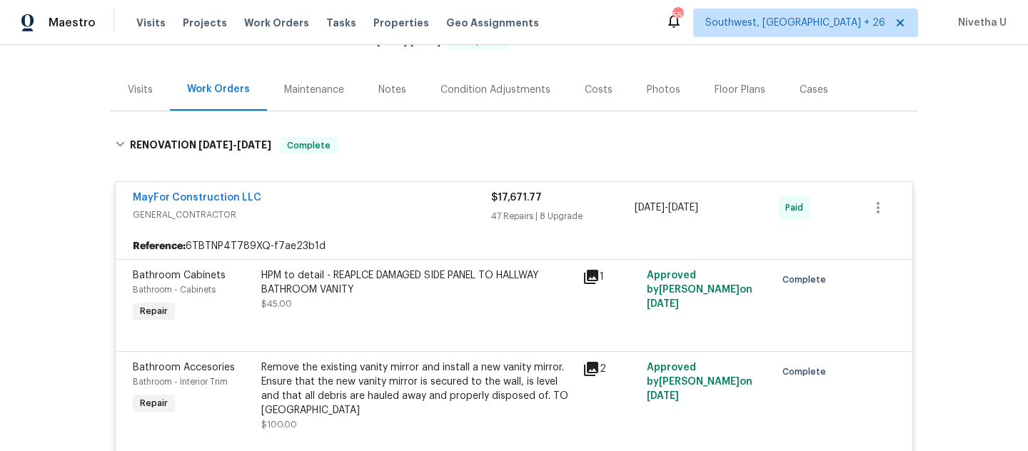
click at [382, 208] on span "GENERAL_CONTRACTOR" at bounding box center [312, 215] width 358 height 14
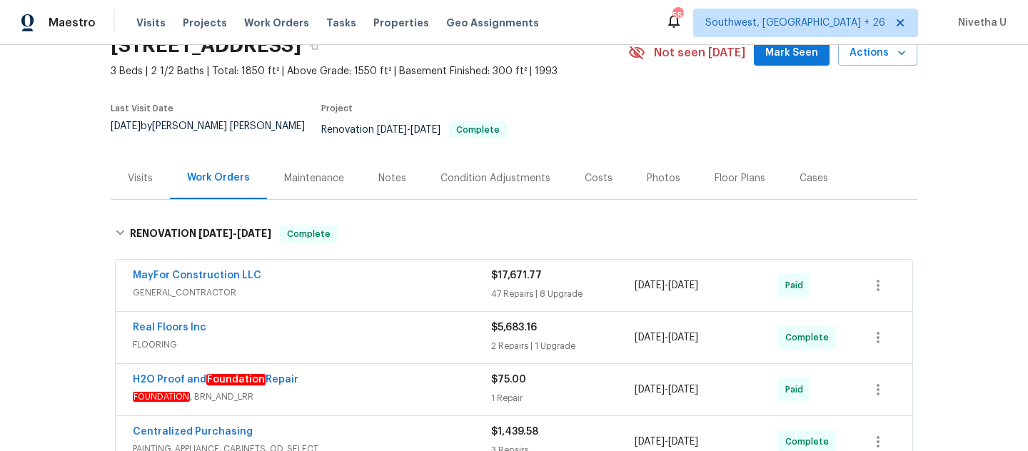
scroll to position [53, 0]
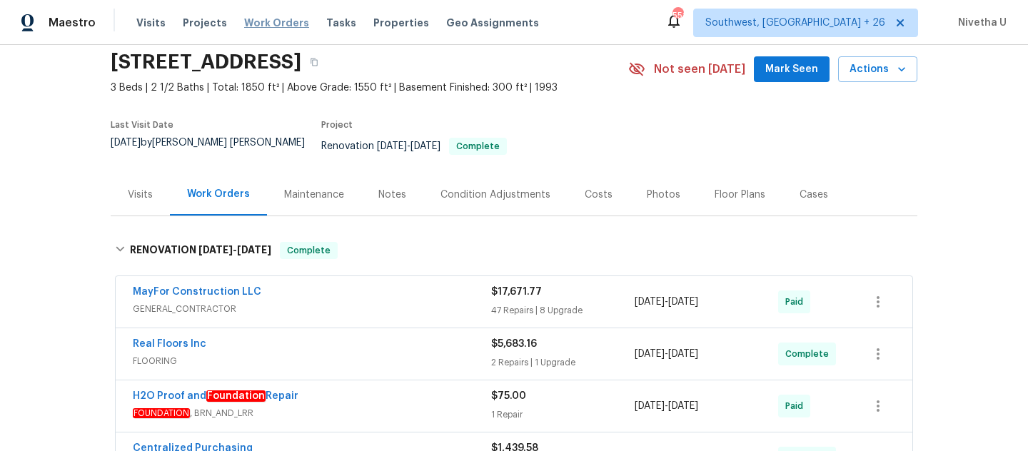
click at [255, 24] on span "Work Orders" at bounding box center [276, 23] width 65 height 14
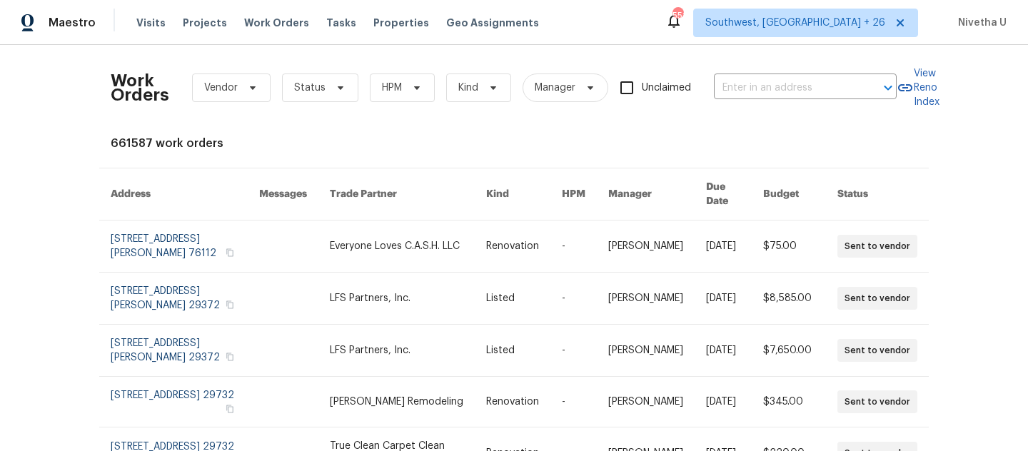
click at [809, 98] on div "Work Orders Vendor Status HPM Kind Manager Unclaimed ​" at bounding box center [504, 87] width 786 height 63
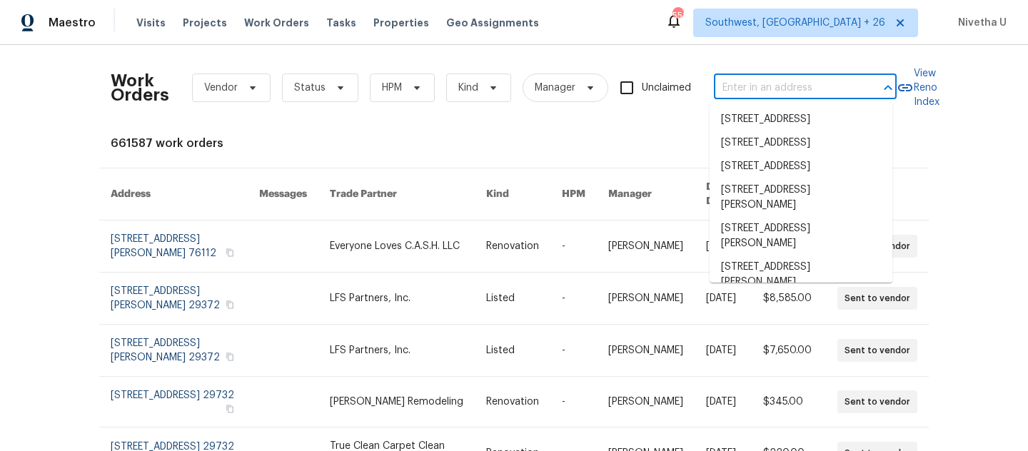
click at [804, 91] on input "text" at bounding box center [785, 88] width 143 height 22
paste input "7546 Becker Rd Saint Louis, MO 63129"
type input "7546 Becker Rd Saint Louis, MO 63129"
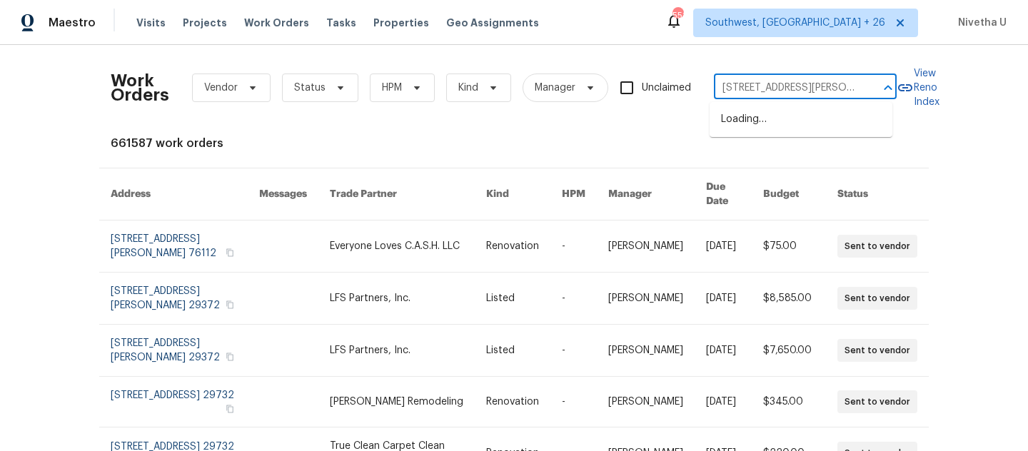
scroll to position [0, 45]
click at [817, 134] on li "7546 Becker Rd, Saint Louis, MO 63129" at bounding box center [800, 127] width 183 height 39
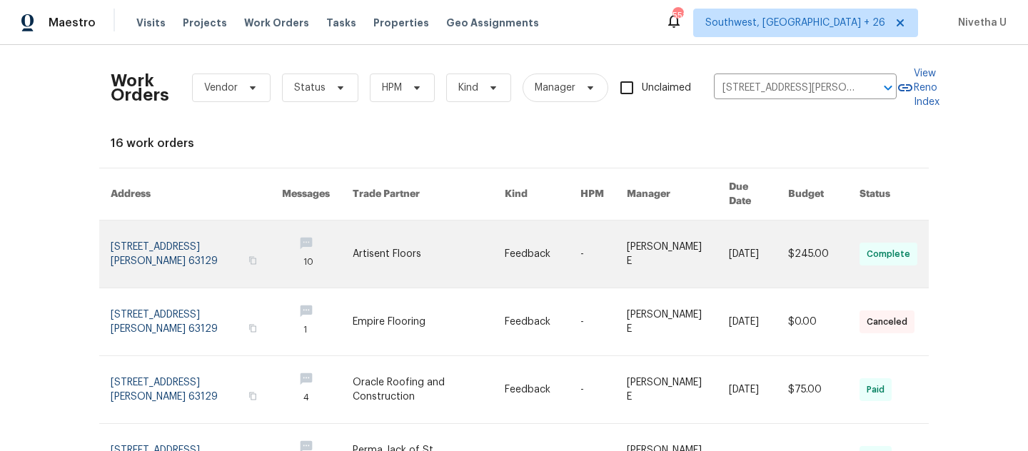
click at [133, 238] on link at bounding box center [196, 254] width 171 height 67
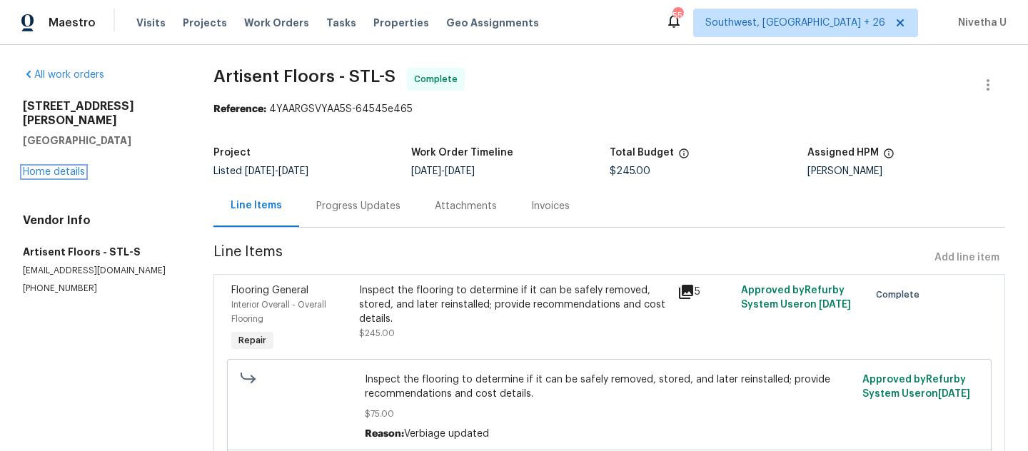
click at [53, 167] on link "Home details" at bounding box center [54, 172] width 62 height 10
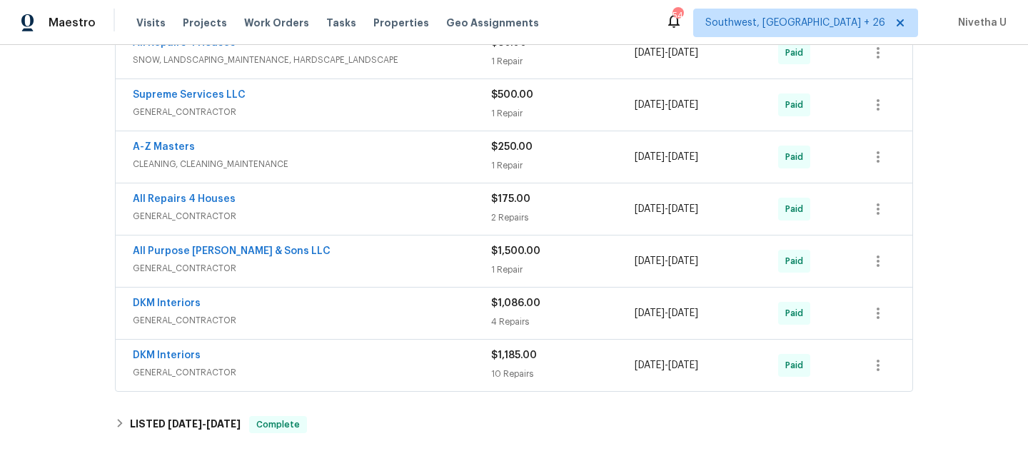
scroll to position [609, 0]
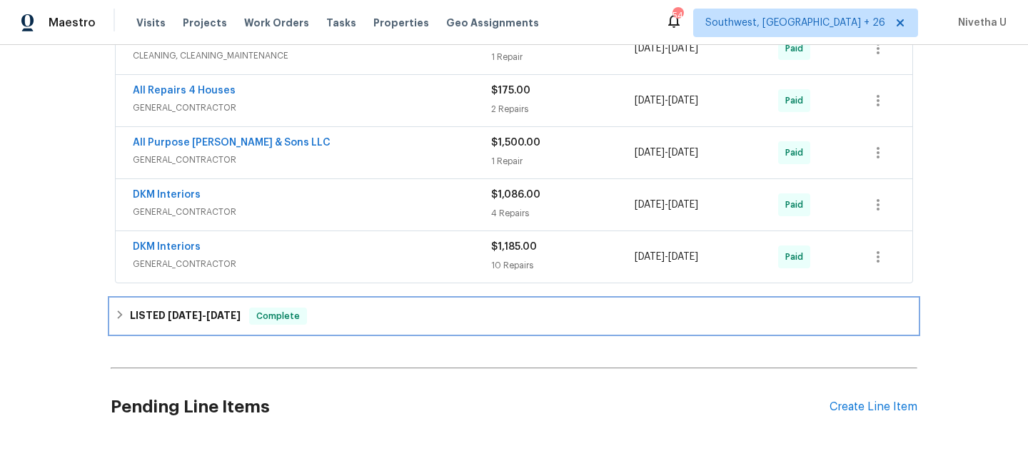
click at [345, 314] on div "LISTED 8/3/25 - 9/26/25 Complete" at bounding box center [514, 316] width 798 height 17
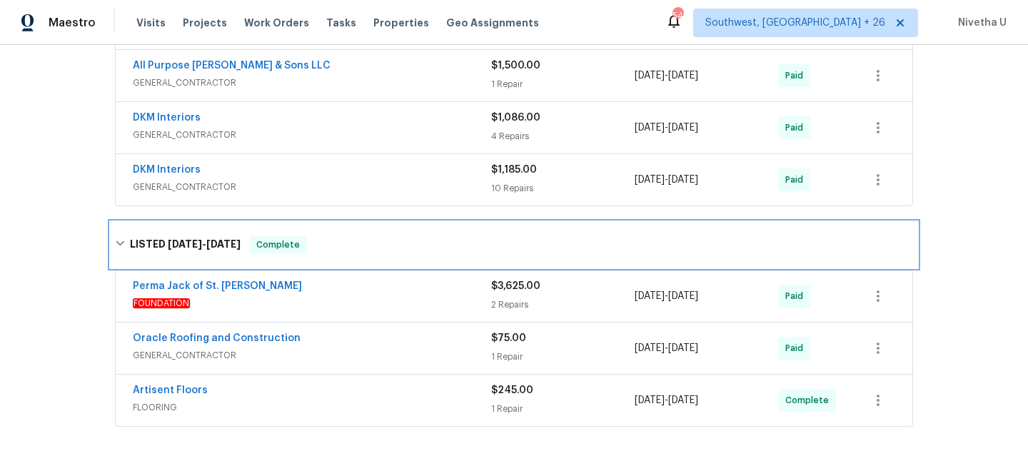
scroll to position [687, 0]
click at [459, 250] on div "LISTED 8/3/25 - 9/26/25 Complete" at bounding box center [514, 243] width 798 height 17
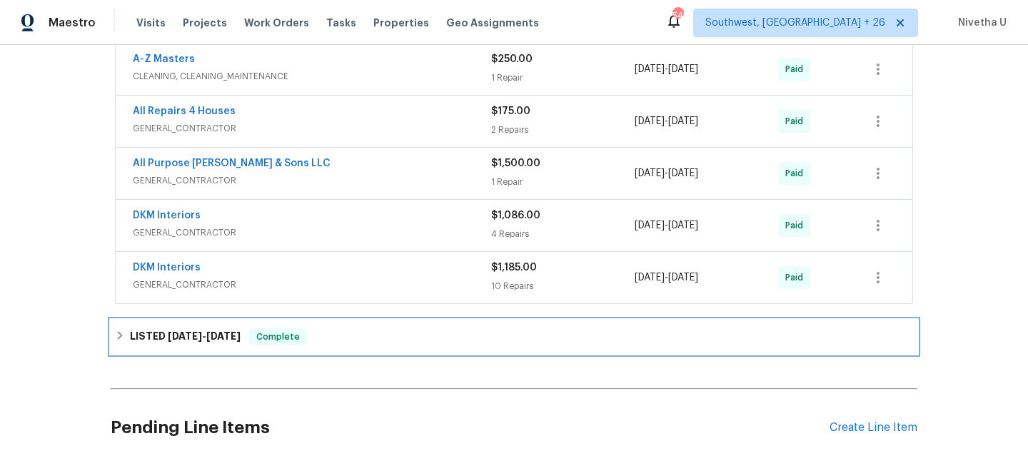
scroll to position [526, 0]
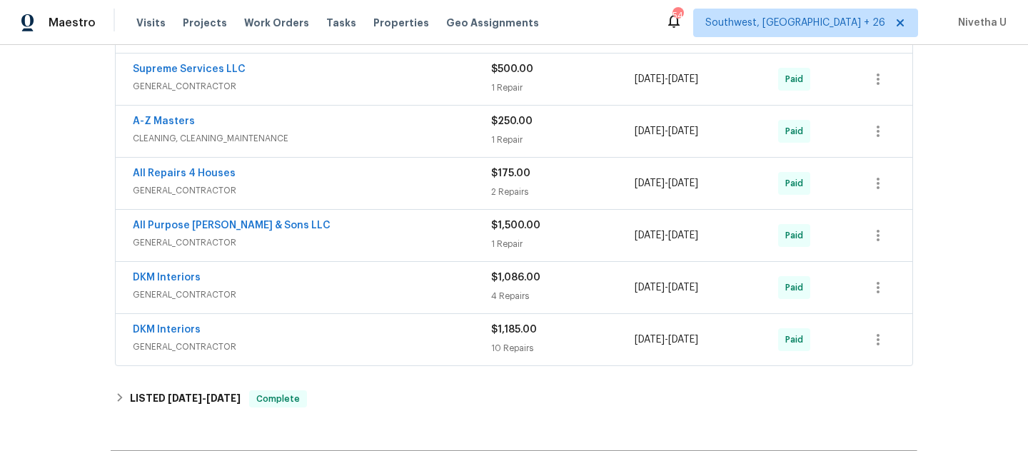
click at [410, 183] on div "All Repairs 4 Houses" at bounding box center [312, 174] width 358 height 17
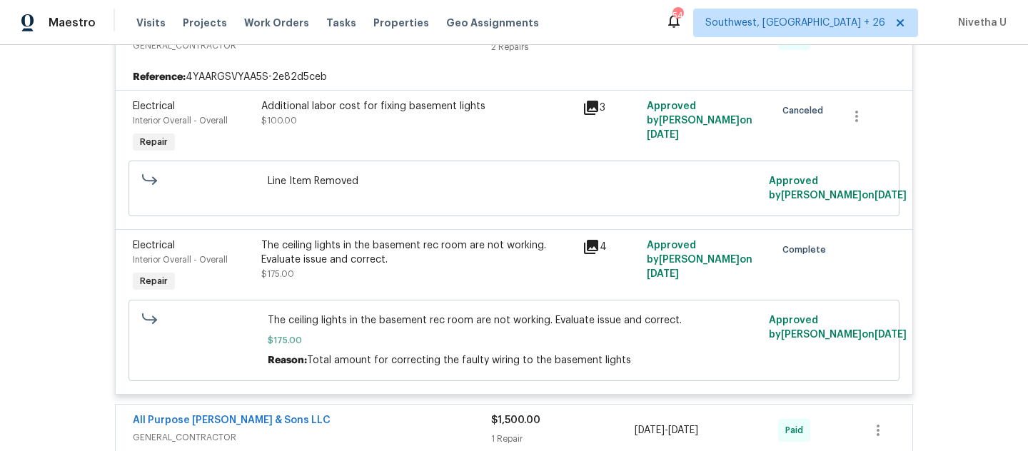
scroll to position [570, 0]
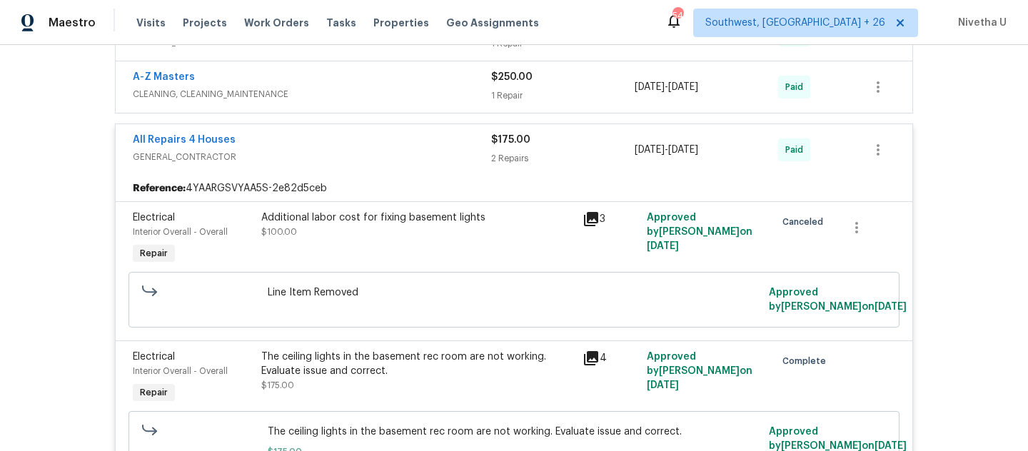
click at [405, 174] on div "All Repairs 4 Houses GENERAL_CONTRACTOR $175.00 2 Repairs 7/2/2025 - 7/4/2025 P…" at bounding box center [514, 149] width 796 height 51
click at [398, 143] on div "All Repairs 4 Houses" at bounding box center [312, 141] width 358 height 17
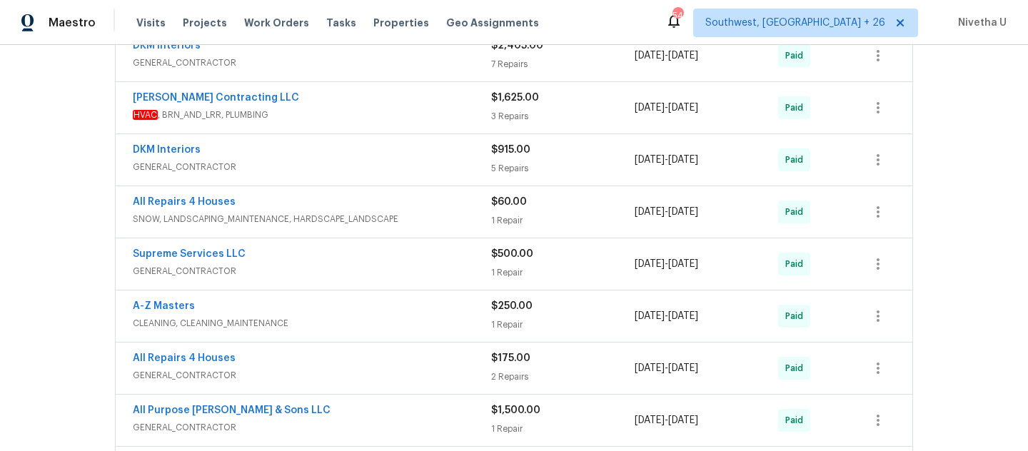
scroll to position [343, 0]
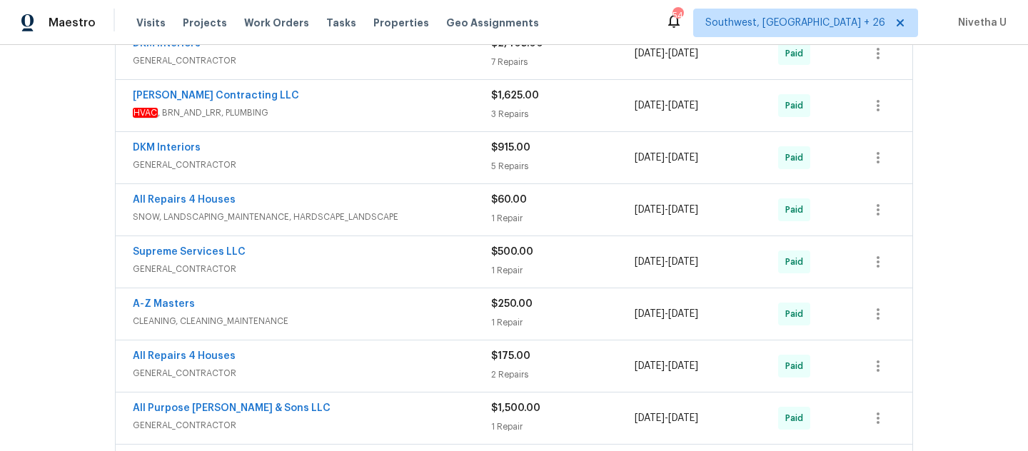
click at [417, 379] on span "GENERAL_CONTRACTOR" at bounding box center [312, 373] width 358 height 14
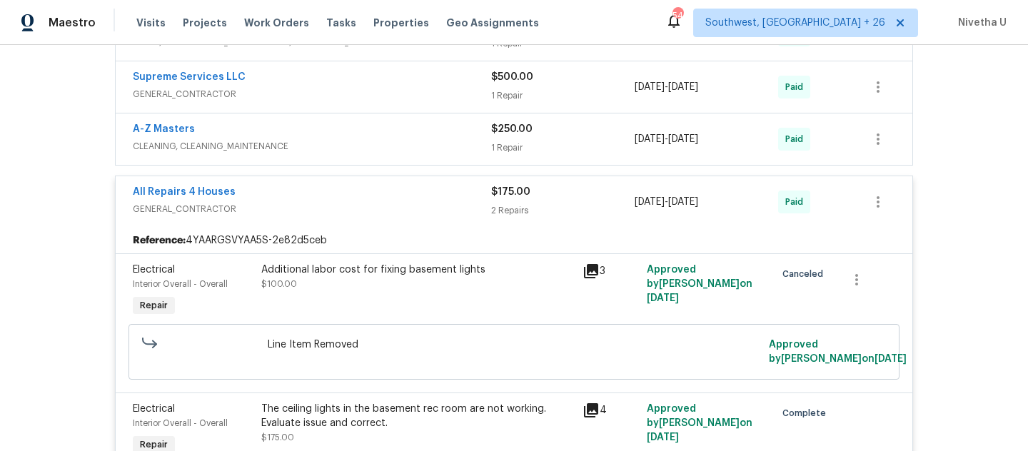
scroll to position [502, 0]
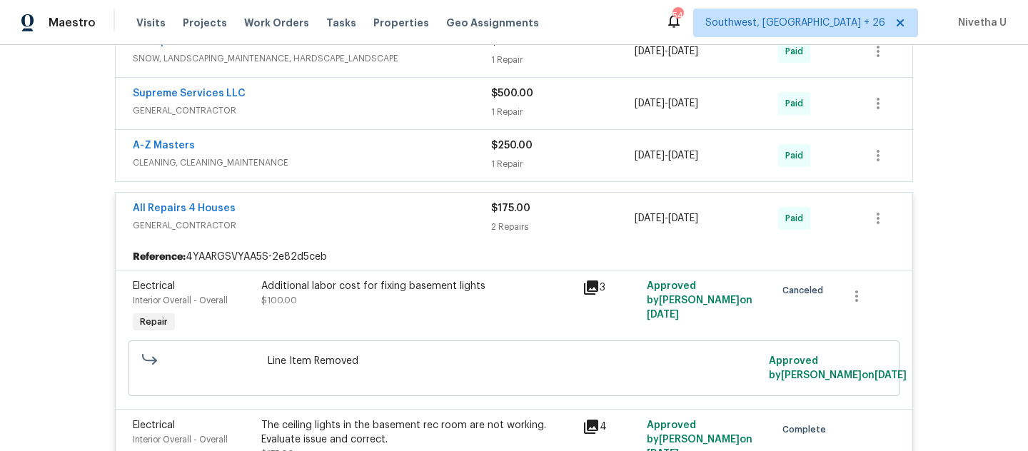
click at [393, 225] on span "GENERAL_CONTRACTOR" at bounding box center [312, 225] width 358 height 14
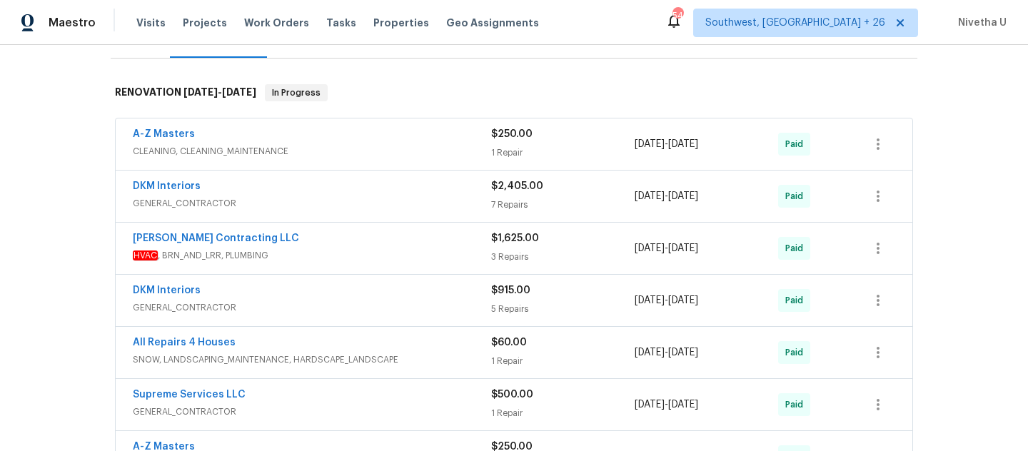
scroll to position [188, 0]
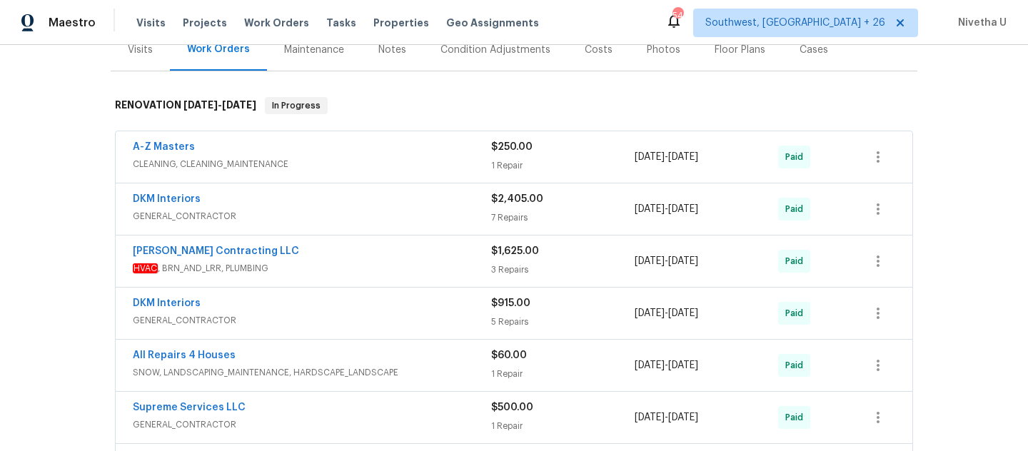
click at [338, 408] on div "Supreme Services LLC" at bounding box center [312, 408] width 358 height 17
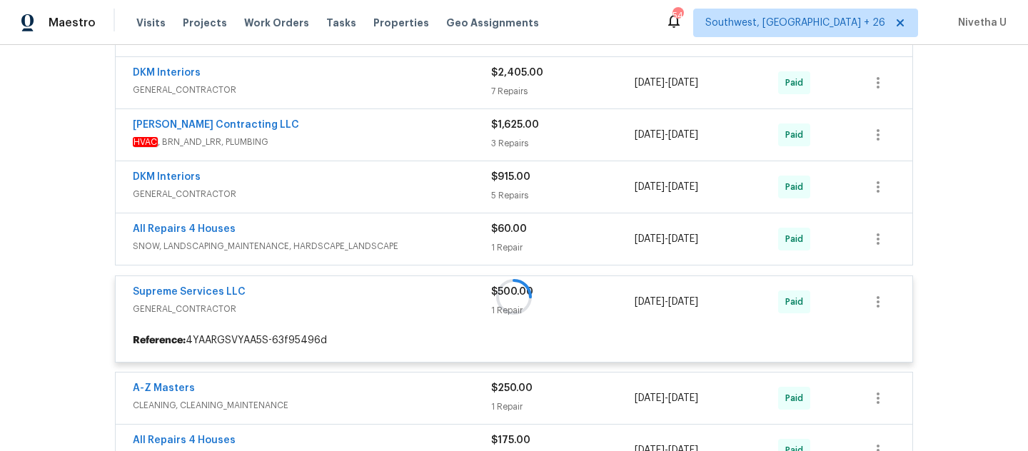
scroll to position [379, 0]
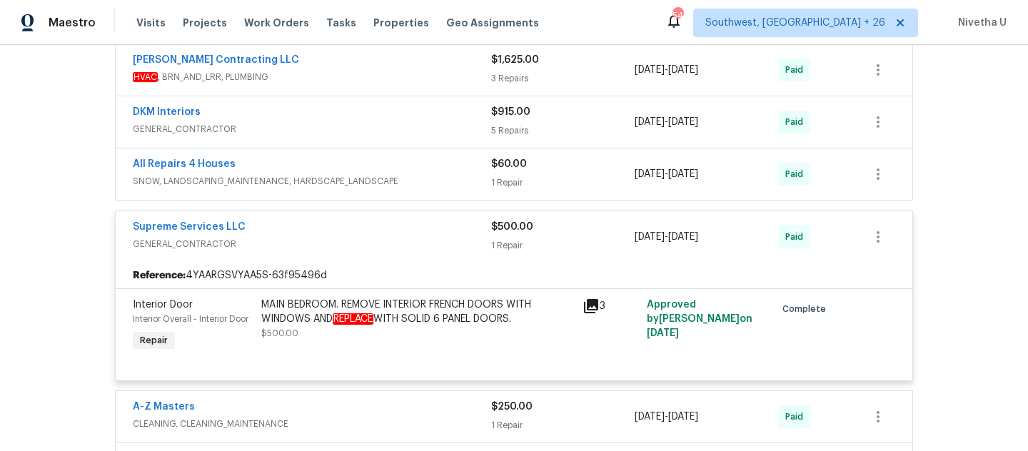
click at [378, 225] on div "Supreme Services LLC" at bounding box center [312, 228] width 358 height 17
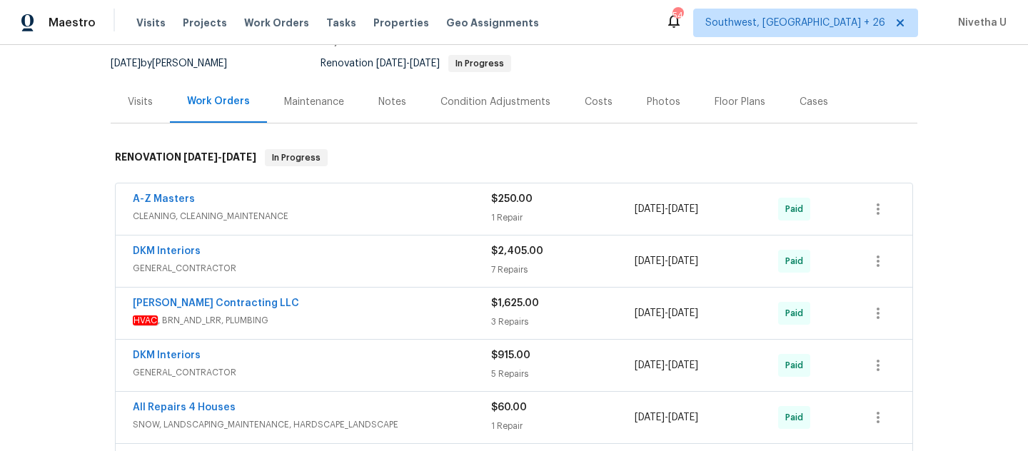
scroll to position [97, 0]
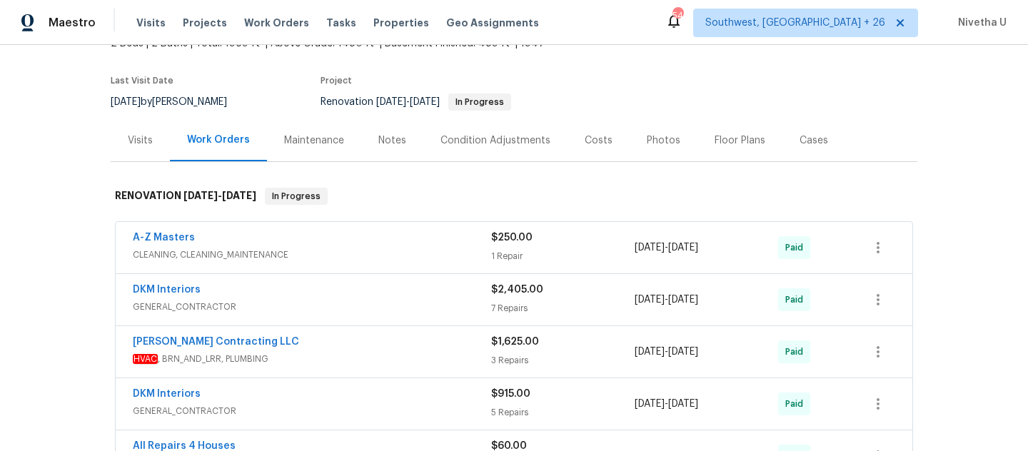
click at [378, 239] on div "A-Z Masters" at bounding box center [312, 239] width 358 height 17
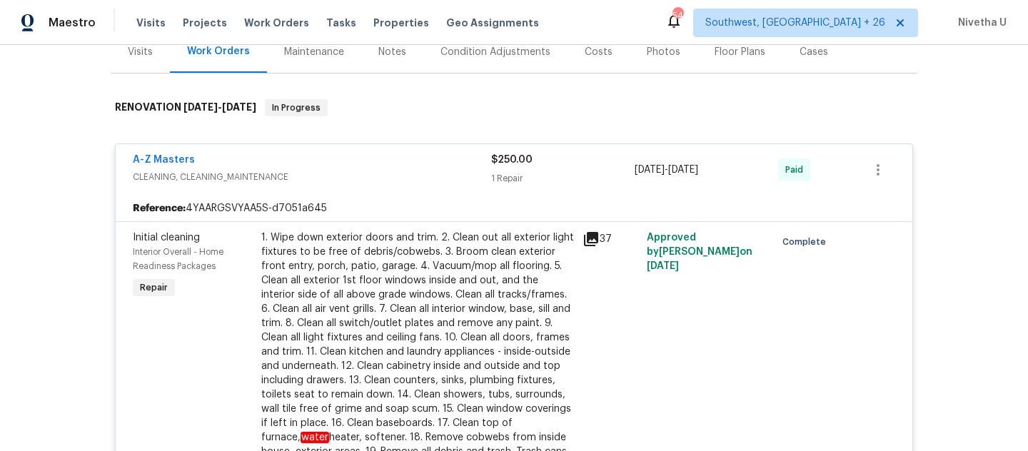
scroll to position [166, 0]
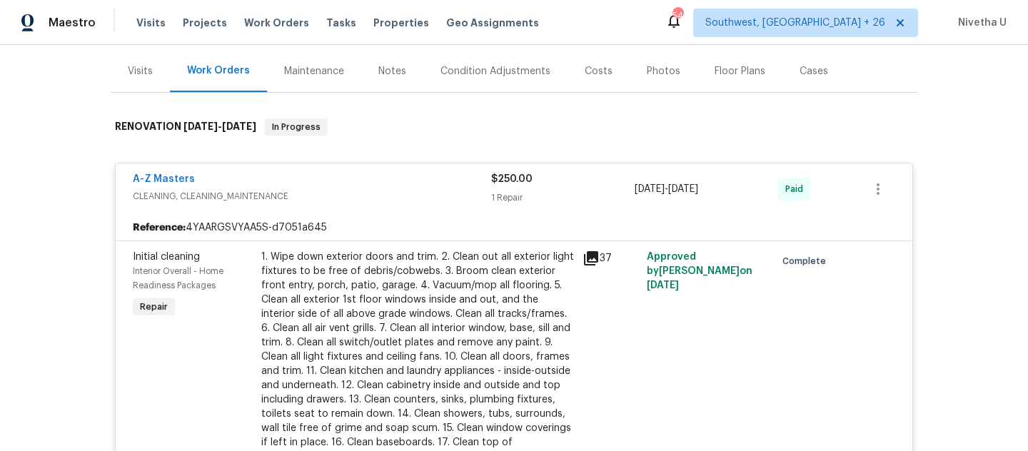
click at [365, 191] on span "CLEANING, CLEANING_MAINTENANCE" at bounding box center [312, 196] width 358 height 14
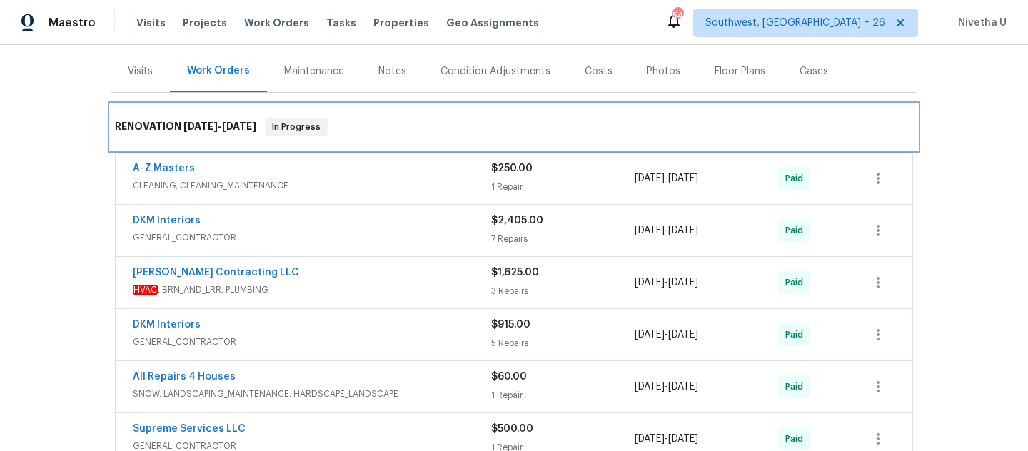
click at [353, 141] on div "RENOVATION 1/27/25 - 7/9/25 In Progress" at bounding box center [514, 127] width 806 height 46
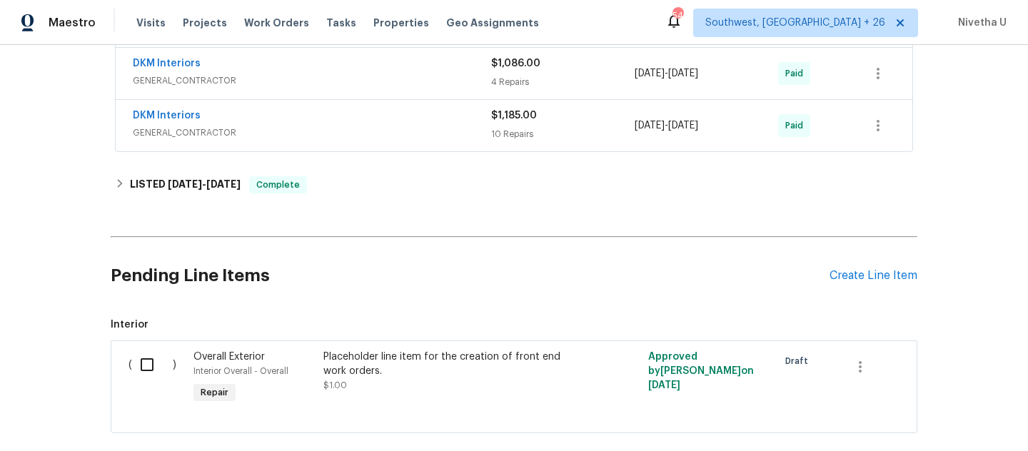
scroll to position [741, 0]
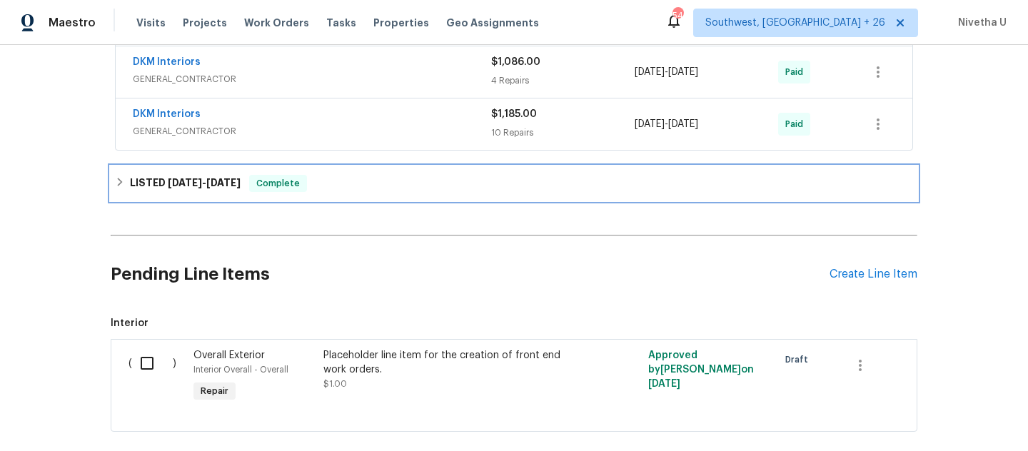
click at [350, 193] on div "LISTED 8/3/25 - 9/26/25 Complete" at bounding box center [514, 183] width 806 height 34
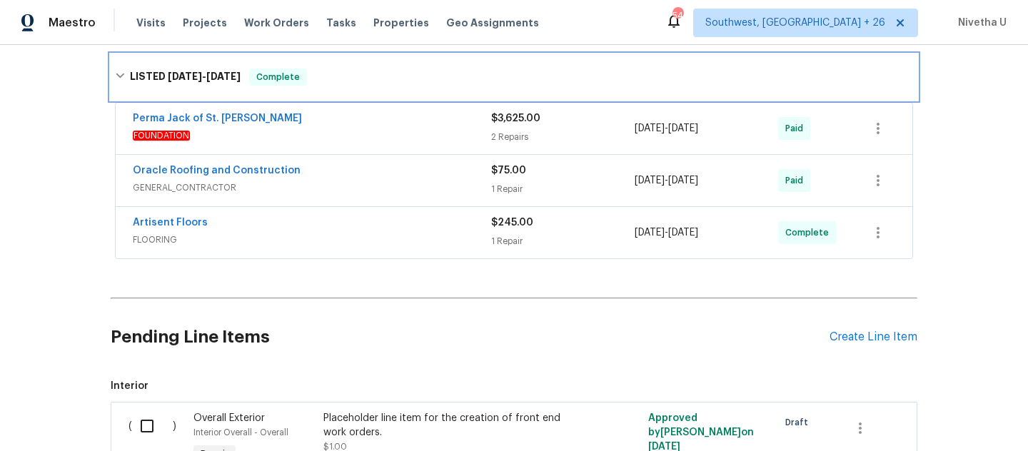
scroll to position [873, 0]
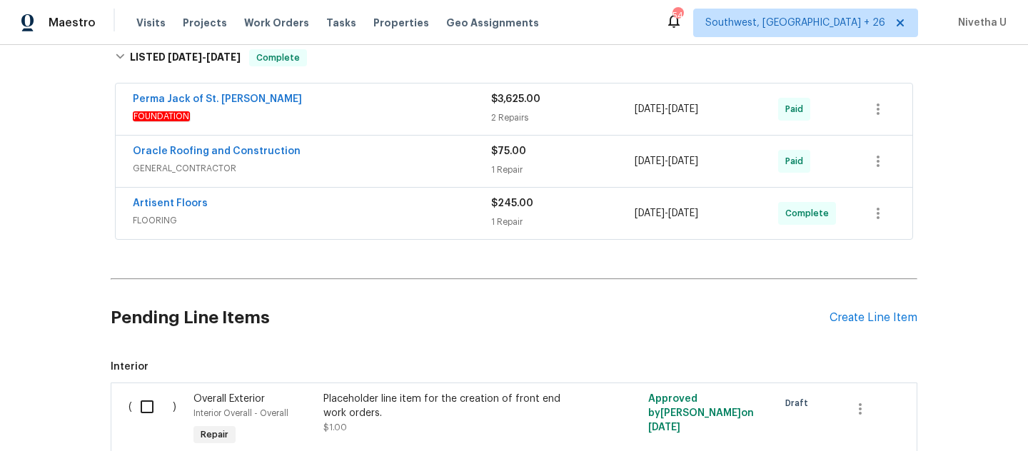
click at [379, 231] on div "Artisent Floors FLOORING $245.00 1 Repair 8/26/2025 - 9/26/2025 Complete" at bounding box center [514, 213] width 796 height 51
click at [365, 208] on div "Artisent Floors" at bounding box center [312, 204] width 358 height 17
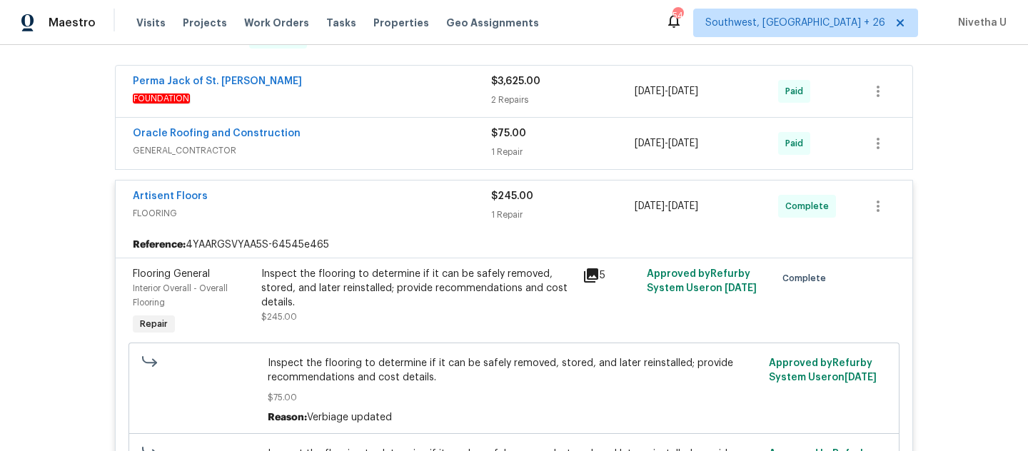
scroll to position [889, 0]
click at [365, 208] on span "FLOORING" at bounding box center [312, 215] width 358 height 14
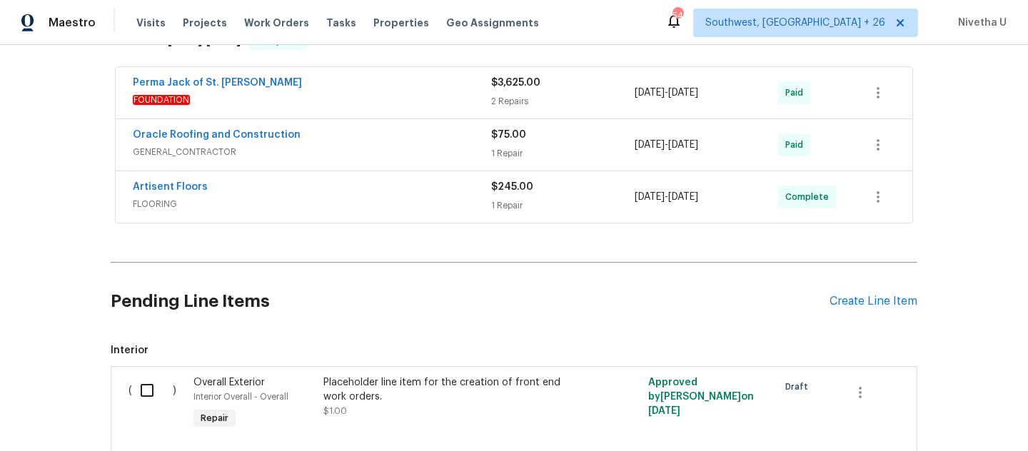
click at [363, 153] on span "GENERAL_CONTRACTOR" at bounding box center [312, 152] width 358 height 14
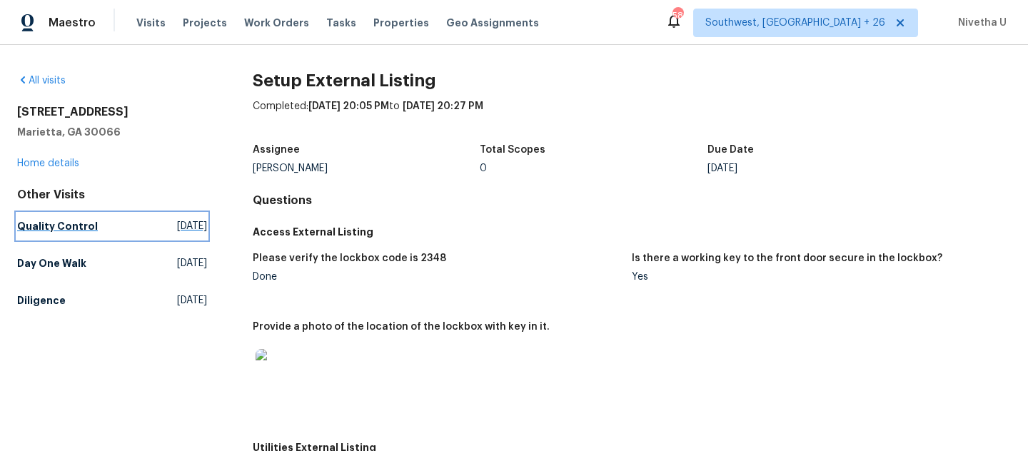
click at [95, 231] on link "Quality Control [DATE]" at bounding box center [112, 226] width 190 height 26
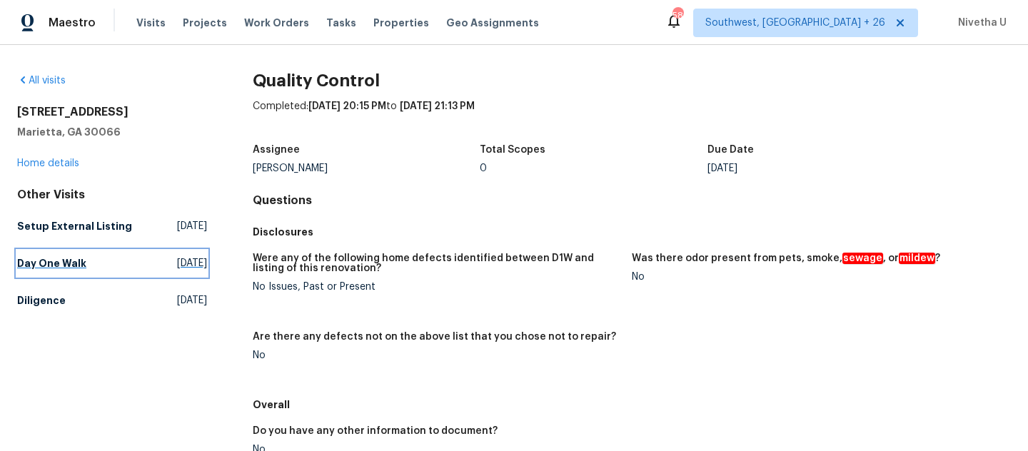
click at [54, 276] on link "Day One Walk [DATE]" at bounding box center [112, 263] width 190 height 26
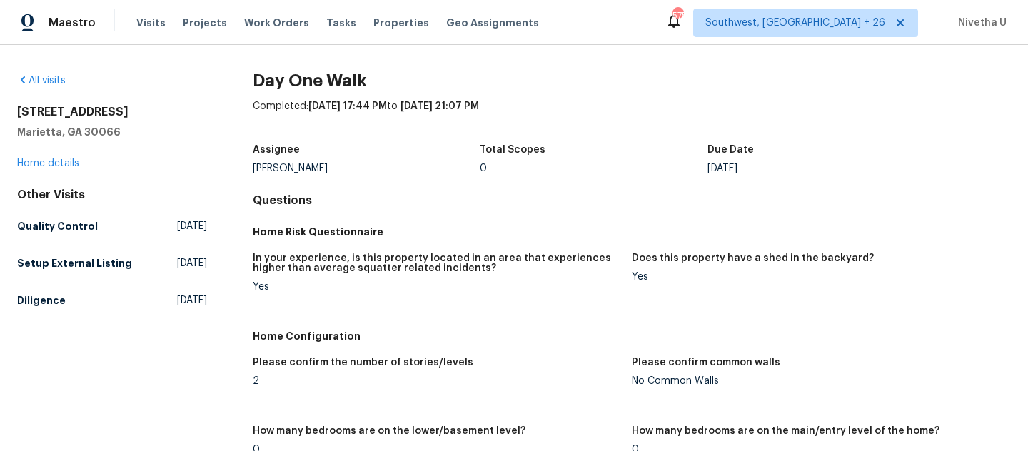
click at [133, 24] on div "Maestro Visits Projects Work Orders Tasks Properties Geo Assignments" at bounding box center [278, 23] width 556 height 29
click at [143, 25] on span "Visits" at bounding box center [150, 23] width 29 height 14
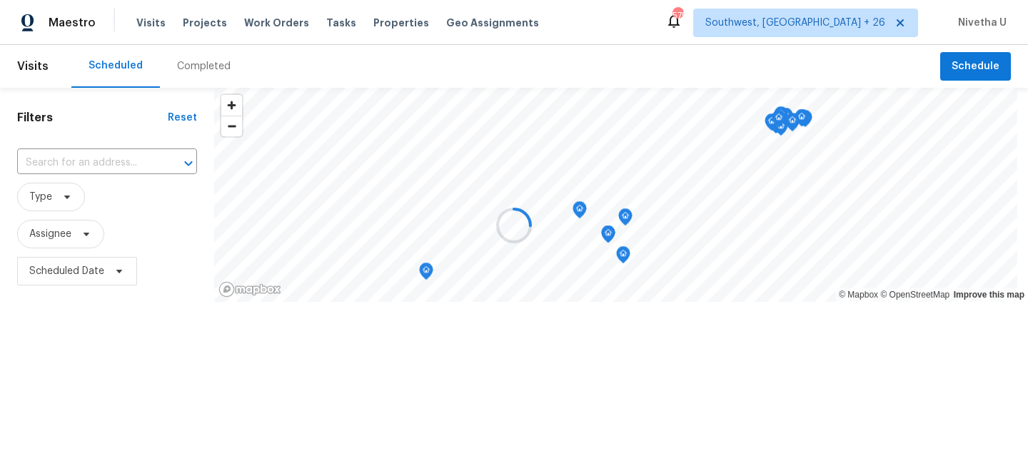
click at [200, 69] on div at bounding box center [514, 225] width 1028 height 451
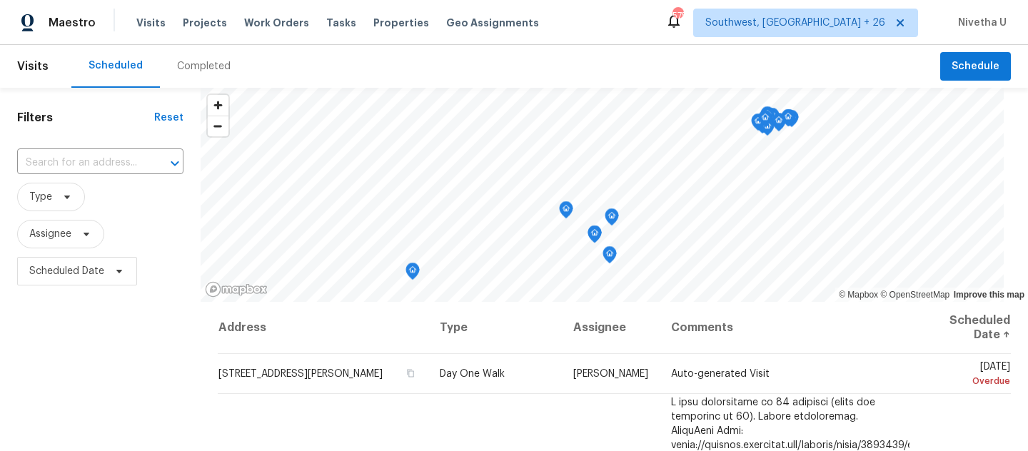
click at [200, 69] on div "Completed" at bounding box center [204, 66] width 54 height 14
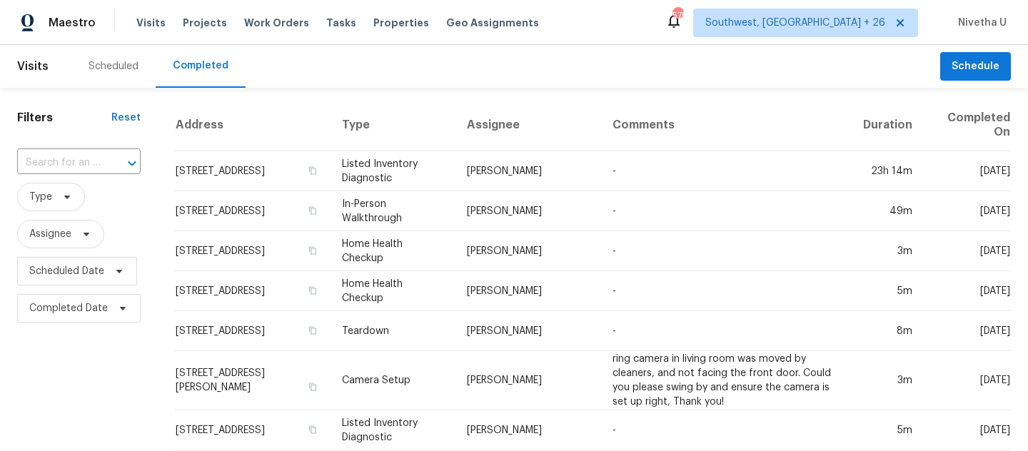
click at [41, 158] on input "text" at bounding box center [58, 163] width 83 height 22
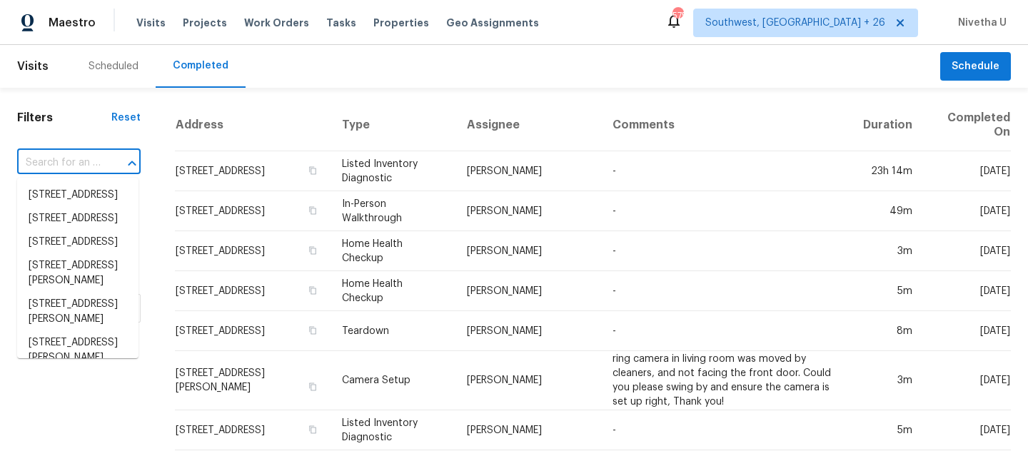
paste input "810 River Valley Dr Jonesboro, GA 30238"
type input "810 River Valley Dr Jonesboro, GA 30238"
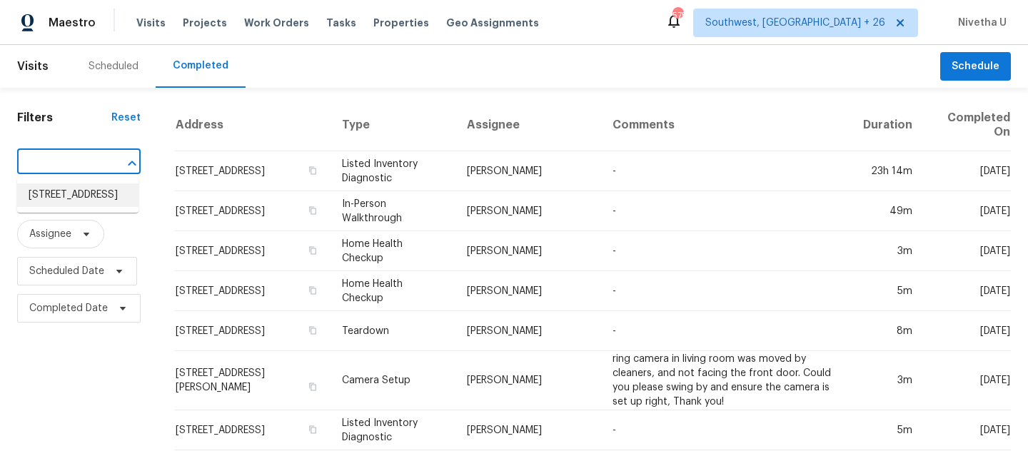
click at [66, 206] on li "810 River Valley Dr, Jonesboro, GA 30238" at bounding box center [77, 195] width 121 height 24
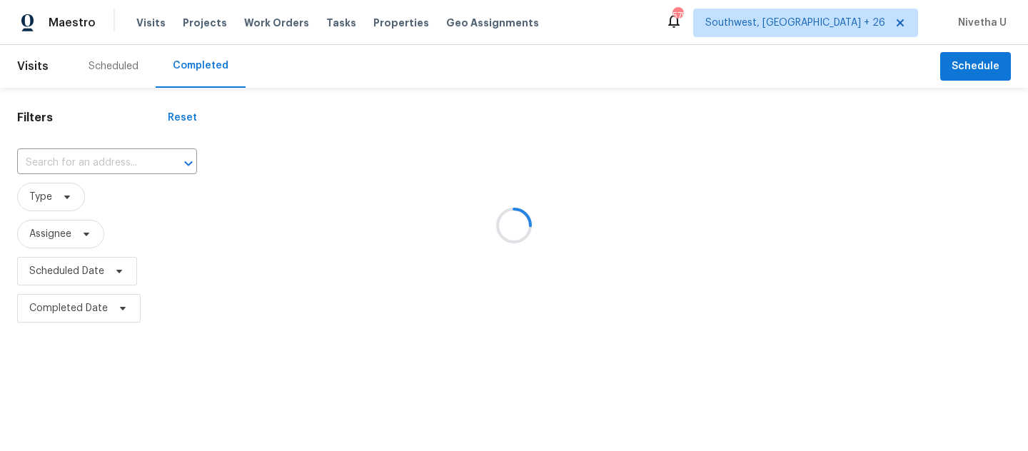
type input "810 River Valley Dr, Jonesboro, GA 30238"
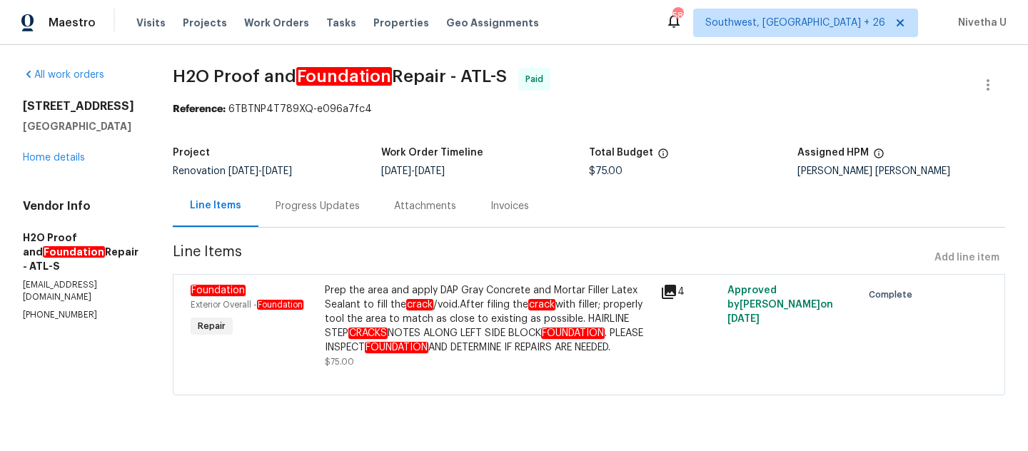
click at [291, 213] on div "Progress Updates" at bounding box center [317, 206] width 118 height 42
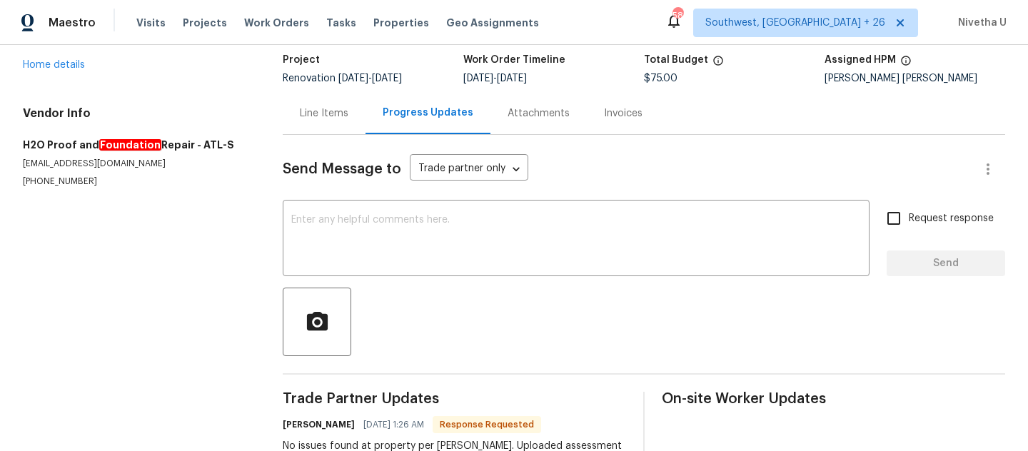
scroll to position [216, 0]
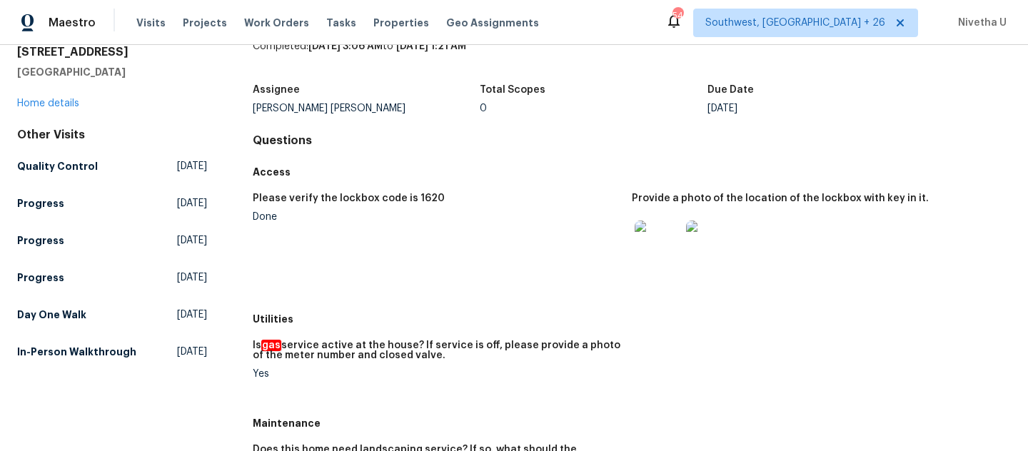
scroll to position [74, 0]
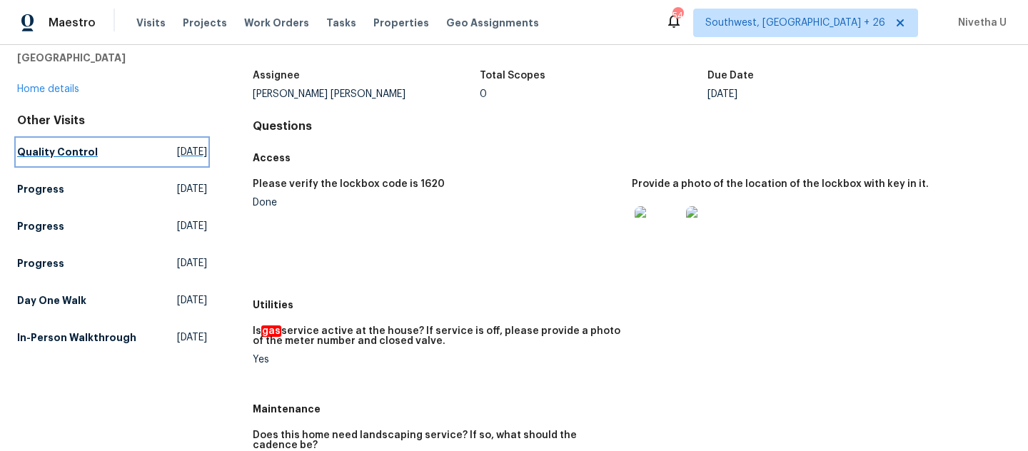
click at [78, 158] on h5 "Quality Control" at bounding box center [57, 152] width 81 height 14
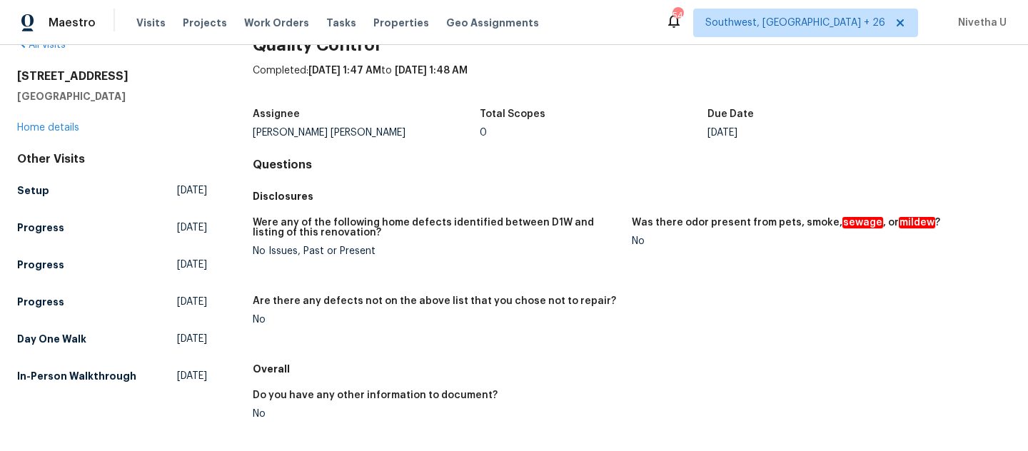
scroll to position [11, 0]
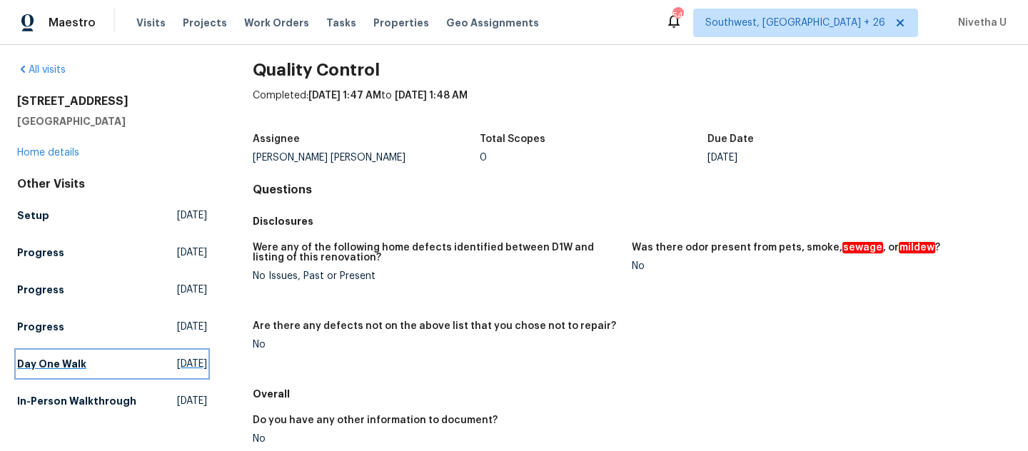
click at [81, 373] on link "Day One Walk [DATE]" at bounding box center [112, 364] width 190 height 26
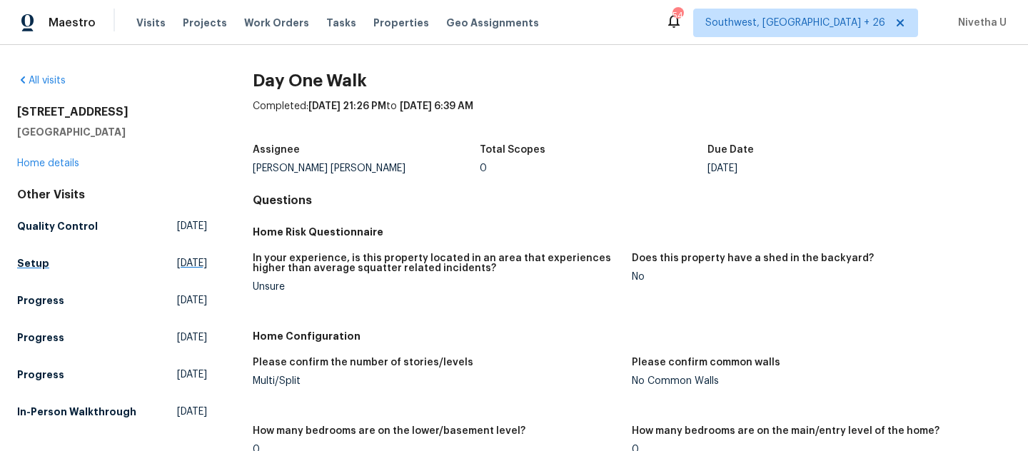
scroll to position [96, 0]
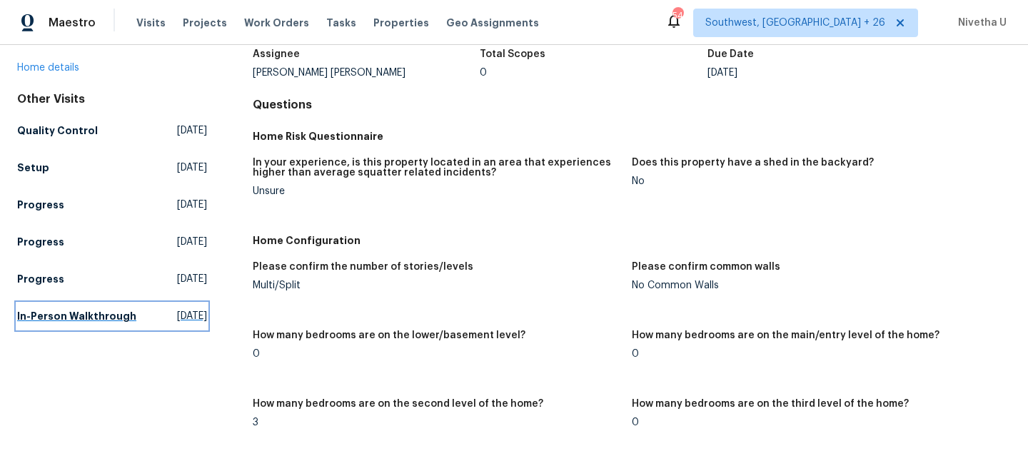
click at [88, 307] on link "In-Person Walkthrough [DATE]" at bounding box center [112, 316] width 190 height 26
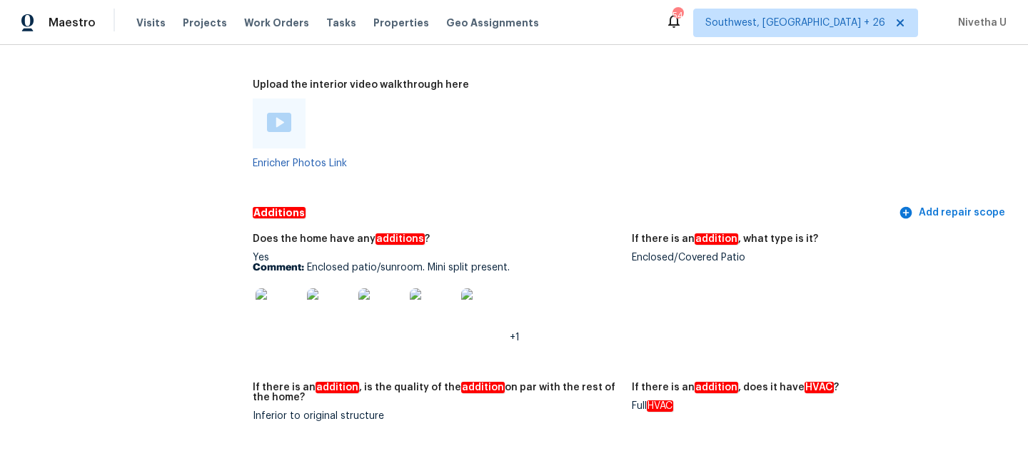
scroll to position [3299, 0]
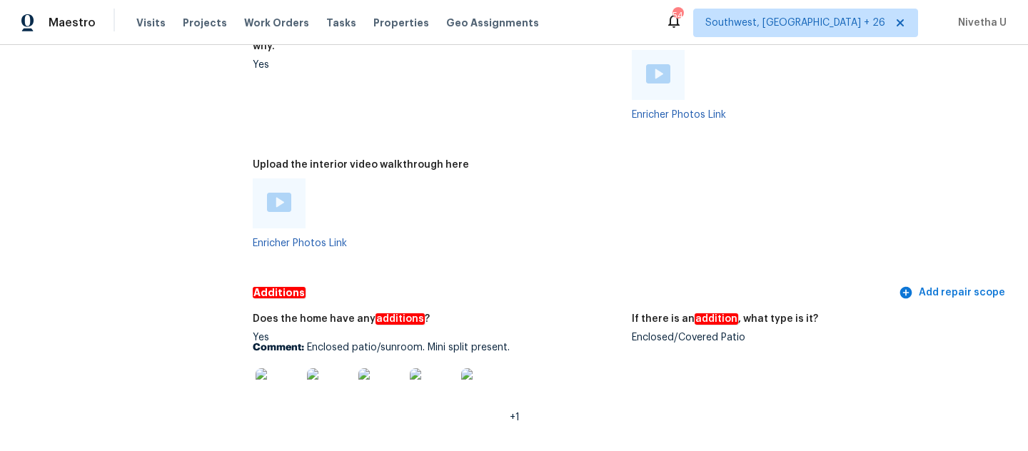
click at [650, 333] on div "Enclosed/Covered Patio" at bounding box center [816, 338] width 368 height 10
copy div "Enclosed/Covered Patio"
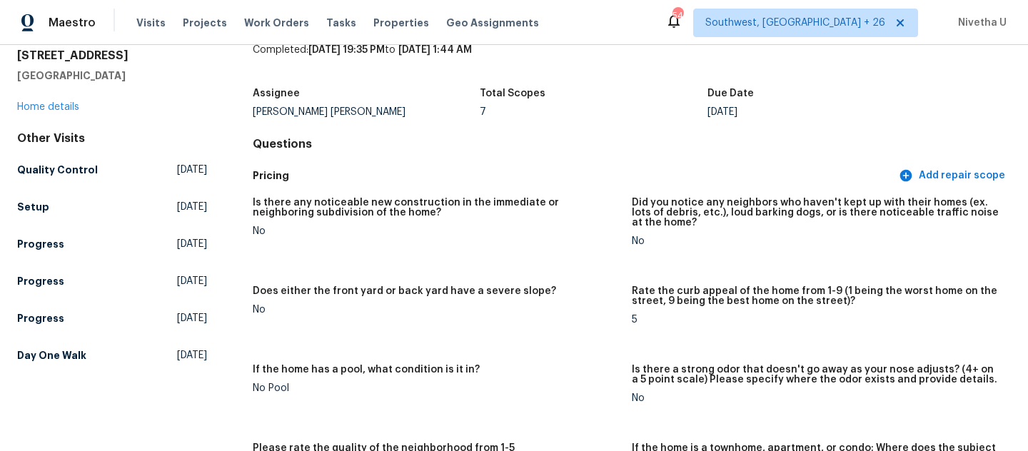
scroll to position [0, 0]
